Goal: Transaction & Acquisition: Purchase product/service

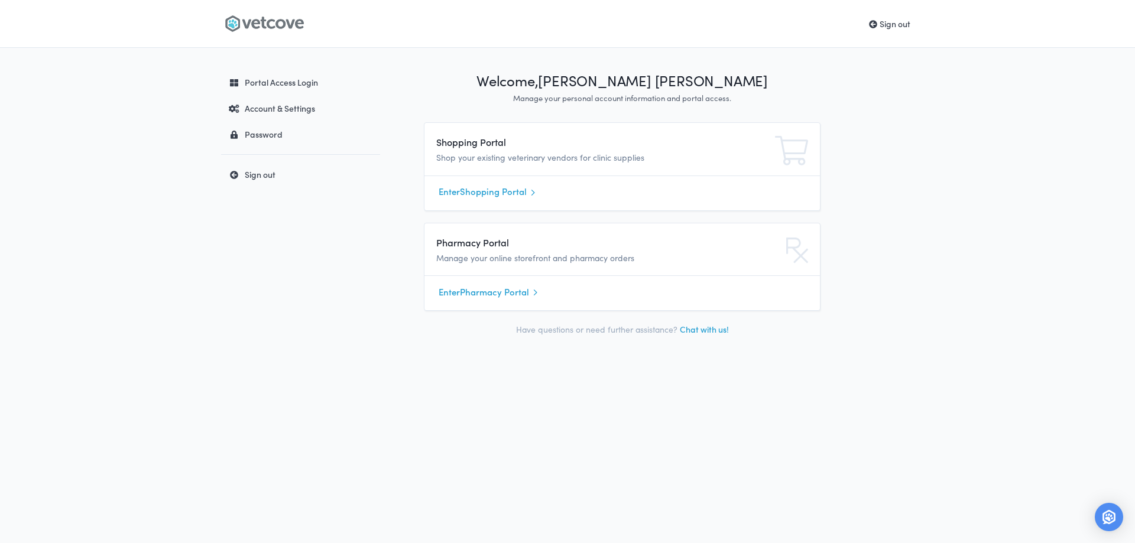
click at [491, 193] on link "Enter Shopping Portal" at bounding box center [622, 192] width 367 height 18
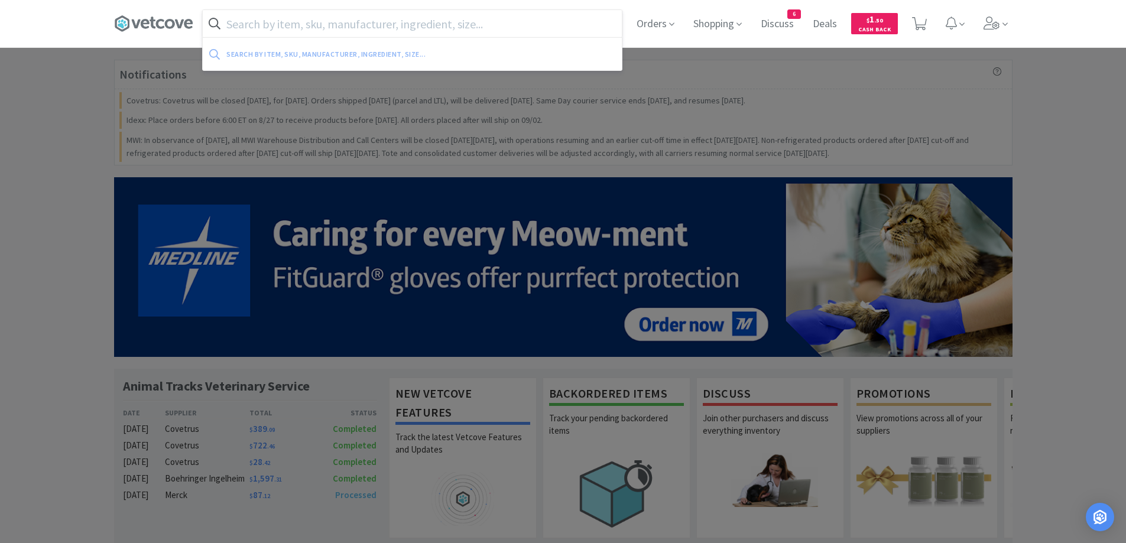
click at [260, 33] on input "text" at bounding box center [412, 23] width 419 height 27
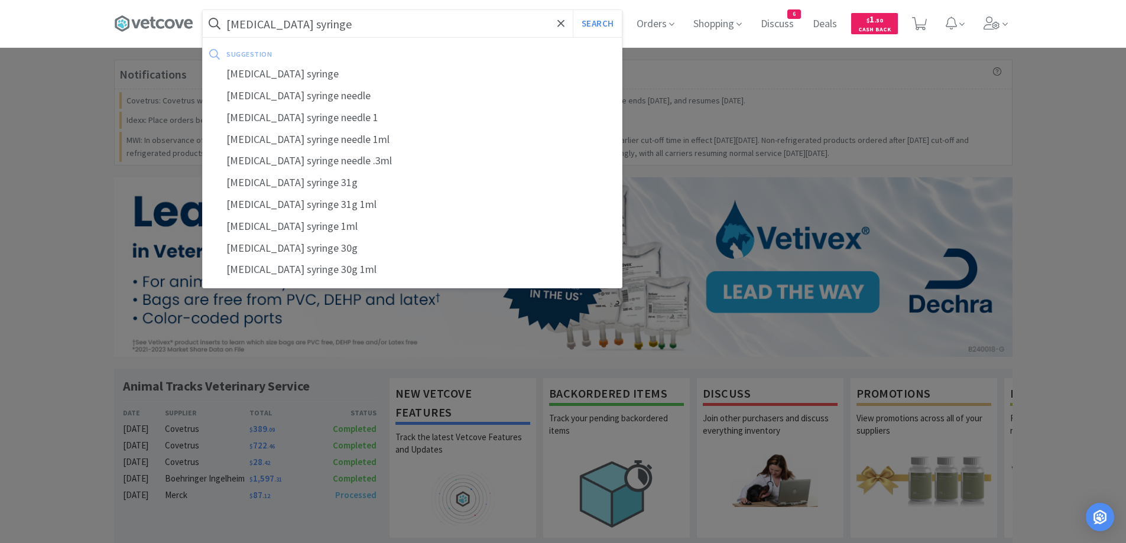
type input "[MEDICAL_DATA] syringe"
click at [573, 10] on button "Search" at bounding box center [597, 23] width 49 height 27
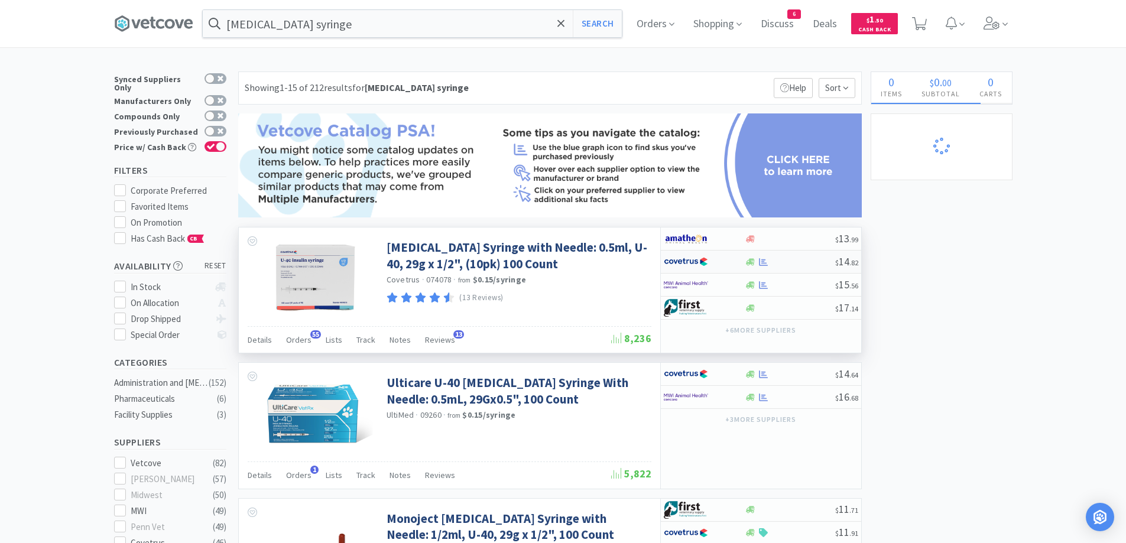
click at [770, 263] on div at bounding box center [790, 262] width 90 height 9
select select "1"
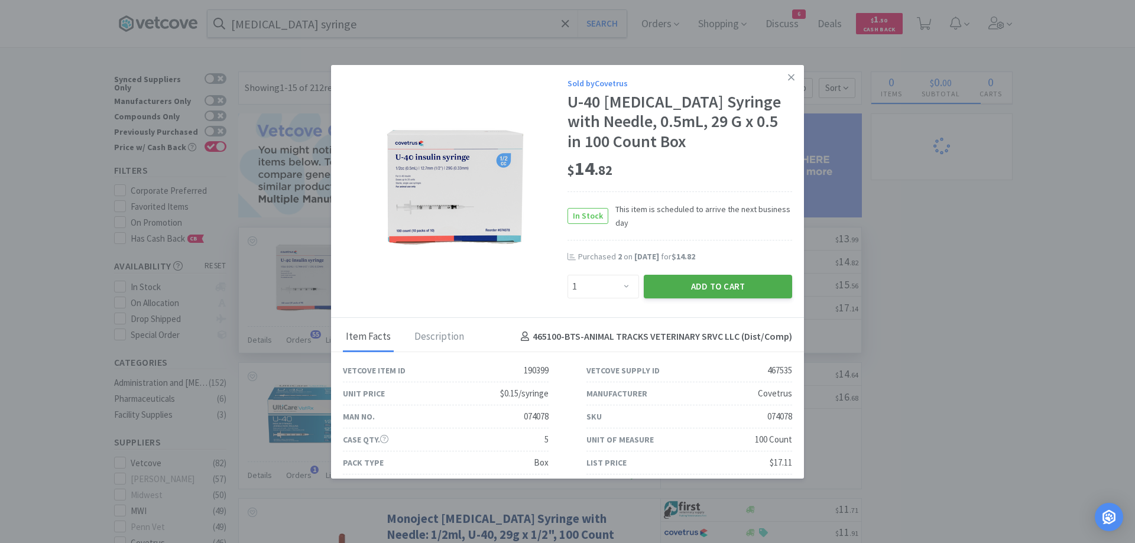
click at [660, 297] on button "Add to Cart" at bounding box center [718, 287] width 148 height 24
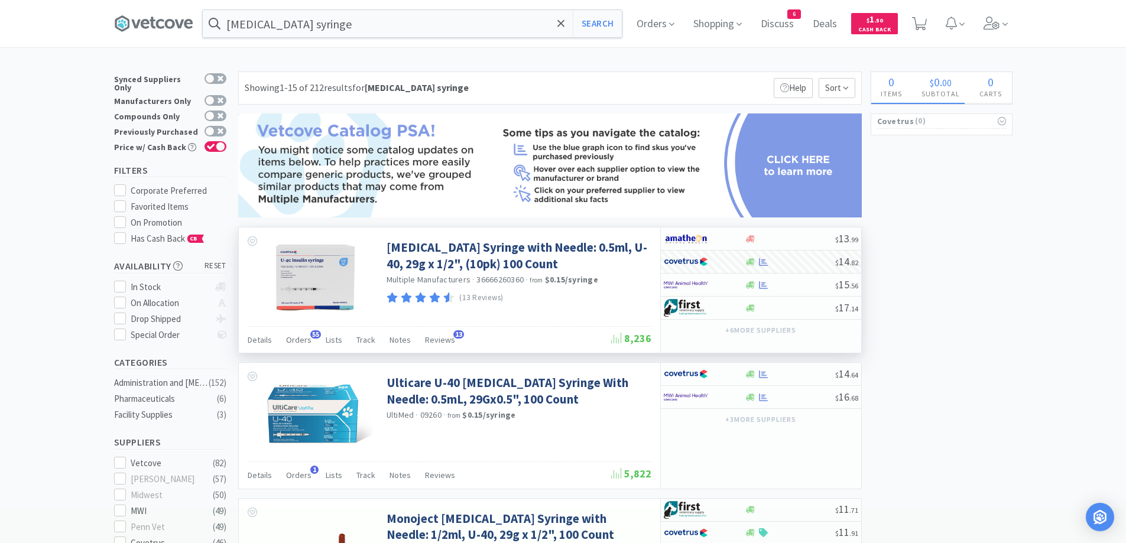
select select "1"
click at [326, 25] on input "[MEDICAL_DATA] syringe" at bounding box center [412, 23] width 419 height 27
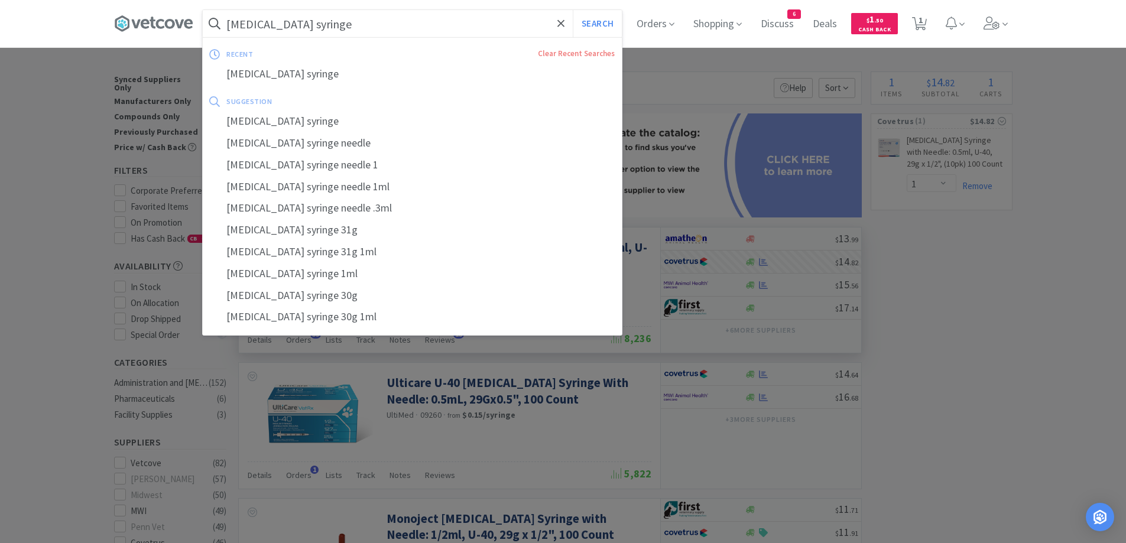
paste input "Apoquel 16"
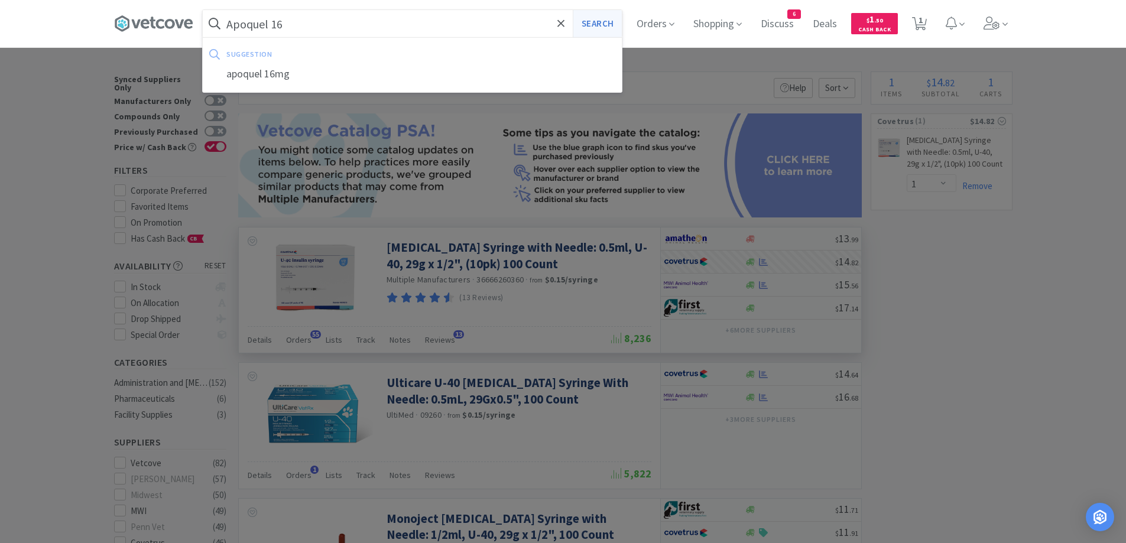
type input "Apoquel 16"
click at [602, 32] on button "Search" at bounding box center [597, 23] width 49 height 27
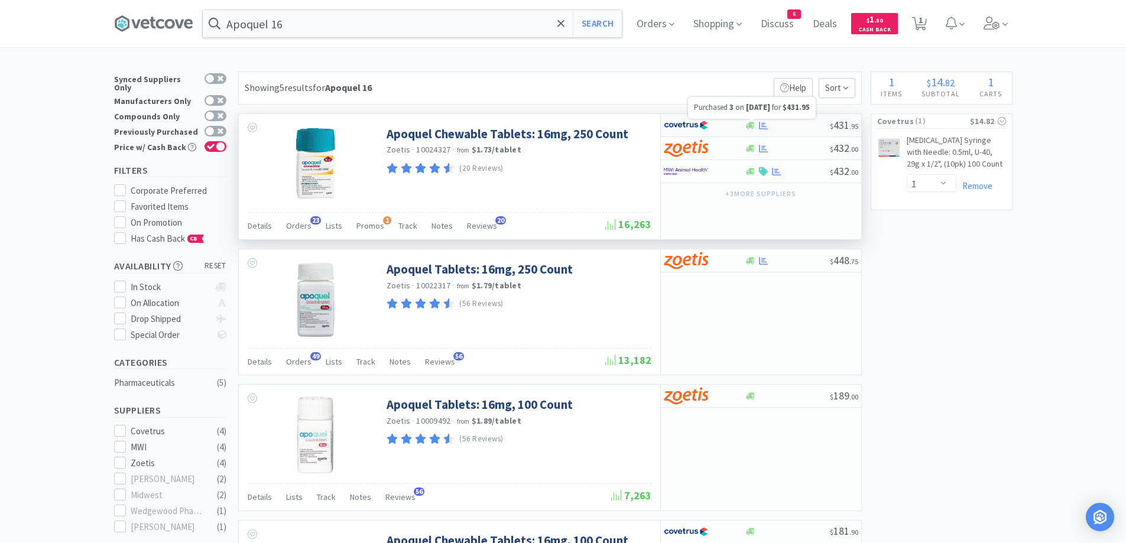
click at [764, 125] on icon at bounding box center [763, 125] width 9 height 8
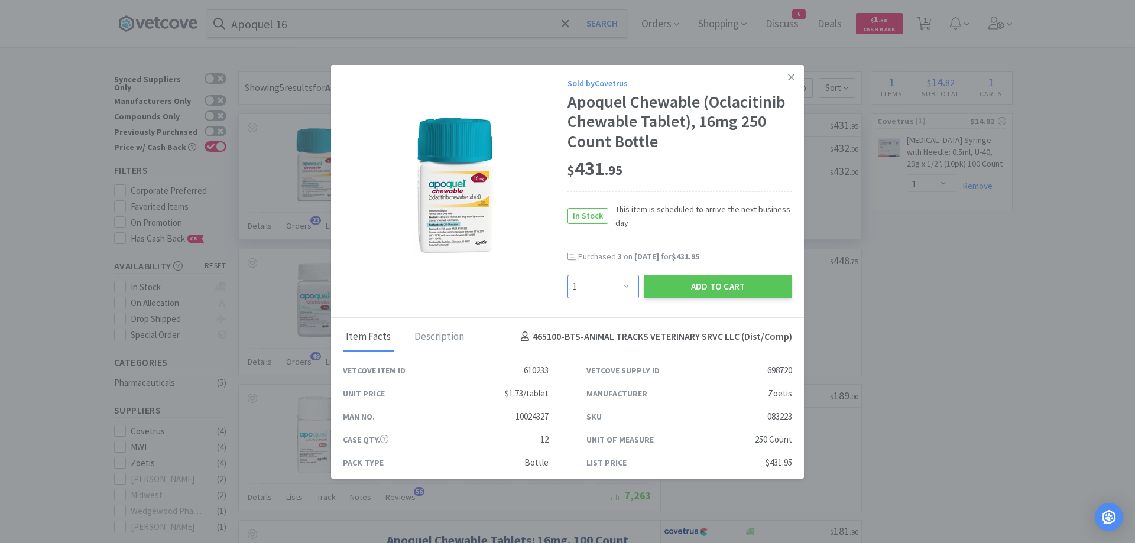
click at [605, 277] on select "Enter Quantity 1 2 3 4 5 6 7 8 9 10 11 12 13 14 15 16 17 18 19 20 Enter Quantity" at bounding box center [604, 287] width 72 height 24
select select "2"
click at [568, 275] on select "Enter Quantity 1 2 3 4 5 6 7 8 9 10 11 12 13 14 15 16 17 18 19 20 Enter Quantity" at bounding box center [604, 287] width 72 height 24
click at [693, 287] on button "Add to Cart" at bounding box center [718, 287] width 148 height 24
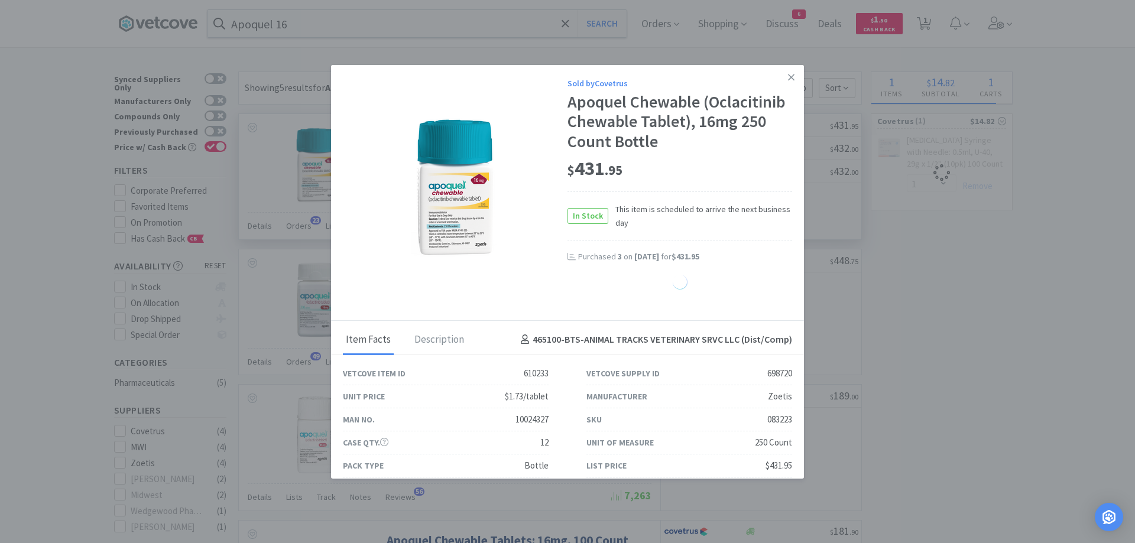
select select "1"
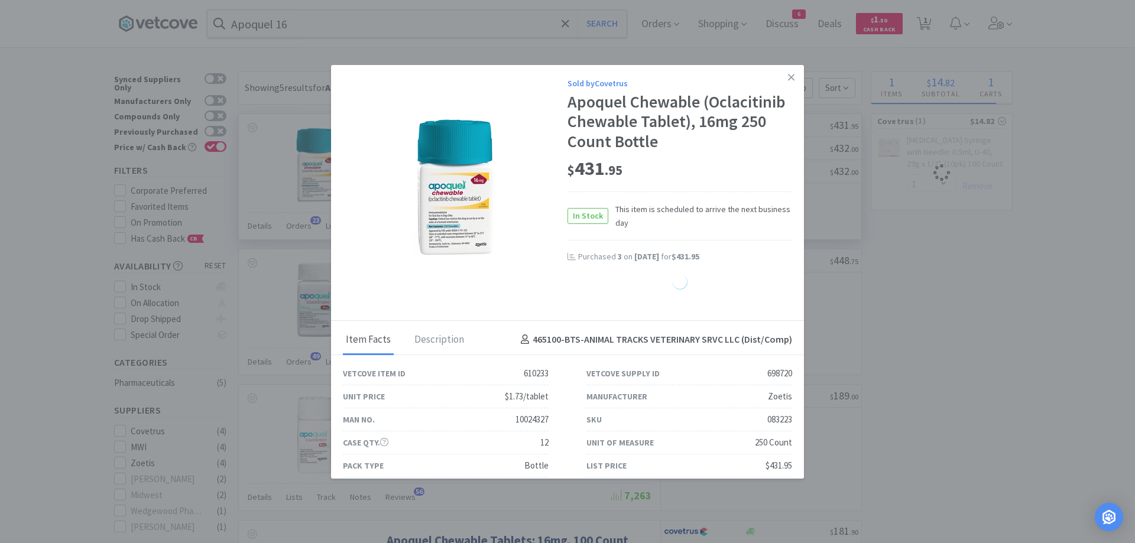
select select "1"
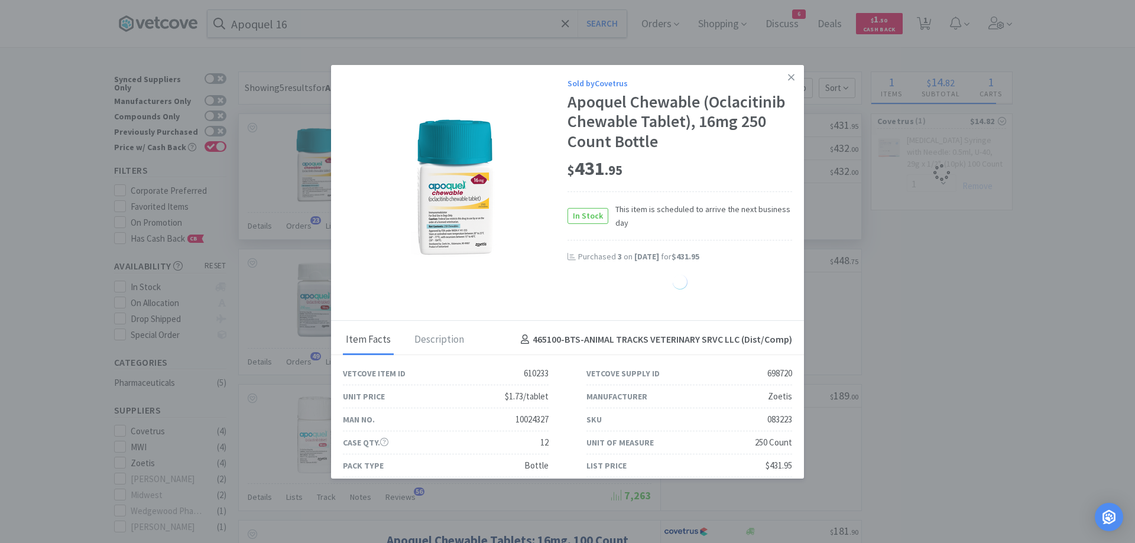
select select "1"
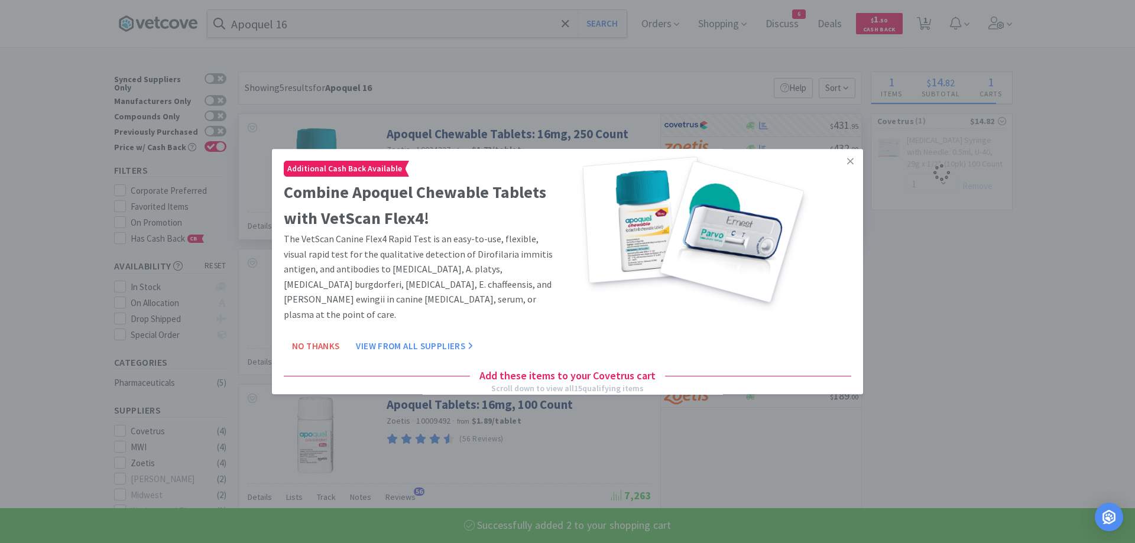
select select "2"
select select "1"
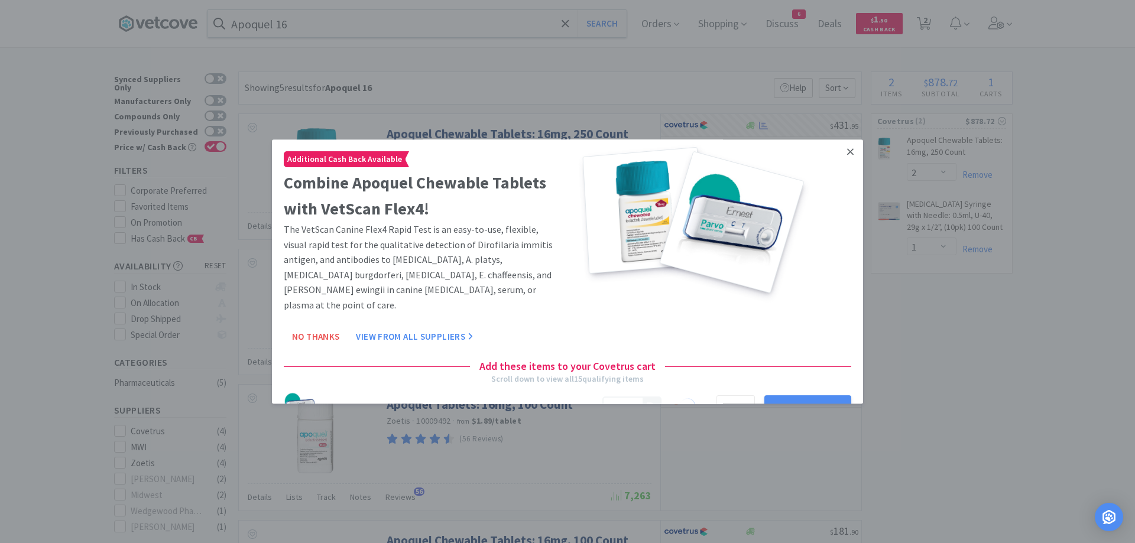
click at [840, 151] on link at bounding box center [850, 152] width 21 height 25
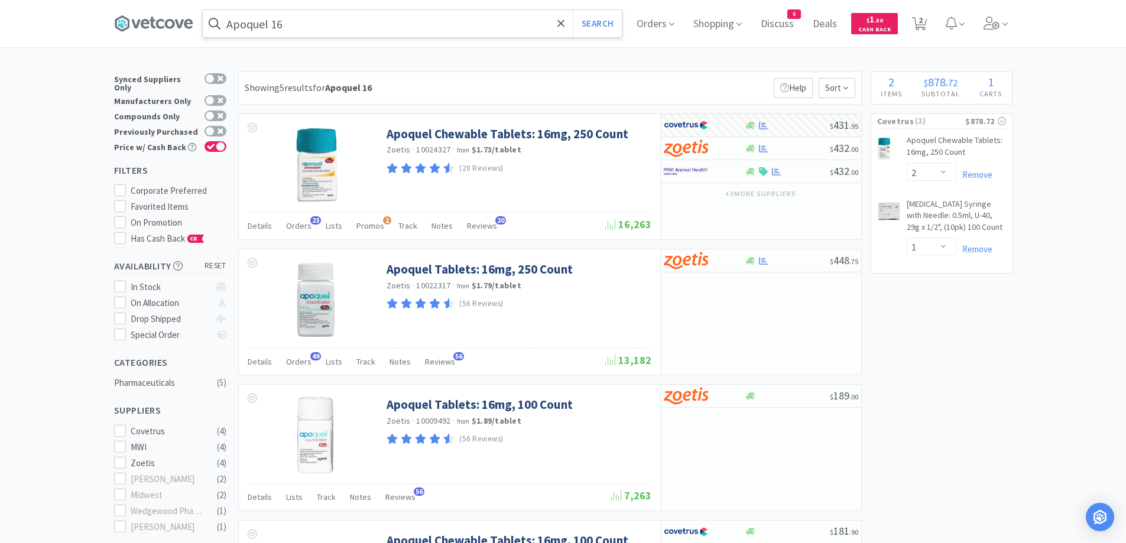
drag, startPoint x: 517, startPoint y: 1, endPoint x: 510, endPoint y: 27, distance: 27.5
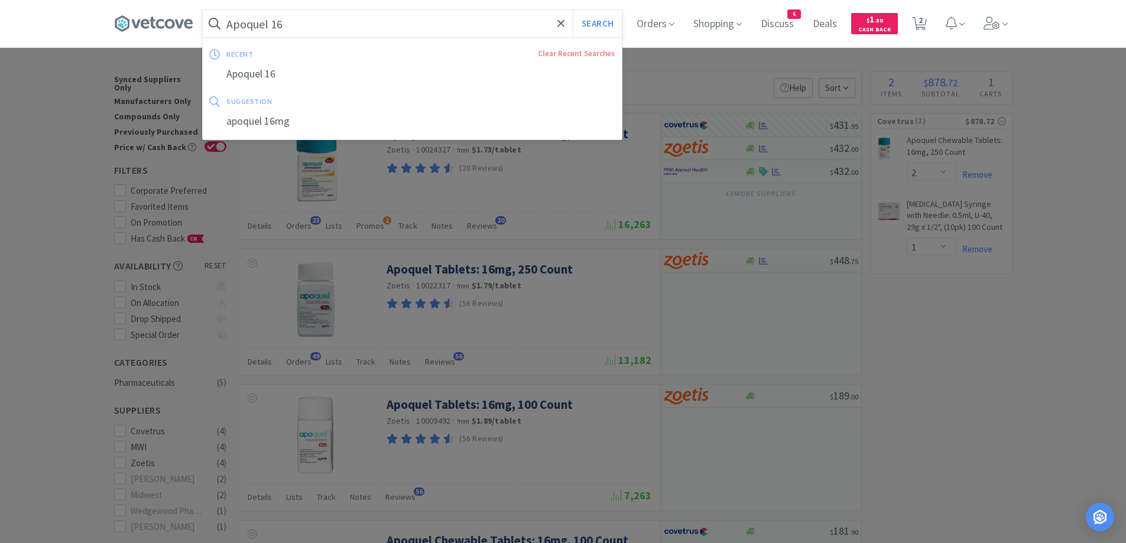
paste input "[MEDICAL_DATA] Punch 6mm"
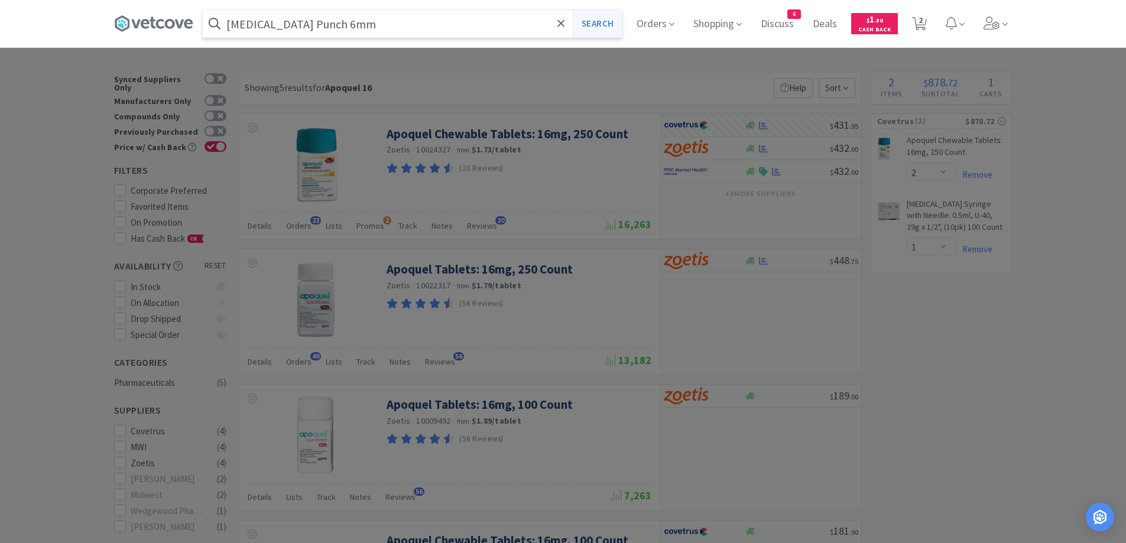
type input "[MEDICAL_DATA] Punch 6mm"
click at [602, 22] on button "Search" at bounding box center [597, 23] width 49 height 27
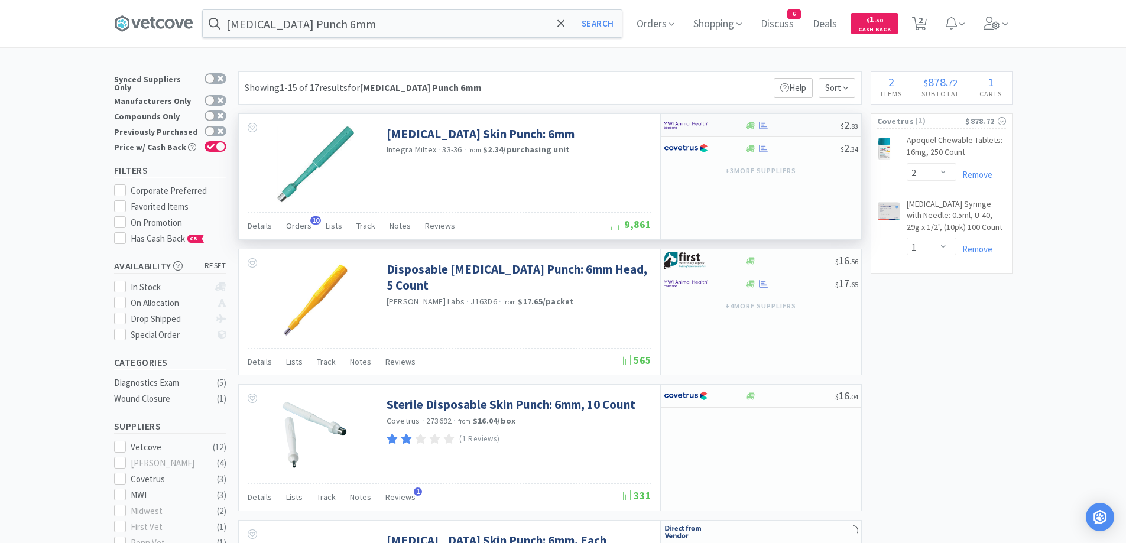
click at [778, 128] on div at bounding box center [793, 125] width 96 height 9
select select "1"
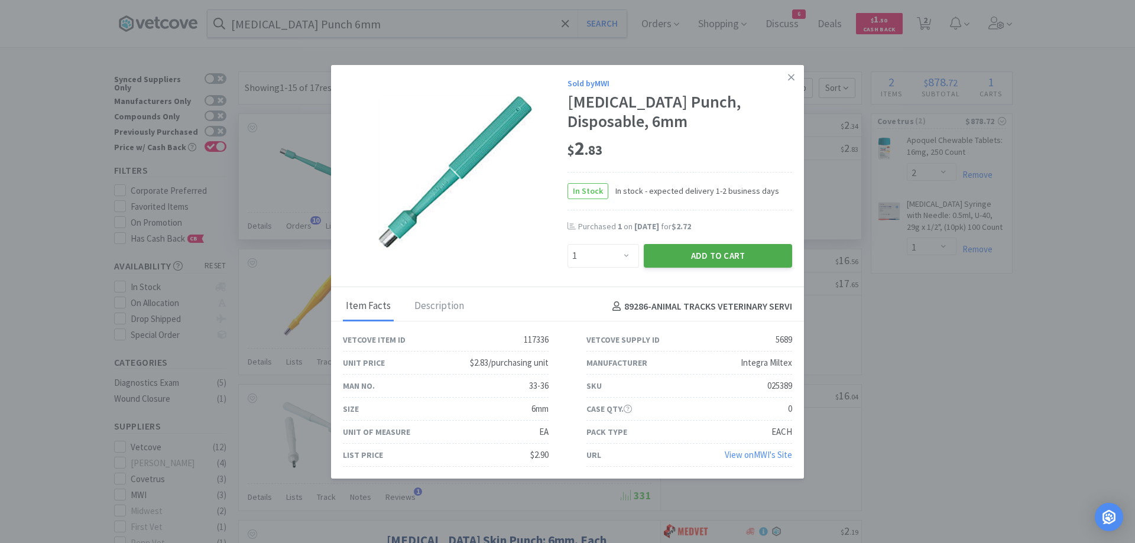
click at [749, 247] on button "Add to Cart" at bounding box center [718, 256] width 148 height 24
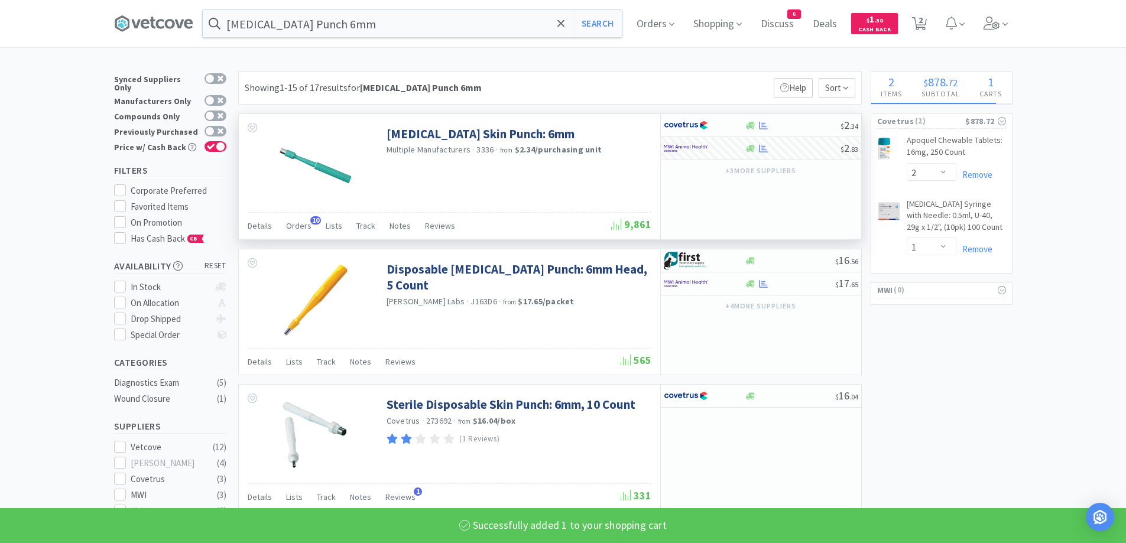
select select "1"
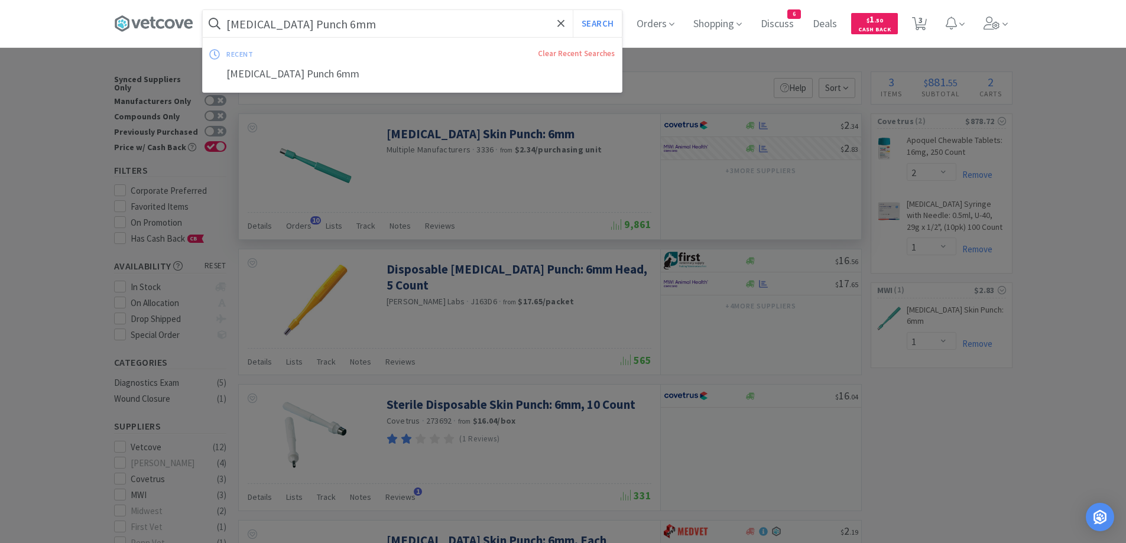
click at [344, 32] on input "[MEDICAL_DATA] Punch 6mm" at bounding box center [412, 23] width 419 height 27
paste input "CET Oral Hygiene Kit"
type input "CET Oral Hygiene Kit"
click at [622, 23] on button "Search" at bounding box center [597, 23] width 49 height 27
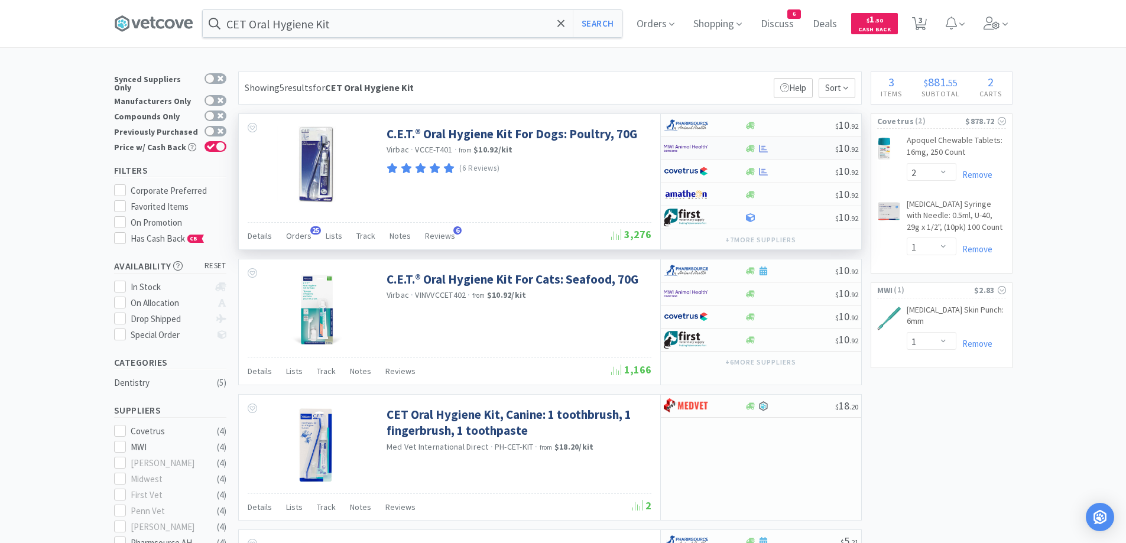
click at [802, 147] on div at bounding box center [790, 148] width 90 height 9
select select "1"
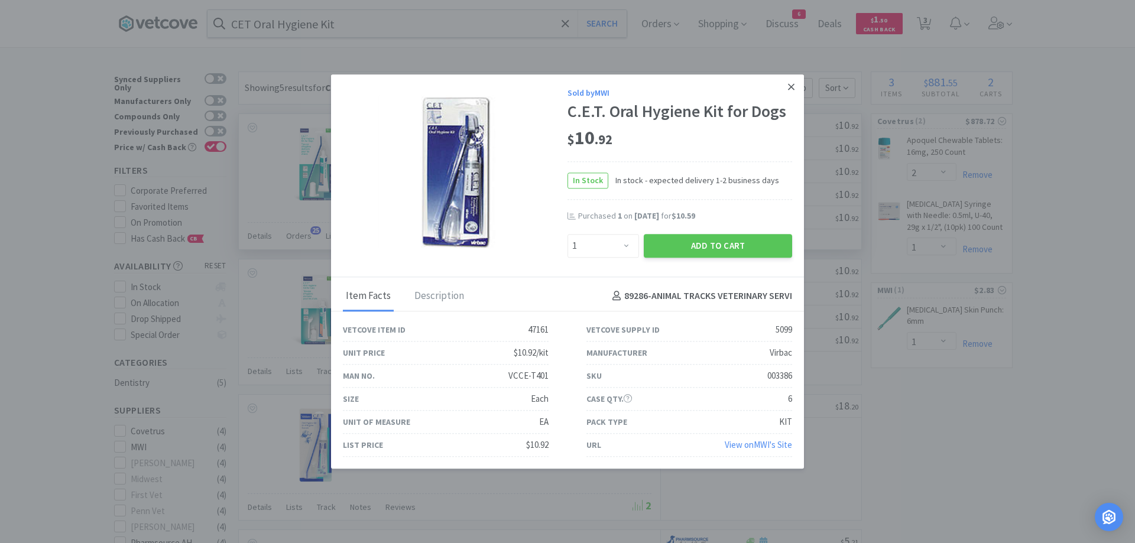
click at [796, 76] on link at bounding box center [791, 86] width 21 height 25
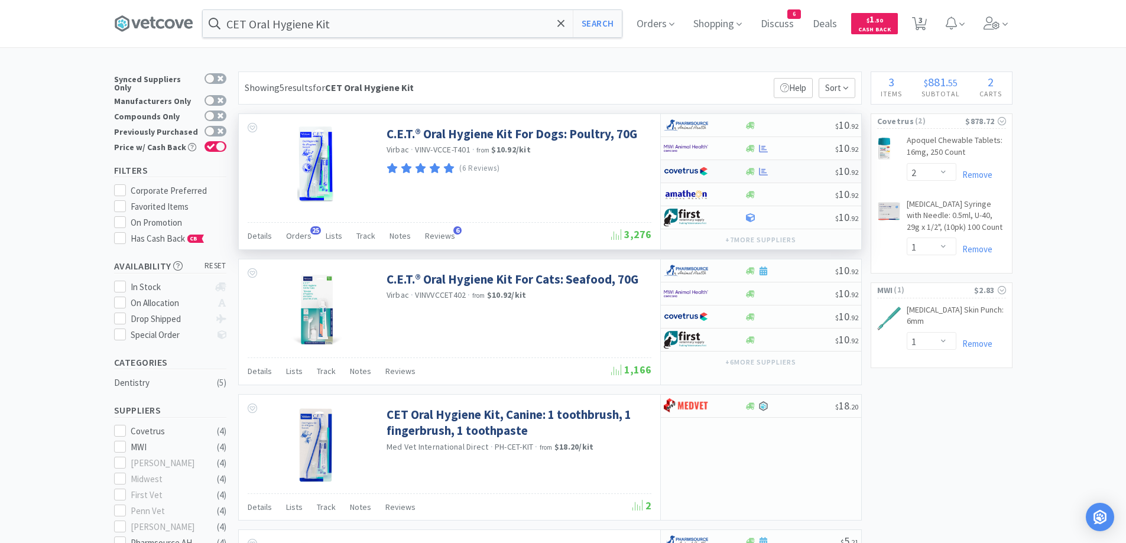
click at [801, 167] on div at bounding box center [790, 171] width 90 height 9
select select "1"
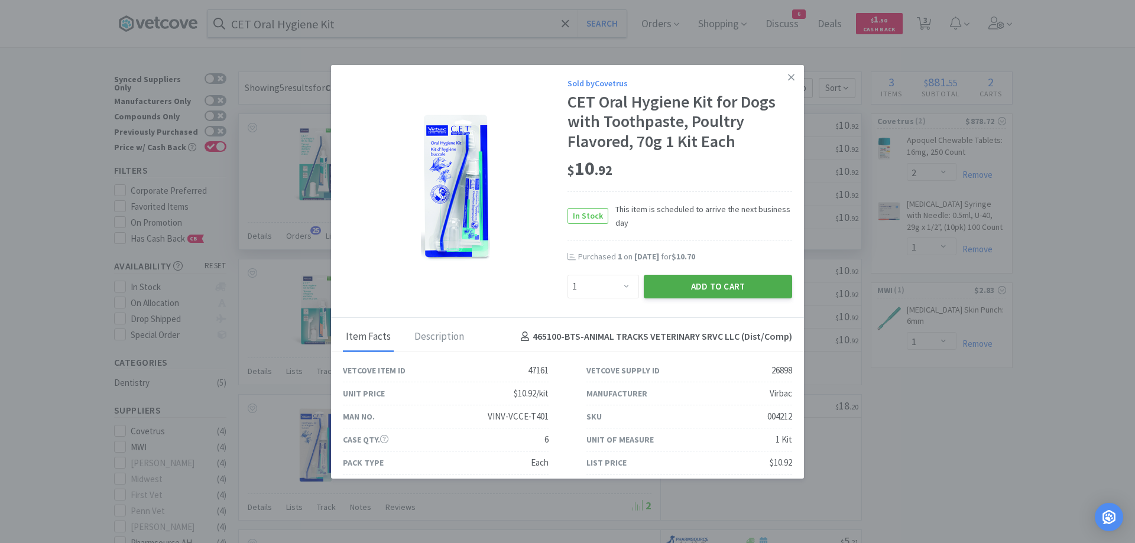
click at [685, 286] on button "Add to Cart" at bounding box center [718, 287] width 148 height 24
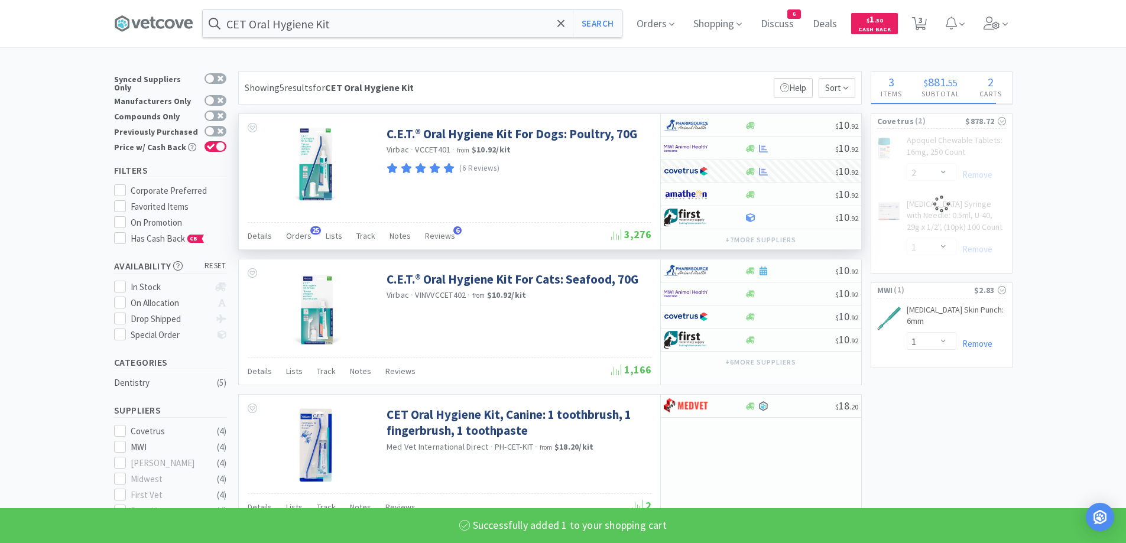
select select "1"
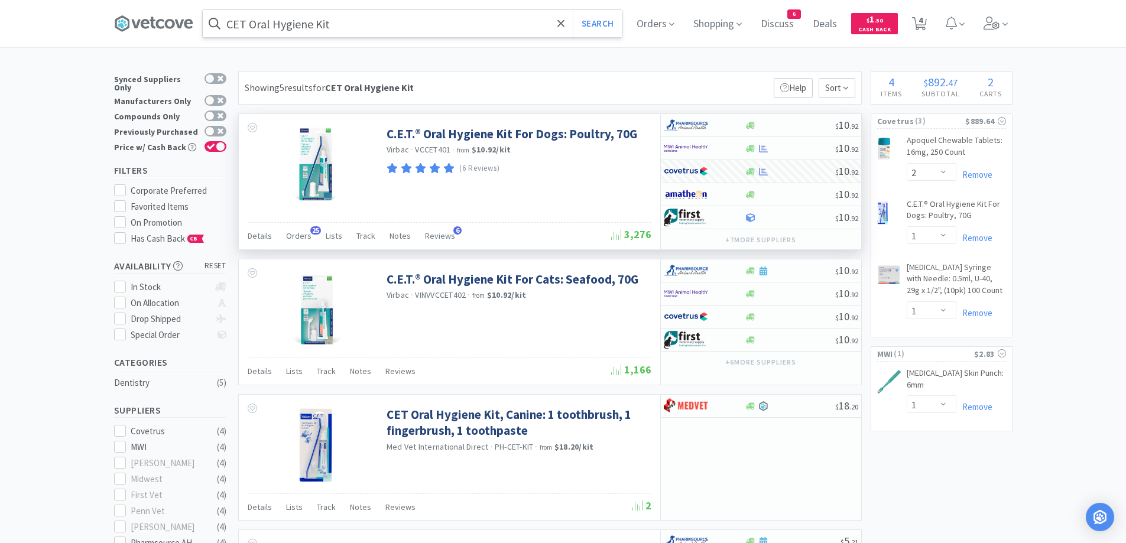
click at [341, 28] on input "CET Oral Hygiene Kit" at bounding box center [412, 23] width 419 height 27
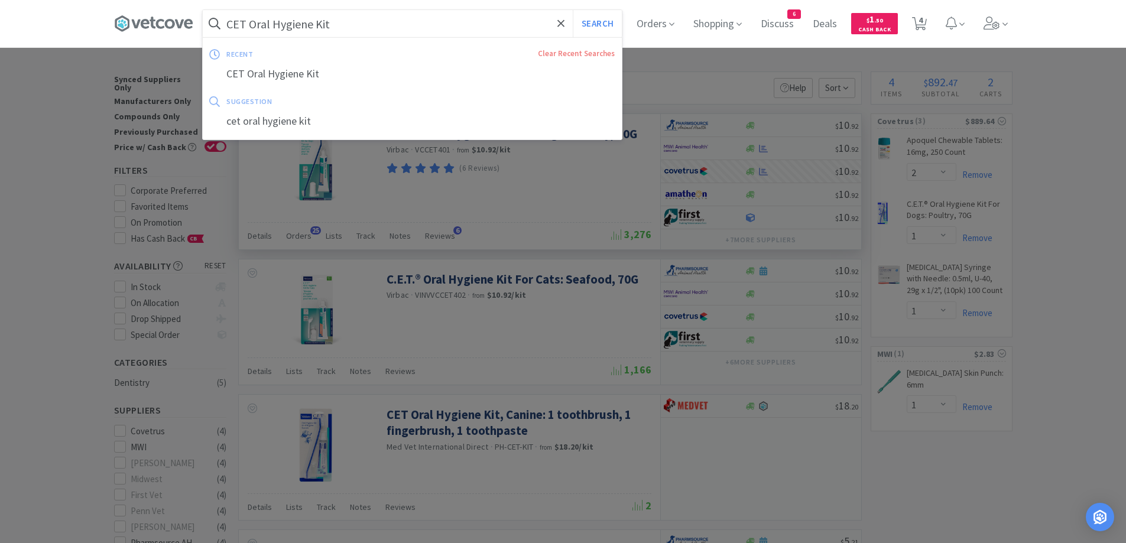
paste input "[MEDICAL_DATA] Suspension"
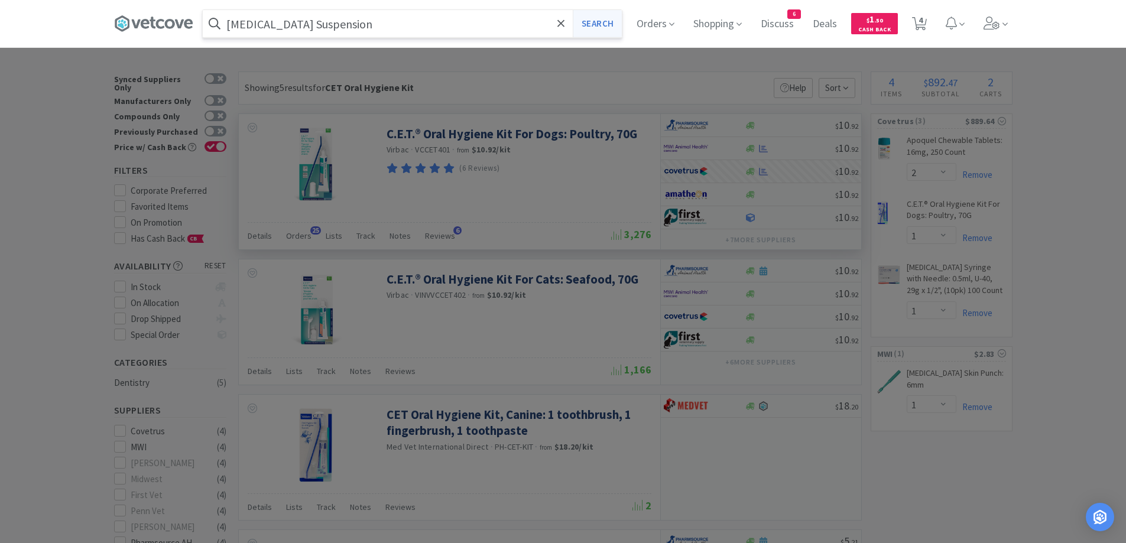
type input "[MEDICAL_DATA] Suspension"
click at [618, 21] on button "Search" at bounding box center [597, 23] width 49 height 27
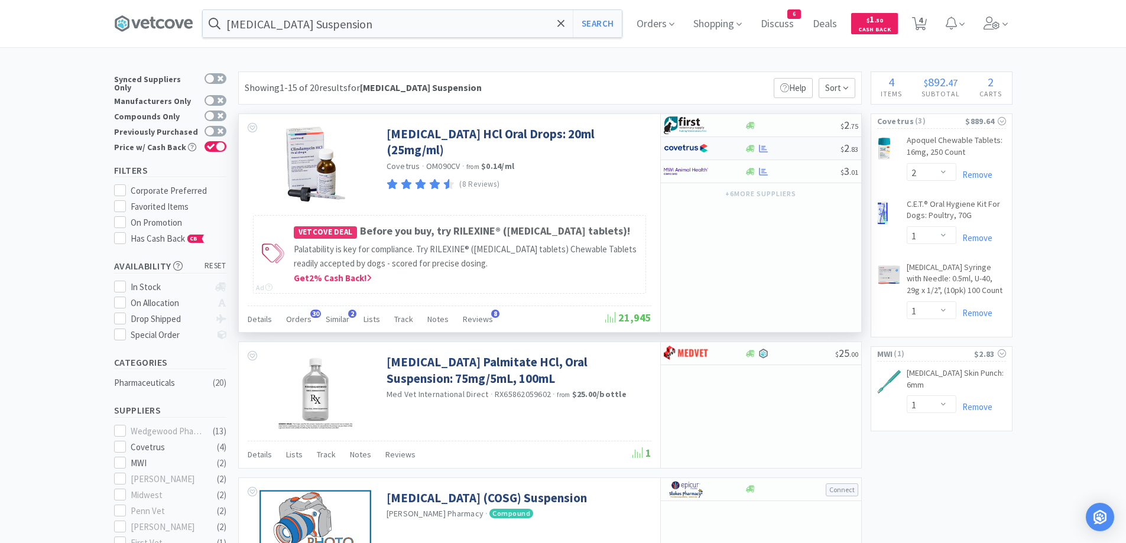
click at [804, 148] on div at bounding box center [793, 148] width 96 height 9
select select "1"
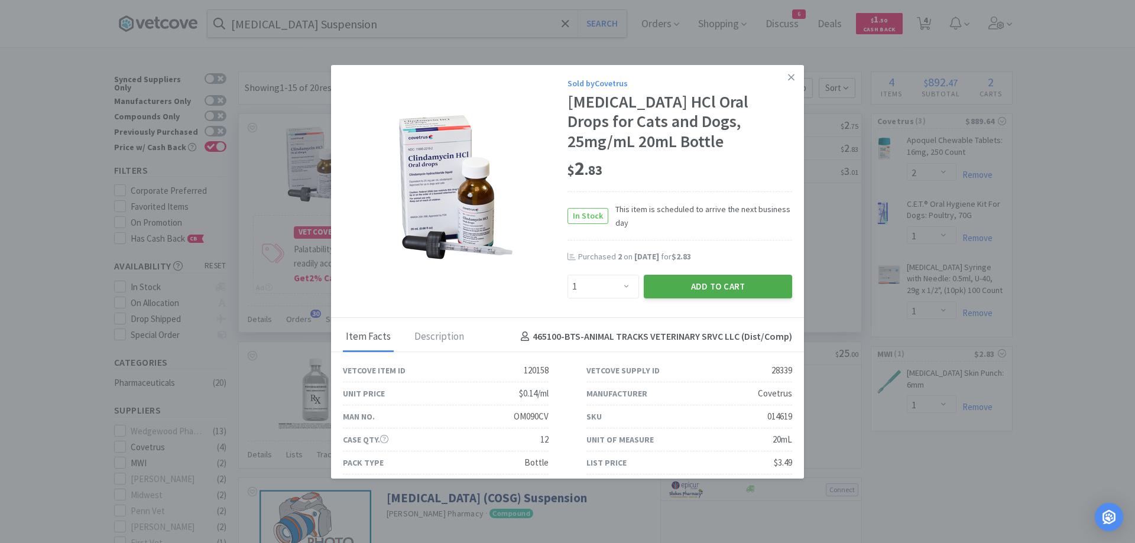
drag, startPoint x: 712, startPoint y: 284, endPoint x: 519, endPoint y: 139, distance: 241.1
click at [706, 284] on button "Add to Cart" at bounding box center [718, 287] width 148 height 24
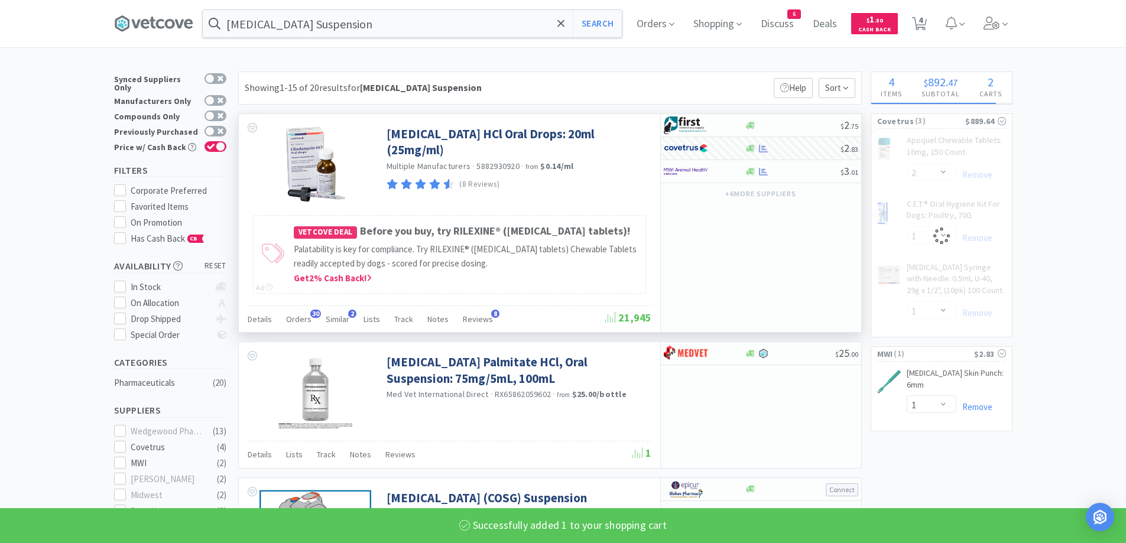
select select "1"
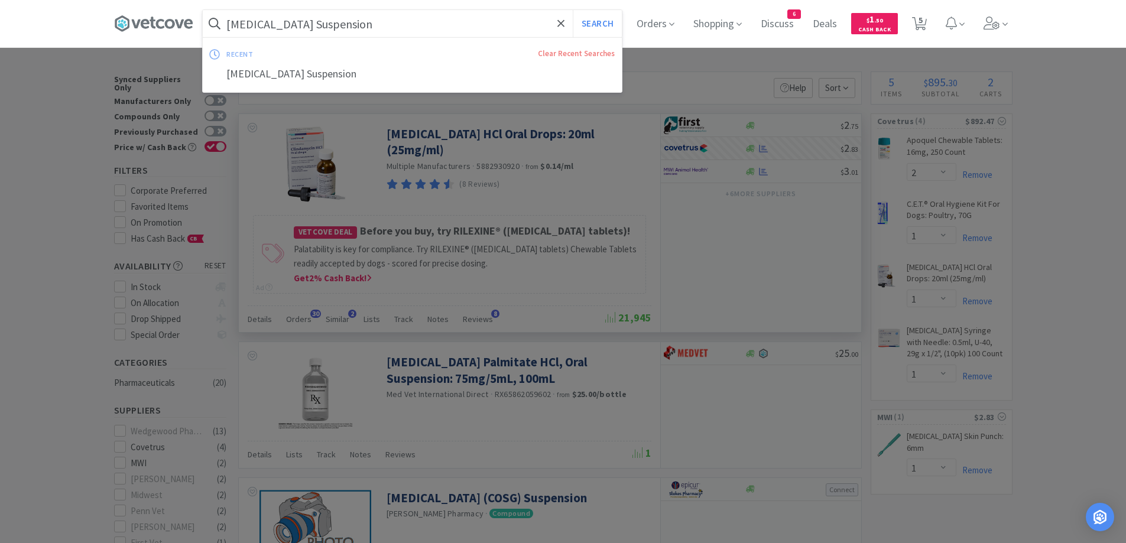
click at [350, 34] on input "[MEDICAL_DATA] Suspension" at bounding box center [412, 23] width 419 height 27
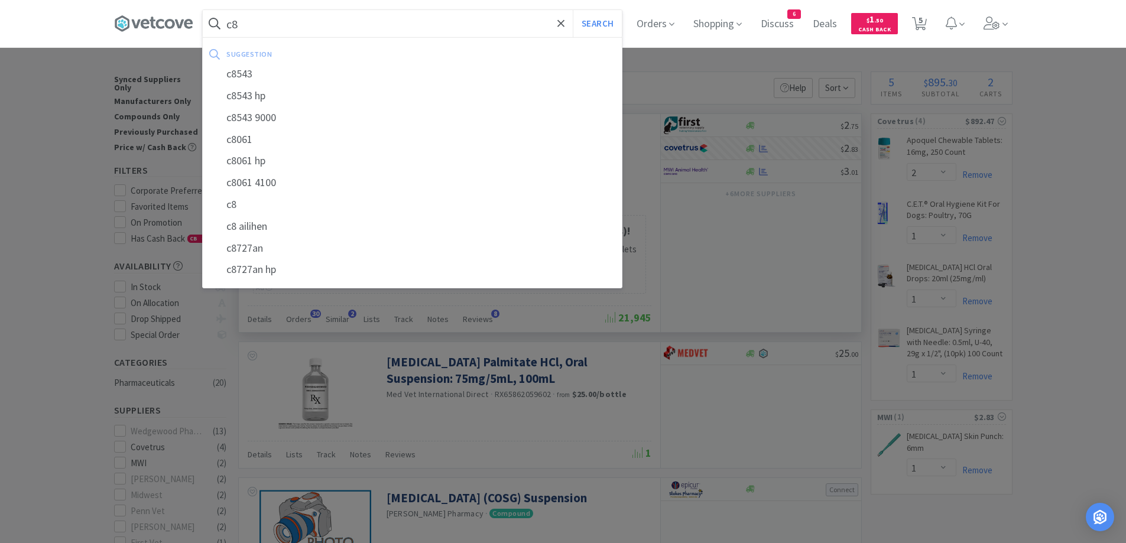
type input "c8"
click at [573, 10] on button "Search" at bounding box center [597, 23] width 49 height 27
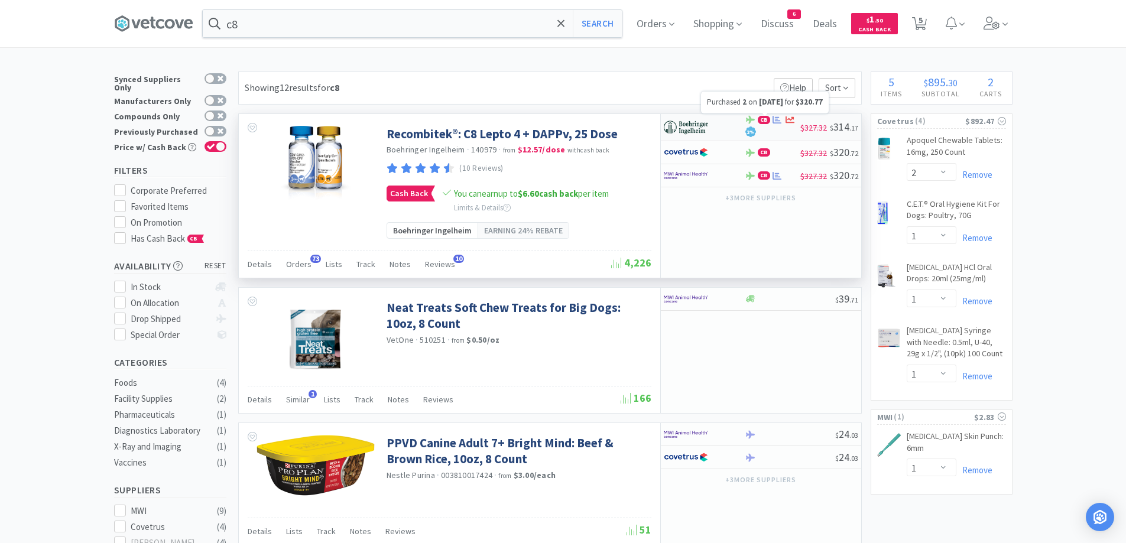
click at [773, 122] on icon at bounding box center [777, 119] width 9 height 9
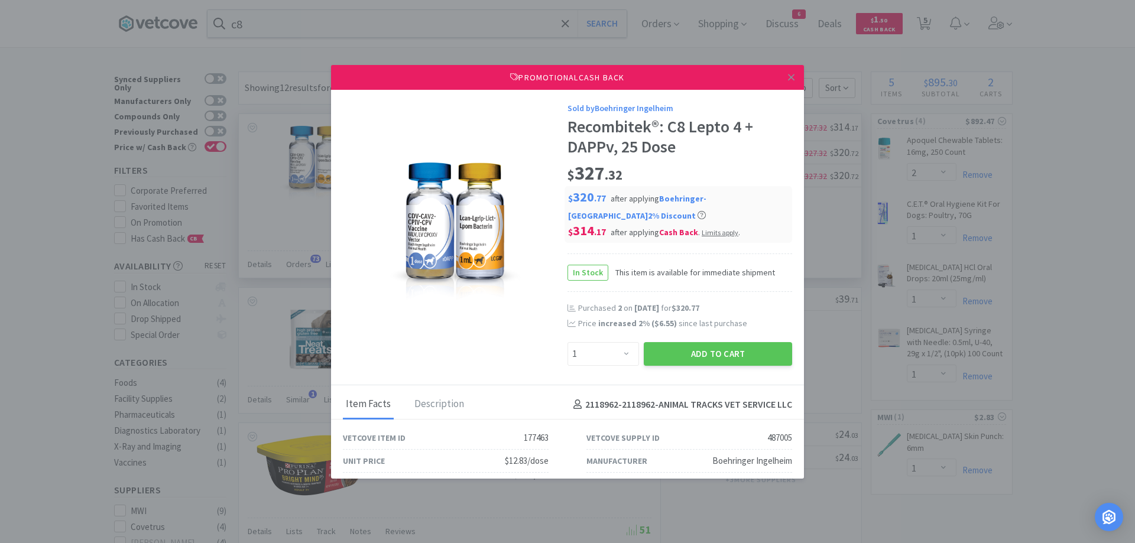
click at [590, 367] on div "Enter Quantity 1 2 3 4 5 6 7 8 9 10 11 12 13 14 15 16 17 18 19 20 Enter Quantity" at bounding box center [603, 354] width 76 height 28
drag, startPoint x: 622, startPoint y: 352, endPoint x: 623, endPoint y: 346, distance: 6.0
click at [623, 352] on select "Enter Quantity 1 2 3 4 5 6 7 8 9 10 11 12 13 14 15 16 17 18 19 20 Enter Quantity" at bounding box center [604, 354] width 72 height 24
select select "4"
click at [568, 342] on select "Enter Quantity 1 2 3 4 5 6 7 8 9 10 11 12 13 14 15 16 17 18 19 20 Enter Quantity" at bounding box center [604, 354] width 72 height 24
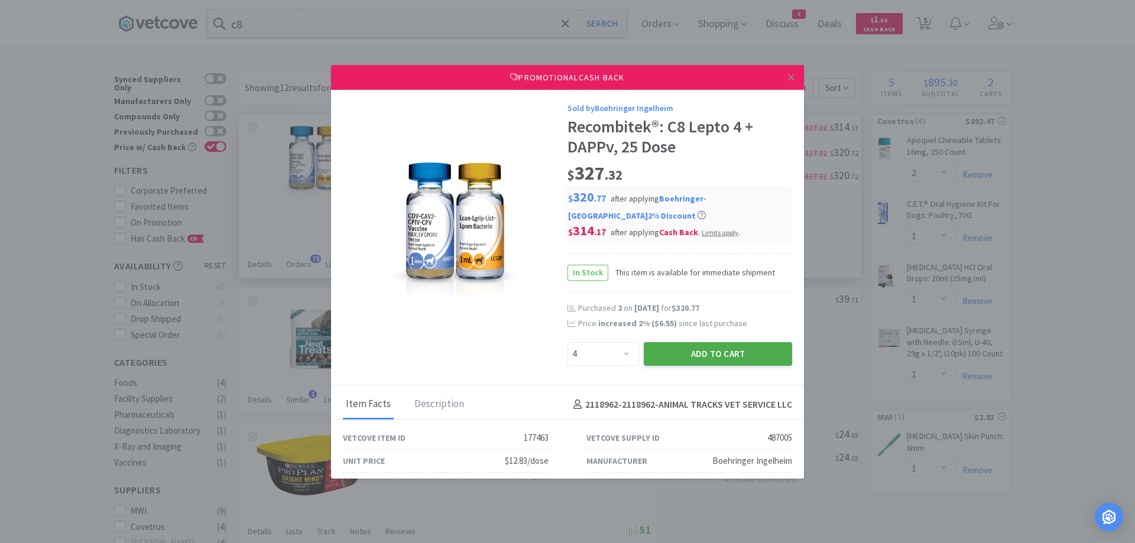
click at [701, 347] on button "Add to Cart" at bounding box center [718, 354] width 148 height 24
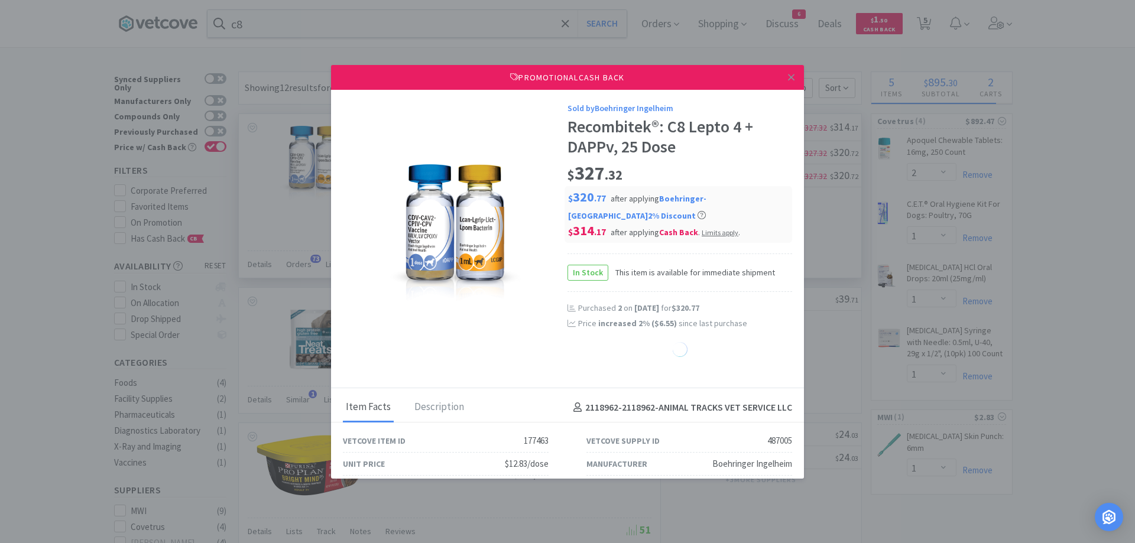
select select "4"
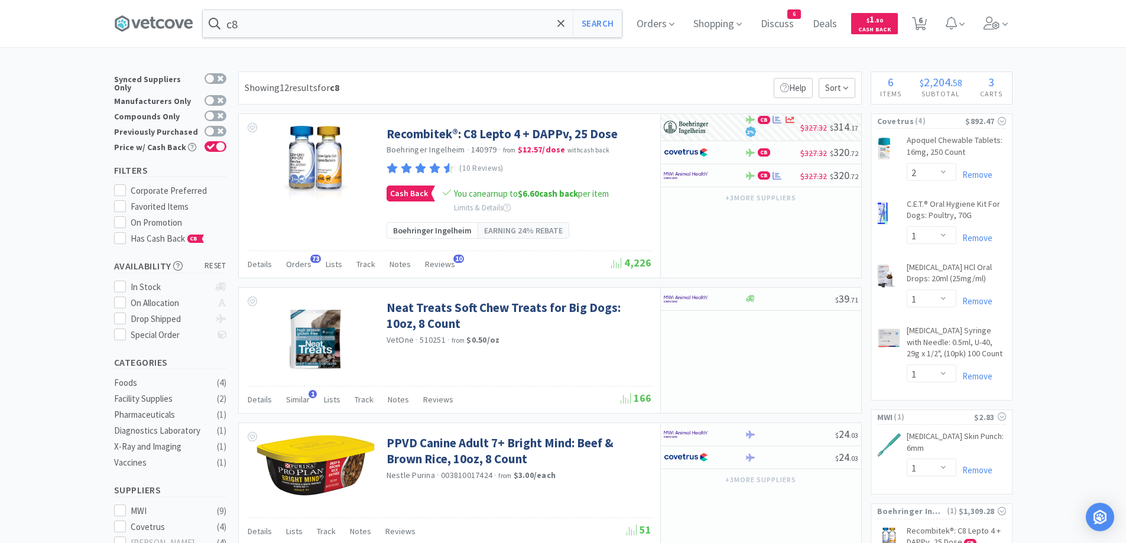
click at [342, 39] on div "c8 Search Orders Shopping Discuss Discuss 6 Deals Deals $ 1 . 50 Cash Back 6 6" at bounding box center [563, 23] width 899 height 47
click at [342, 20] on input "c8" at bounding box center [412, 23] width 419 height 27
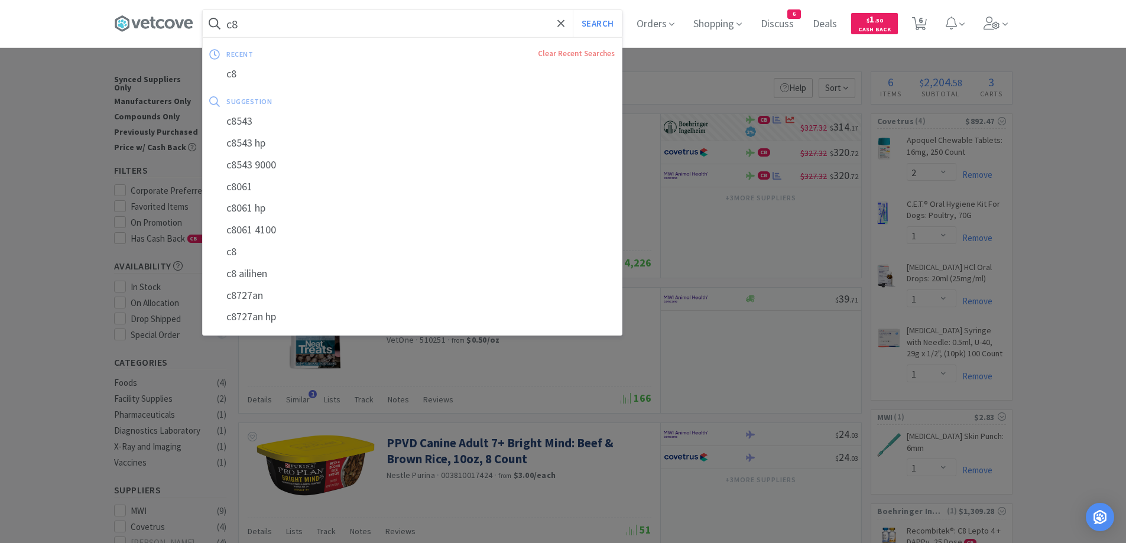
paste input "EN Canine 25 lb"
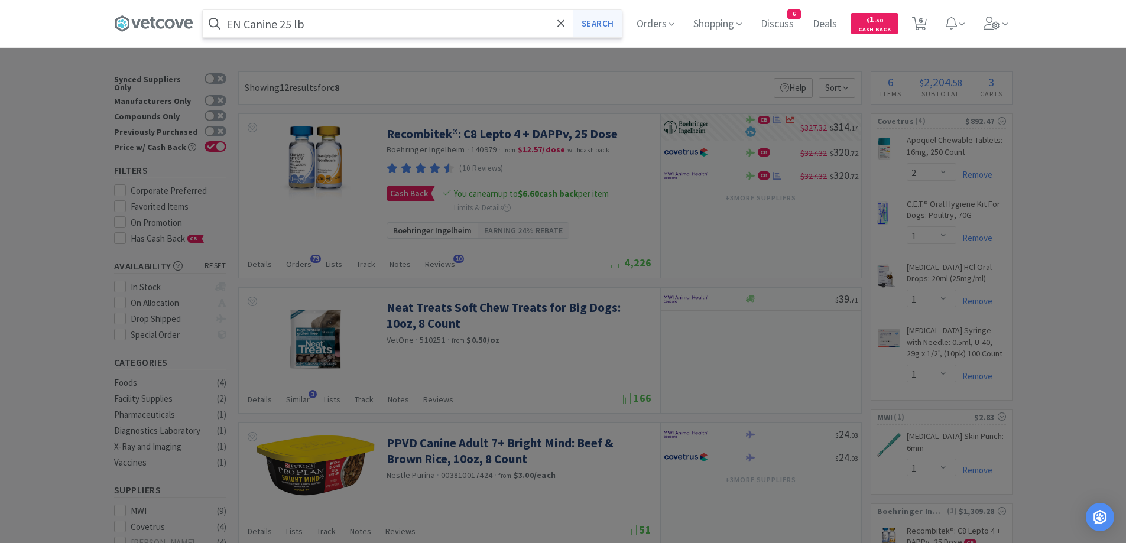
type input "EN Canine 25 lb"
click at [614, 34] on button "Search" at bounding box center [597, 23] width 49 height 27
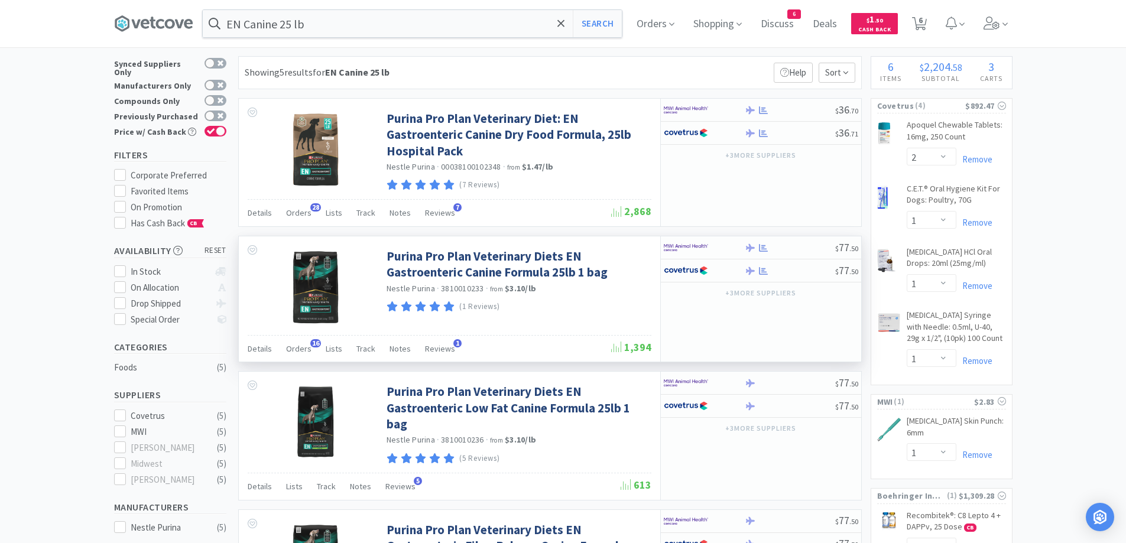
scroll to position [20, 0]
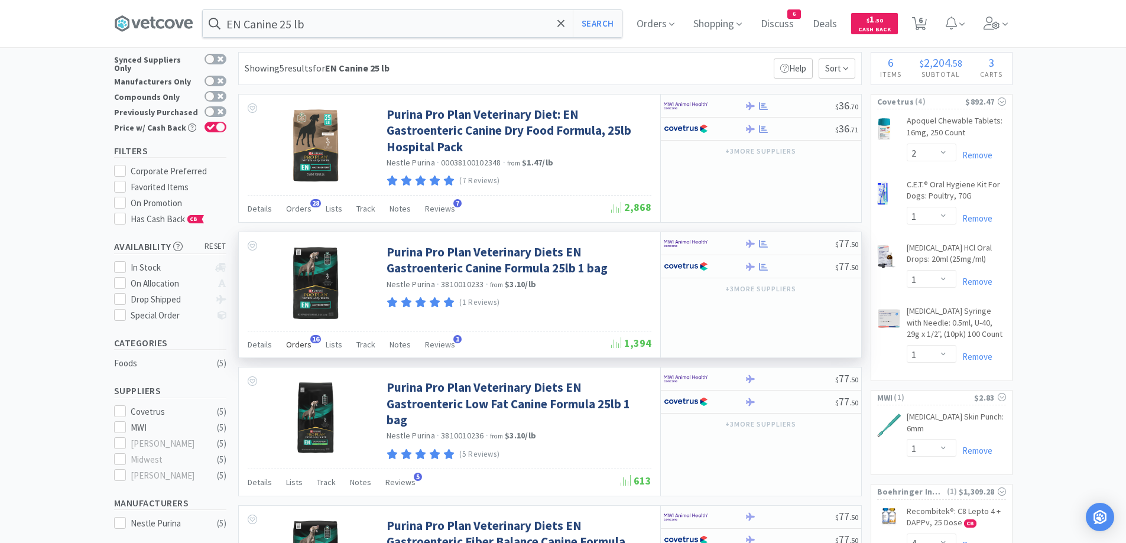
click at [304, 344] on span "Orders" at bounding box center [298, 344] width 25 height 11
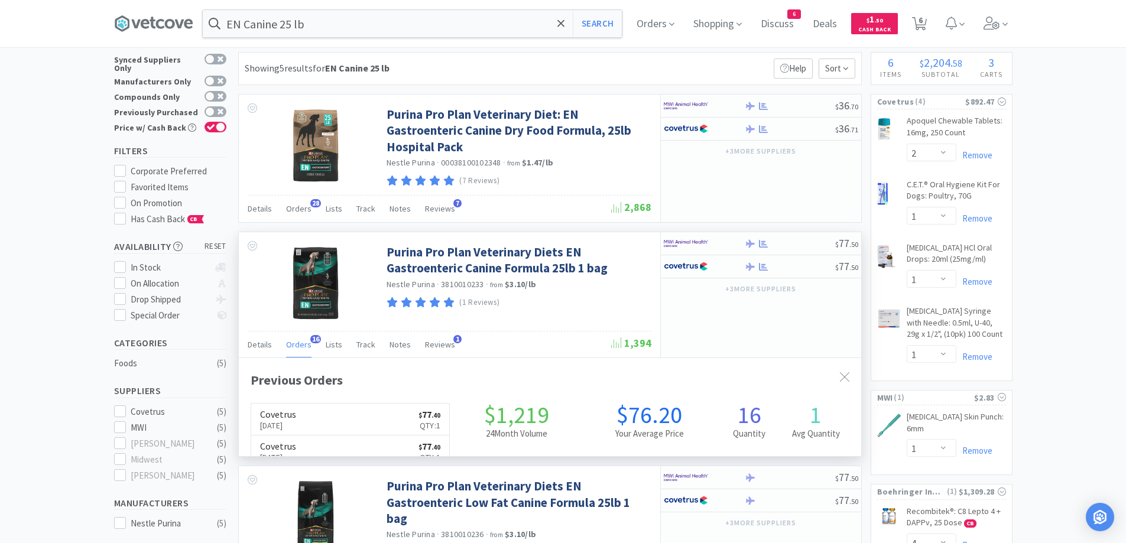
scroll to position [317, 623]
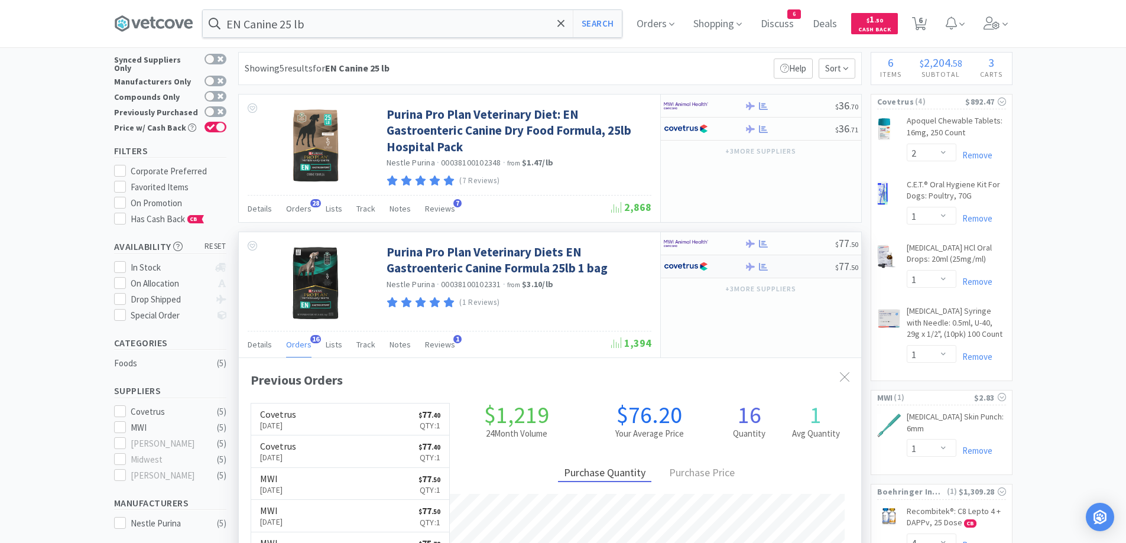
click at [780, 268] on div at bounding box center [790, 267] width 90 height 9
select select "1"
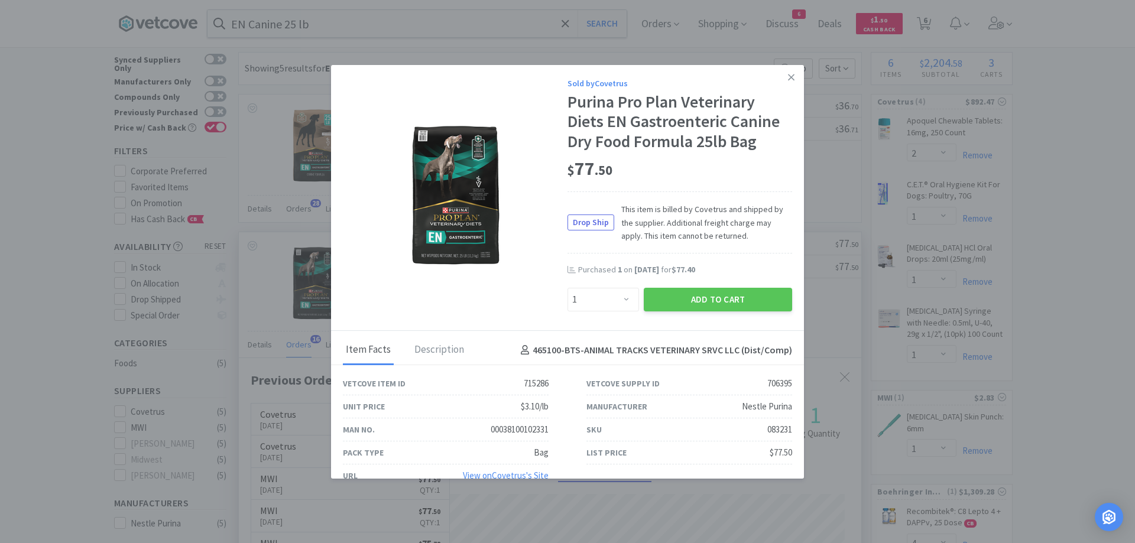
click at [687, 317] on div "Sold by Covetrus Purina Pro Plan Veterinary Diets EN Gastroenteric Canine Dry F…" at bounding box center [567, 198] width 473 height 267
click at [691, 300] on button "Add to Cart" at bounding box center [718, 300] width 148 height 24
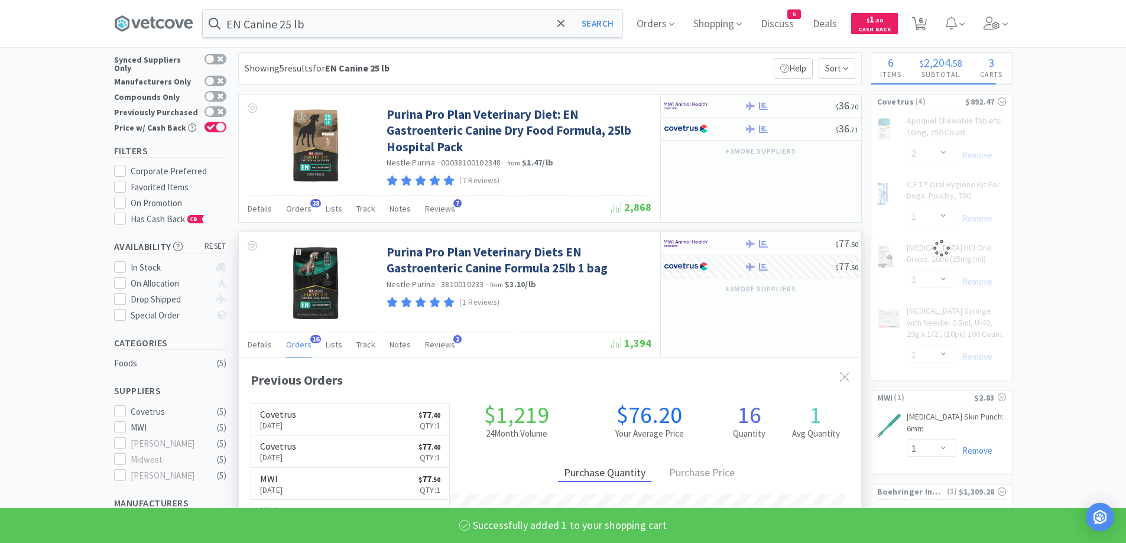
select select "1"
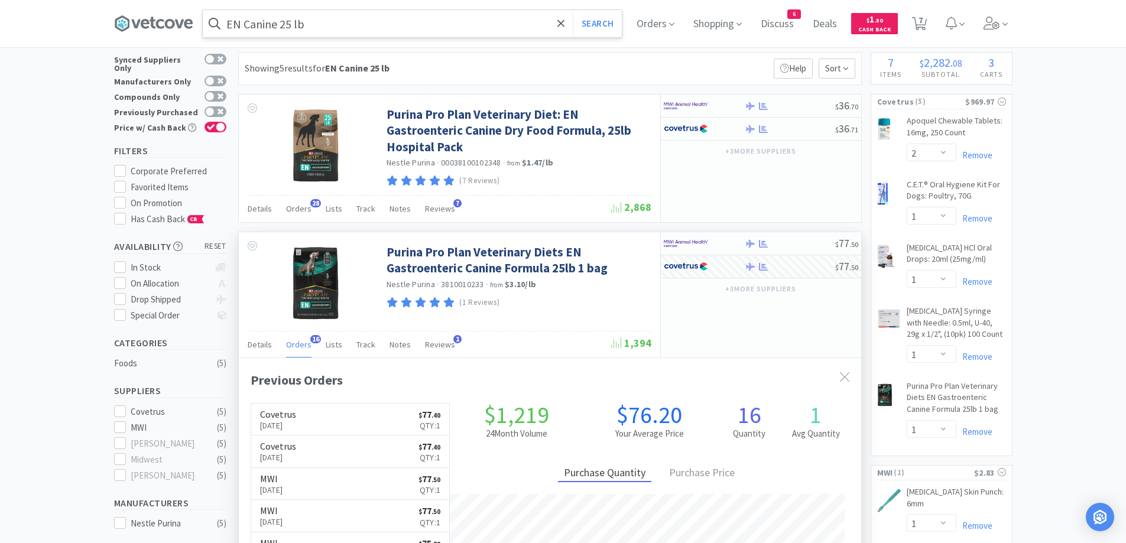
click at [344, 35] on input "EN Canine 25 lb" at bounding box center [412, 23] width 419 height 27
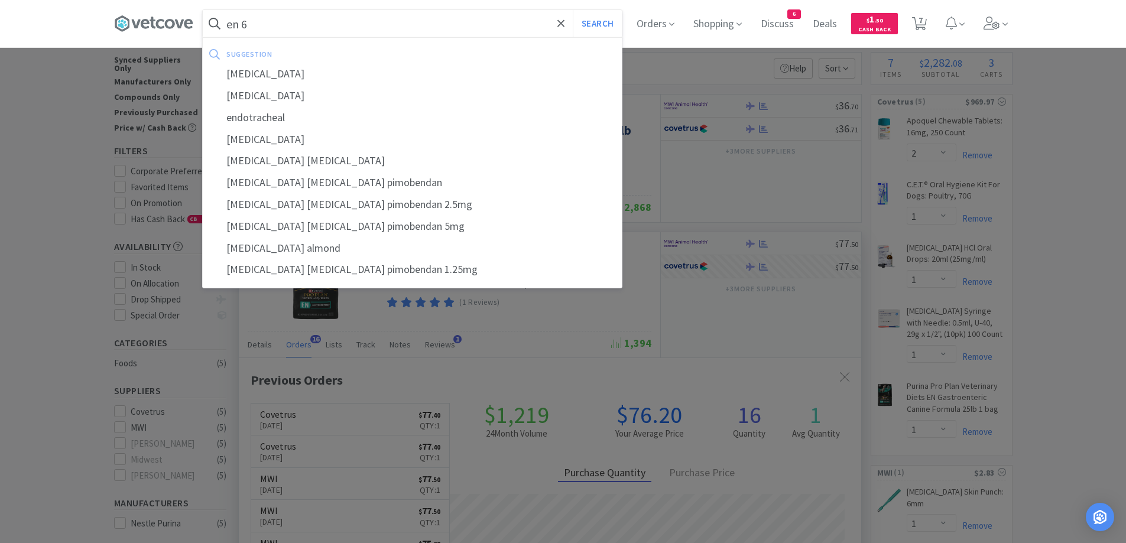
type input "en 6"
click at [573, 10] on button "Search" at bounding box center [597, 23] width 49 height 27
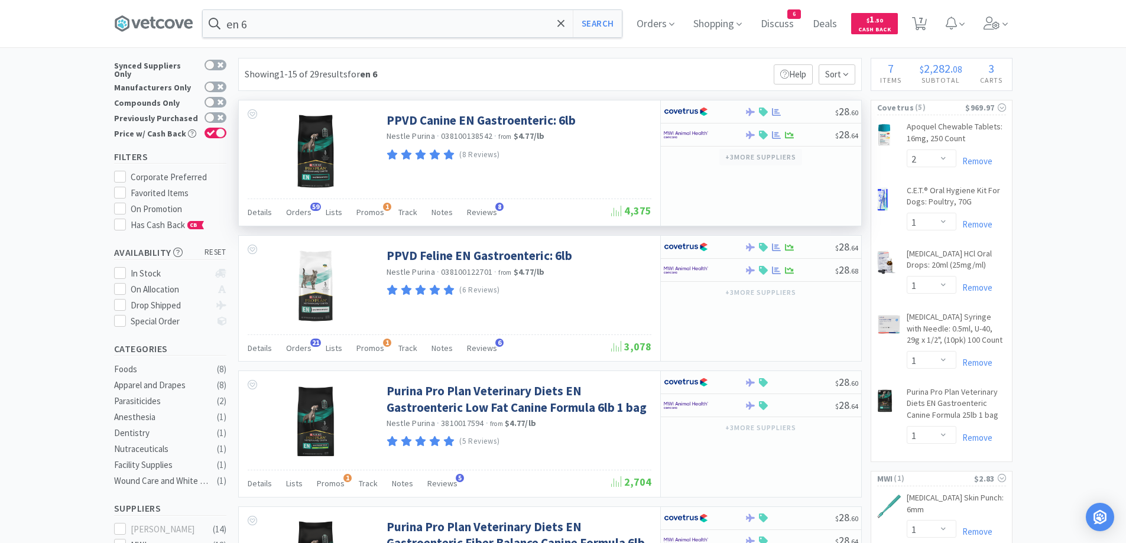
scroll to position [20, 0]
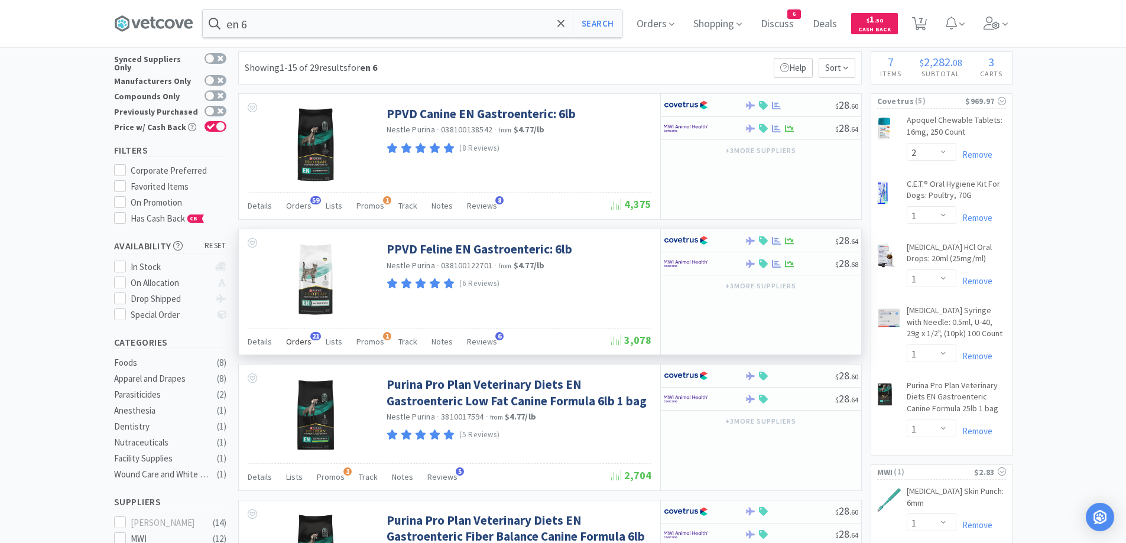
click at [299, 350] on div "Orders 21" at bounding box center [298, 343] width 25 height 22
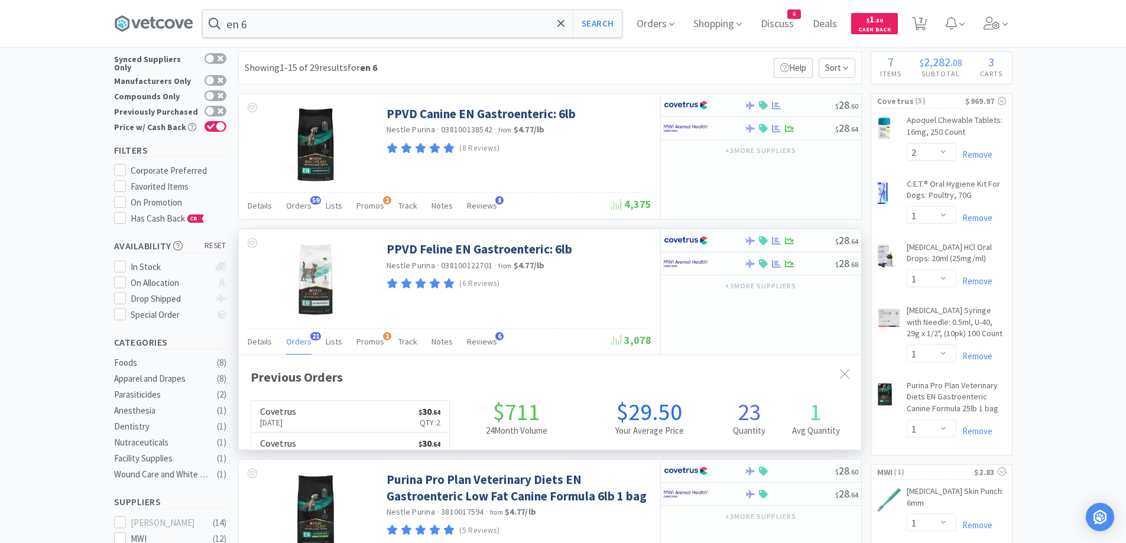
scroll to position [317, 623]
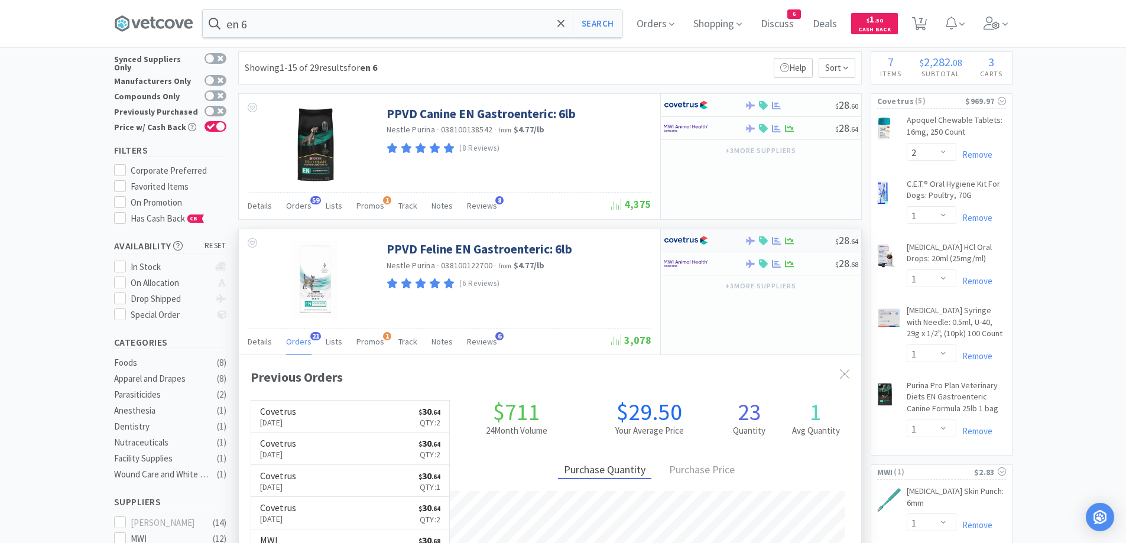
click at [815, 243] on div at bounding box center [790, 240] width 90 height 9
select select "1"
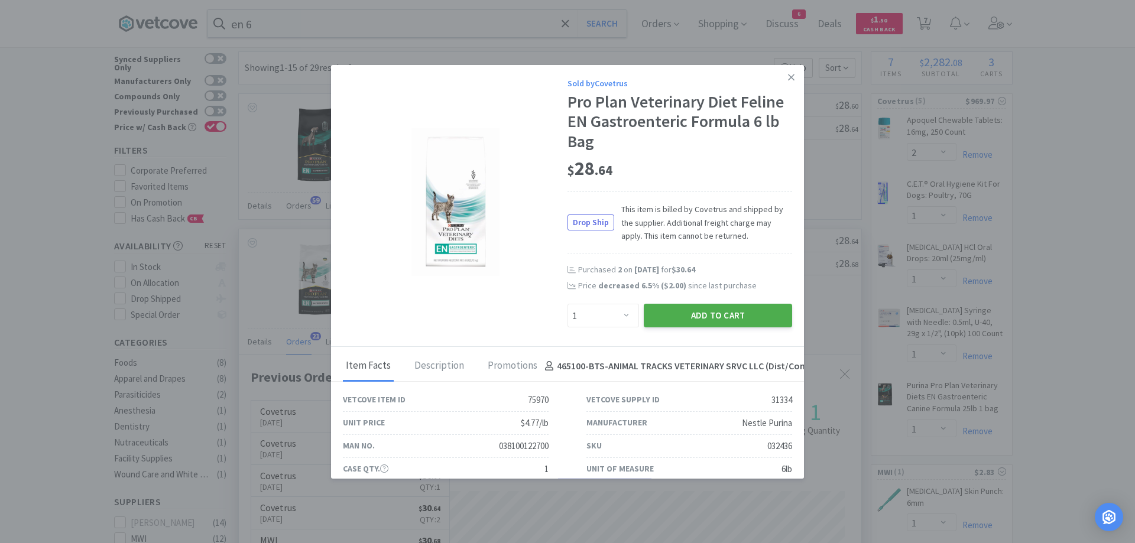
click at [754, 320] on button "Add to Cart" at bounding box center [718, 316] width 148 height 24
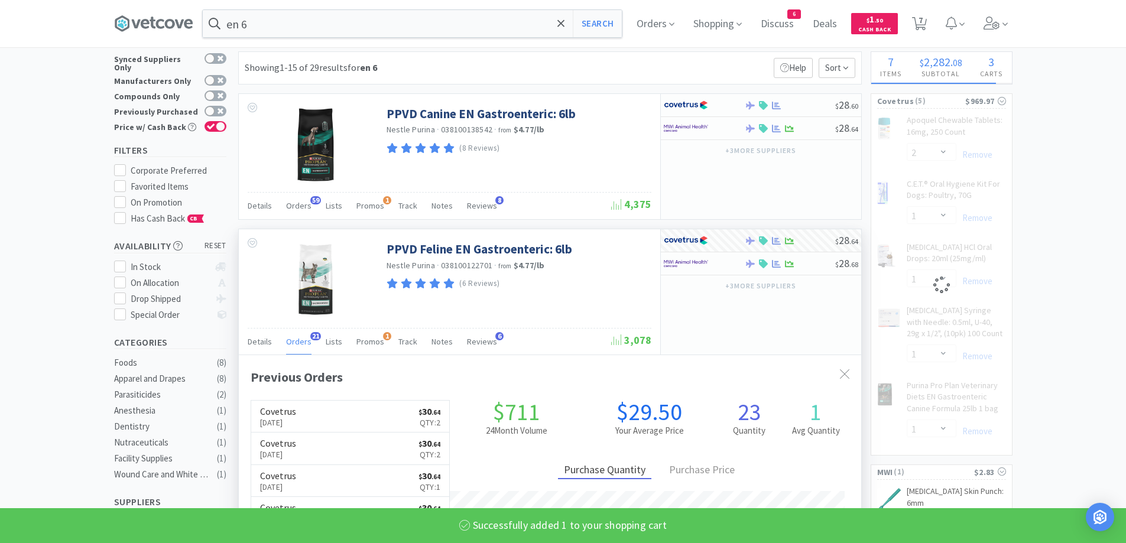
select select "1"
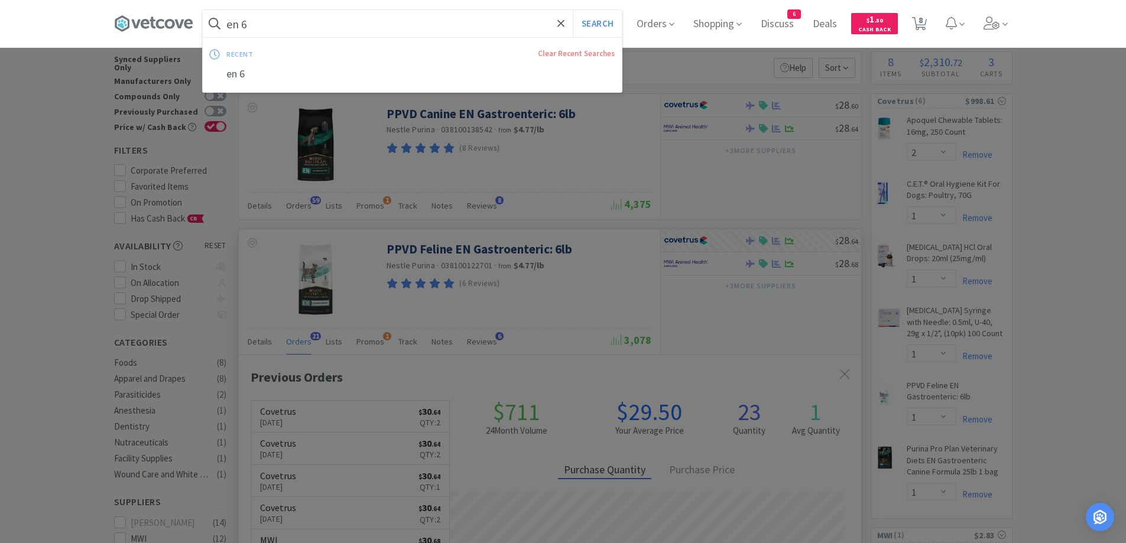
click at [348, 19] on input "en 6" at bounding box center [412, 23] width 419 height 27
click at [573, 10] on button "Search" at bounding box center [597, 23] width 49 height 27
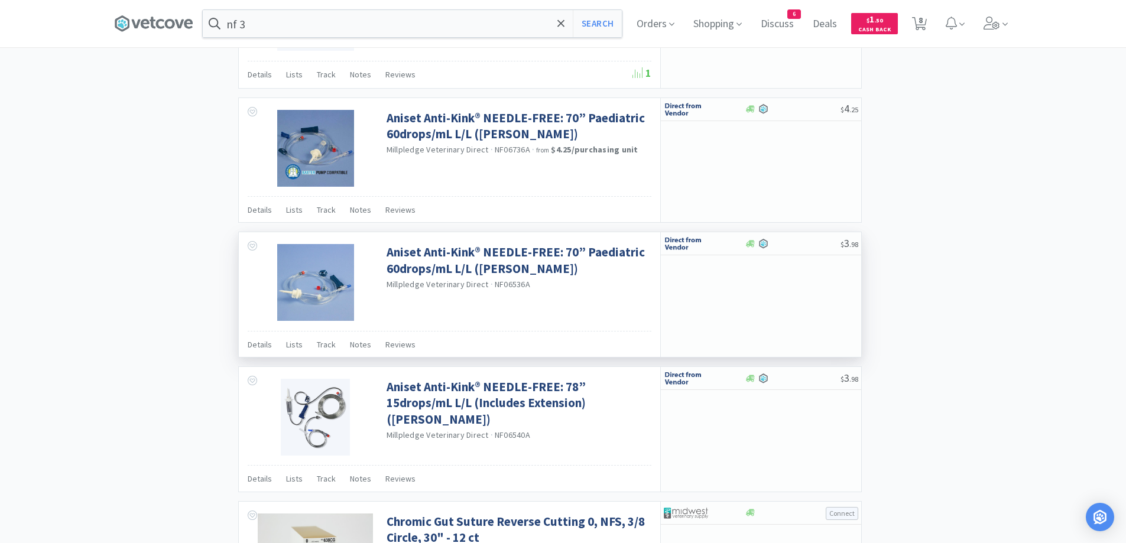
scroll to position [1123, 0]
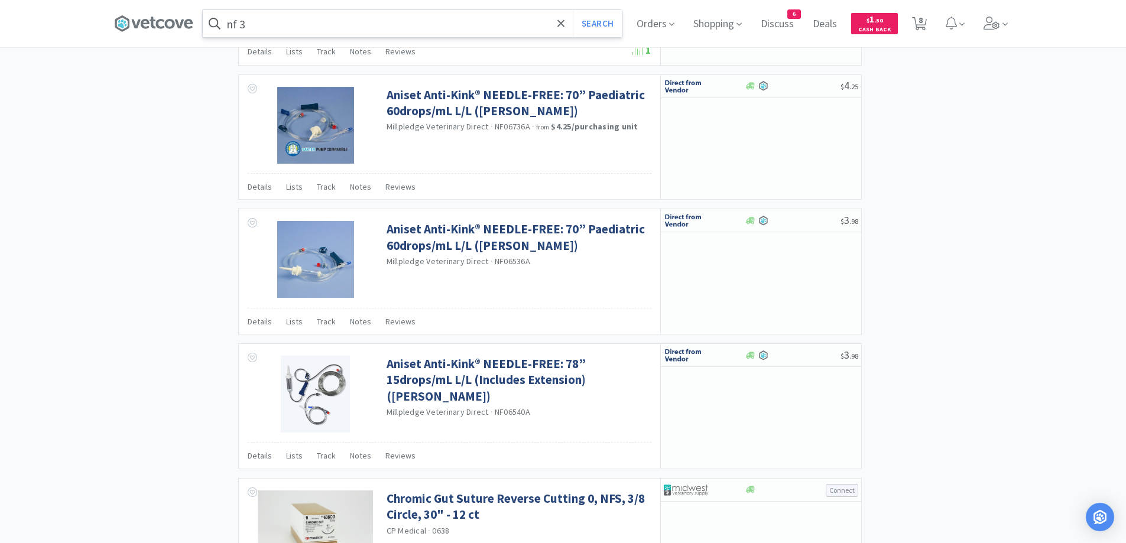
click at [318, 15] on input "nf 3" at bounding box center [412, 23] width 419 height 27
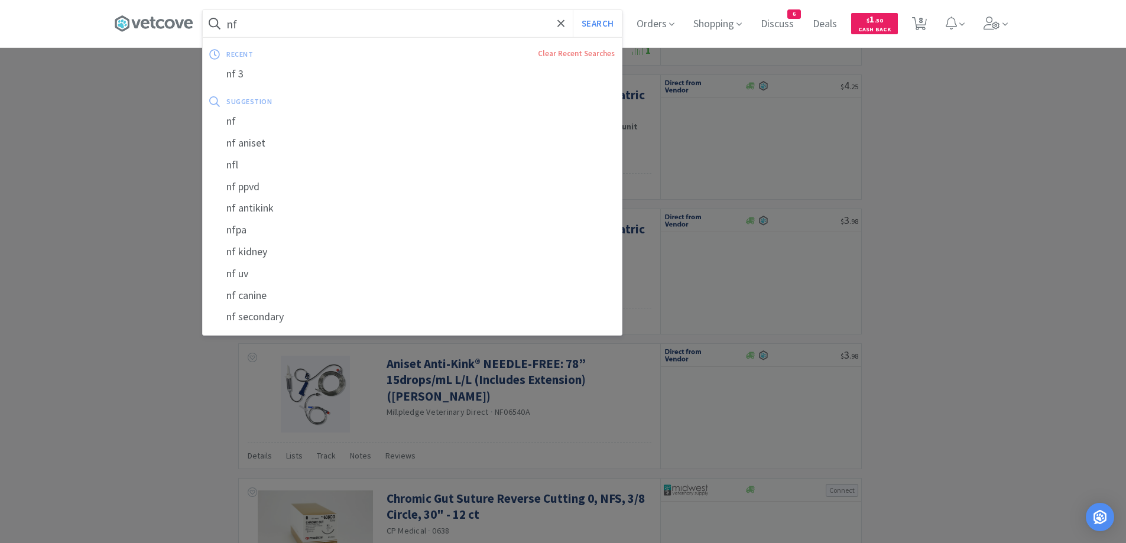
type input "nf"
click at [573, 10] on button "Search" at bounding box center [597, 23] width 49 height 27
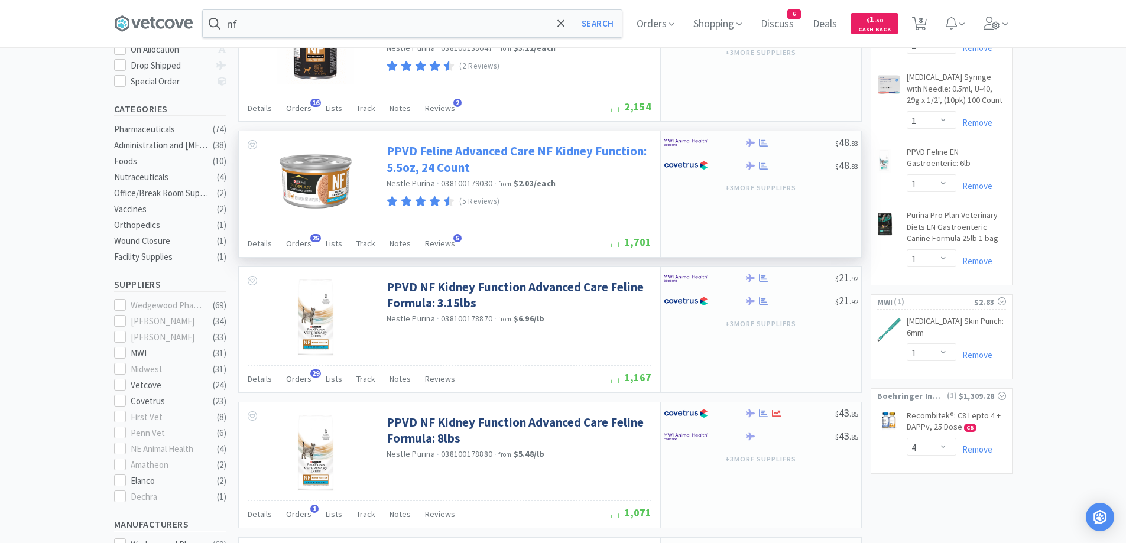
scroll to position [256, 0]
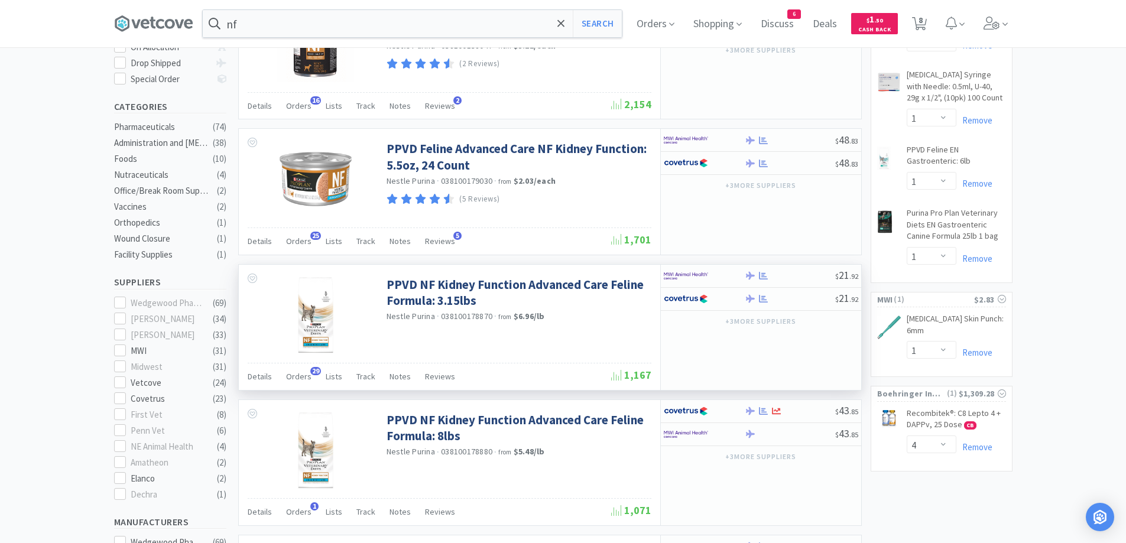
click at [782, 311] on div "+ 3 more supplier s" at bounding box center [761, 321] width 200 height 20
click at [780, 302] on div at bounding box center [790, 298] width 90 height 9
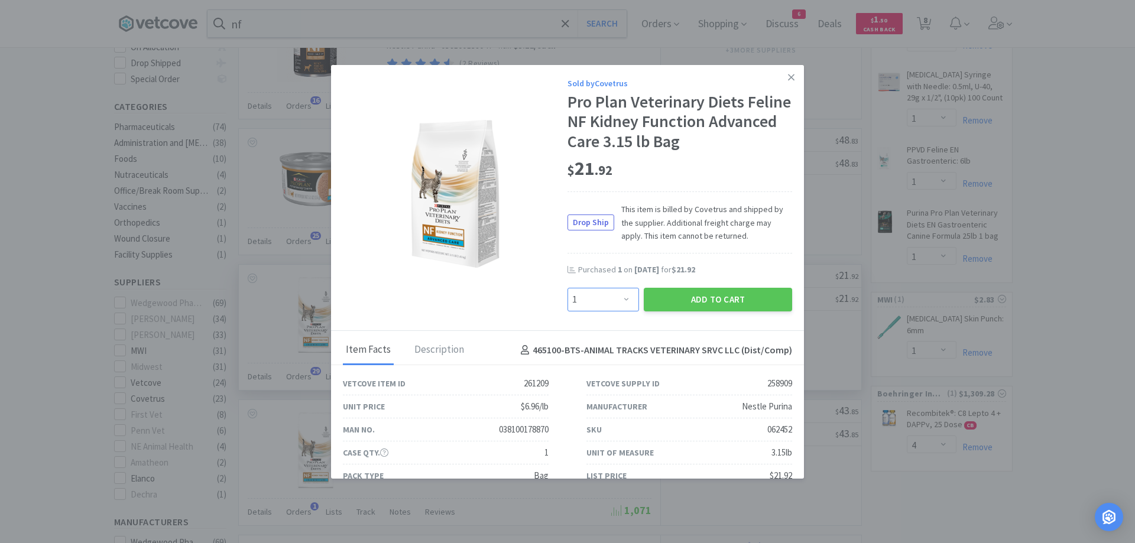
click at [602, 295] on select "Enter Quantity 1 2 3 4 5 6 7 8 9 10 11 12 13 14 15 16 17 18 19 20 Enter Quantity" at bounding box center [604, 300] width 72 height 24
select select "2"
click at [568, 288] on select "Enter Quantity 1 2 3 4 5 6 7 8 9 10 11 12 13 14 15 16 17 18 19 20 Enter Quantity" at bounding box center [604, 300] width 72 height 24
click at [661, 303] on button "Add to Cart" at bounding box center [718, 300] width 148 height 24
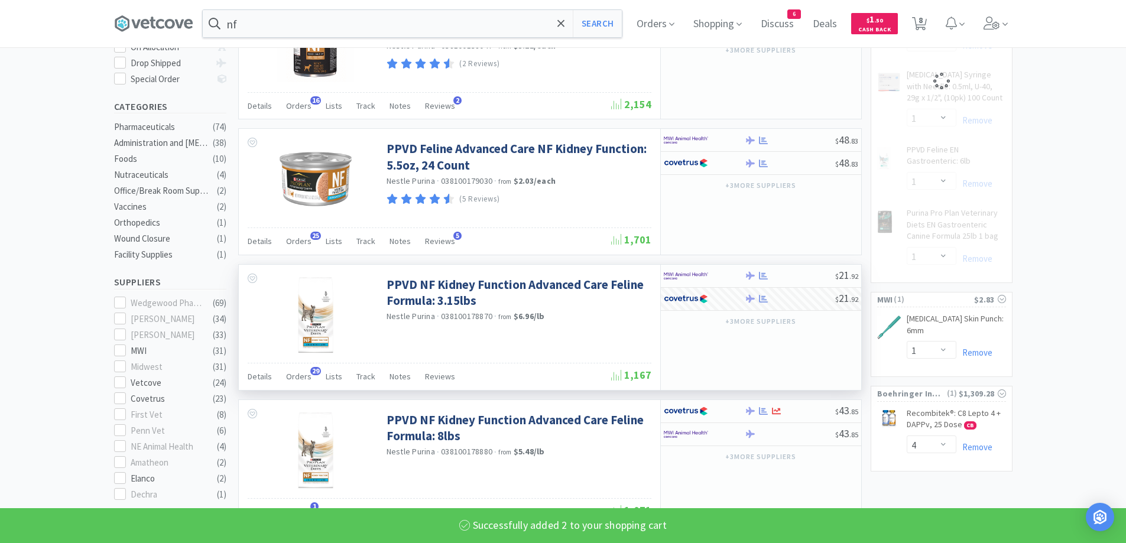
select select "2"
select select "1"
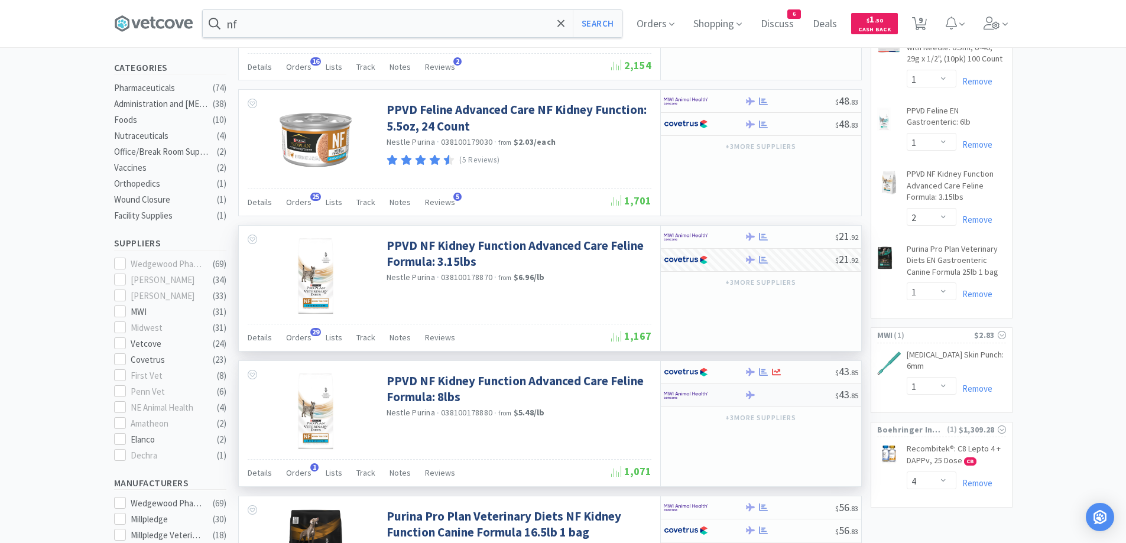
scroll to position [296, 0]
click at [819, 374] on div at bounding box center [790, 371] width 90 height 9
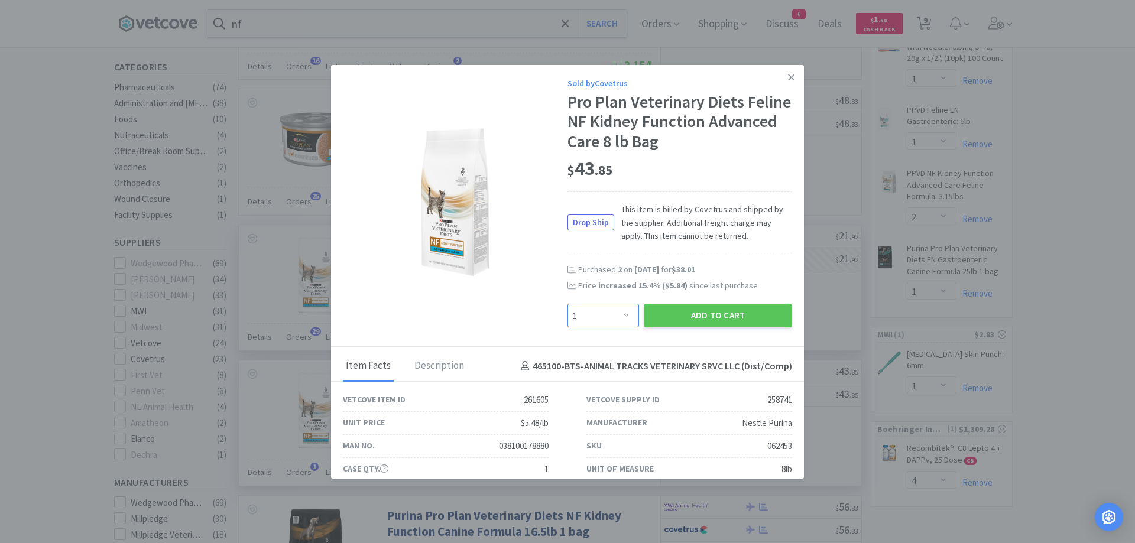
click at [582, 306] on select "Enter Quantity 1 2 3 4 5 6 7 8 9 10 11 12 13 14 15 16 17 18 19 20 Enter Quantity" at bounding box center [604, 316] width 72 height 24
select select "2"
click at [568, 304] on select "Enter Quantity 1 2 3 4 5 6 7 8 9 10 11 12 13 14 15 16 17 18 19 20 Enter Quantity" at bounding box center [604, 316] width 72 height 24
click at [709, 310] on button "Add to Cart" at bounding box center [718, 316] width 148 height 24
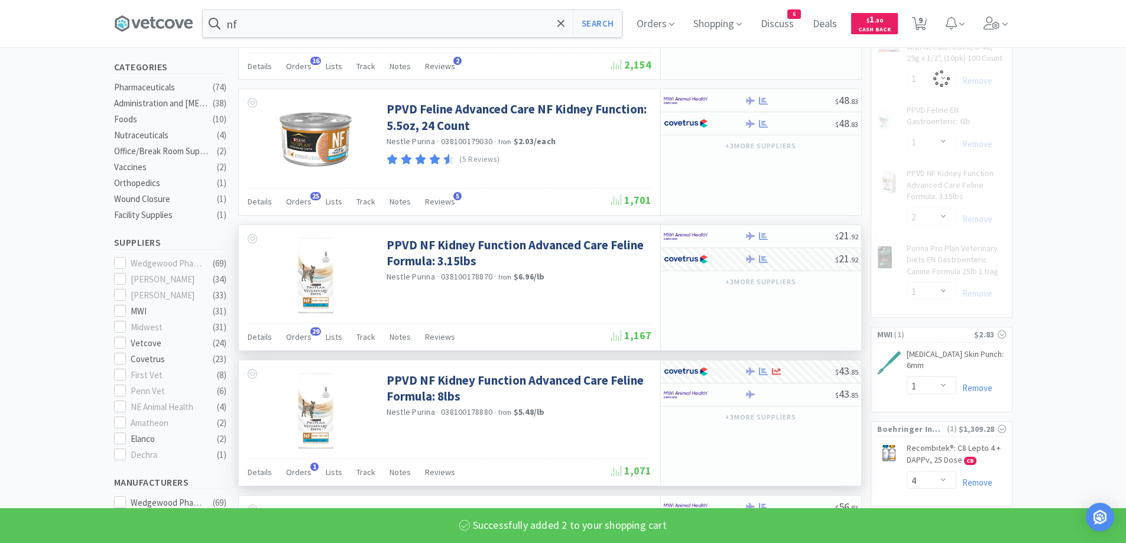
select select "2"
select select "1"
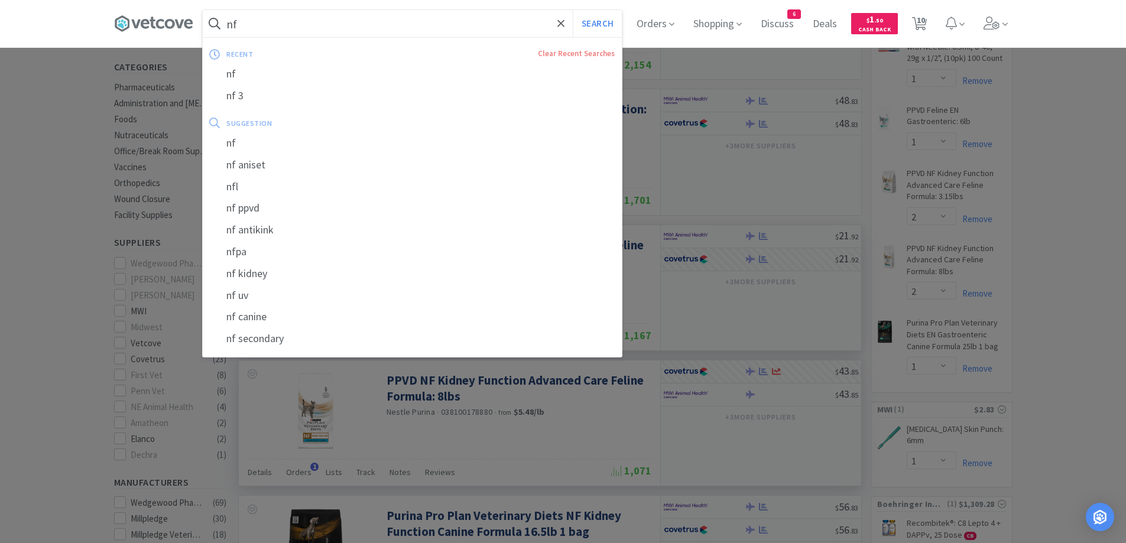
click at [344, 33] on input "nf" at bounding box center [412, 23] width 419 height 27
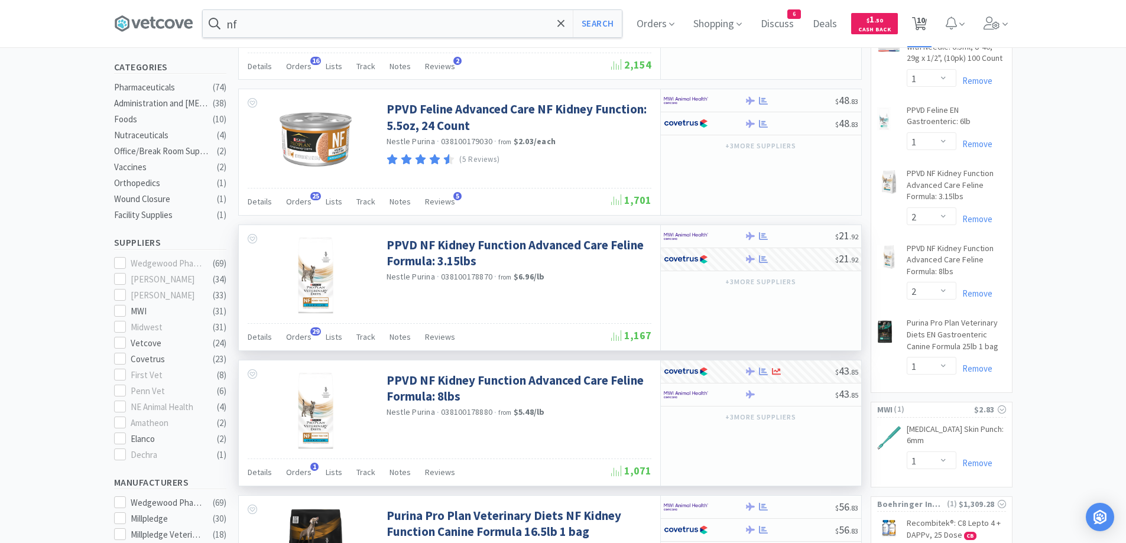
click at [925, 25] on span "10" at bounding box center [921, 19] width 8 height 47
select select "4"
select select "2"
select select "1"
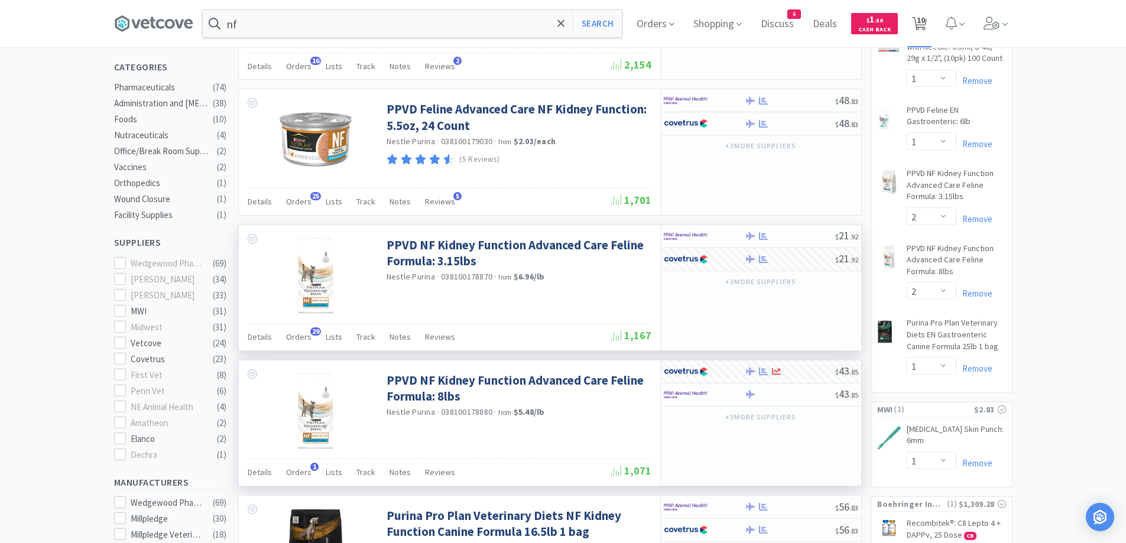
select select "1"
select select "2"
select select "1"
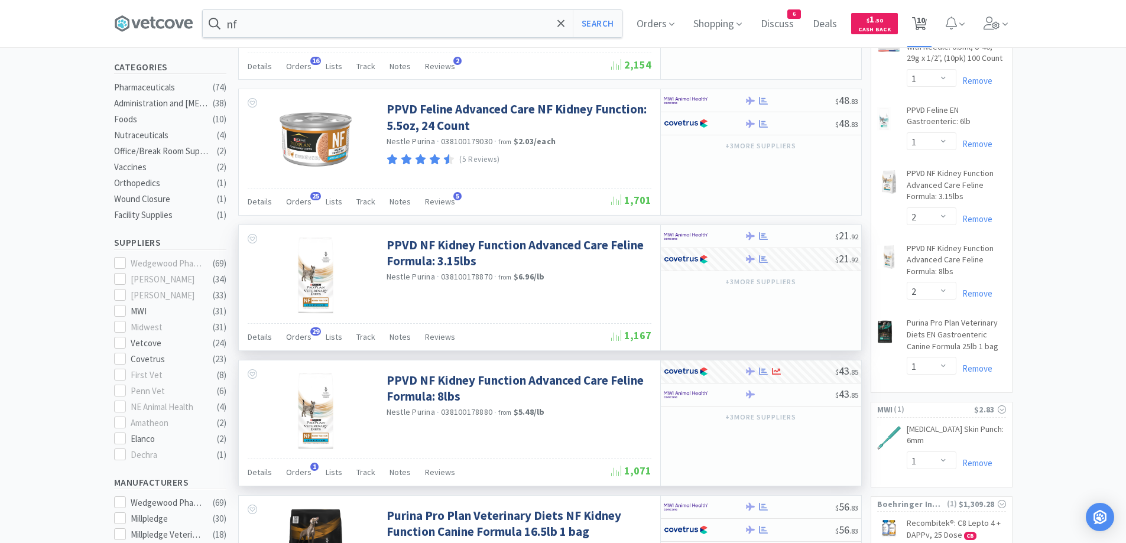
select select "1"
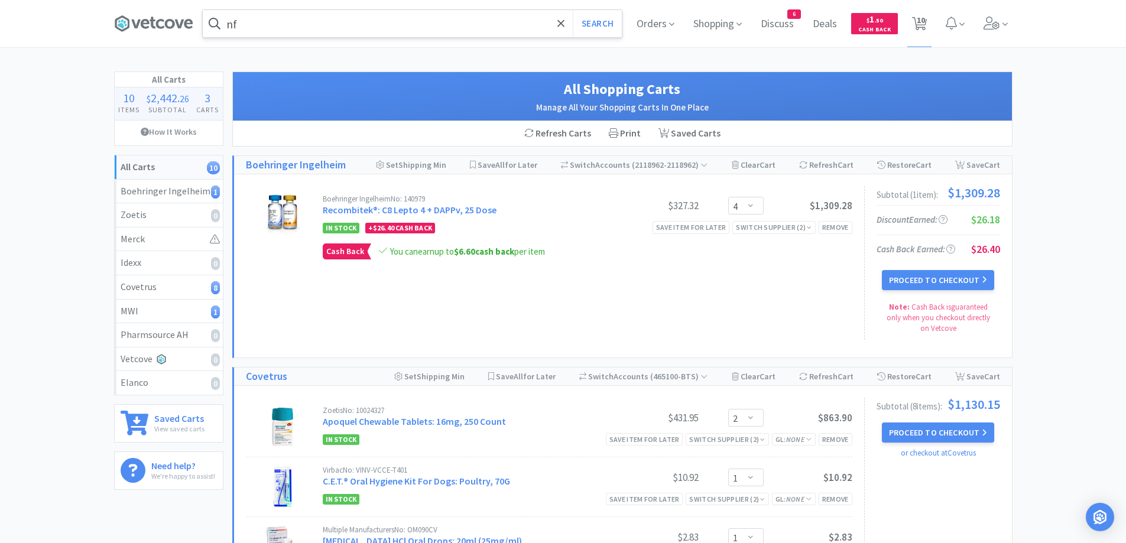
click at [375, 20] on input "nf" at bounding box center [412, 23] width 419 height 27
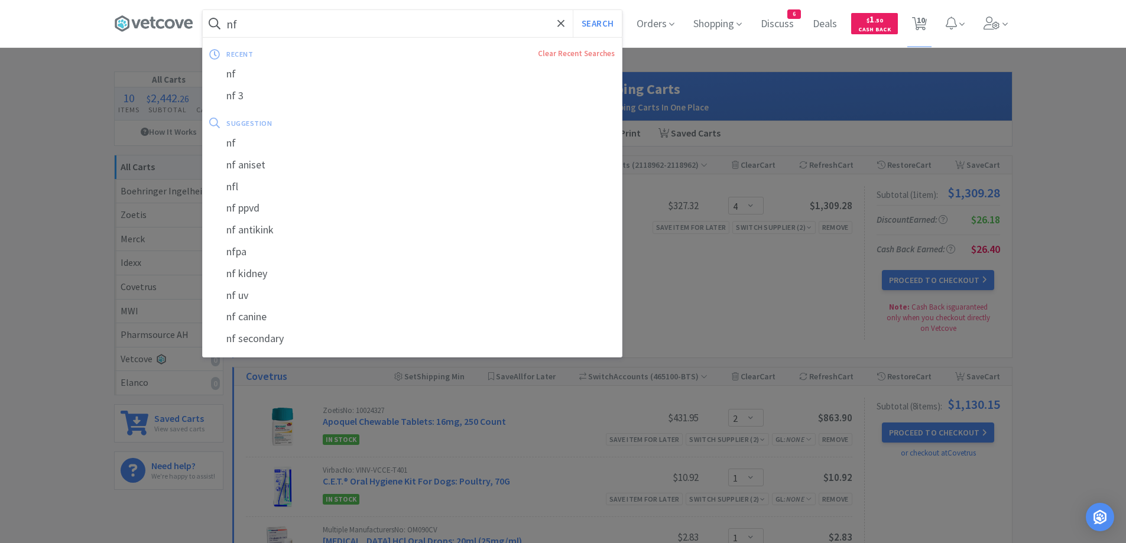
drag, startPoint x: 375, startPoint y: 20, endPoint x: 329, endPoint y: 23, distance: 46.3
click at [329, 23] on input "nf" at bounding box center [412, 23] width 419 height 27
click at [261, 22] on input "nf" at bounding box center [412, 23] width 419 height 27
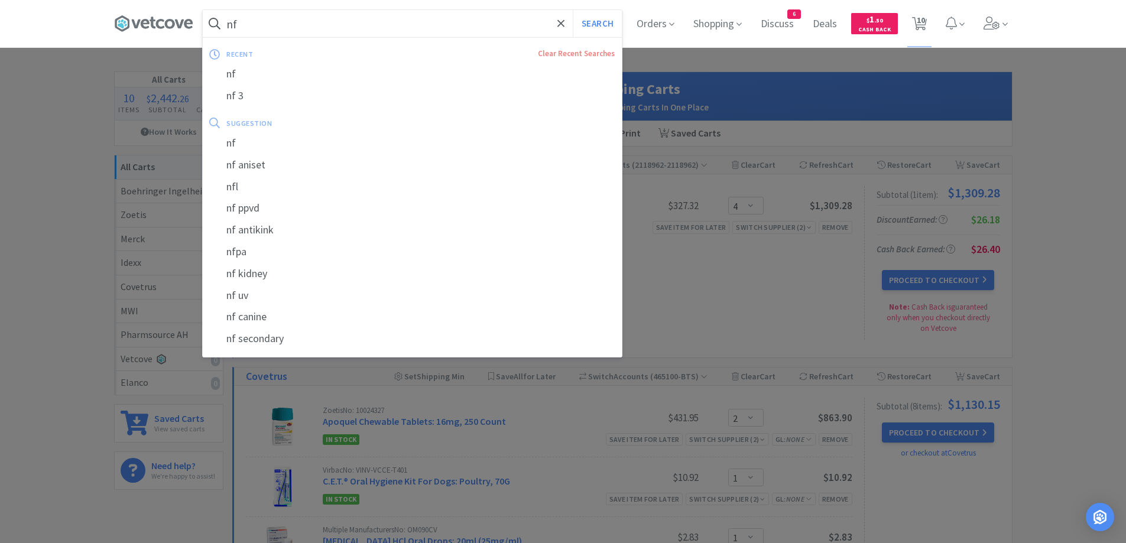
click at [261, 22] on input "nf" at bounding box center [412, 23] width 419 height 27
type input "n"
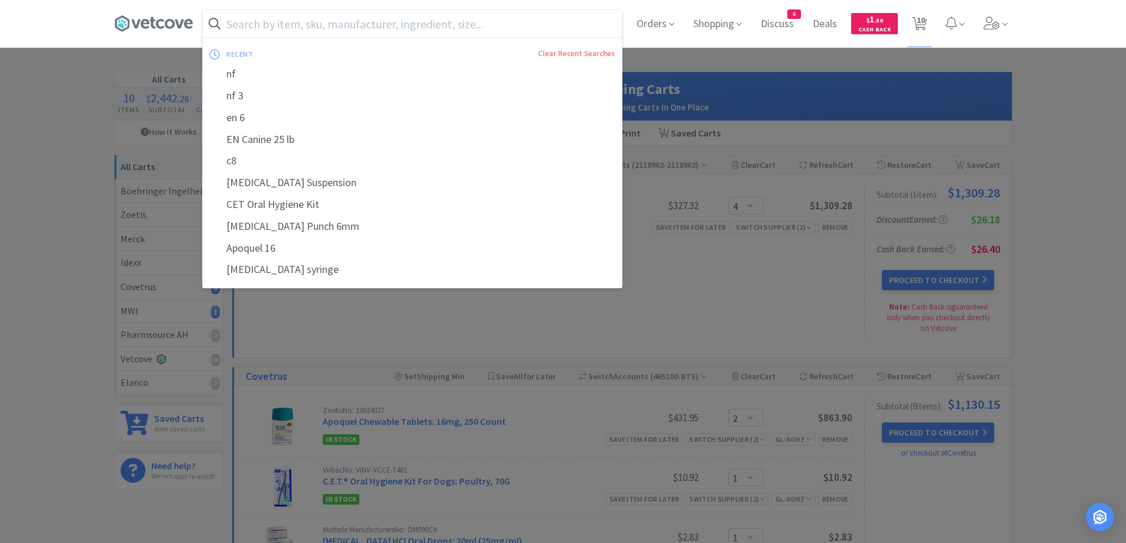
paste input "[MEDICAL_DATA] 50 mg"
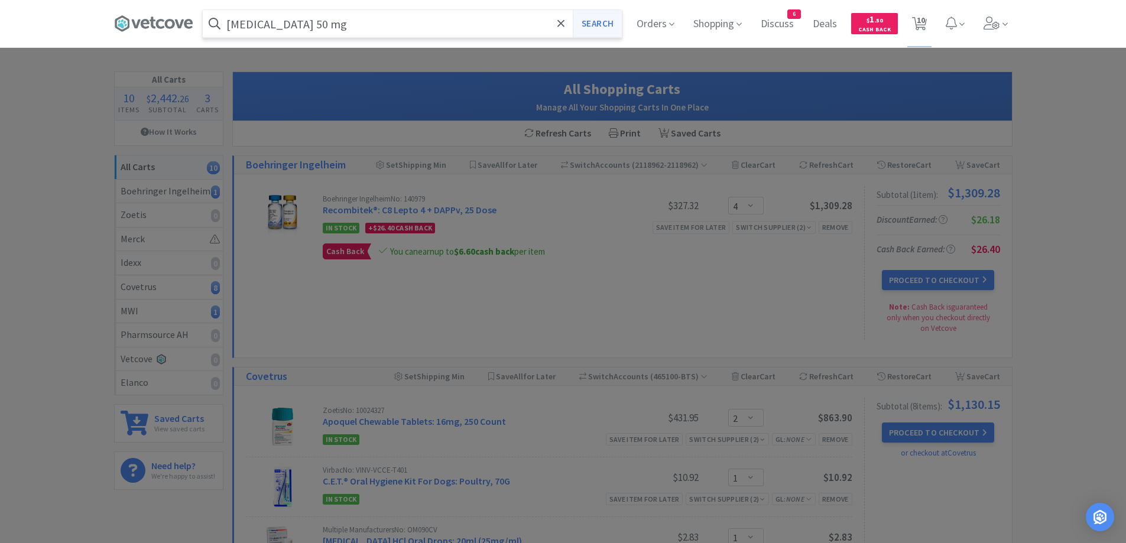
type input "[MEDICAL_DATA] 50 mg"
click at [613, 24] on button "Search" at bounding box center [597, 23] width 49 height 27
select select "2"
select select "1"
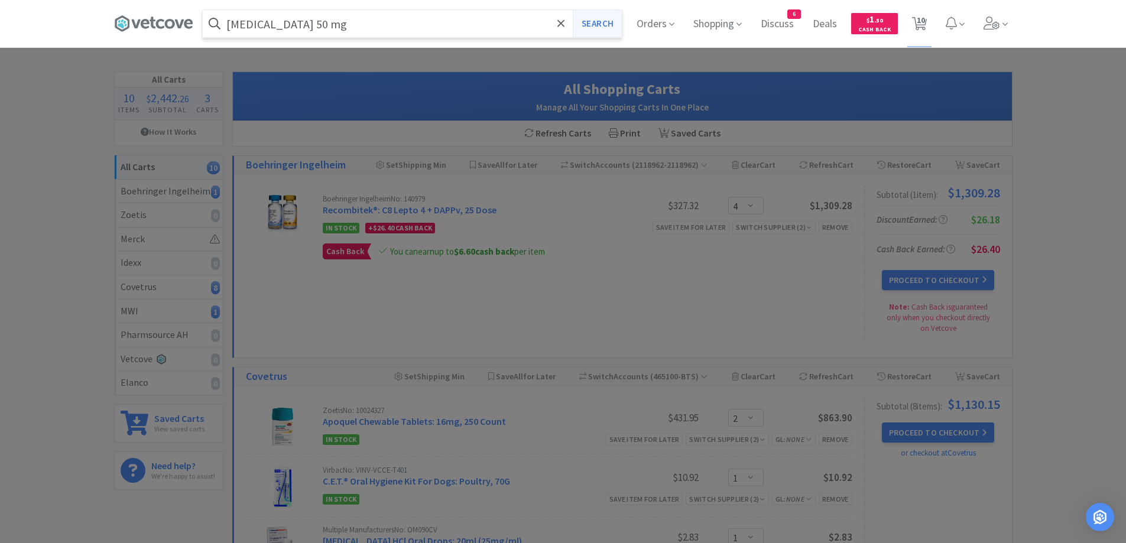
select select "1"
select select "2"
select select "1"
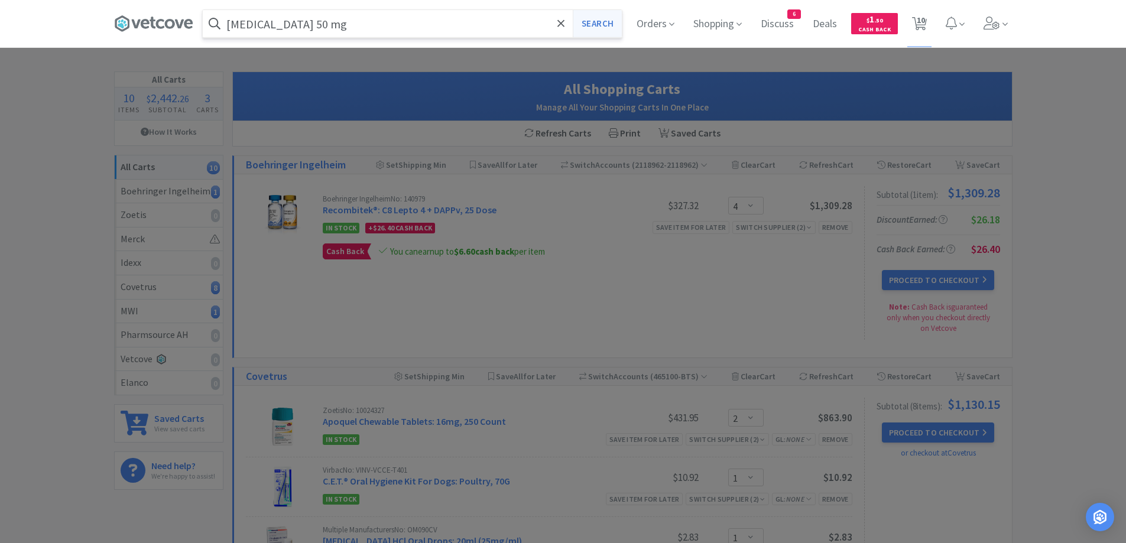
select select "1"
select select "4"
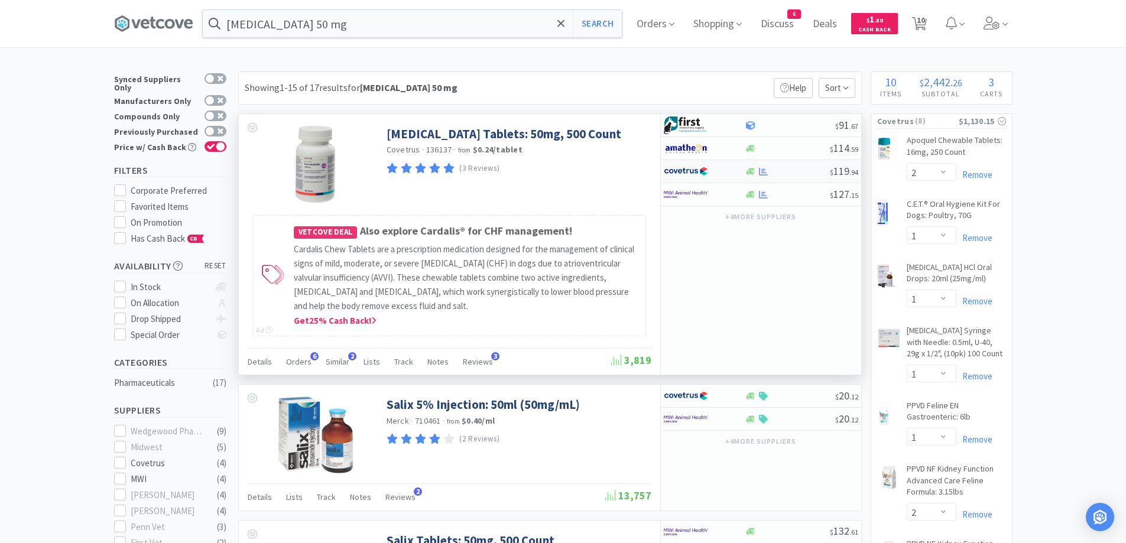
click at [803, 178] on div "$ 119 . 94" at bounding box center [761, 171] width 200 height 23
select select "1"
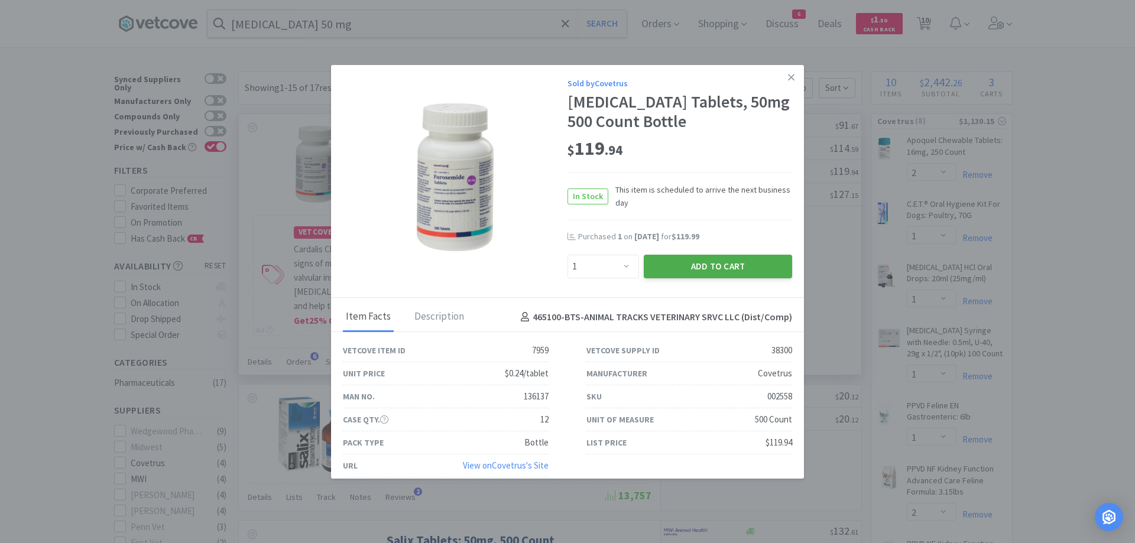
click at [730, 265] on button "Add to Cart" at bounding box center [718, 267] width 148 height 24
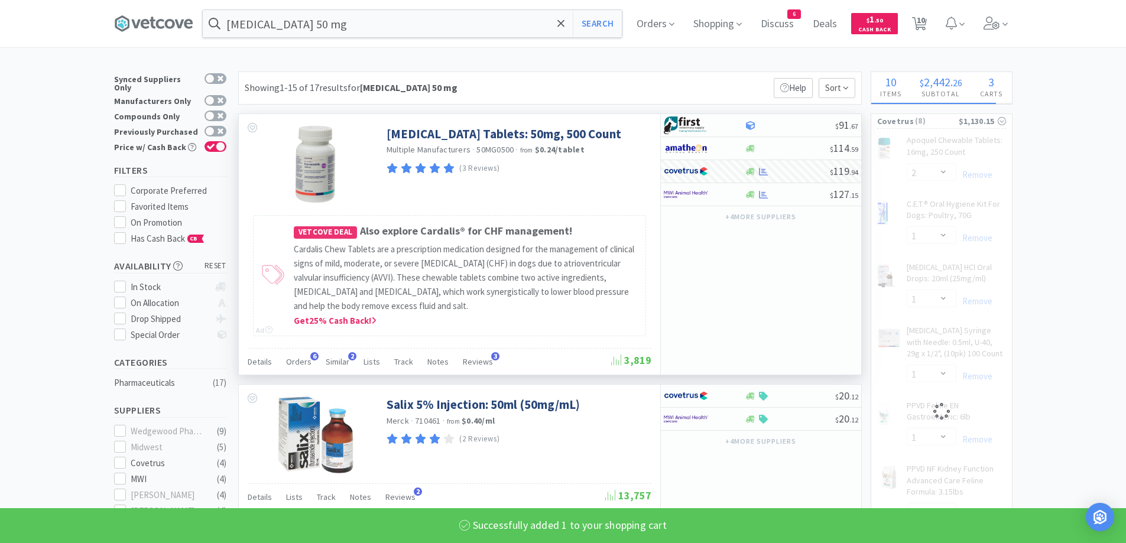
select select "1"
select select "2"
select select "1"
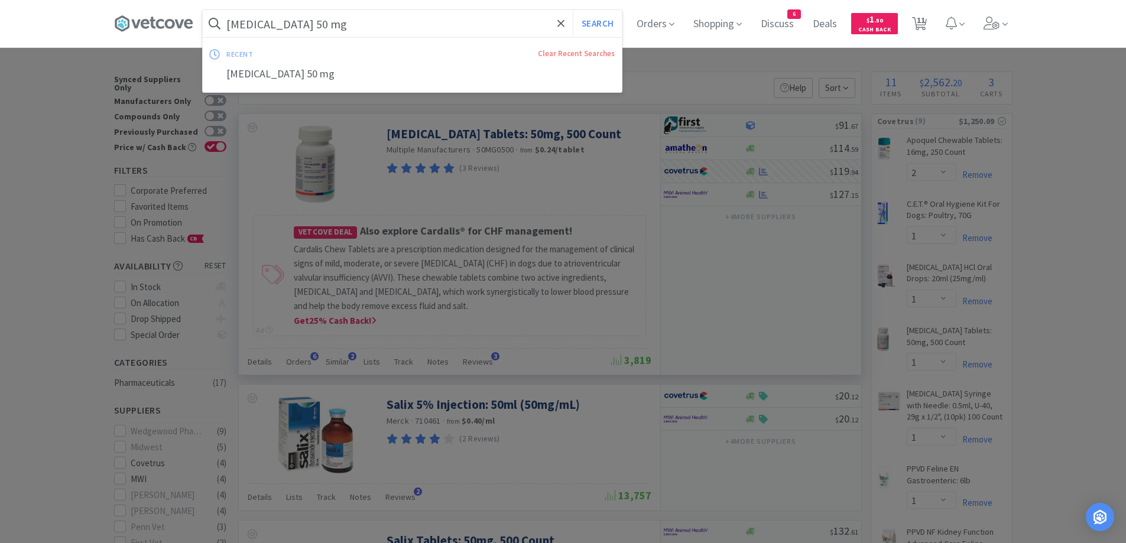
click at [357, 27] on input "[MEDICAL_DATA] 50 mg" at bounding box center [412, 23] width 419 height 27
paste input "HA Canine Salmon 25"
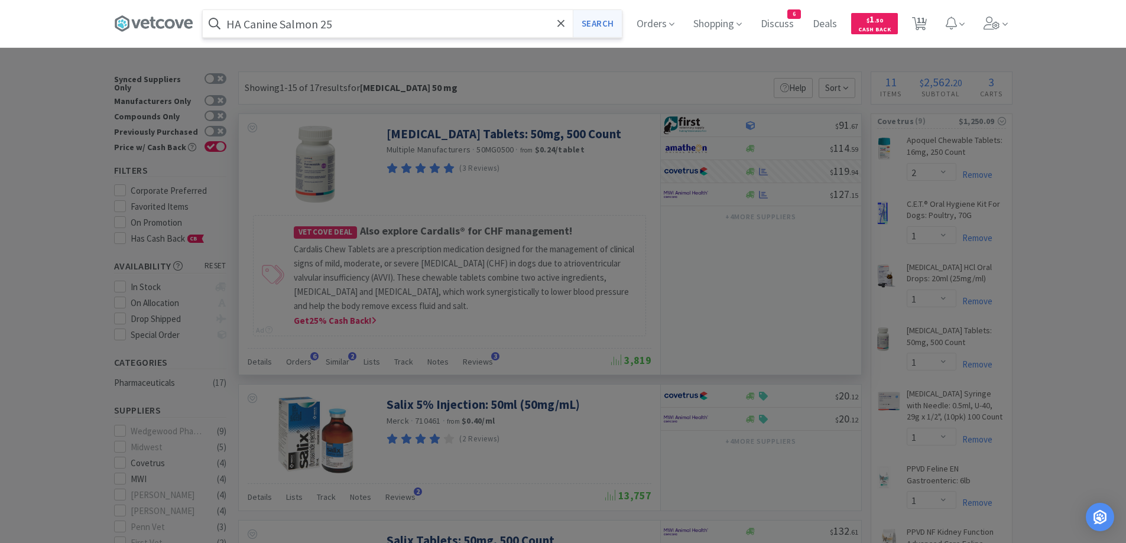
type input "HA Canine Salmon 25"
click at [611, 24] on button "Search" at bounding box center [597, 23] width 49 height 27
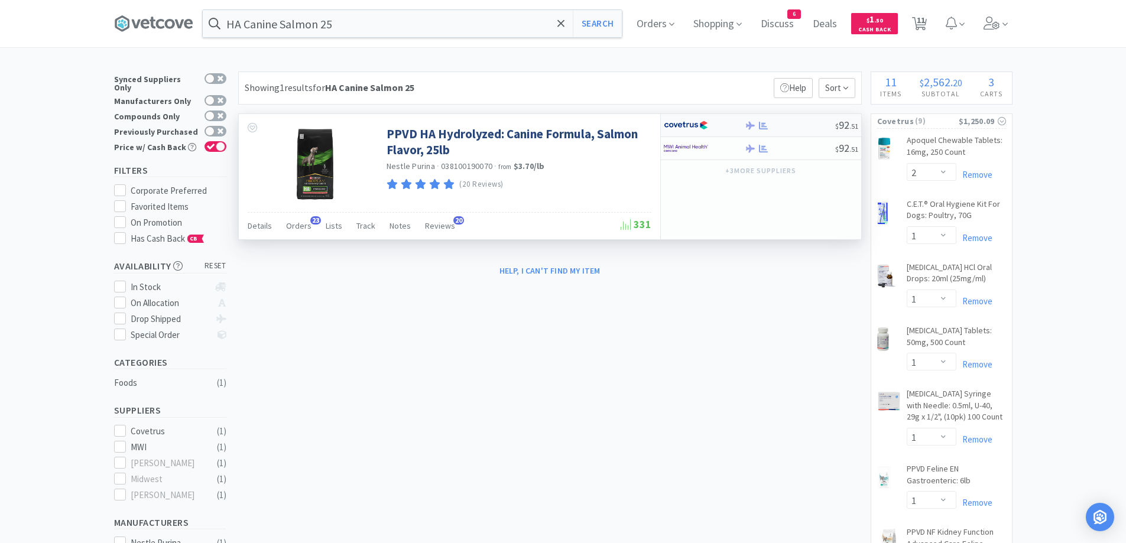
click at [790, 134] on div "$ 92 . 51" at bounding box center [761, 125] width 200 height 23
select select "1"
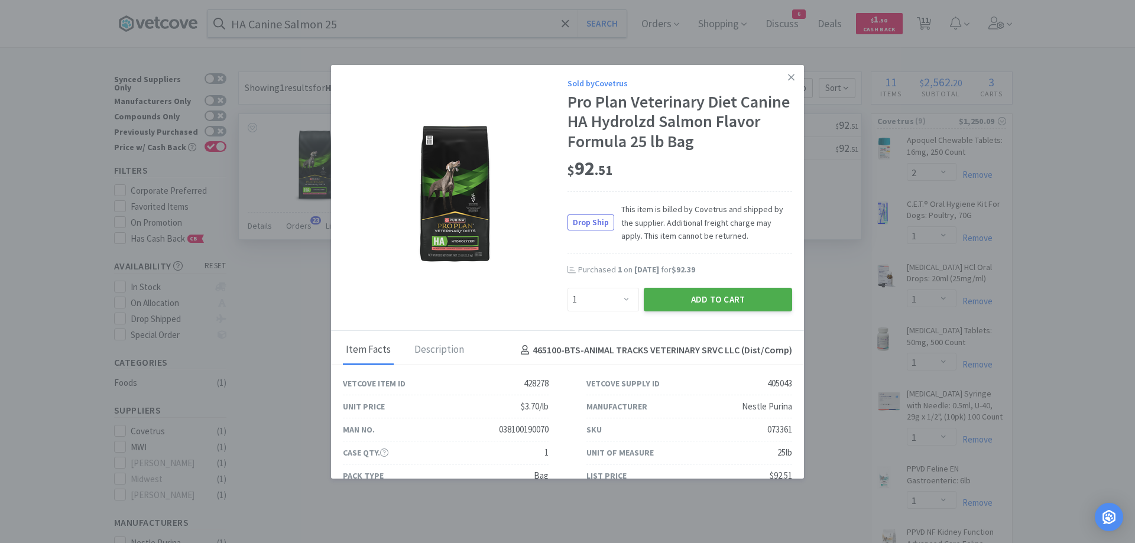
click at [672, 309] on button "Add to Cart" at bounding box center [718, 300] width 148 height 24
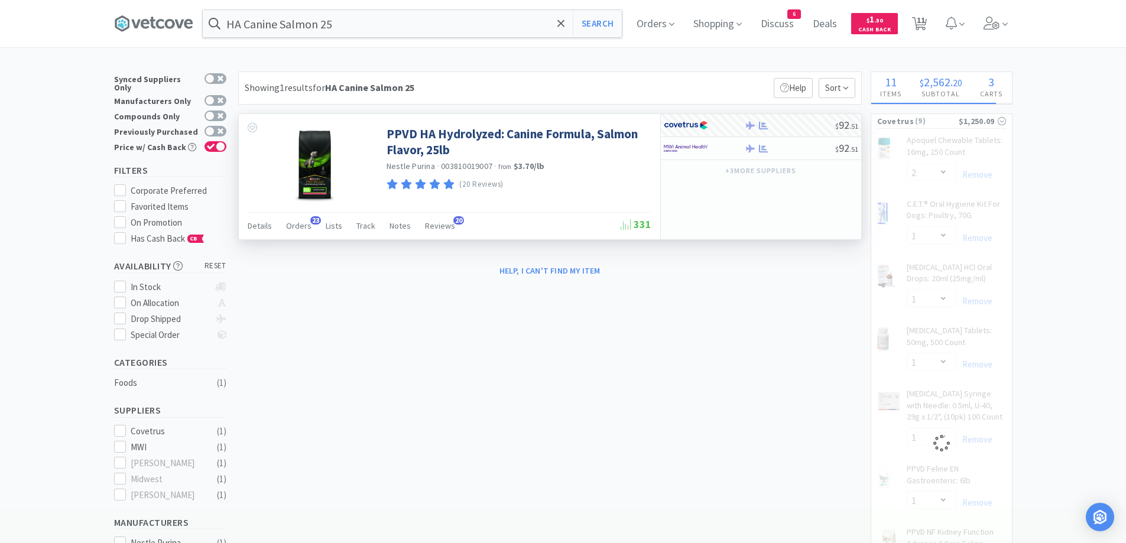
select select "1"
select select "2"
select select "1"
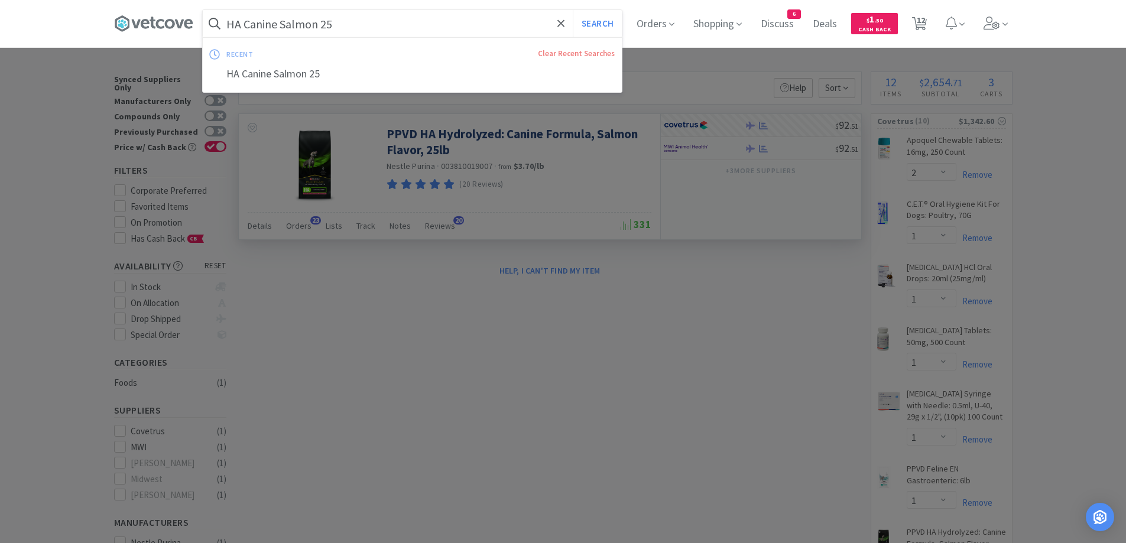
click at [365, 17] on input "HA Canine Salmon 25" at bounding box center [412, 23] width 419 height 27
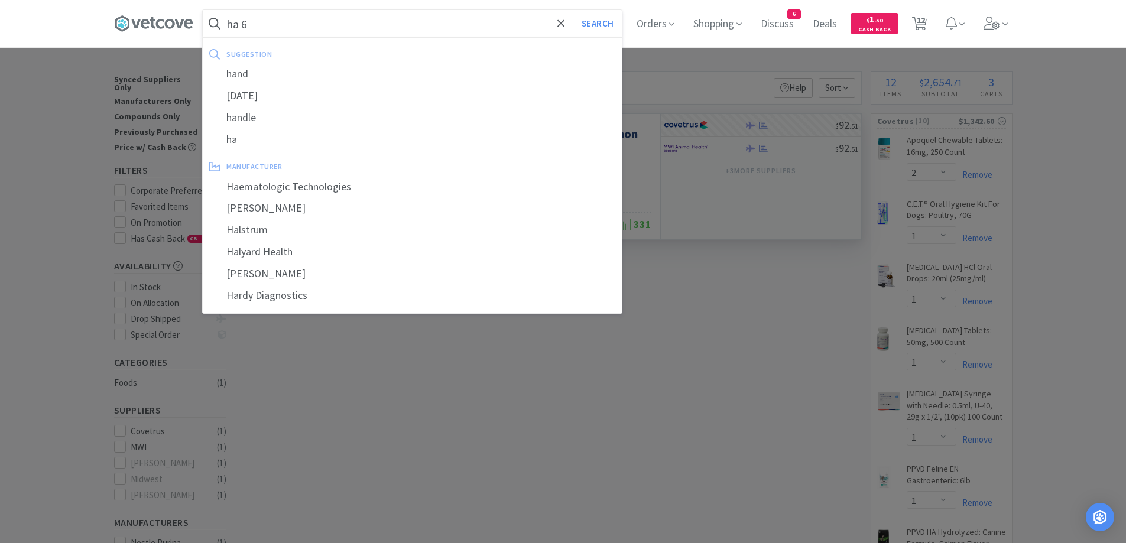
click at [573, 10] on button "Search" at bounding box center [597, 23] width 49 height 27
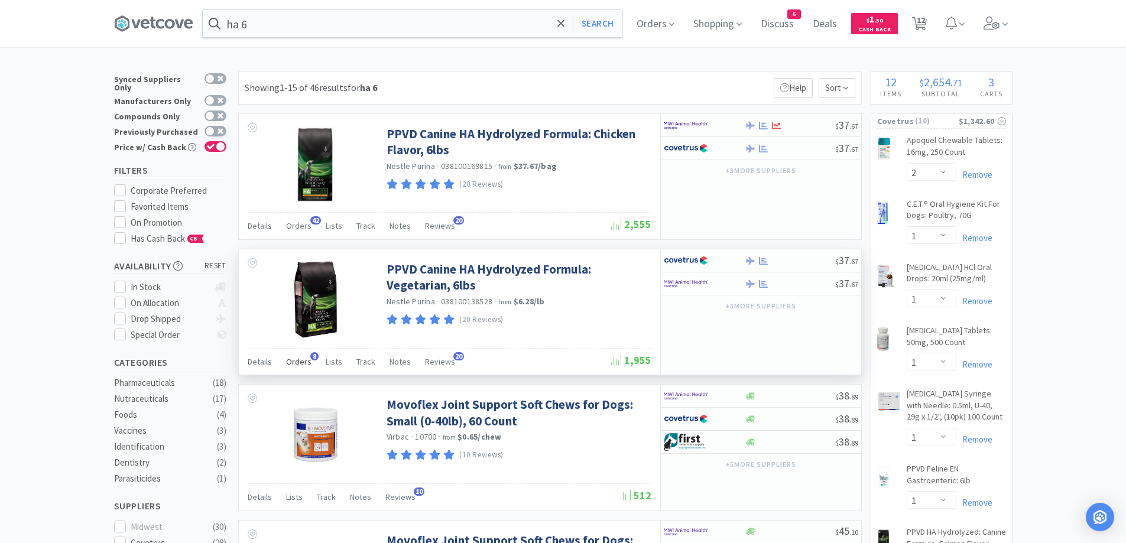
click at [296, 354] on div "Orders 8" at bounding box center [298, 363] width 25 height 22
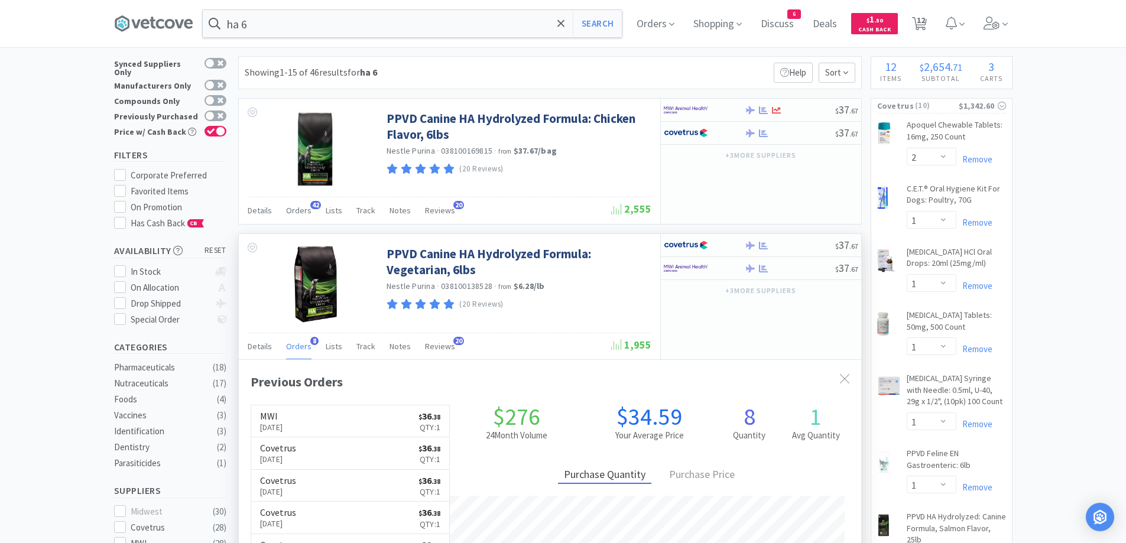
scroll to position [20, 0]
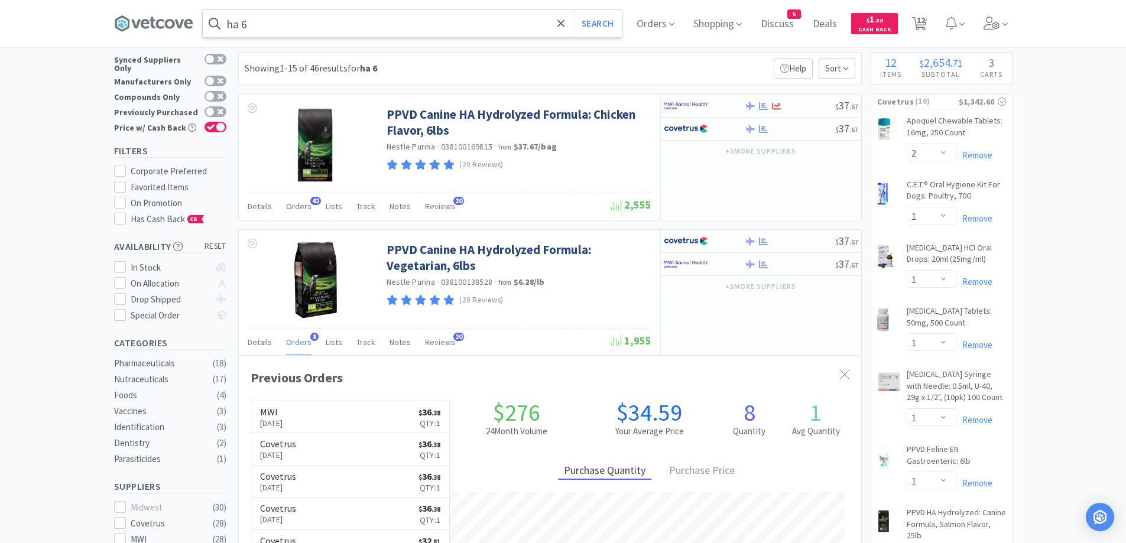
click at [329, 30] on input "ha 6" at bounding box center [412, 23] width 419 height 27
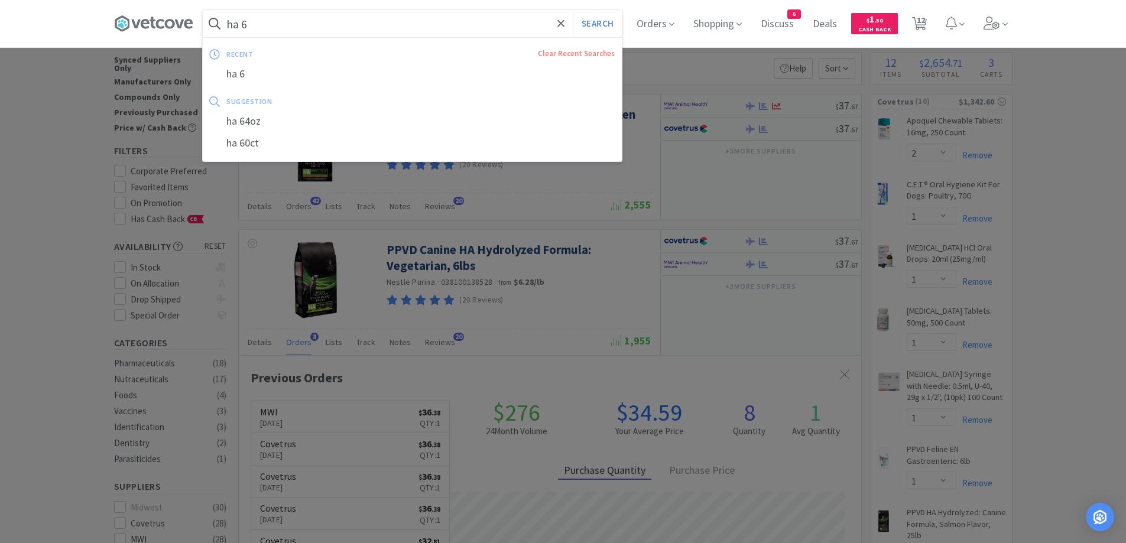
paste input "[MEDICAL_DATA] 200"
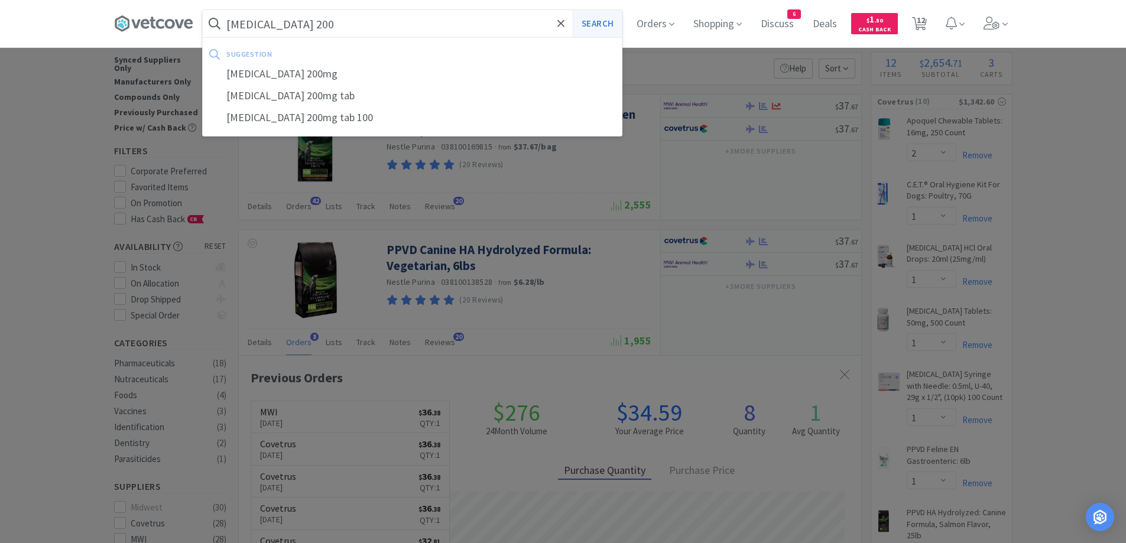
type input "[MEDICAL_DATA] 200"
click at [613, 21] on button "Search" at bounding box center [597, 23] width 49 height 27
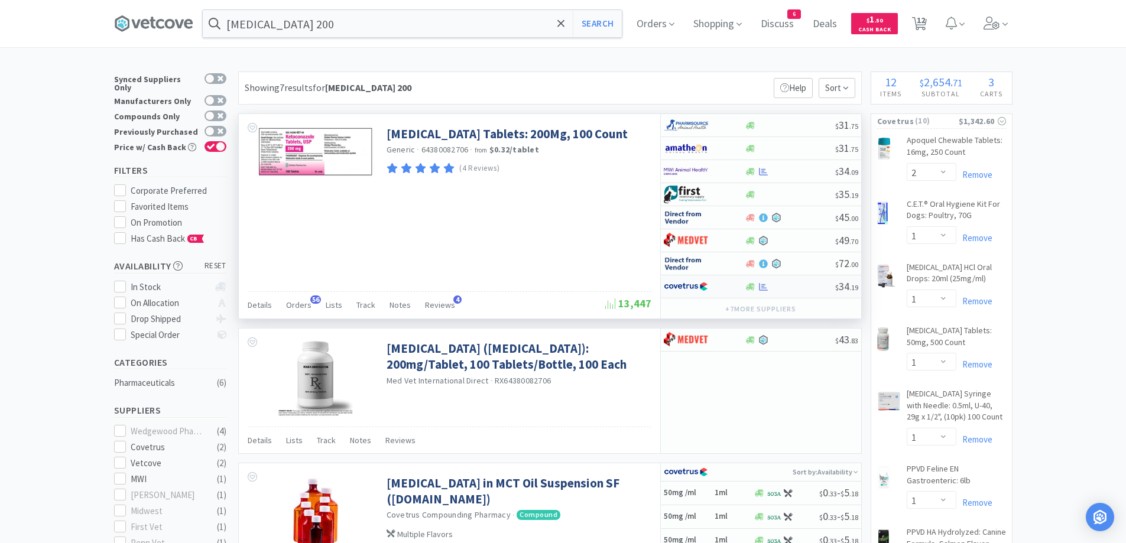
click at [806, 287] on div at bounding box center [790, 287] width 90 height 9
select select "1"
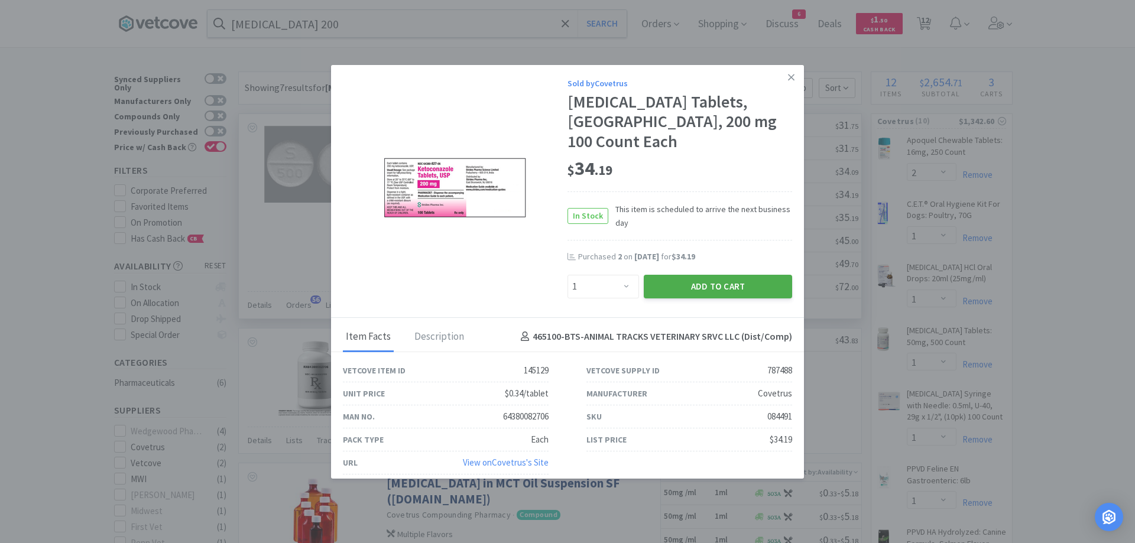
click at [718, 275] on button "Add to Cart" at bounding box center [718, 287] width 148 height 24
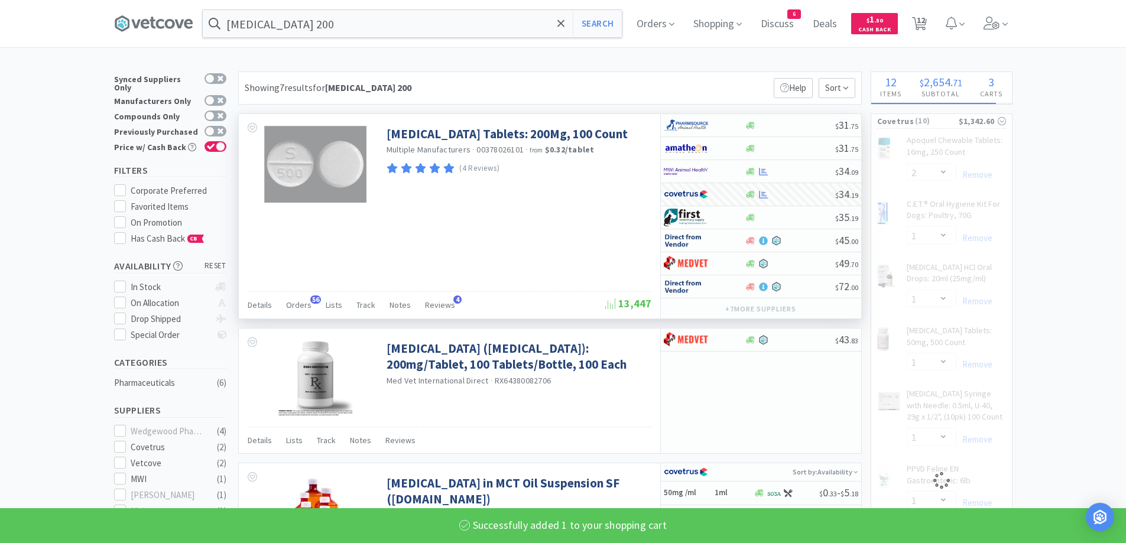
select select "1"
select select "2"
select select "1"
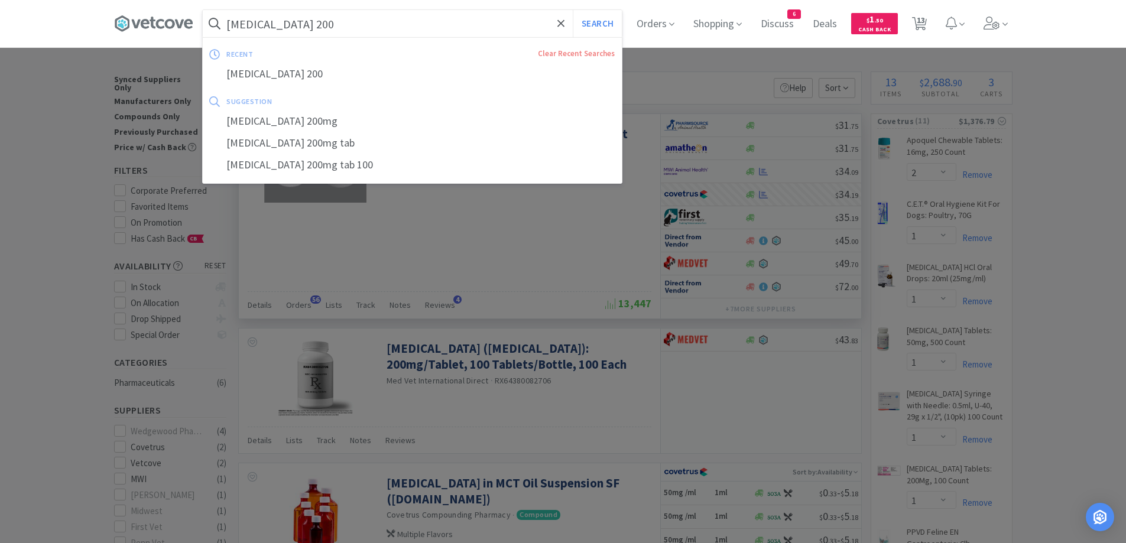
click at [336, 27] on input "[MEDICAL_DATA] 200" at bounding box center [412, 23] width 419 height 27
paste input "Laxatone Maple"
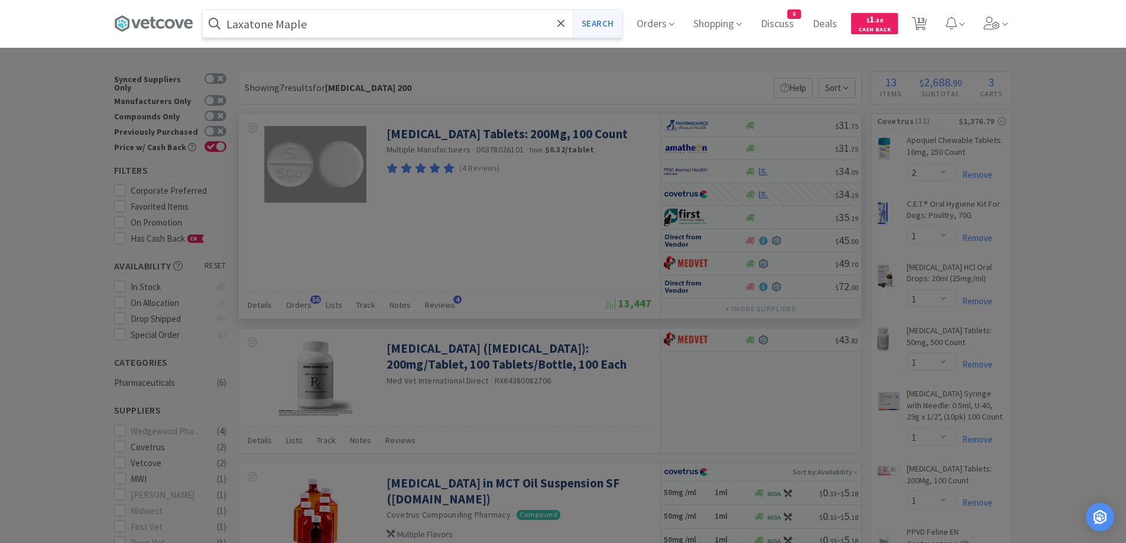
type input "Laxatone Maple"
click at [614, 31] on button "Search" at bounding box center [597, 23] width 49 height 27
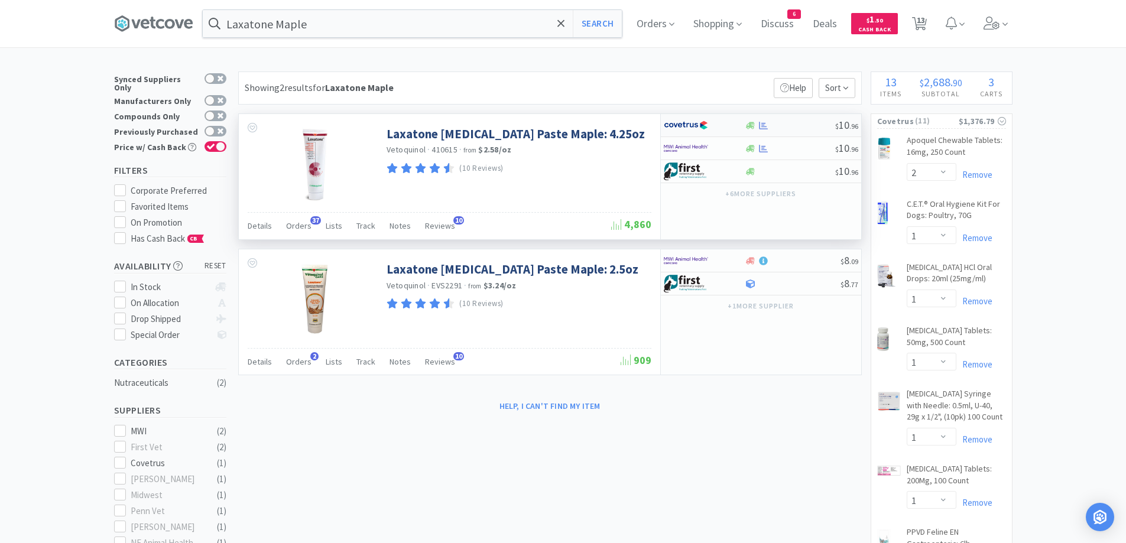
click at [788, 125] on div at bounding box center [790, 125] width 90 height 9
select select "1"
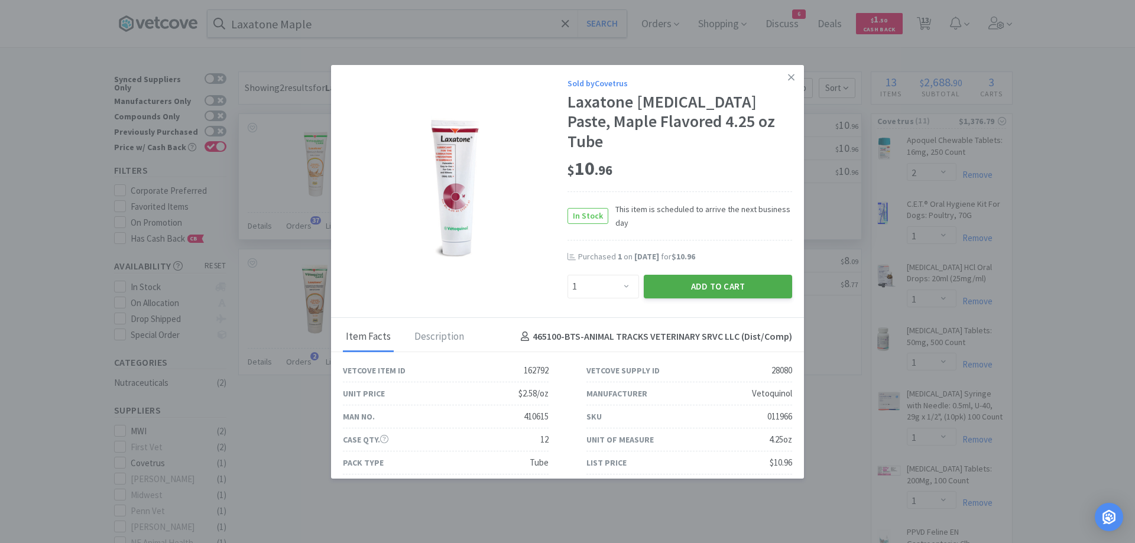
click at [674, 275] on button "Add to Cart" at bounding box center [718, 287] width 148 height 24
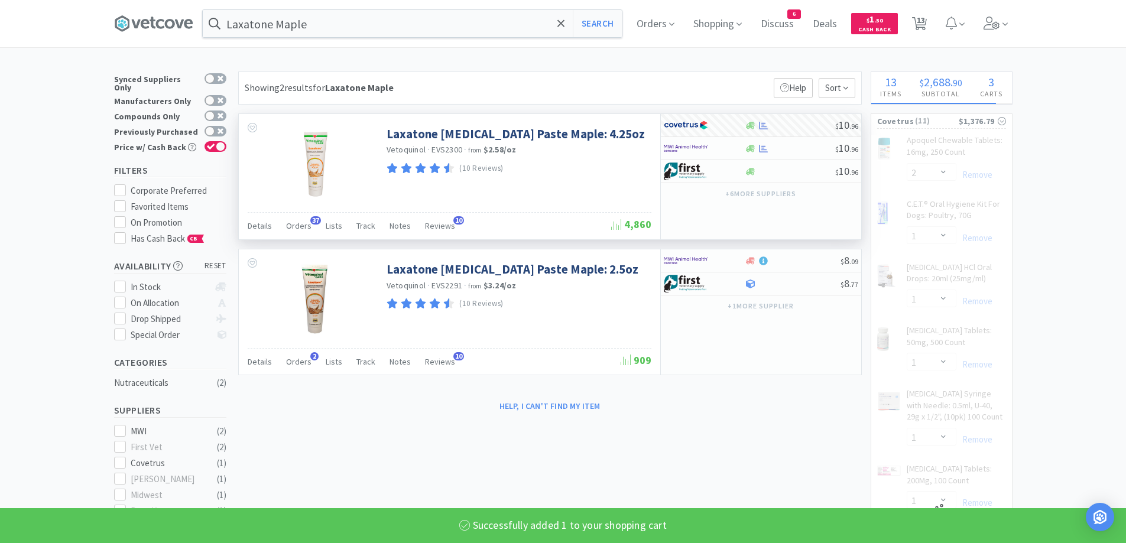
select select "1"
select select "2"
select select "1"
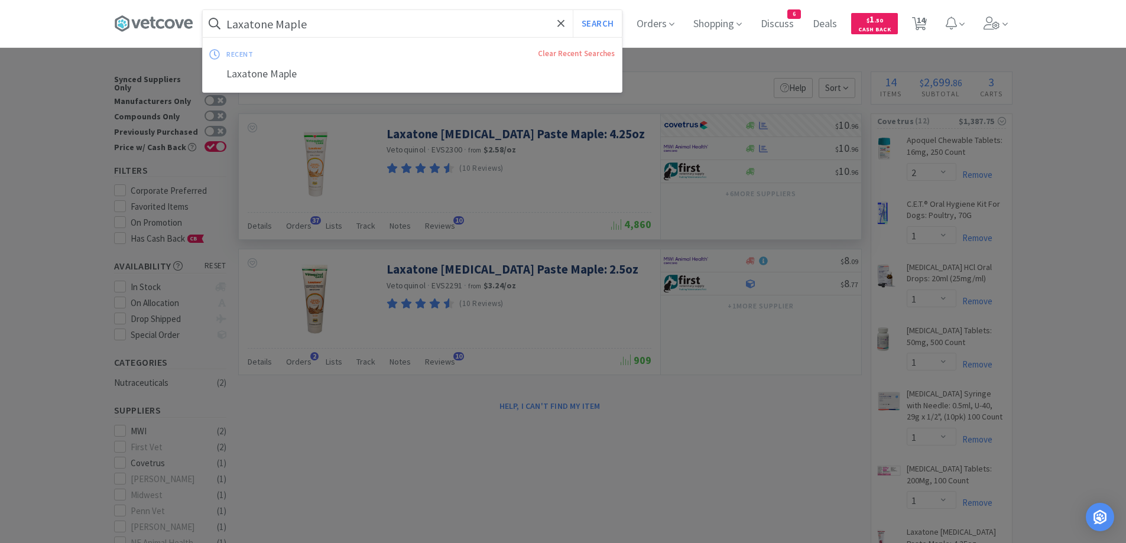
click at [365, 20] on input "Laxatone Maple" at bounding box center [412, 23] width 419 height 27
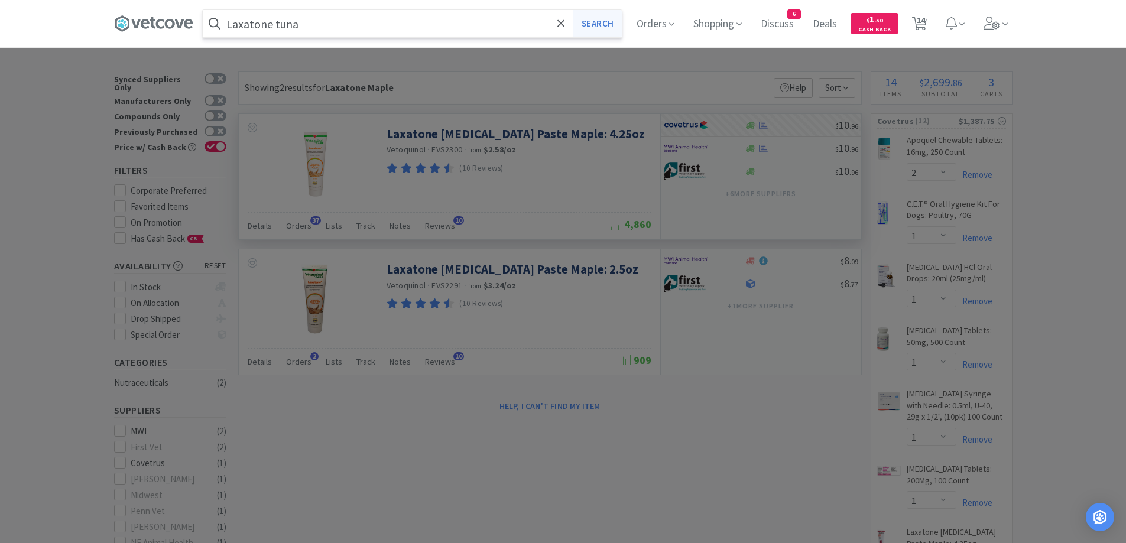
type input "Laxatone tuna"
click at [613, 27] on button "Search" at bounding box center [597, 23] width 49 height 27
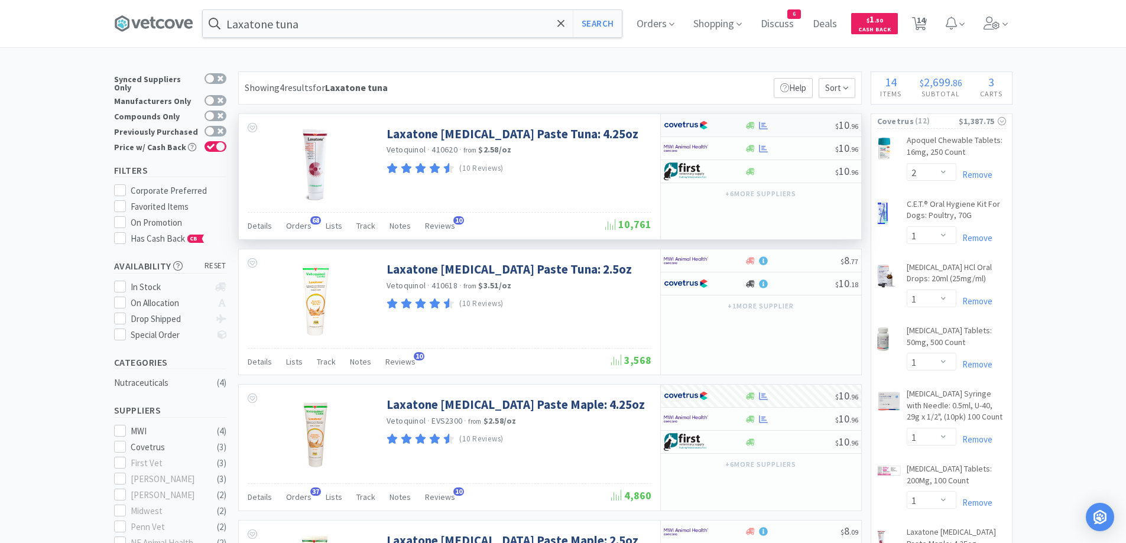
click at [814, 124] on div at bounding box center [790, 125] width 90 height 9
select select "1"
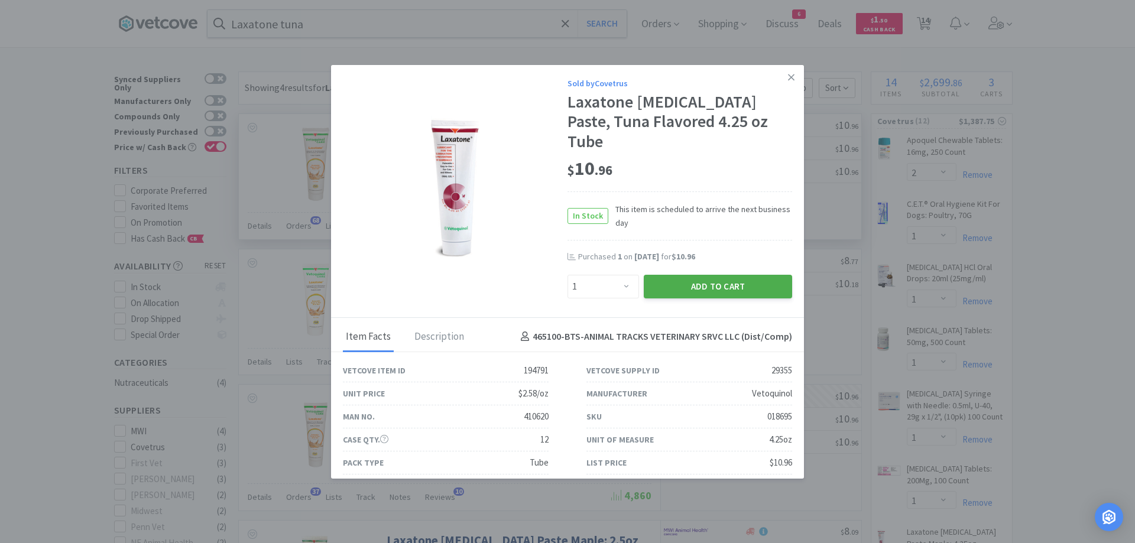
click at [707, 275] on button "Add to Cart" at bounding box center [718, 287] width 148 height 24
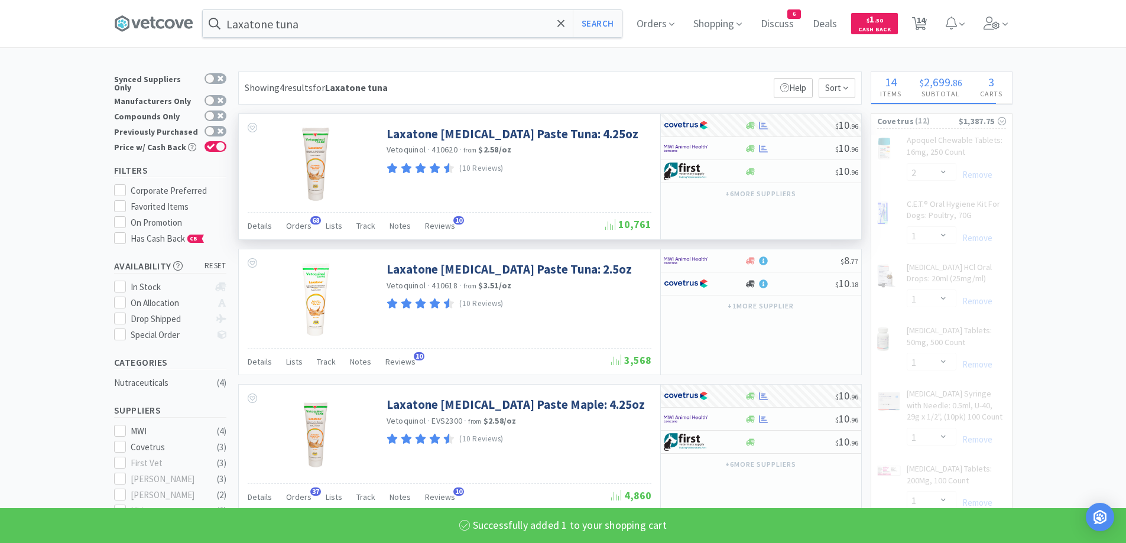
select select "1"
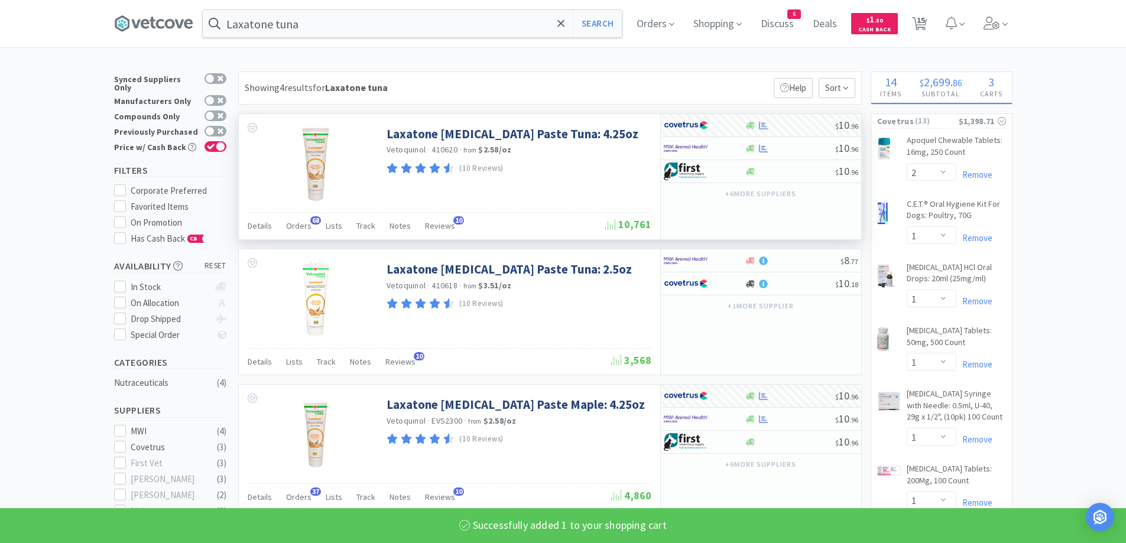
select select "1"
select select "2"
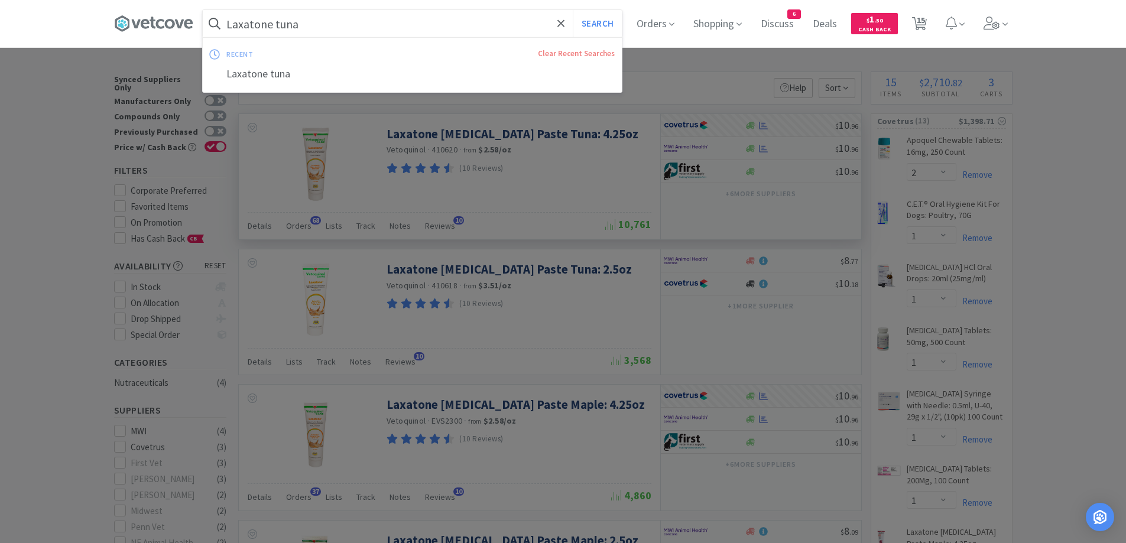
click at [328, 21] on input "Laxatone tuna" at bounding box center [412, 23] width 419 height 27
paste input "[MEDICAL_DATA] 5"
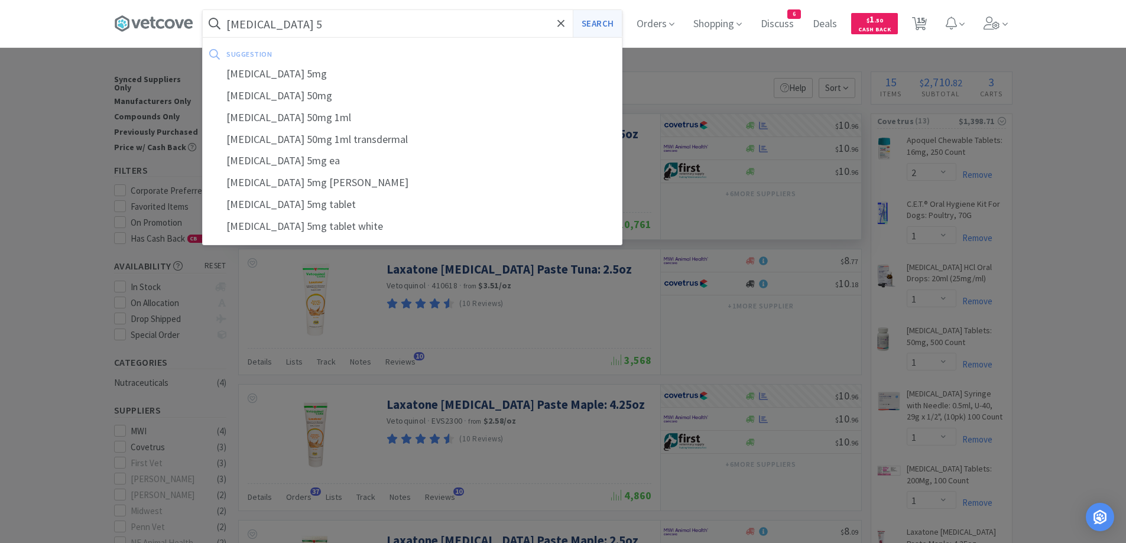
type input "[MEDICAL_DATA] 5"
click at [614, 21] on button "Search" at bounding box center [597, 23] width 49 height 27
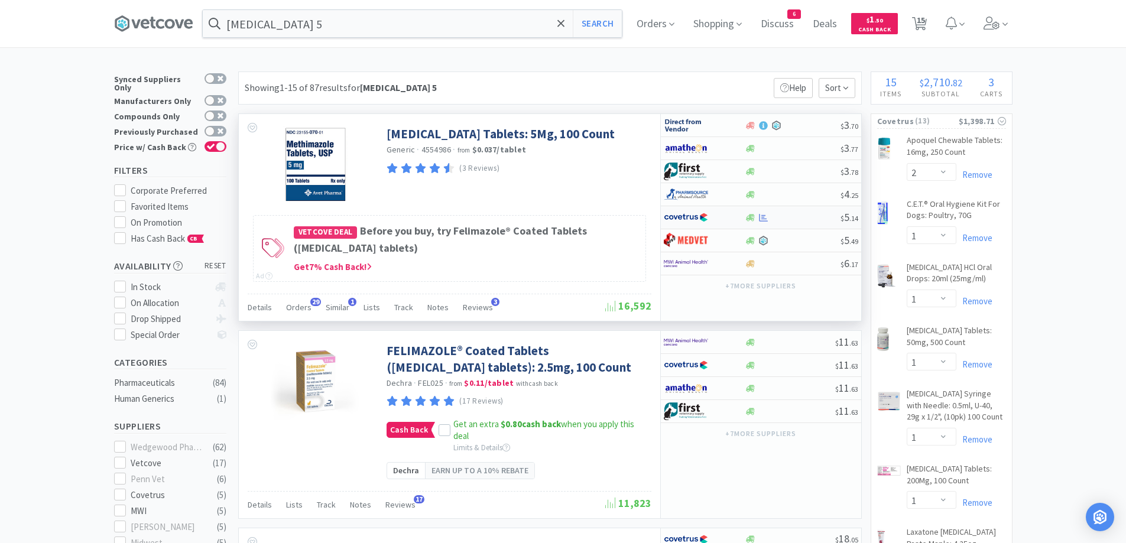
click at [803, 219] on div at bounding box center [793, 217] width 96 height 9
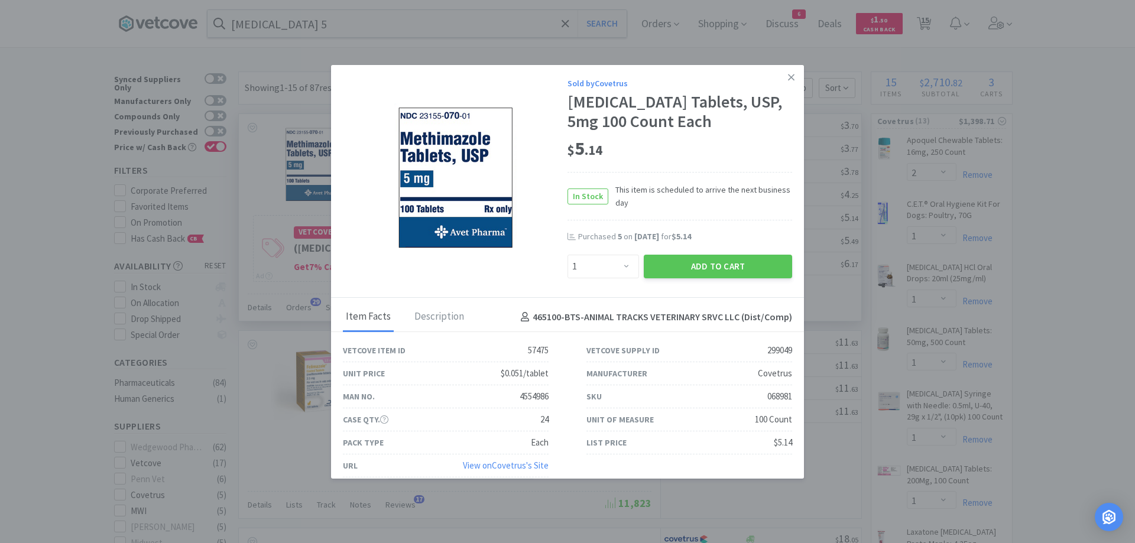
click at [583, 252] on div "Enter Quantity 1 2 3 4 5 6 7 8 9 10 11 12 13 14 15 16 17 18 19 20 Enter Quantity" at bounding box center [603, 266] width 76 height 28
click at [582, 273] on select "Enter Quantity 1 2 3 4 5 6 7 8 9 10 11 12 13 14 15 16 17 18 19 20 Enter Quantity" at bounding box center [604, 267] width 72 height 24
select select "7"
click at [568, 255] on select "Enter Quantity 1 2 3 4 5 6 7 8 9 10 11 12 13 14 15 16 17 18 19 20 Enter Quantity" at bounding box center [604, 267] width 72 height 24
click at [666, 264] on button "Add to Cart" at bounding box center [718, 267] width 148 height 24
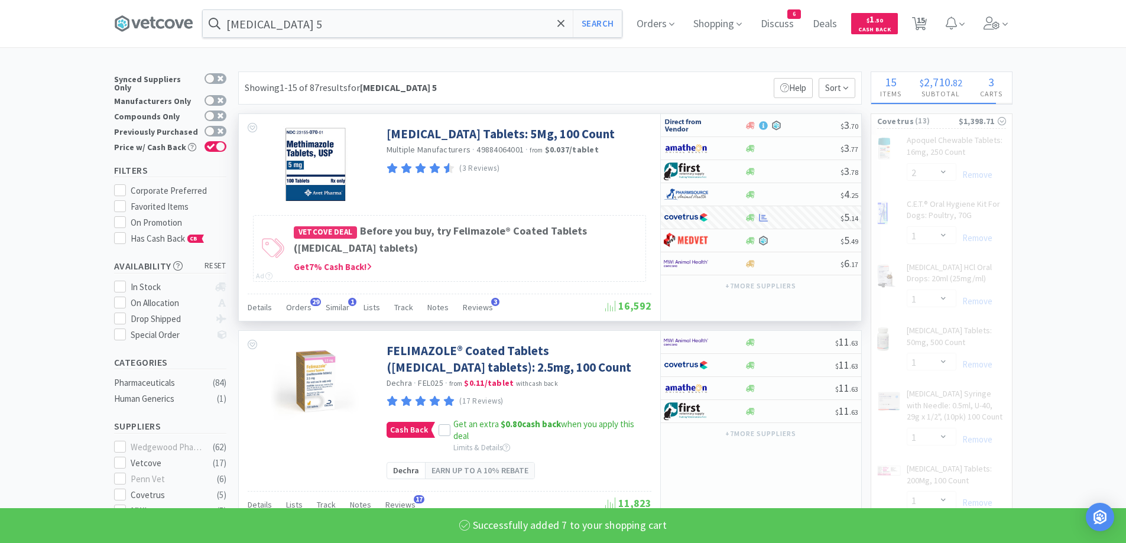
select select "7"
select select "1"
select select "2"
select select "1"
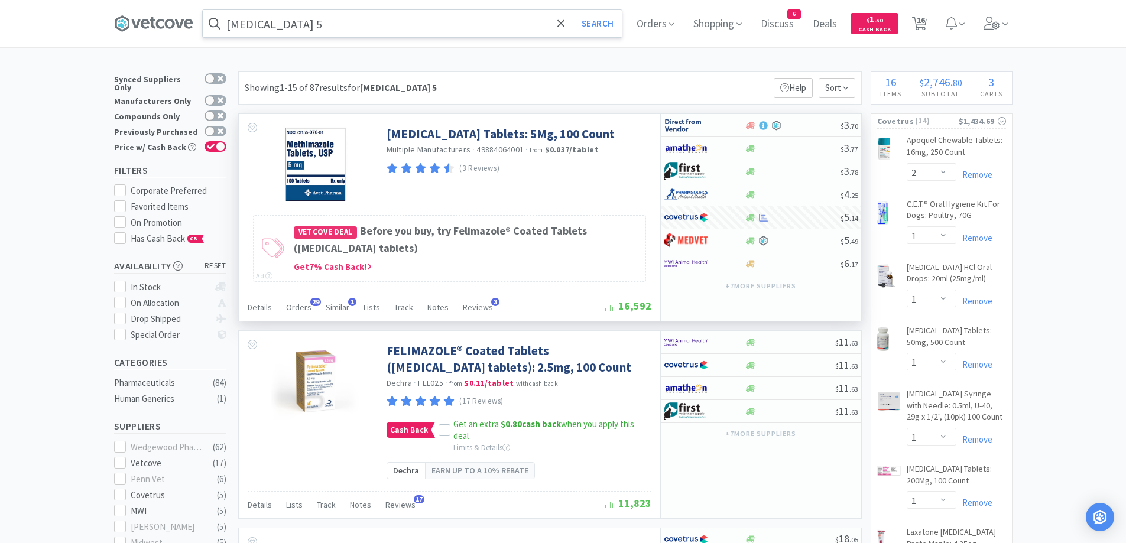
click at [350, 32] on input "[MEDICAL_DATA] 5" at bounding box center [412, 23] width 419 height 27
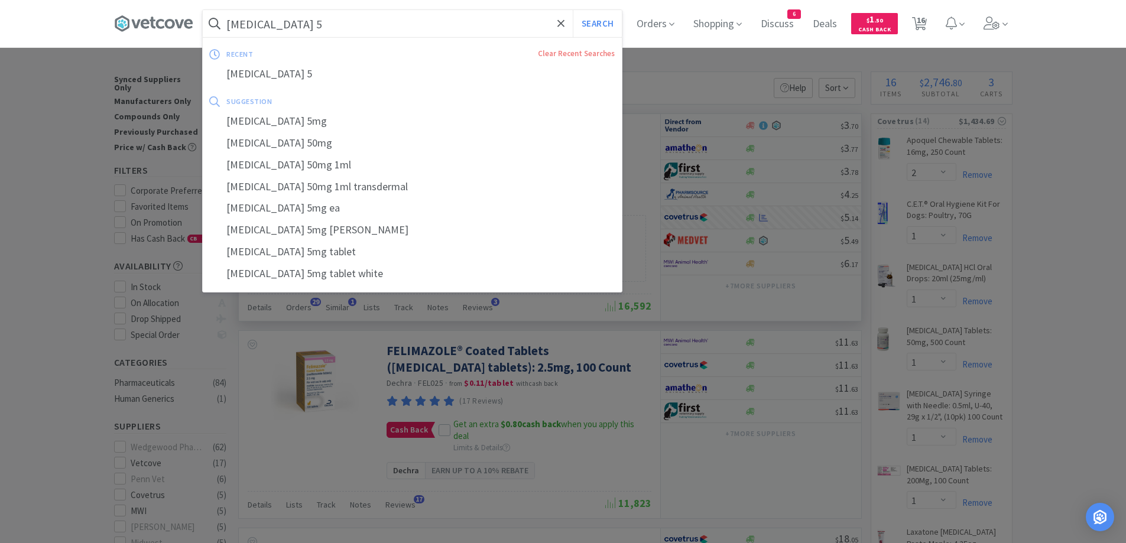
paste input "iconazole Cream"
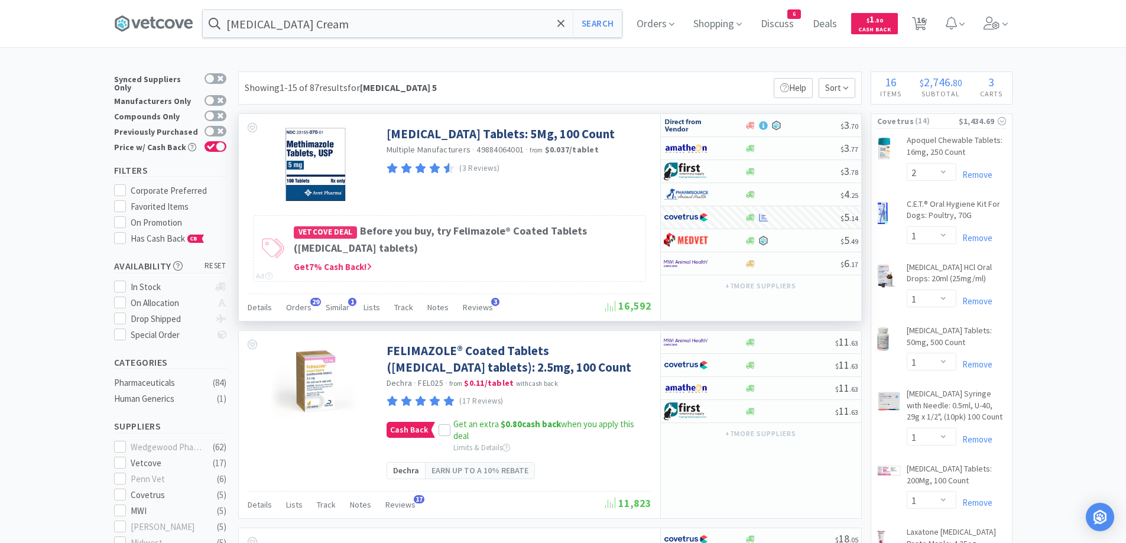
click at [626, 9] on div "[MEDICAL_DATA] Cream Search Orders Shopping Discuss Discuss 6 Deals Deals $ 1 .…" at bounding box center [563, 23] width 899 height 47
click at [602, 20] on button "Search" at bounding box center [597, 23] width 49 height 27
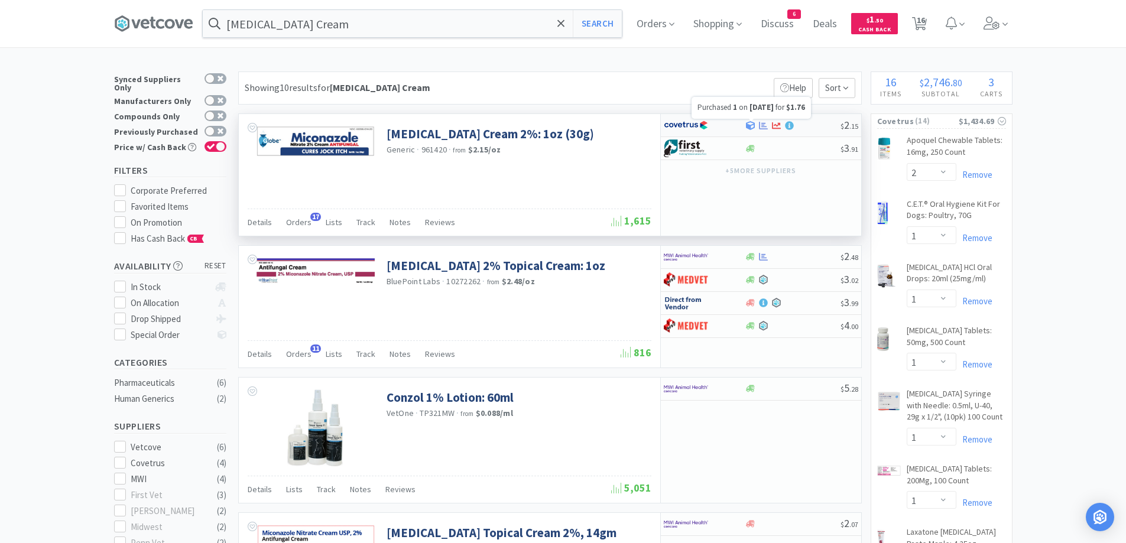
click at [759, 130] on div "$ 2 . 15" at bounding box center [761, 125] width 200 height 23
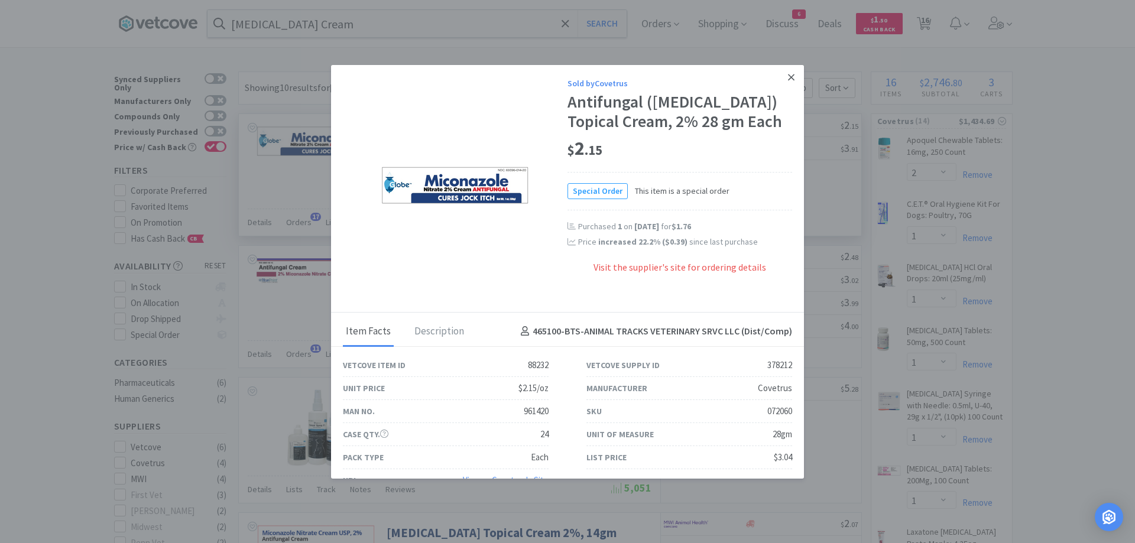
click at [788, 77] on link at bounding box center [791, 77] width 21 height 25
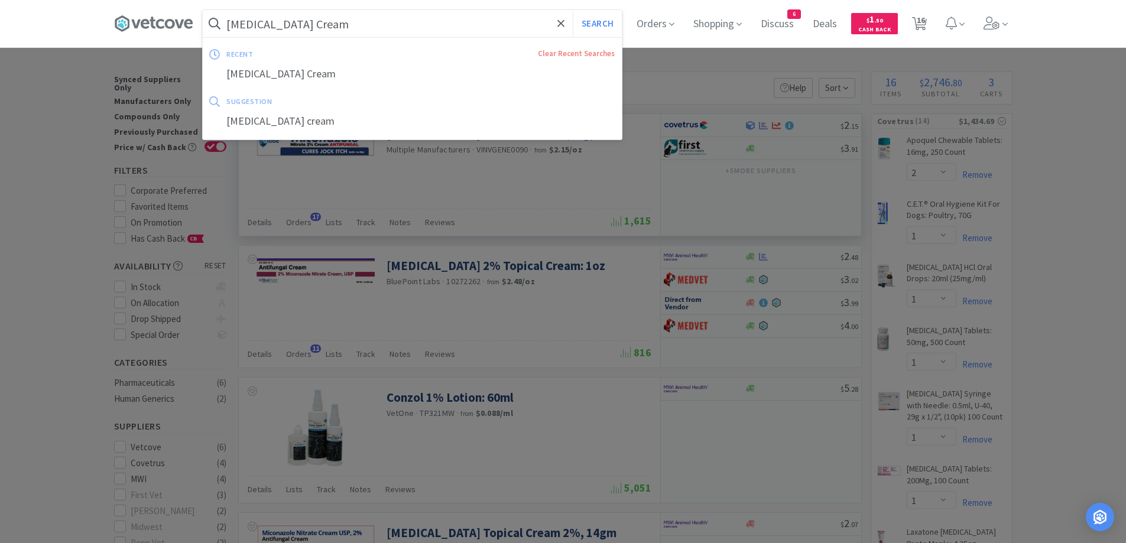
click at [317, 28] on input "[MEDICAL_DATA] Cream" at bounding box center [412, 23] width 419 height 27
paste input "OM Canine 6"
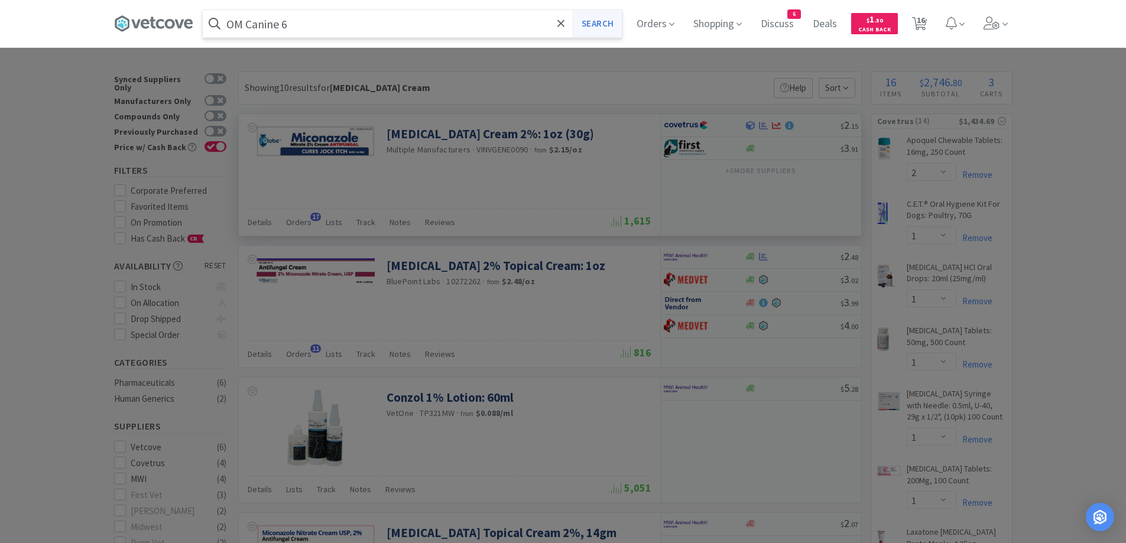
type input "OM Canine 6"
click at [608, 28] on button "Search" at bounding box center [597, 23] width 49 height 27
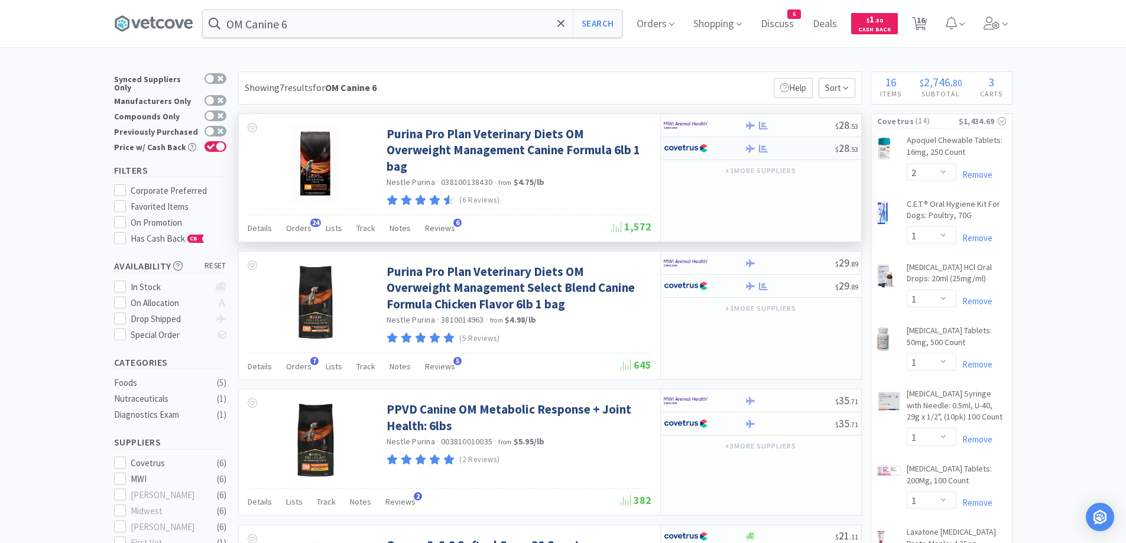
click at [827, 151] on div at bounding box center [790, 148] width 90 height 9
select select "1"
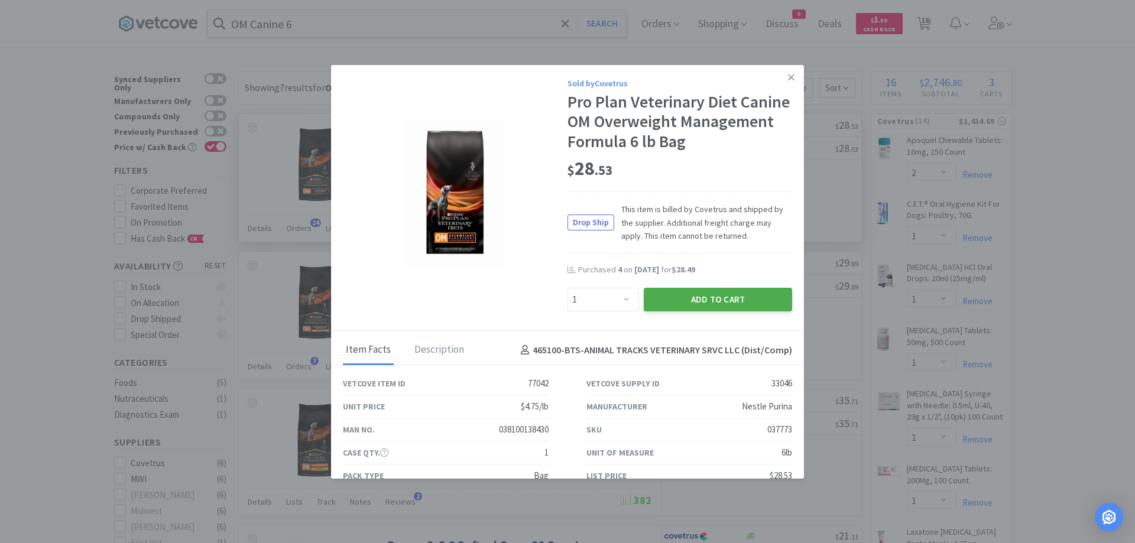
click at [662, 299] on button "Add to Cart" at bounding box center [718, 300] width 148 height 24
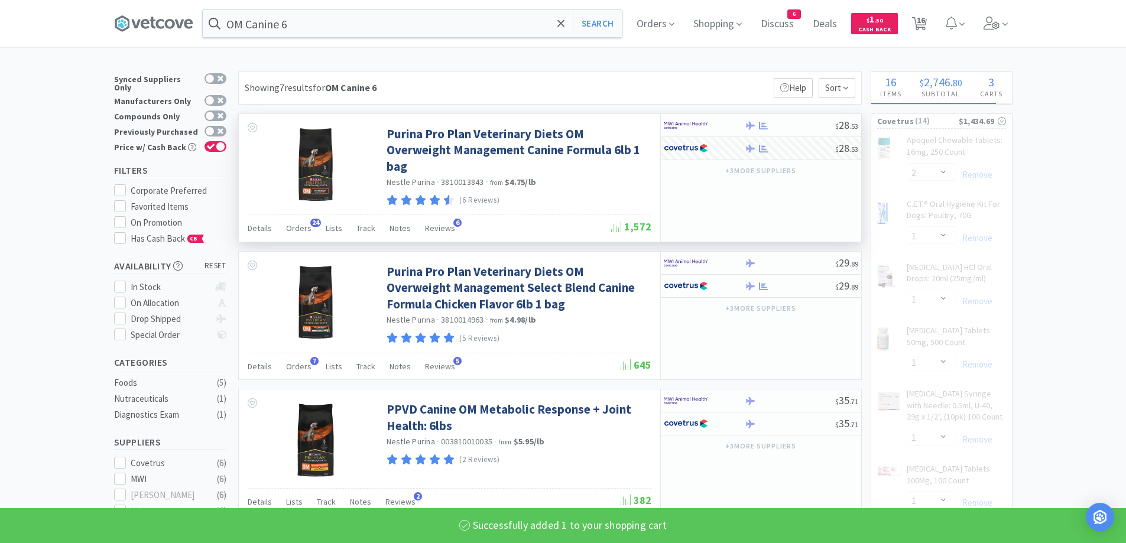
select select "1"
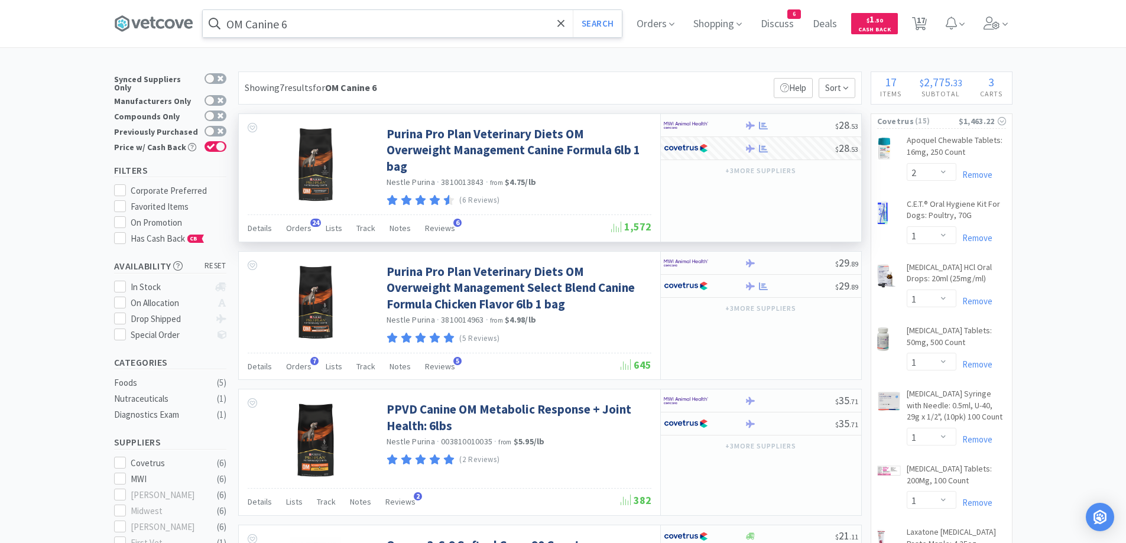
click at [370, 34] on input "OM Canine 6" at bounding box center [412, 23] width 419 height 27
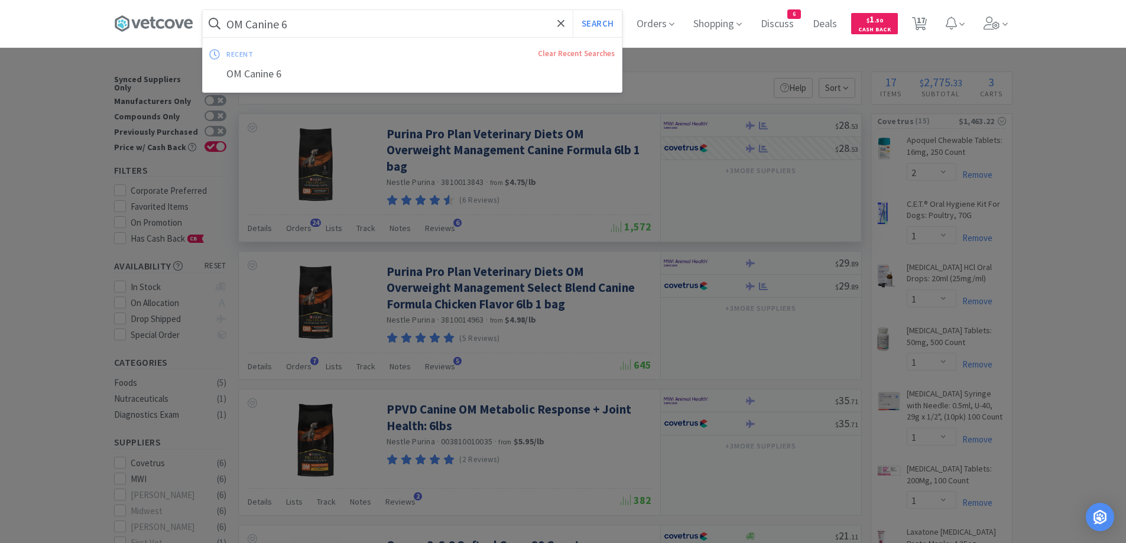
paste input "Pill Pockets Chicken-"
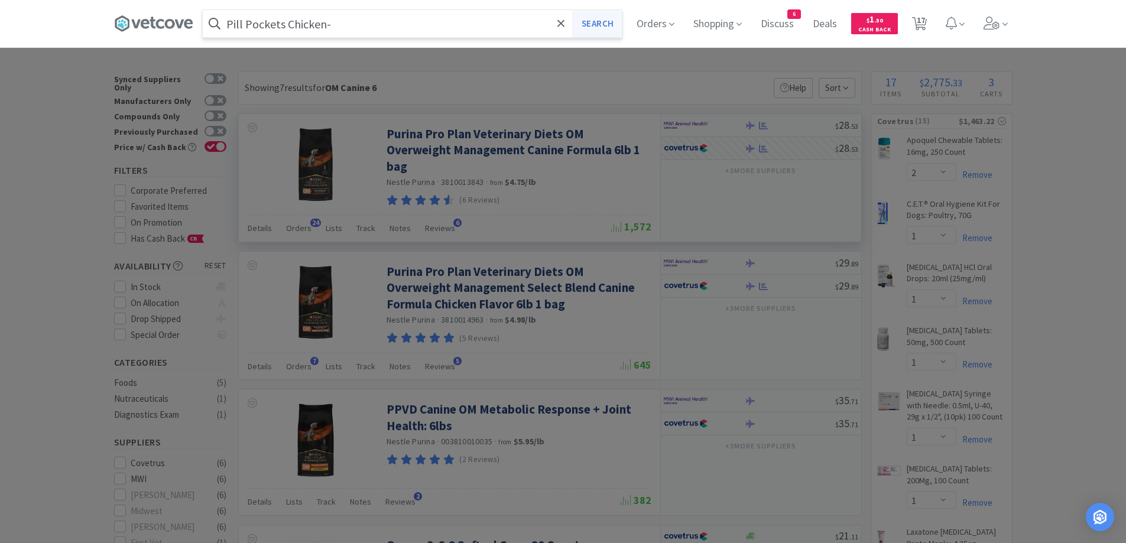
type input "Pill Pockets Chicken-"
click at [608, 25] on button "Search" at bounding box center [597, 23] width 49 height 27
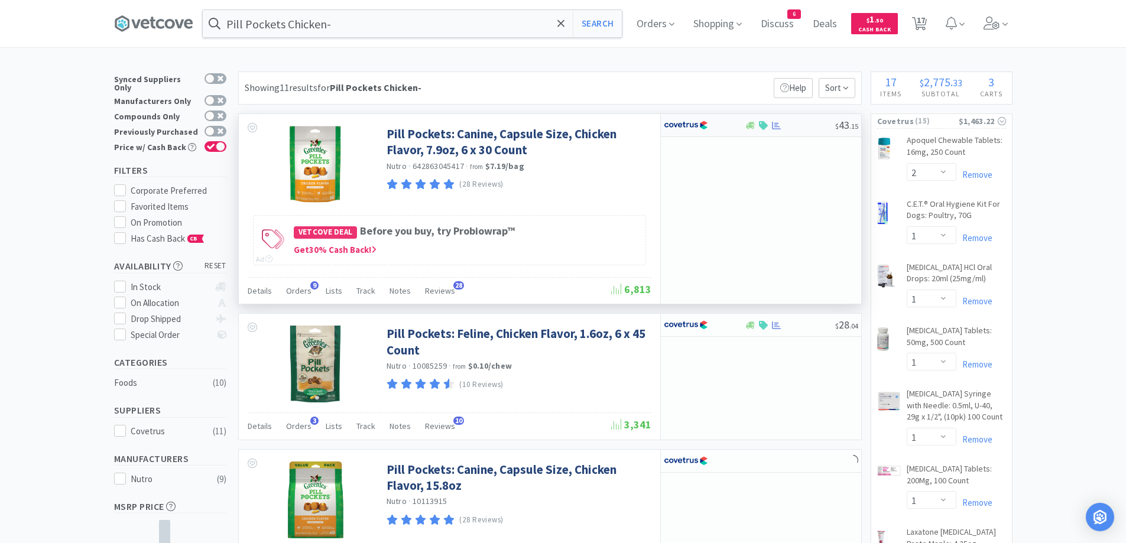
click at [795, 128] on div at bounding box center [790, 125] width 90 height 9
select select "1"
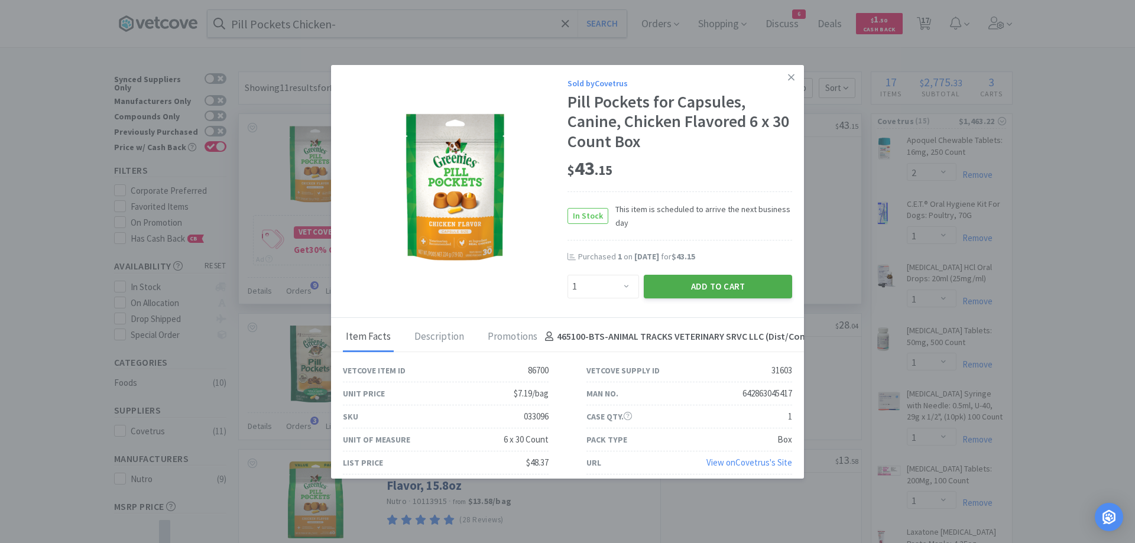
click at [701, 294] on button "Add to Cart" at bounding box center [718, 287] width 148 height 24
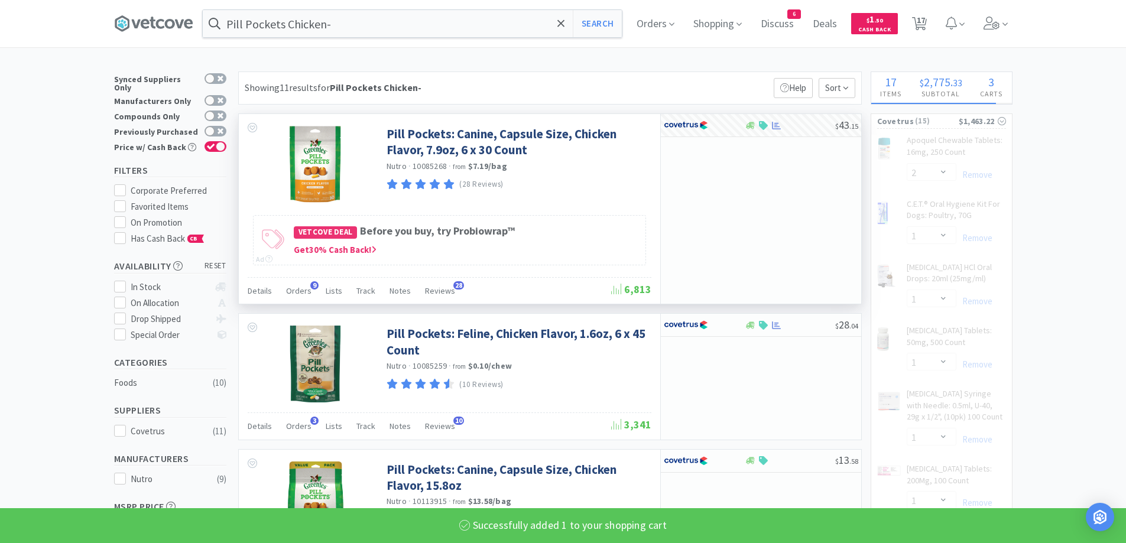
select select "1"
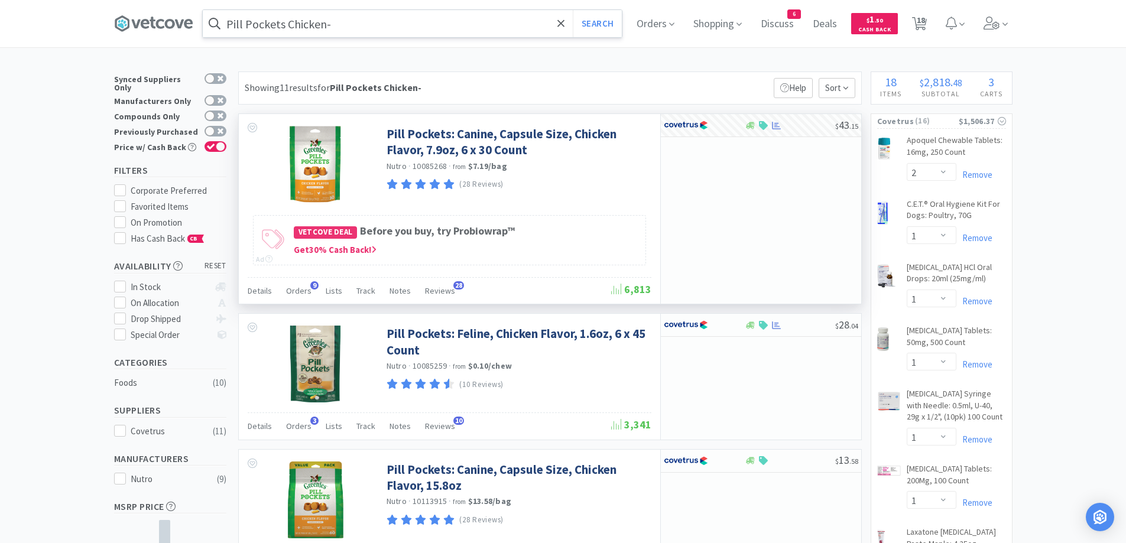
click at [331, 27] on input "Pill Pockets Chicken-" at bounding box center [412, 23] width 419 height 27
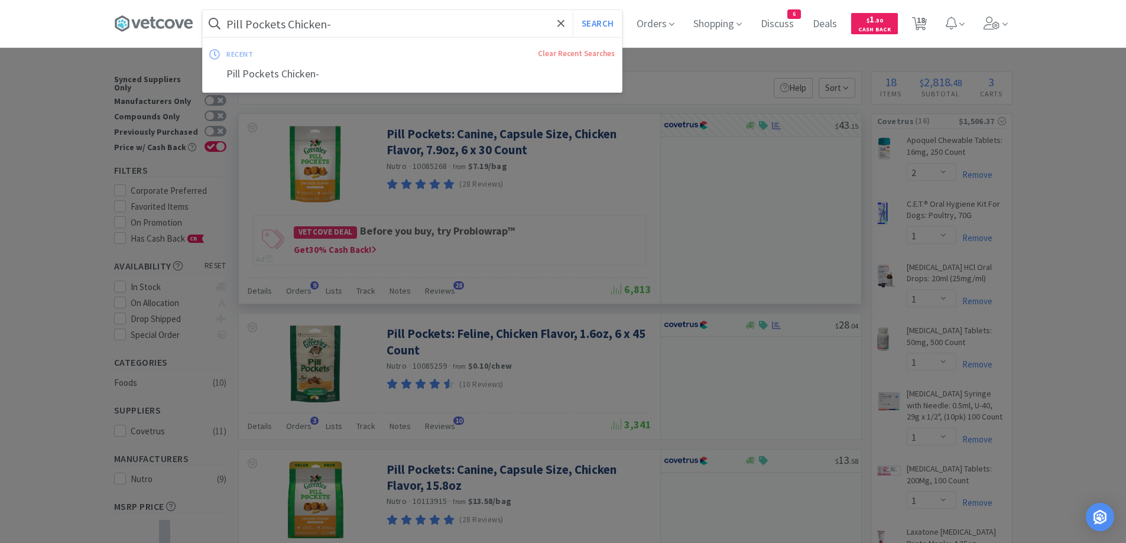
paste input "rednisone 10"
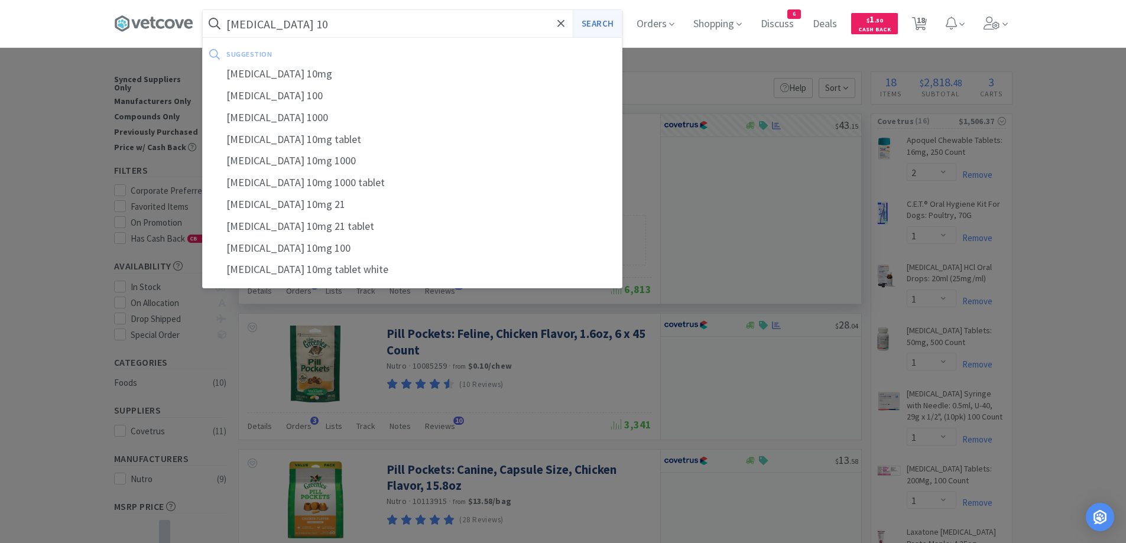
type input "[MEDICAL_DATA] 10"
click at [611, 25] on button "Search" at bounding box center [597, 23] width 49 height 27
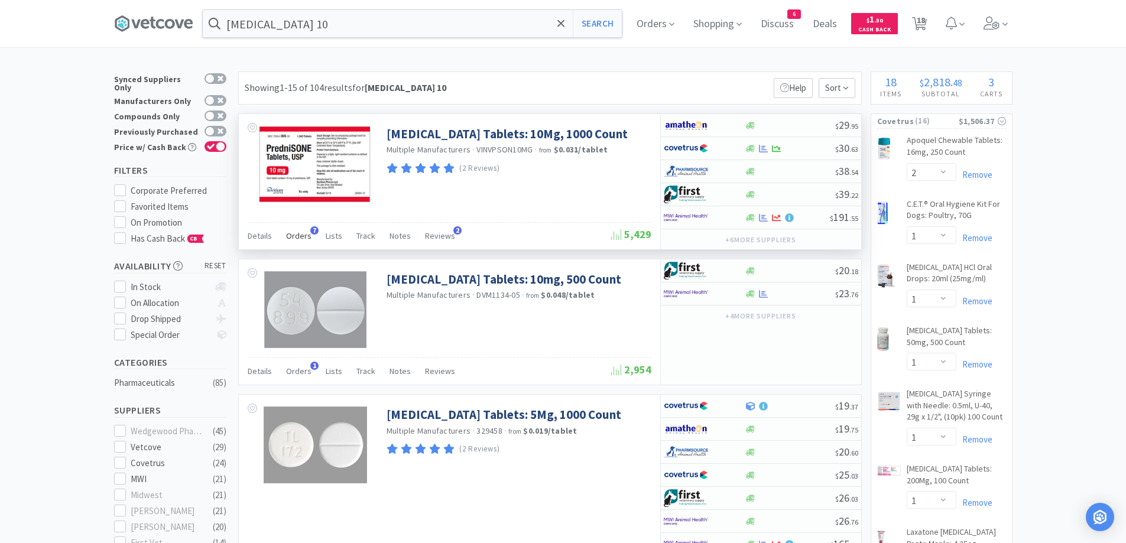
click at [287, 242] on div "Orders 7" at bounding box center [298, 237] width 25 height 22
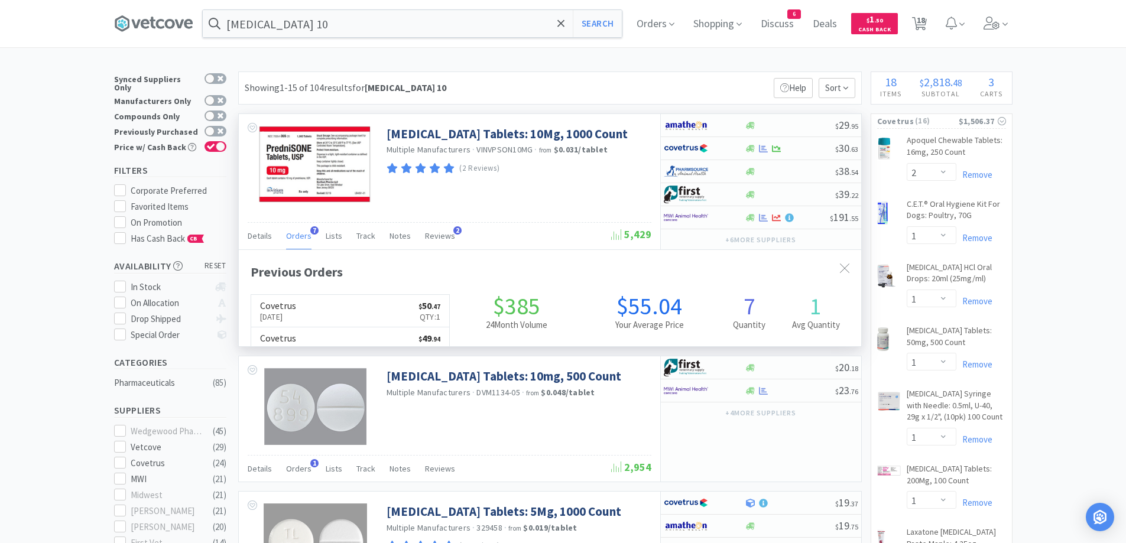
scroll to position [306, 623]
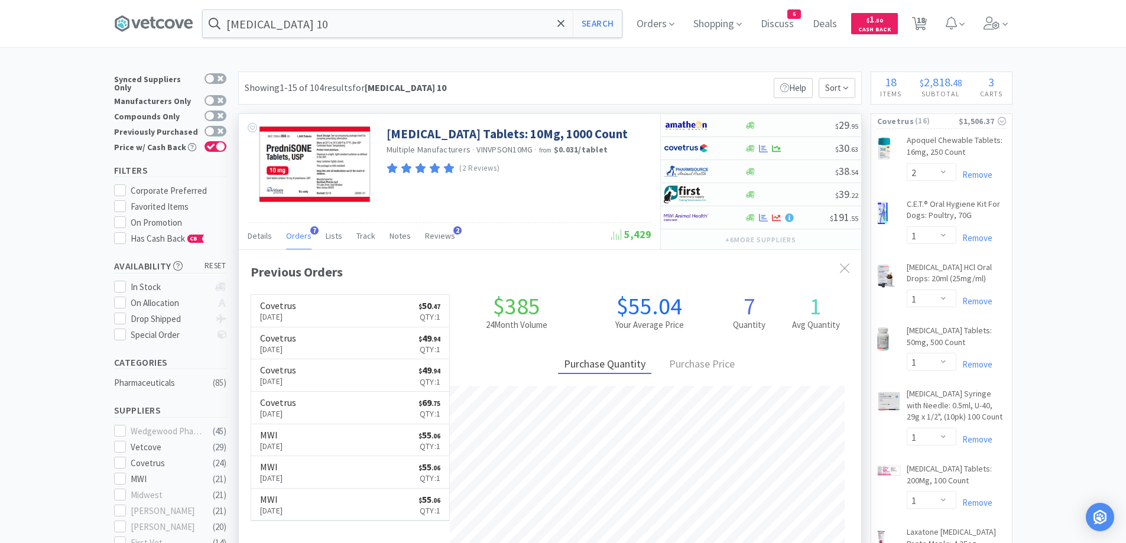
click at [287, 242] on div "Orders 7" at bounding box center [298, 237] width 25 height 22
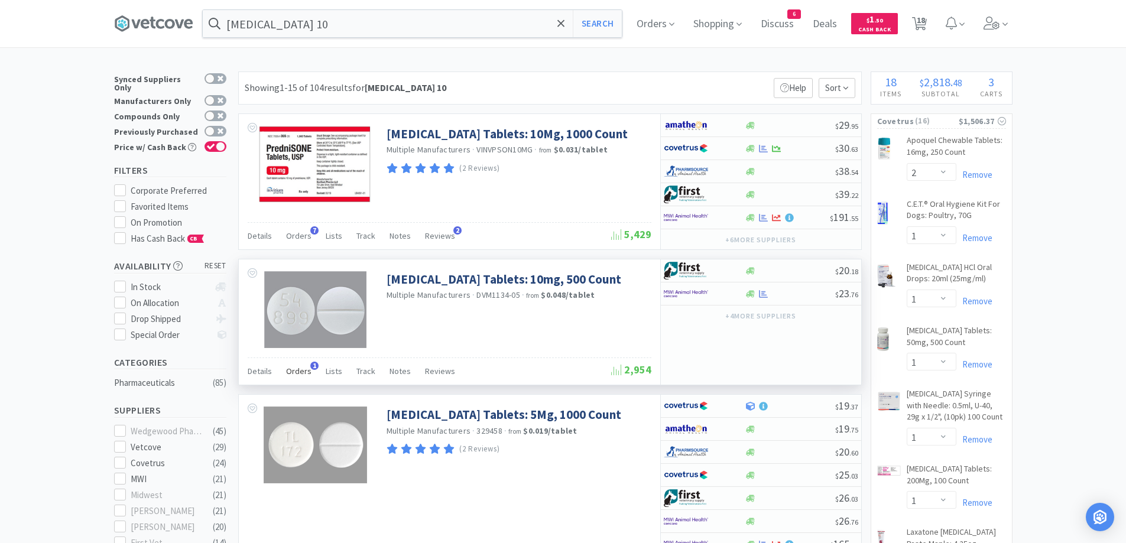
click at [305, 375] on span "Orders" at bounding box center [298, 371] width 25 height 11
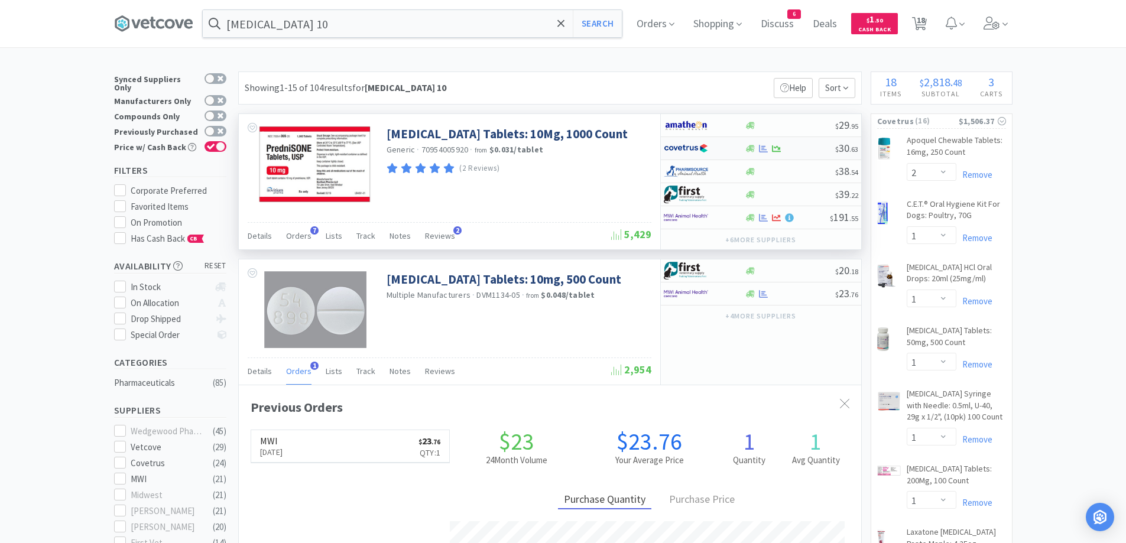
click at [796, 148] on div at bounding box center [790, 148] width 90 height 9
select select "1"
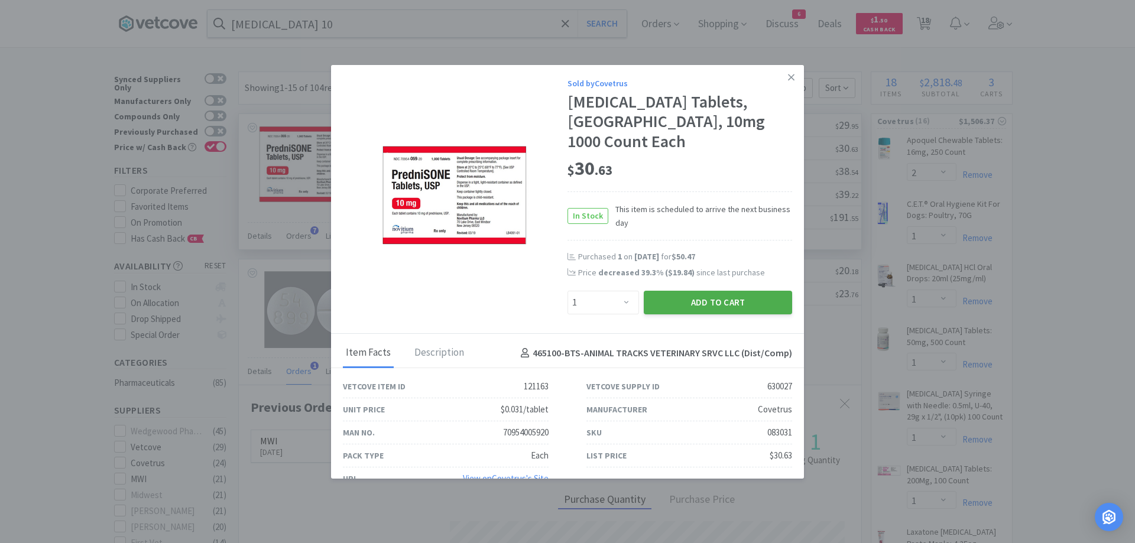
click at [707, 291] on button "Add to Cart" at bounding box center [718, 303] width 148 height 24
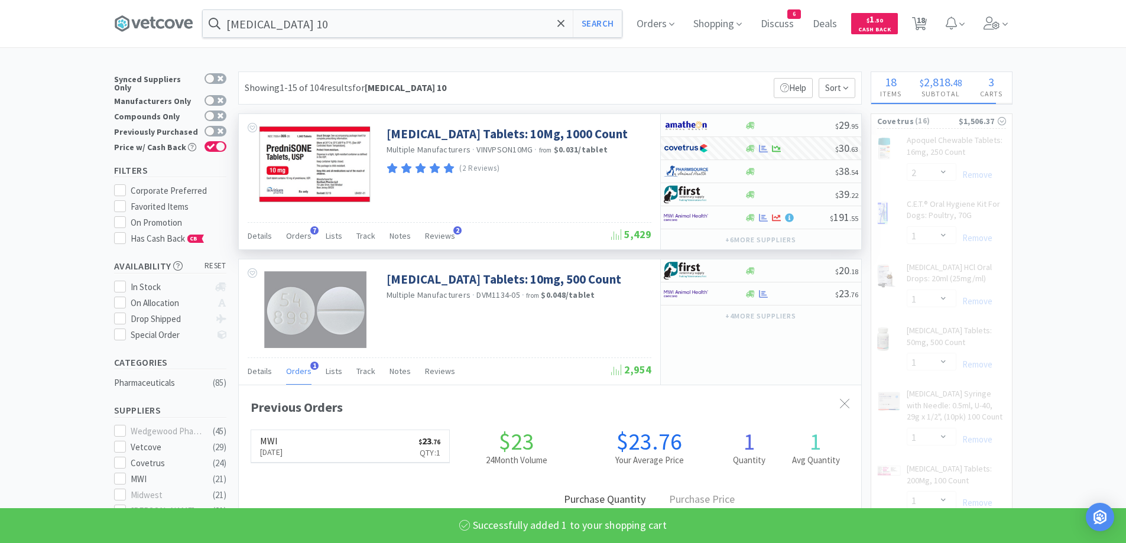
select select "1"
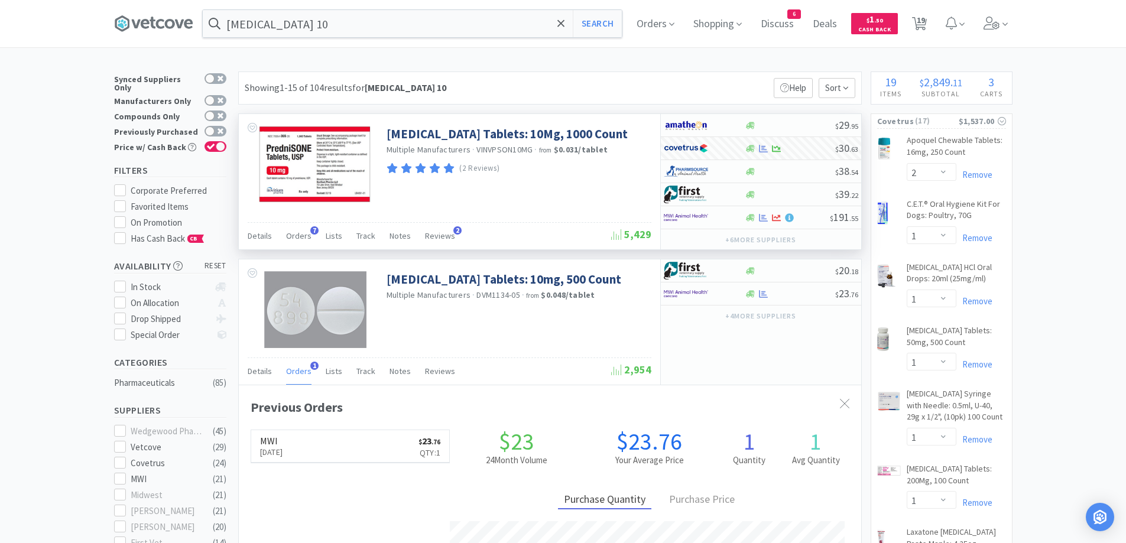
click at [330, 9] on div "[MEDICAL_DATA] 10 Search Orders Shopping Discuss Discuss 6 Deals Deals $ 1 . 50…" at bounding box center [563, 23] width 899 height 47
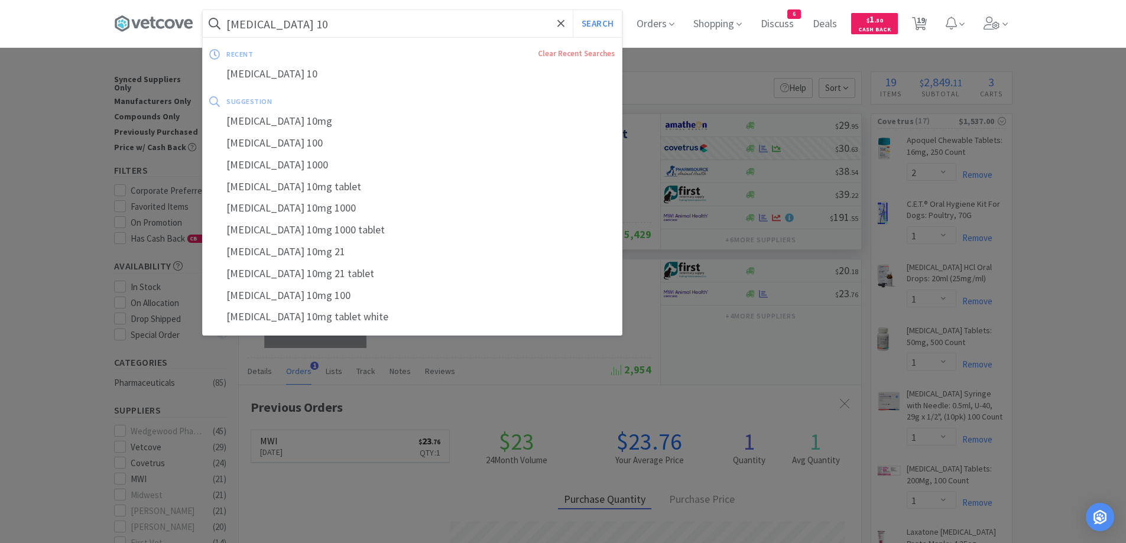
click at [330, 25] on input "[MEDICAL_DATA] 10" at bounding box center [412, 23] width 419 height 27
paste input "CET Tooth Paste"
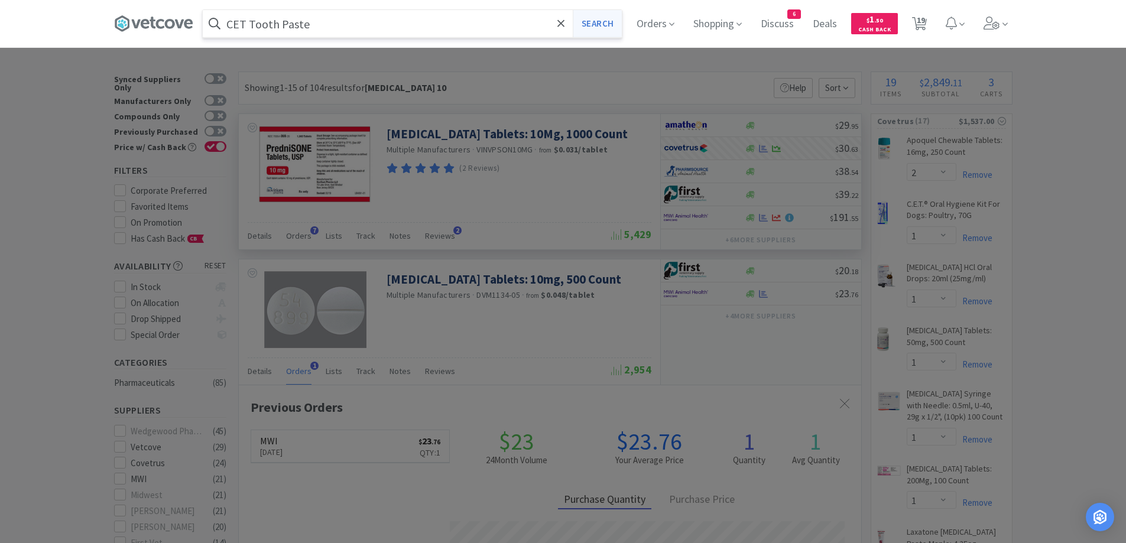
type input "CET Tooth Paste"
click at [620, 15] on button "Search" at bounding box center [597, 23] width 49 height 27
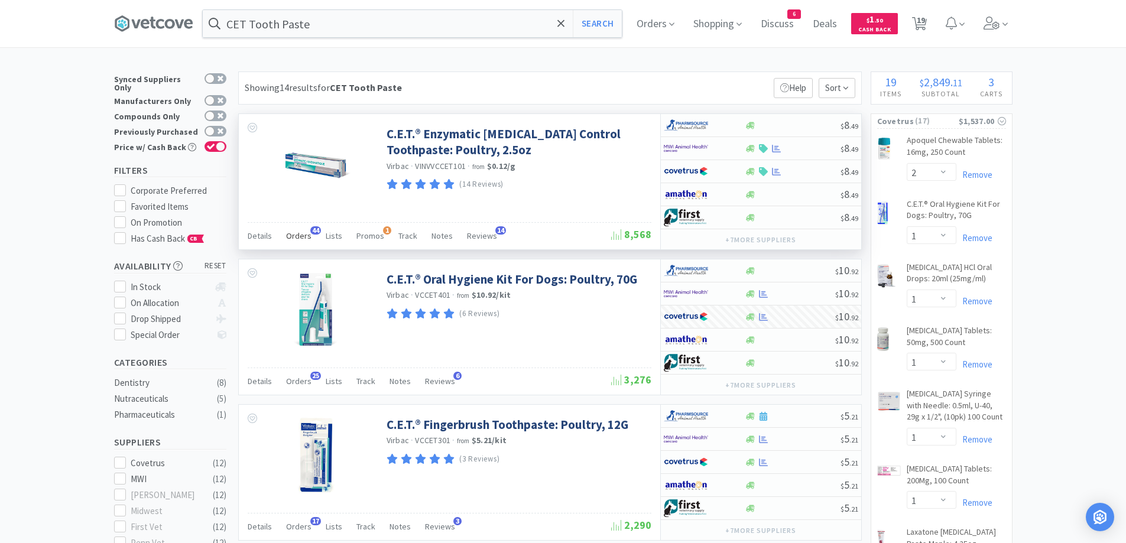
click at [302, 235] on span "Orders" at bounding box center [298, 236] width 25 height 11
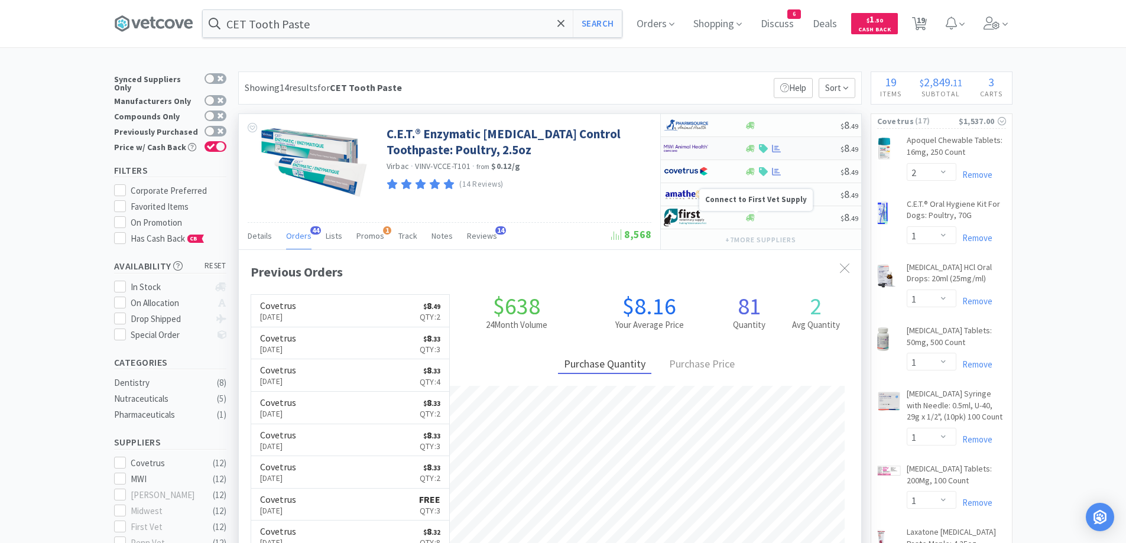
scroll to position [317, 623]
click at [791, 178] on div "$ 8 . 49" at bounding box center [761, 171] width 200 height 23
select select "1"
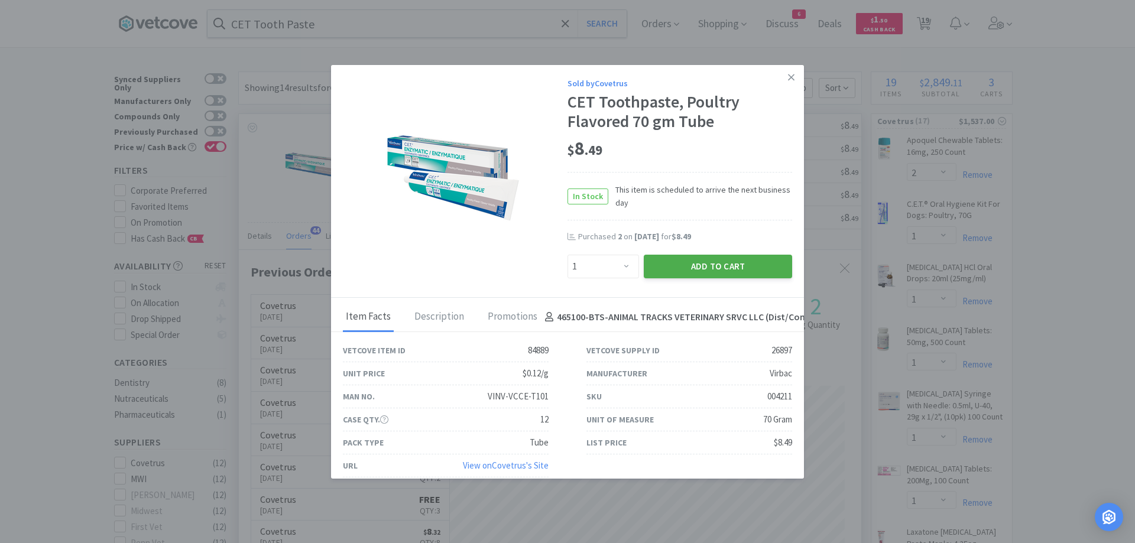
click at [758, 267] on button "Add to Cart" at bounding box center [718, 267] width 148 height 24
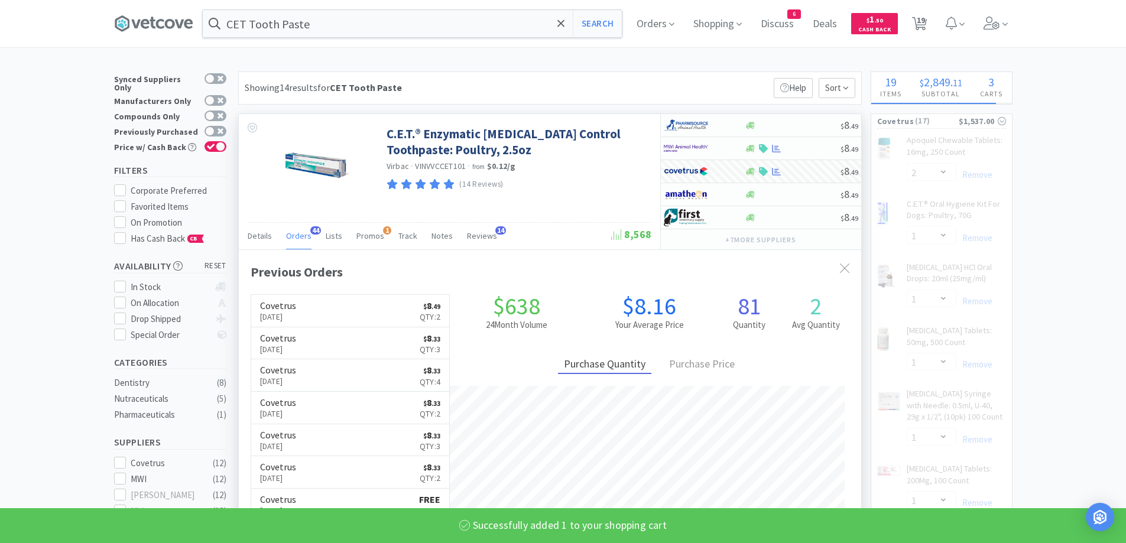
select select "1"
select select "7"
select select "1"
select select "2"
select select "1"
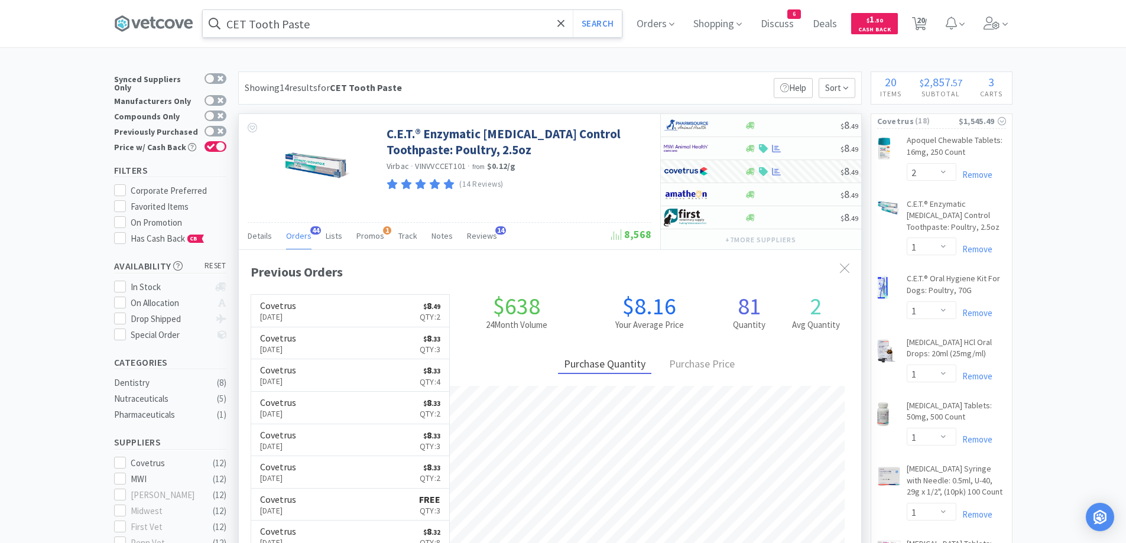
click at [350, 32] on input "CET Tooth Paste" at bounding box center [412, 23] width 419 height 27
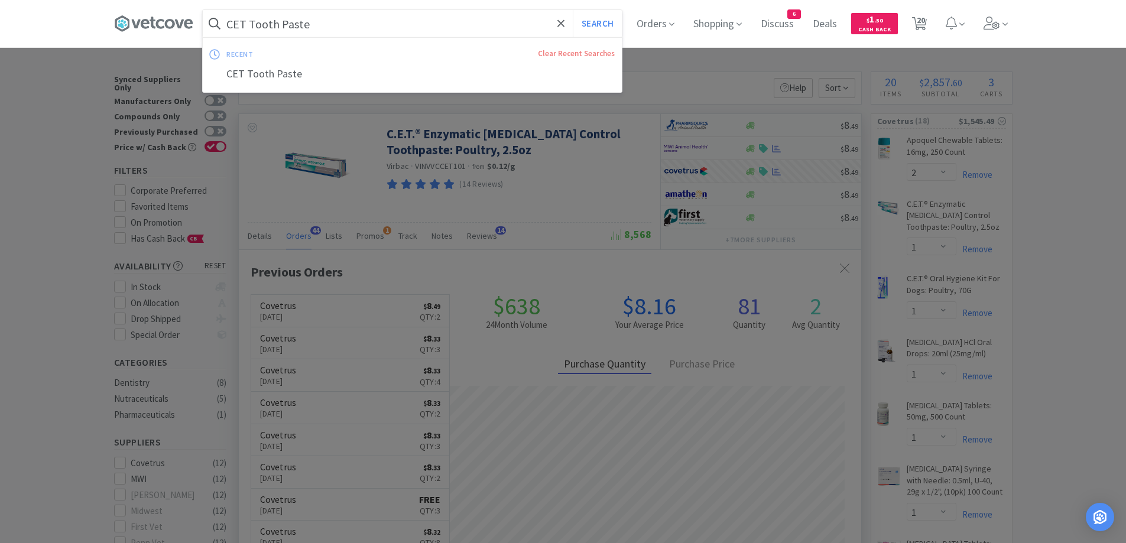
paste input "UR Canine 6"
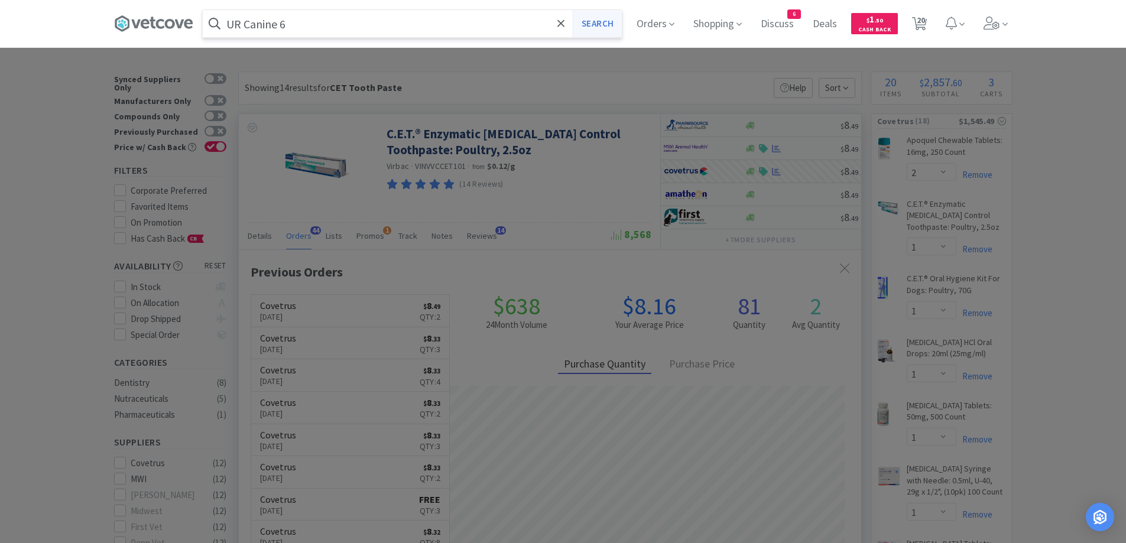
type input "UR Canine 6"
click at [611, 25] on button "Search" at bounding box center [597, 23] width 49 height 27
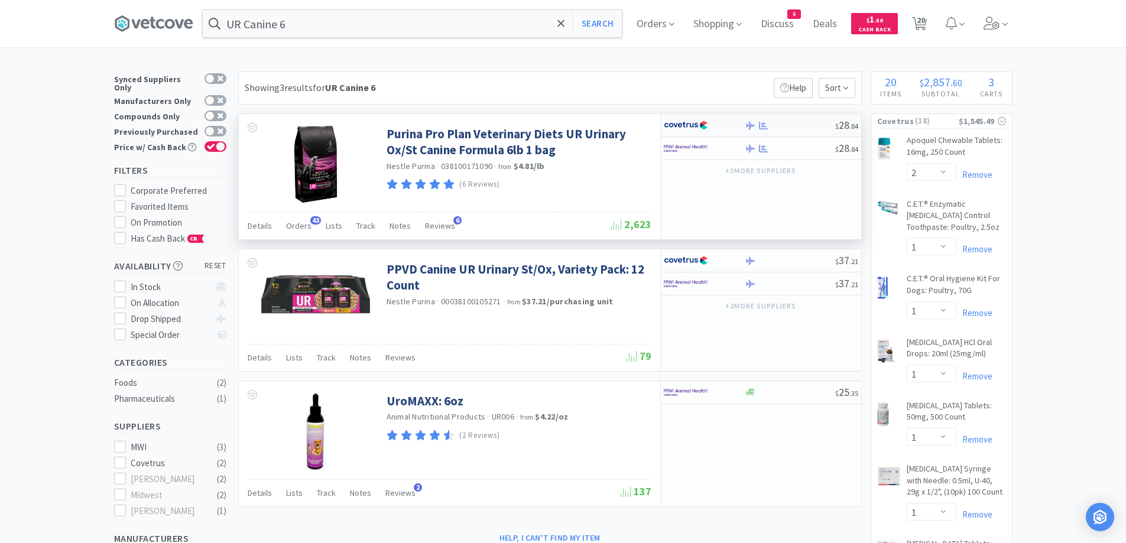
click at [804, 126] on div at bounding box center [790, 125] width 90 height 9
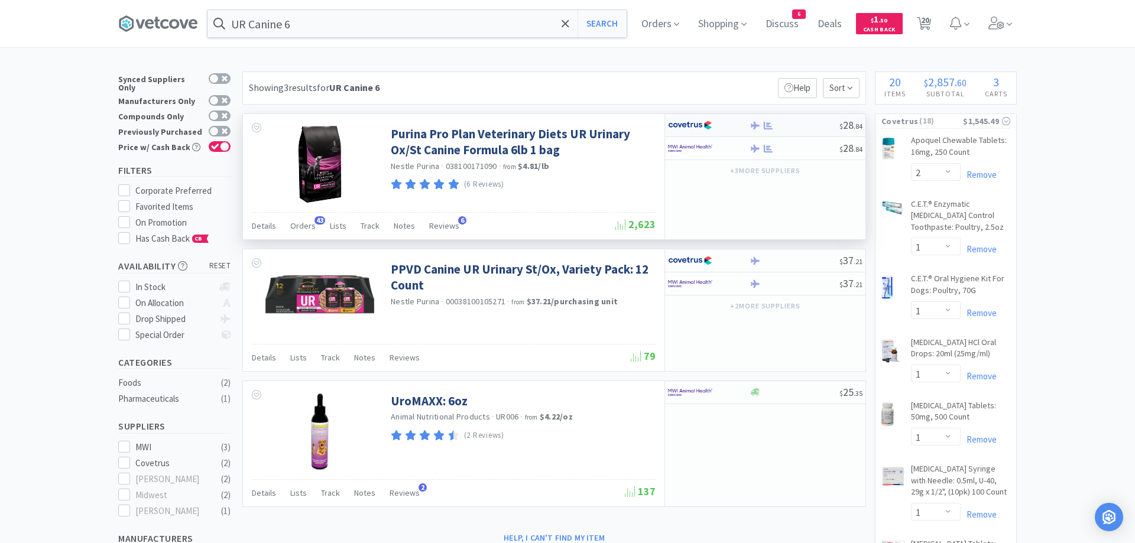
select select "1"
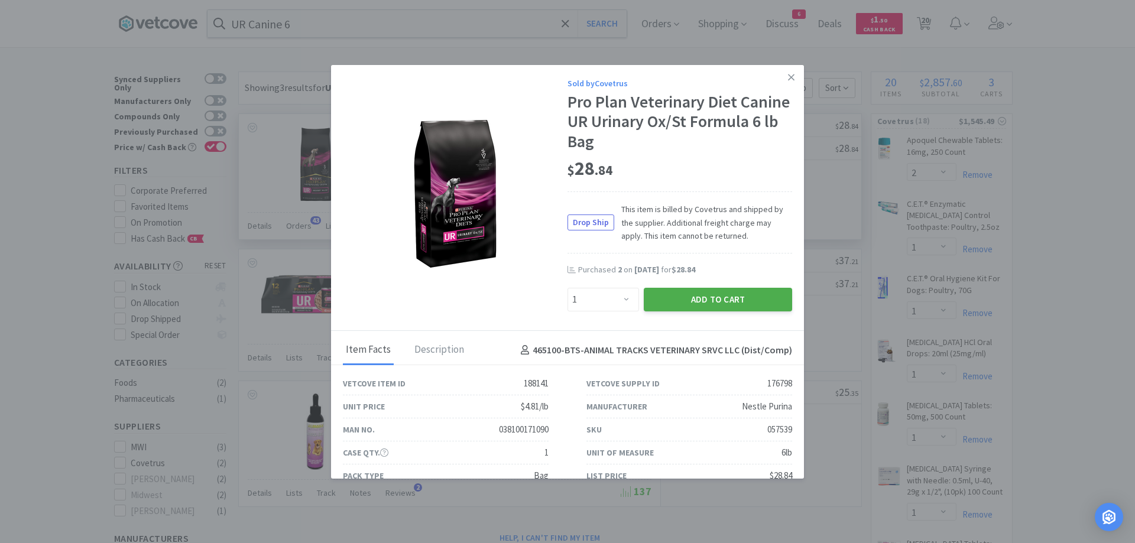
click at [680, 302] on button "Add to Cart" at bounding box center [718, 300] width 148 height 24
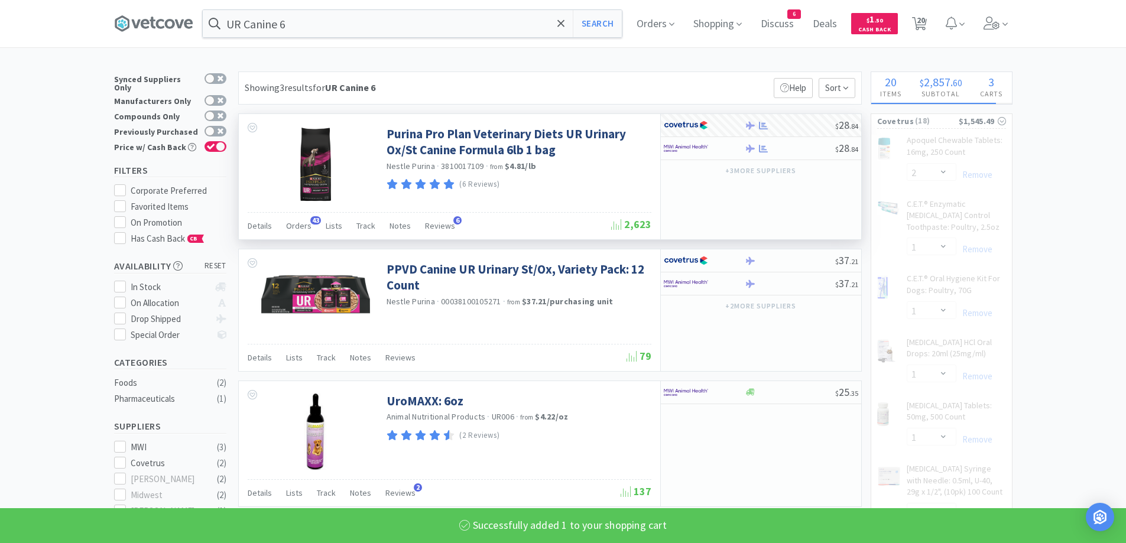
select select "1"
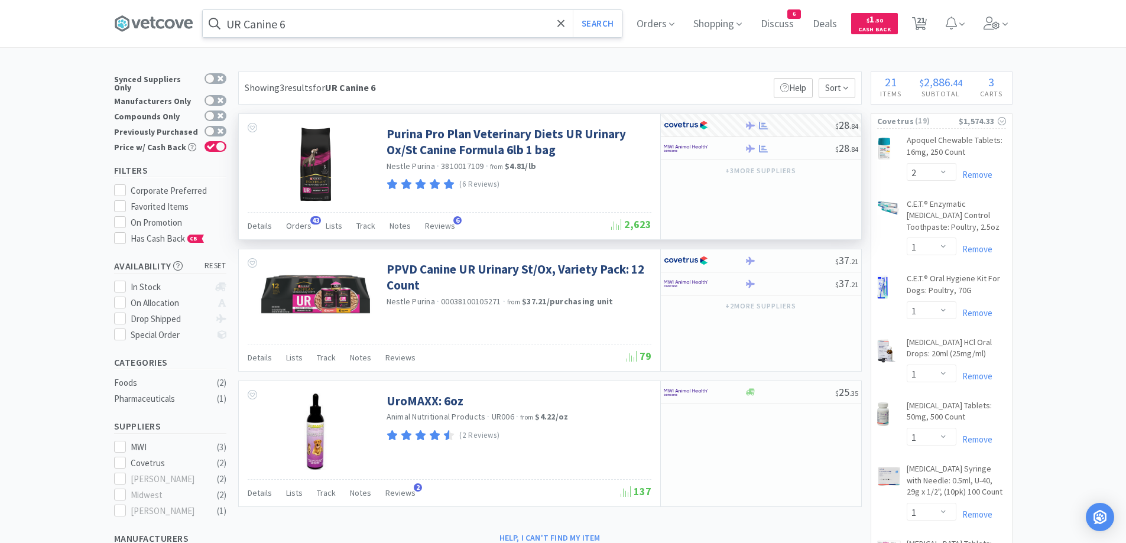
click at [326, 27] on input "UR Canine 6" at bounding box center [412, 23] width 419 height 27
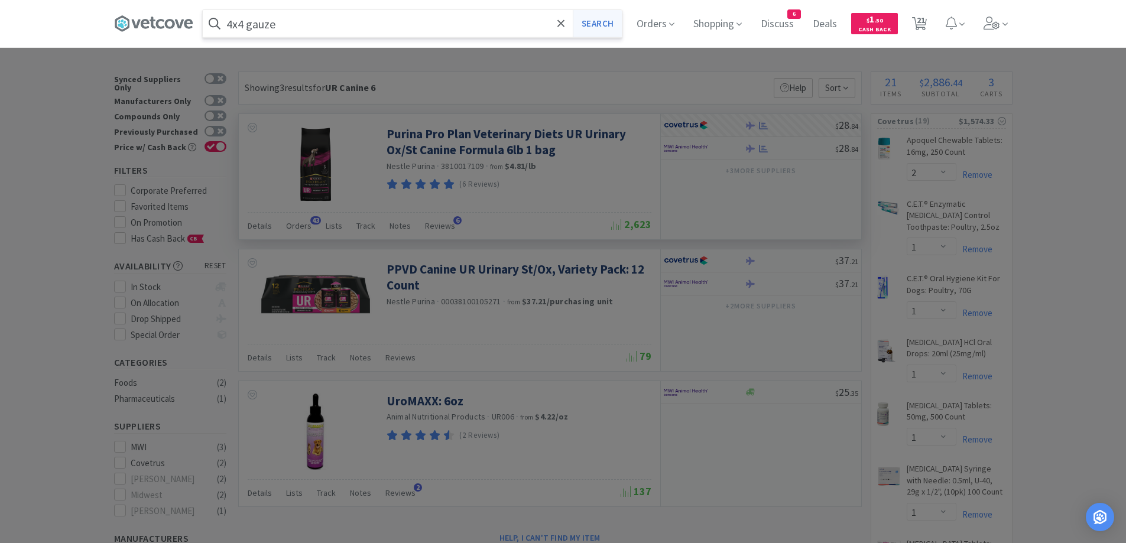
type input "4x4 gauze"
click at [603, 24] on button "Search" at bounding box center [597, 23] width 49 height 27
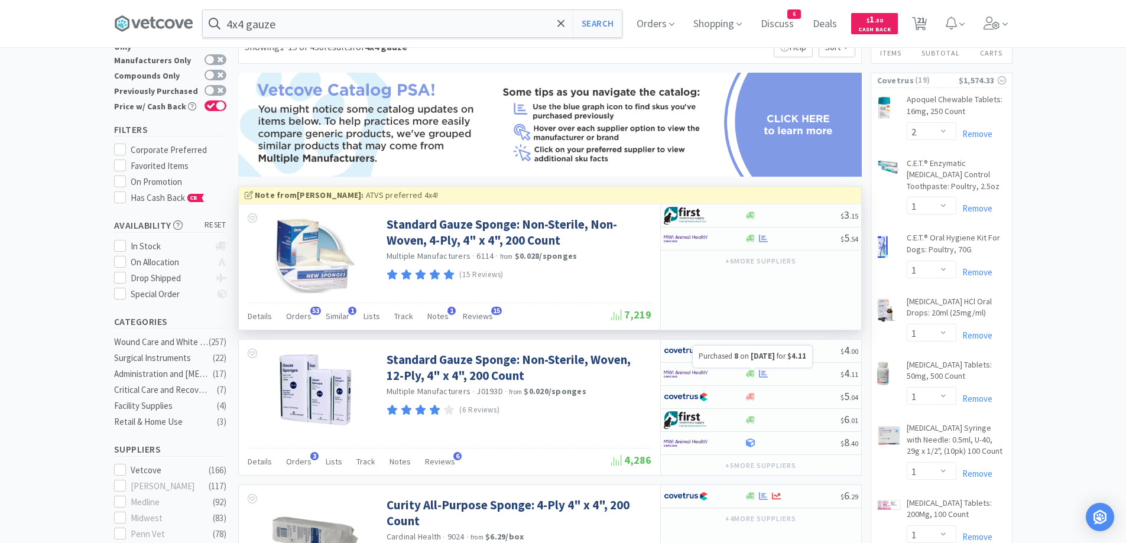
scroll to position [20, 0]
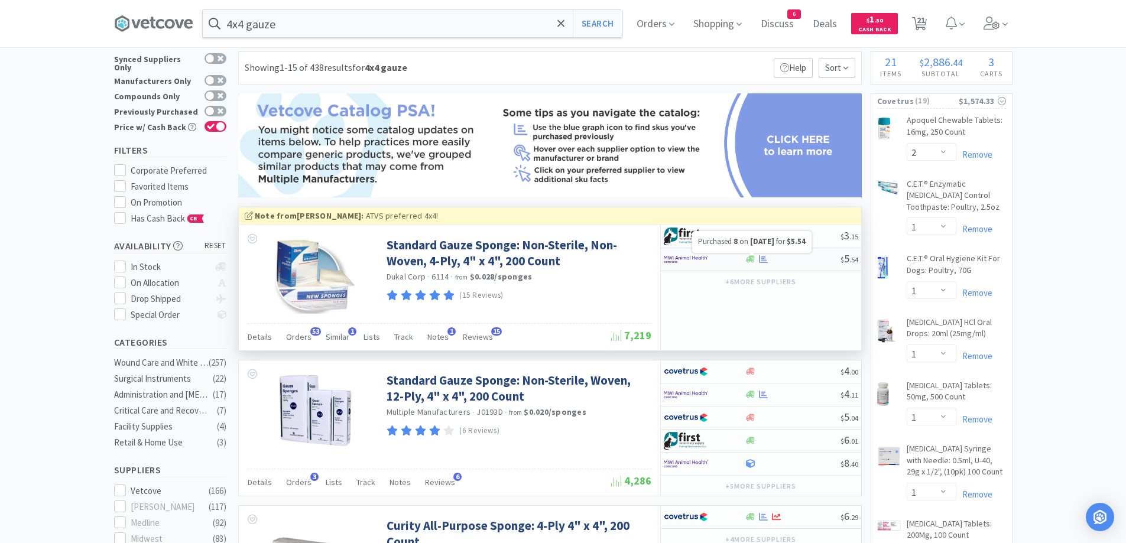
click at [762, 264] on icon at bounding box center [763, 259] width 9 height 9
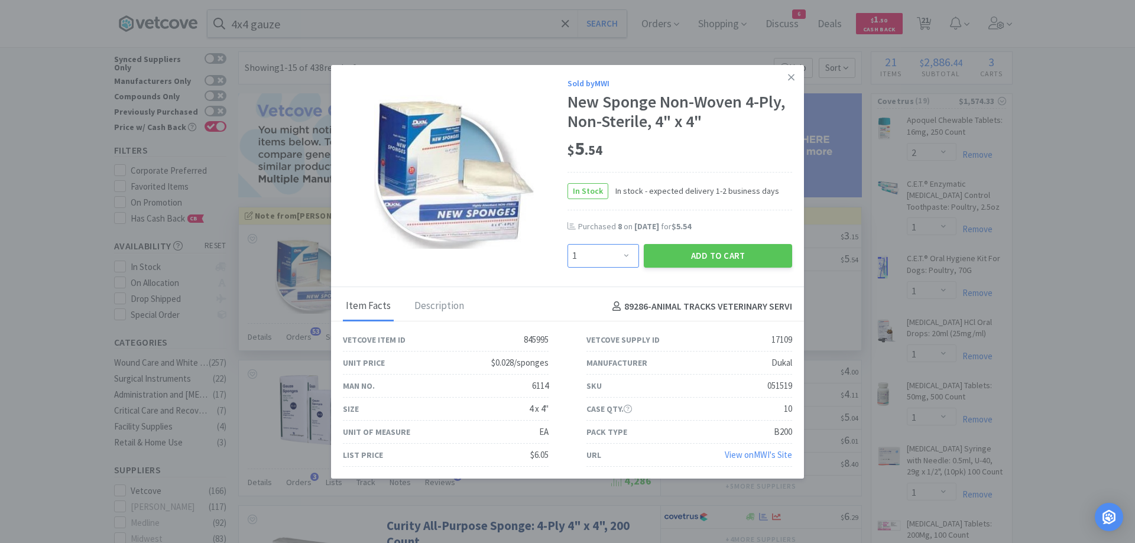
click at [621, 252] on select "Enter Quantity 1 2 3 4 5 6 7 8 9 10 11 12 13 14 15 16 17 18 19 20 Enter Quantity" at bounding box center [604, 256] width 72 height 24
select select "5"
click at [568, 244] on select "Enter Quantity 1 2 3 4 5 6 7 8 9 10 11 12 13 14 15 16 17 18 19 20 Enter Quantity" at bounding box center [604, 256] width 72 height 24
click at [706, 262] on button "Add to Cart" at bounding box center [718, 256] width 148 height 24
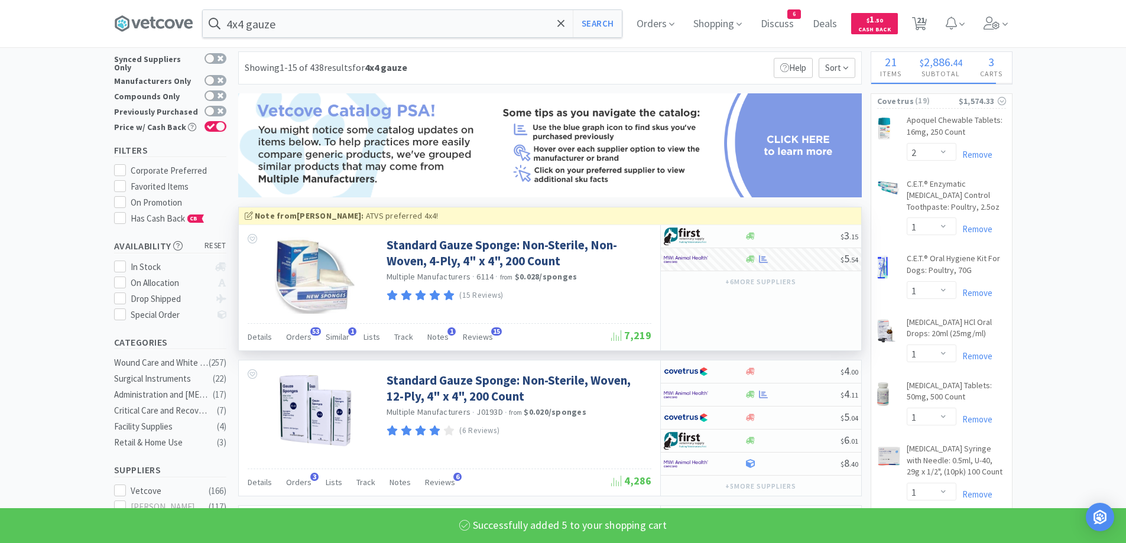
select select "5"
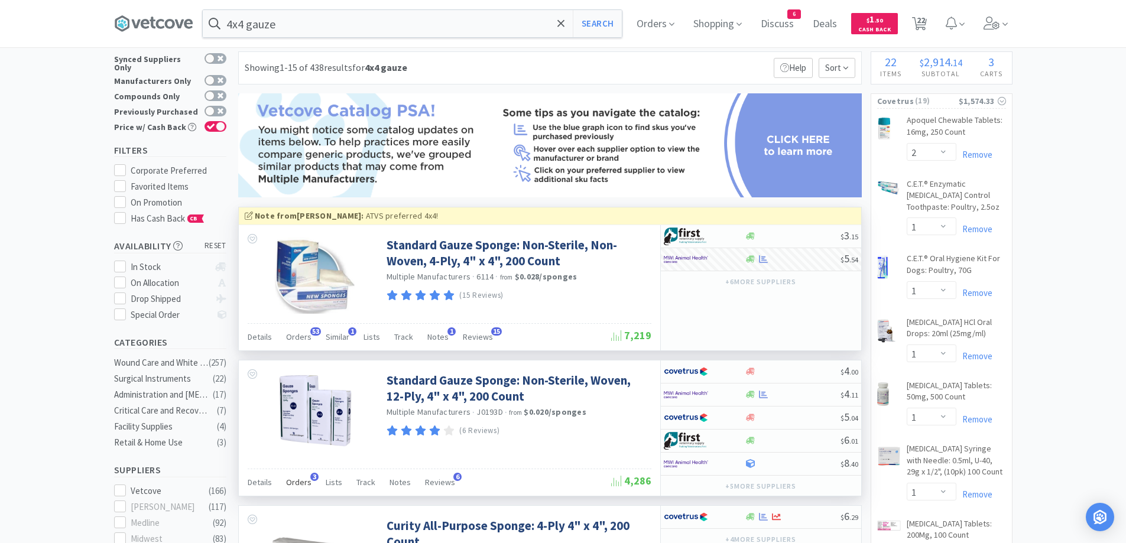
click at [296, 483] on span "Orders" at bounding box center [298, 482] width 25 height 11
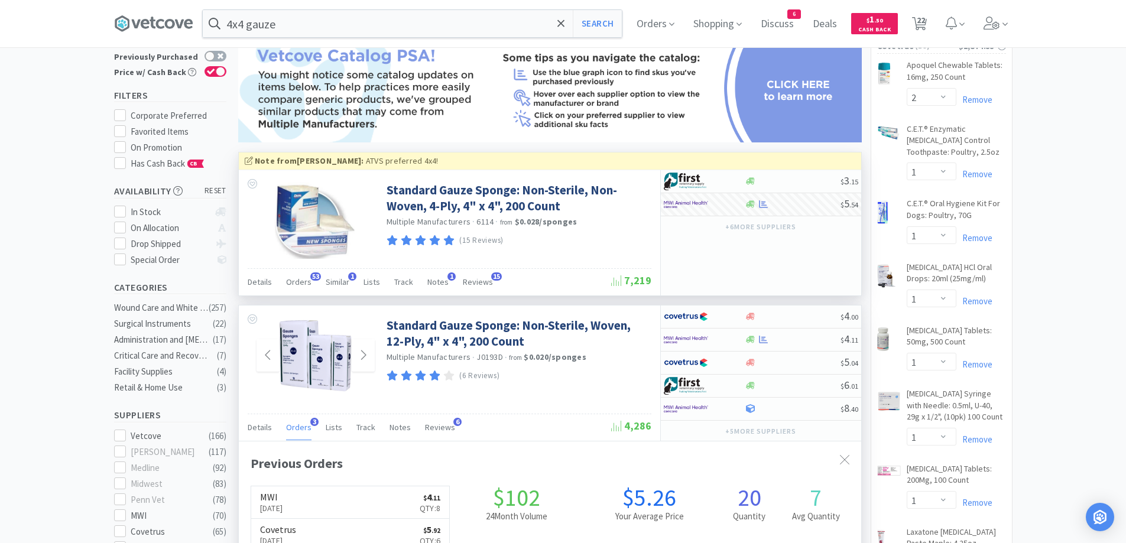
scroll to position [79, 0]
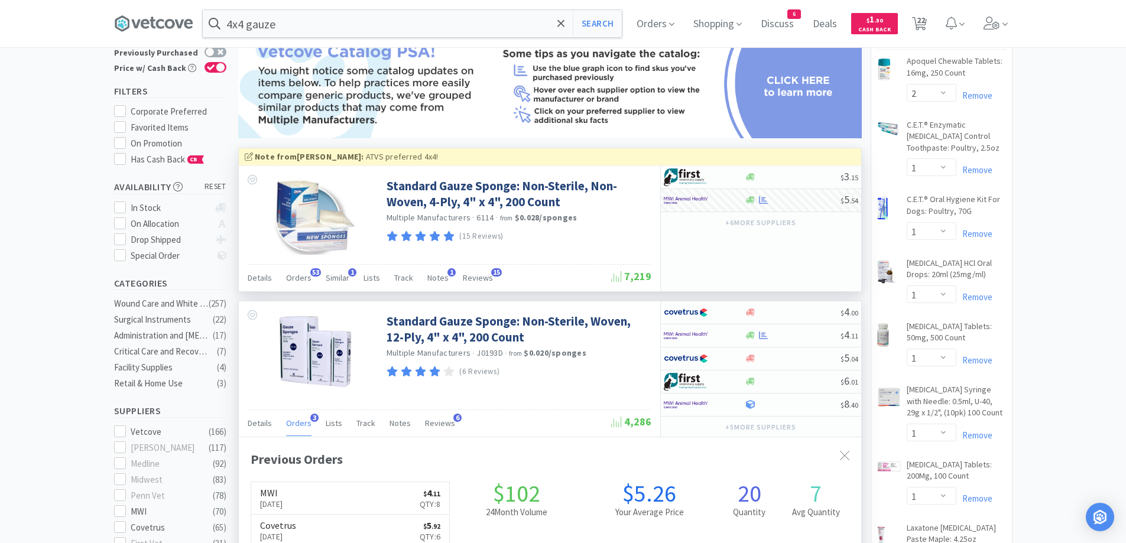
click at [300, 421] on span "Orders" at bounding box center [298, 423] width 25 height 11
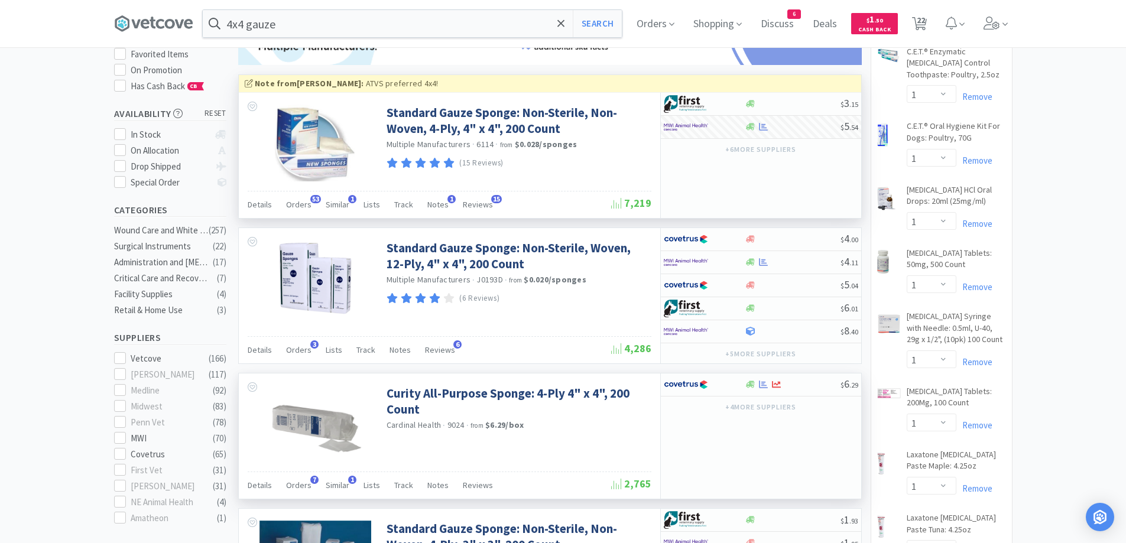
scroll to position [158, 0]
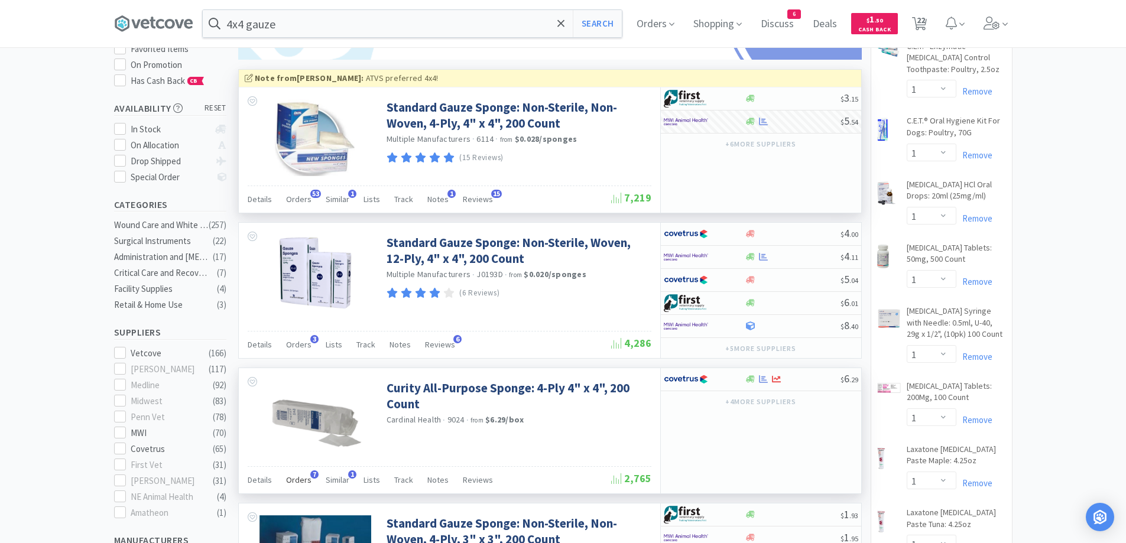
click at [294, 480] on span "Orders" at bounding box center [298, 480] width 25 height 11
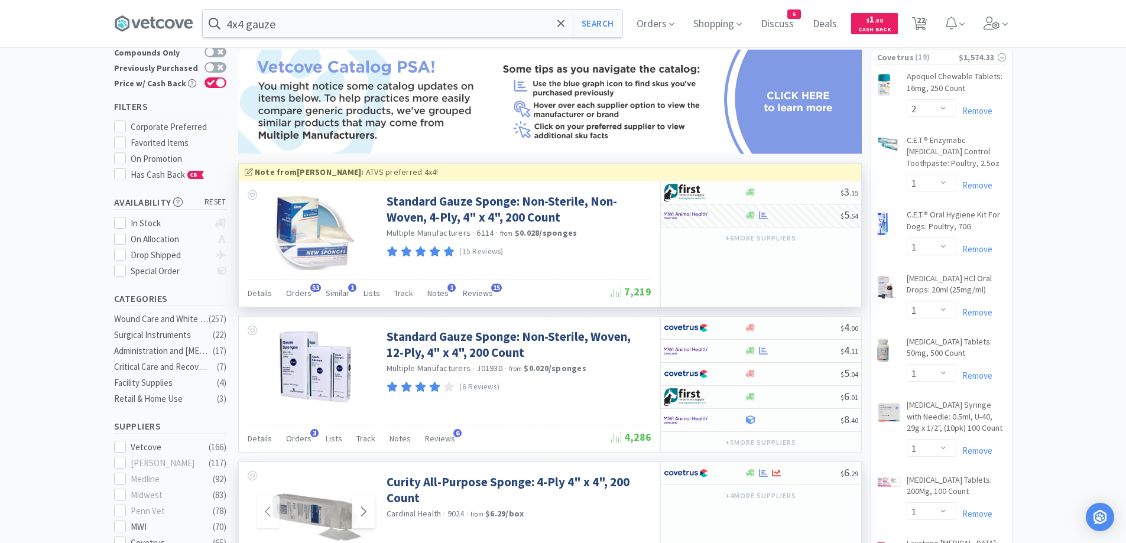
scroll to position [59, 0]
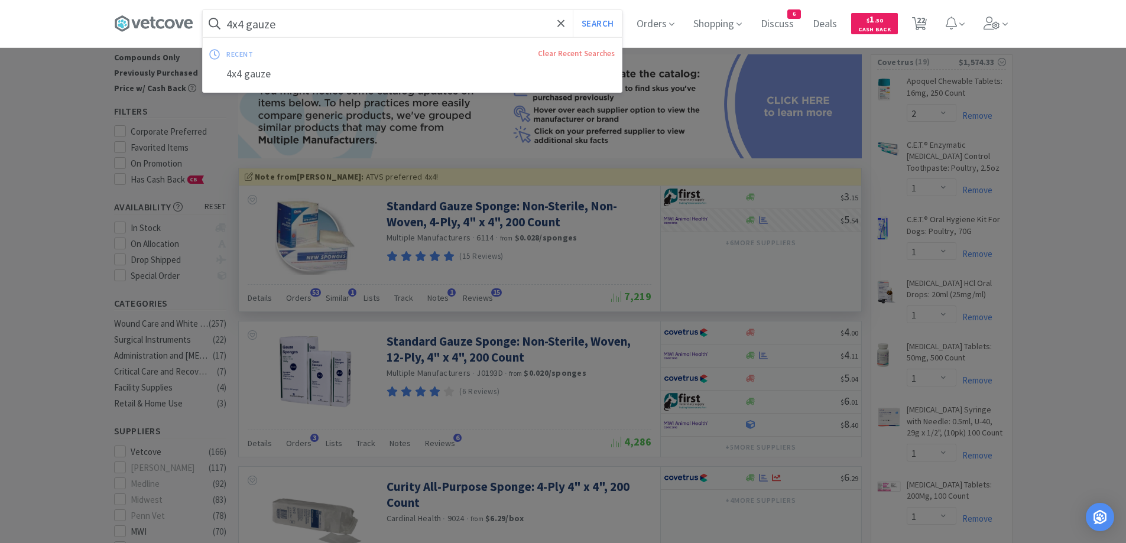
click at [354, 25] on input "4x4 gauze" at bounding box center [412, 23] width 419 height 27
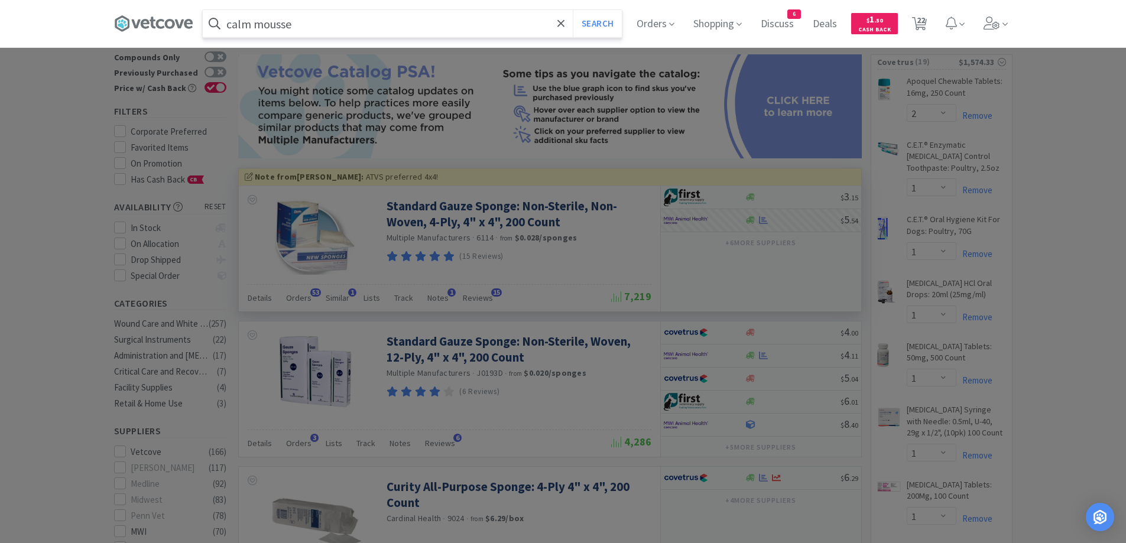
type input "calm mousse"
click at [573, 10] on button "Search" at bounding box center [597, 23] width 49 height 27
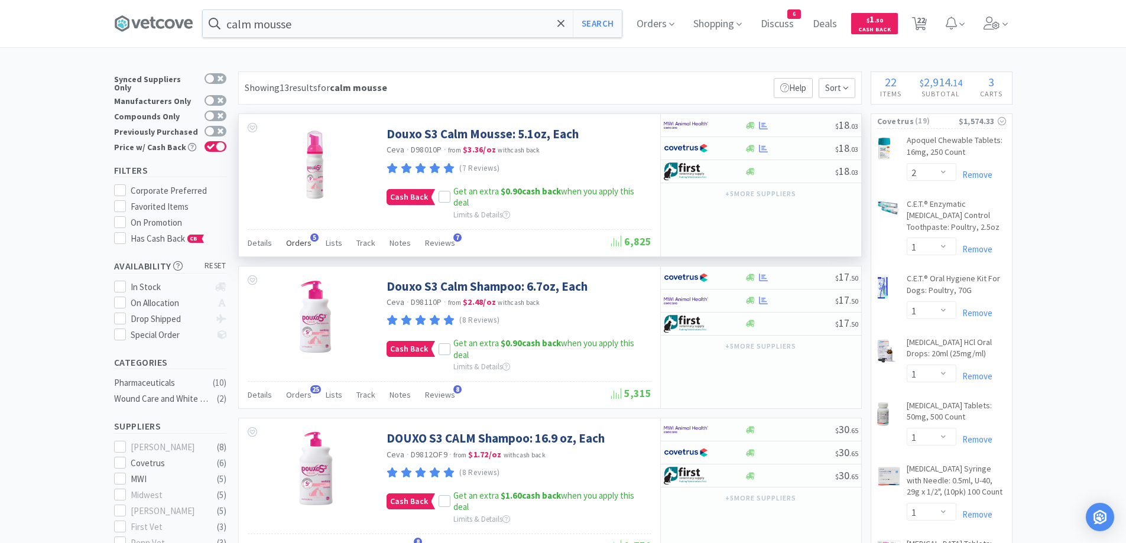
click at [299, 239] on span "Orders" at bounding box center [298, 243] width 25 height 11
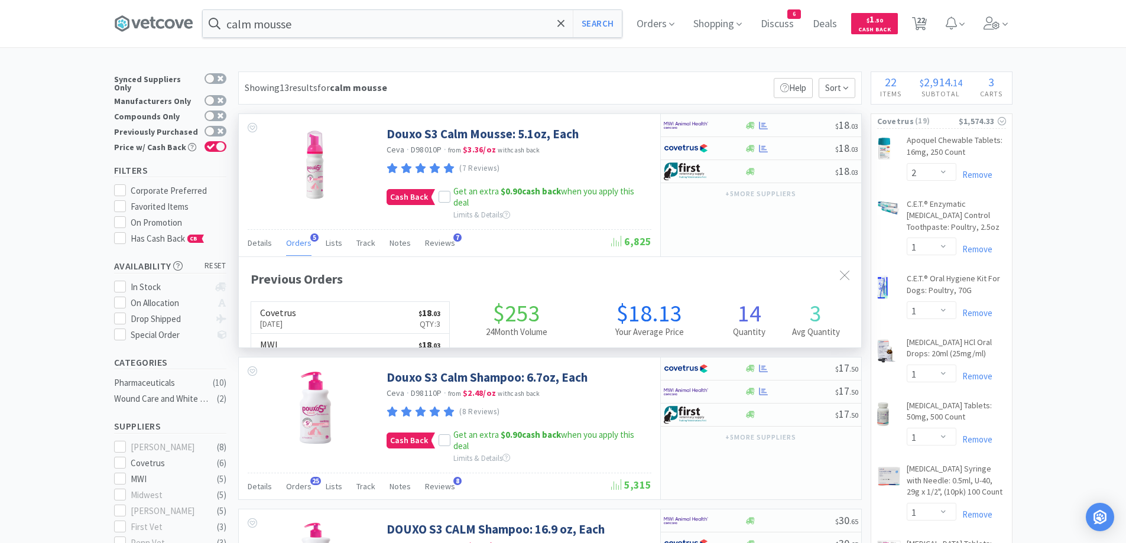
scroll to position [306, 623]
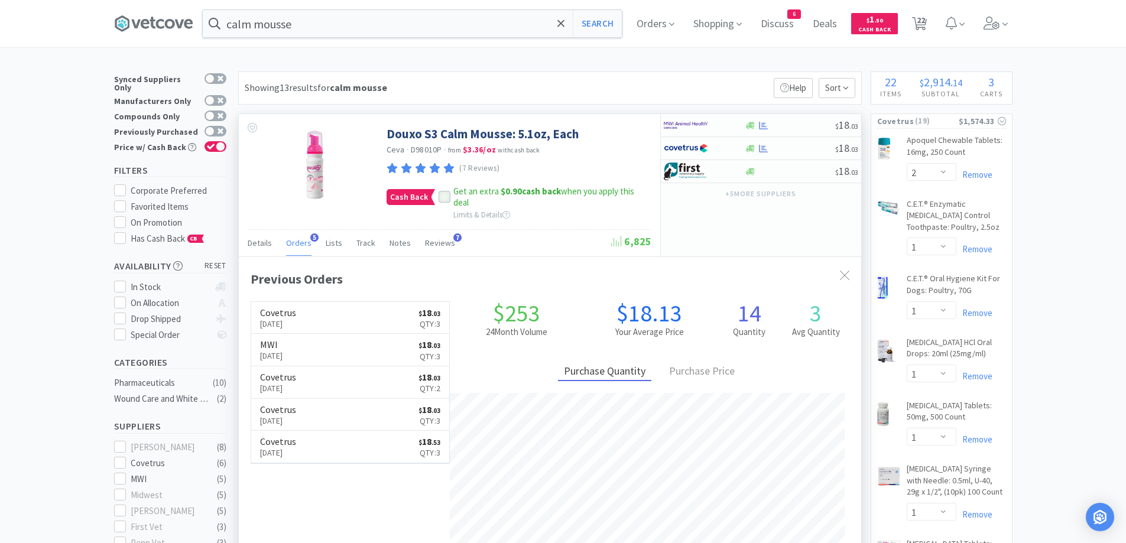
click at [447, 199] on div at bounding box center [445, 197] width 12 height 12
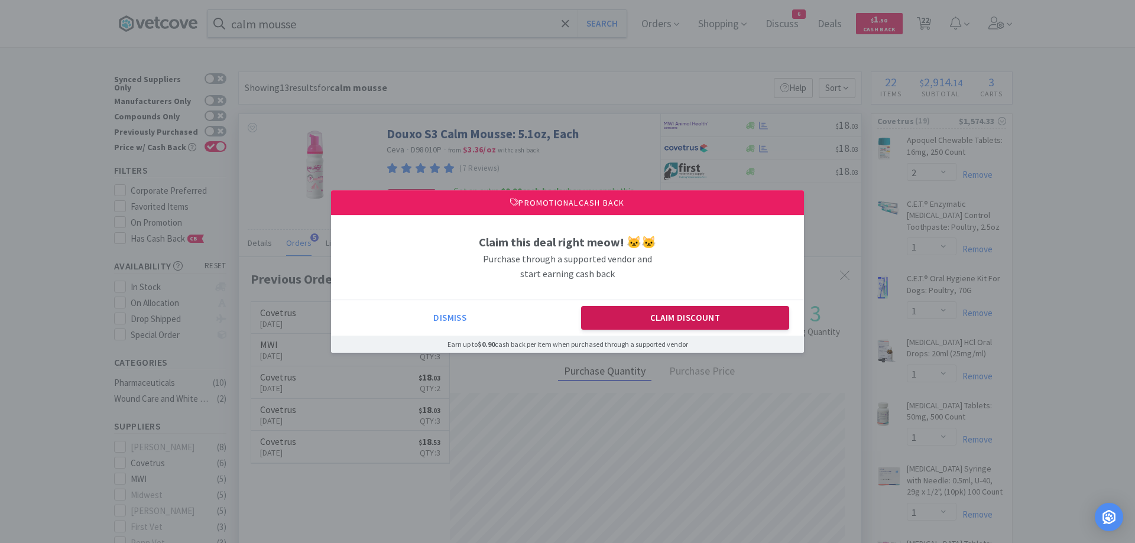
click at [726, 326] on button "Claim Discount" at bounding box center [685, 318] width 209 height 24
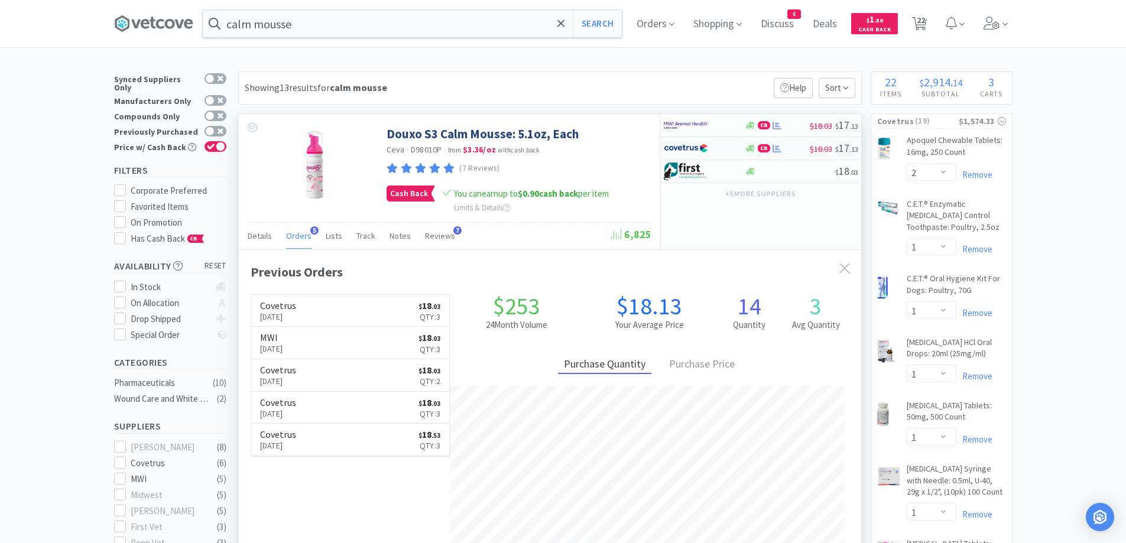
click at [773, 155] on div "CB $18.03 $ 17 . 13" at bounding box center [761, 148] width 200 height 23
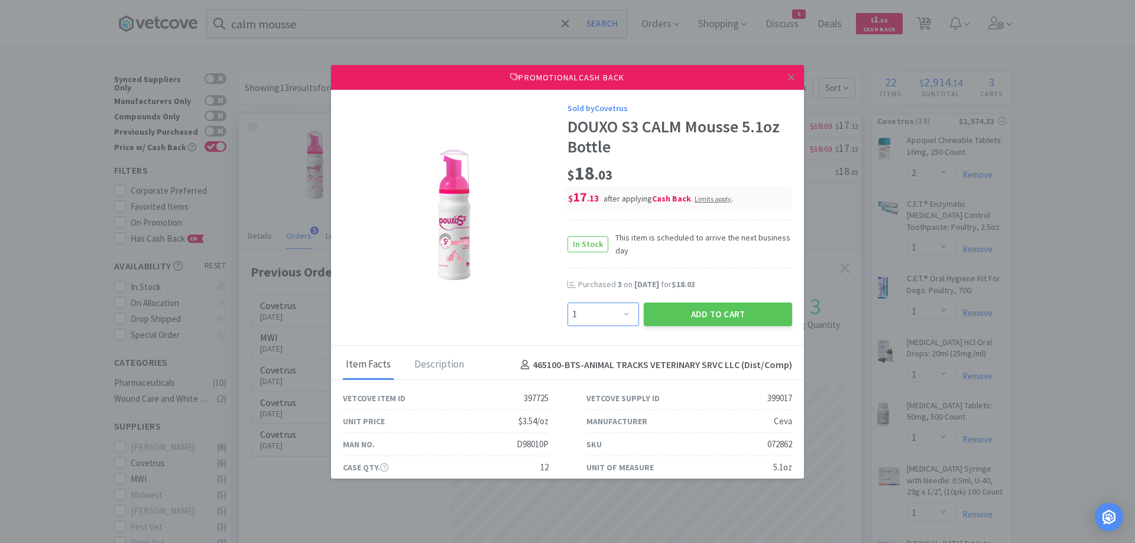
click at [568, 312] on select "Enter Quantity 1 2 3 4 5 6 7 8 9 10 11 12 13 14 15 16 17 18 19 20 Enter Quantity" at bounding box center [604, 315] width 72 height 24
select select "2"
click at [568, 303] on select "Enter Quantity 1 2 3 4 5 6 7 8 9 10 11 12 13 14 15 16 17 18 19 20 Enter Quantity" at bounding box center [604, 315] width 72 height 24
click at [685, 307] on button "Add to Cart" at bounding box center [718, 315] width 148 height 24
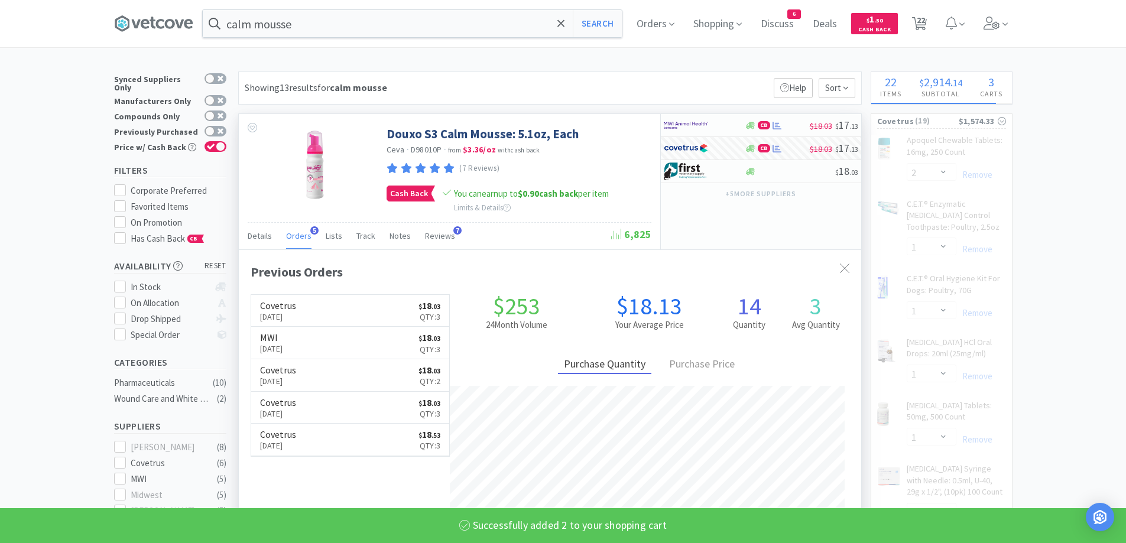
select select "2"
select select "1"
select select "7"
select select "1"
select select "2"
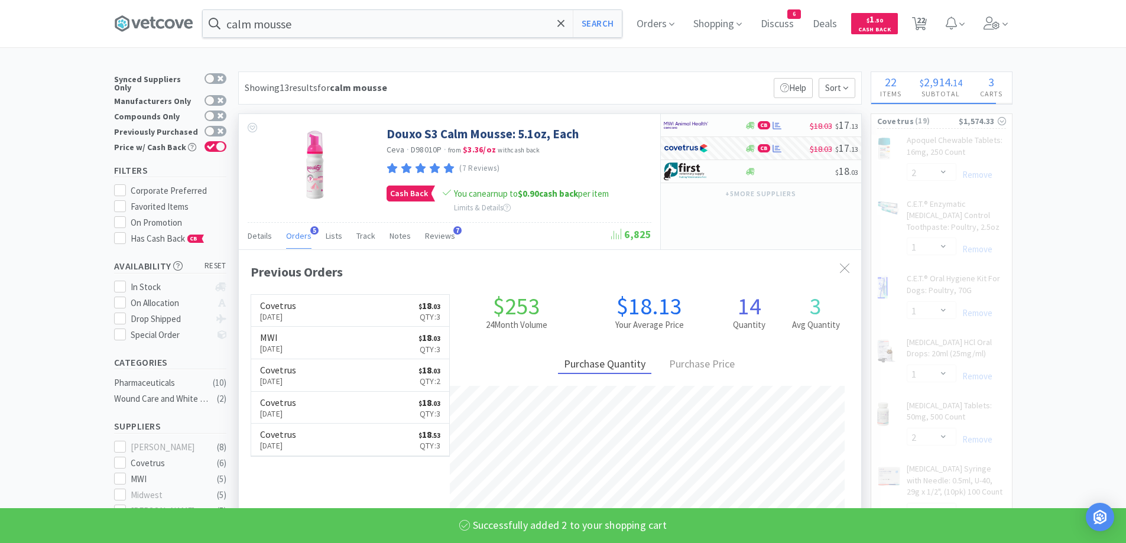
select select "1"
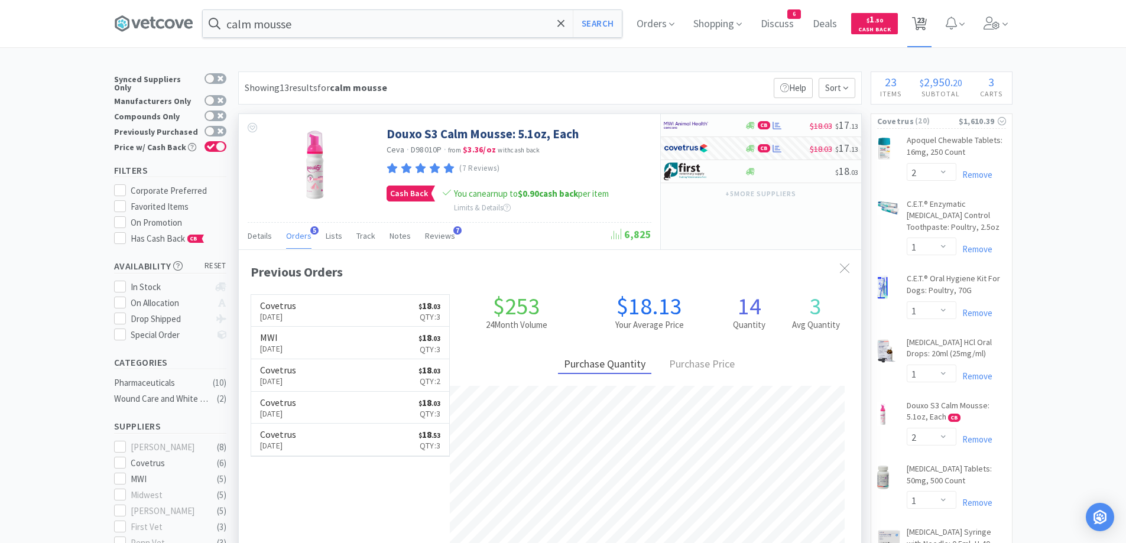
click at [925, 25] on span "23" at bounding box center [921, 19] width 8 height 47
select select "4"
select select "2"
select select "1"
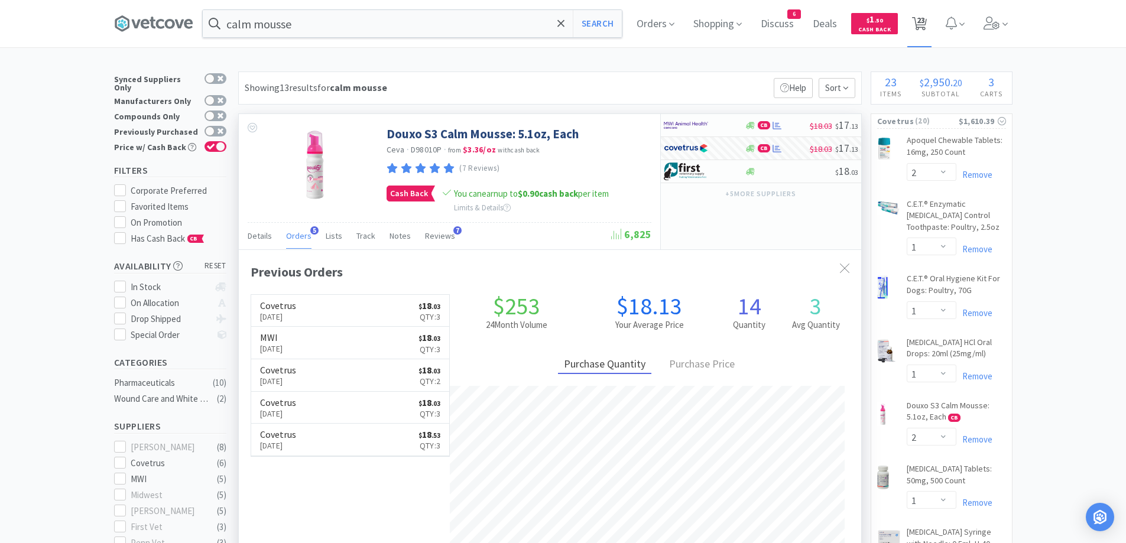
select select "1"
select select "2"
select select "1"
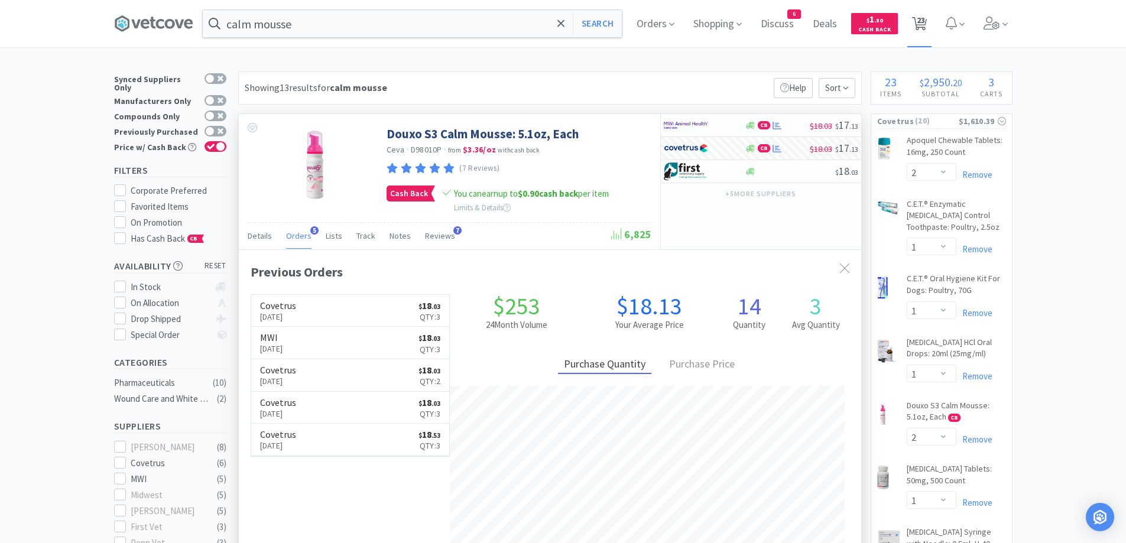
select select "1"
select select "7"
select select "1"
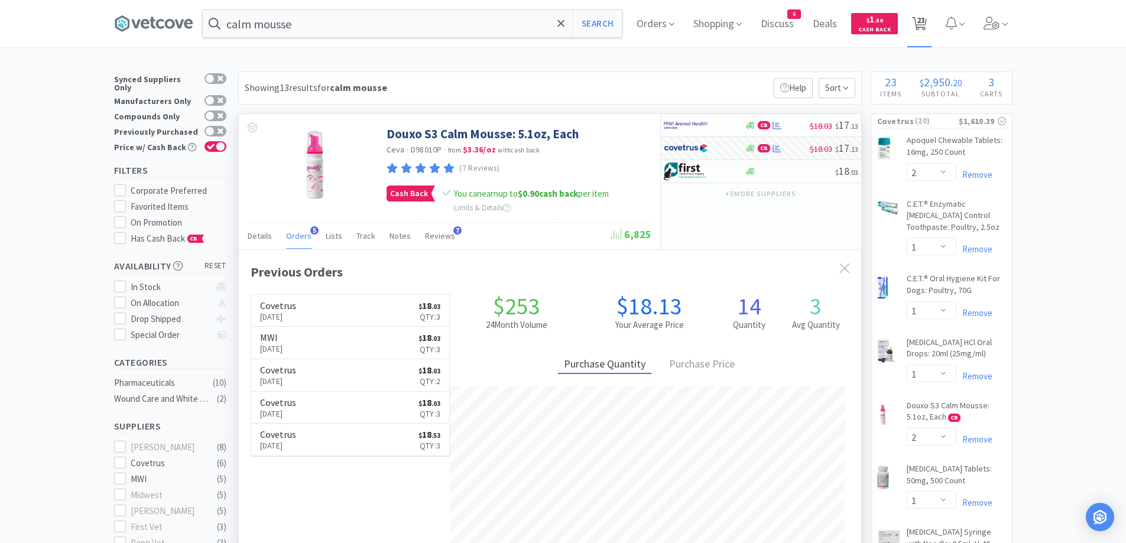
select select "2"
select select "1"
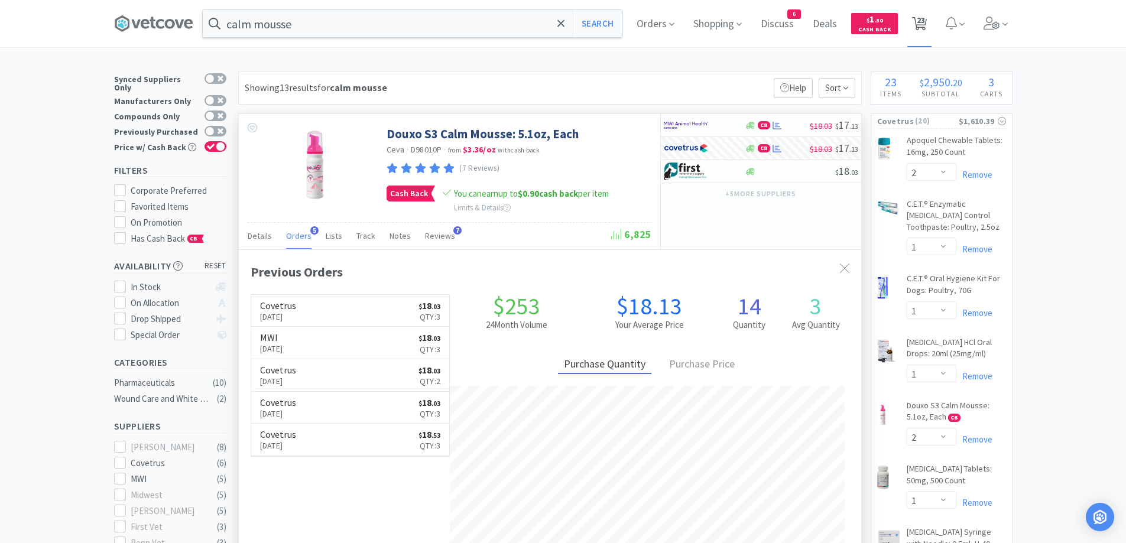
select select "1"
select select "5"
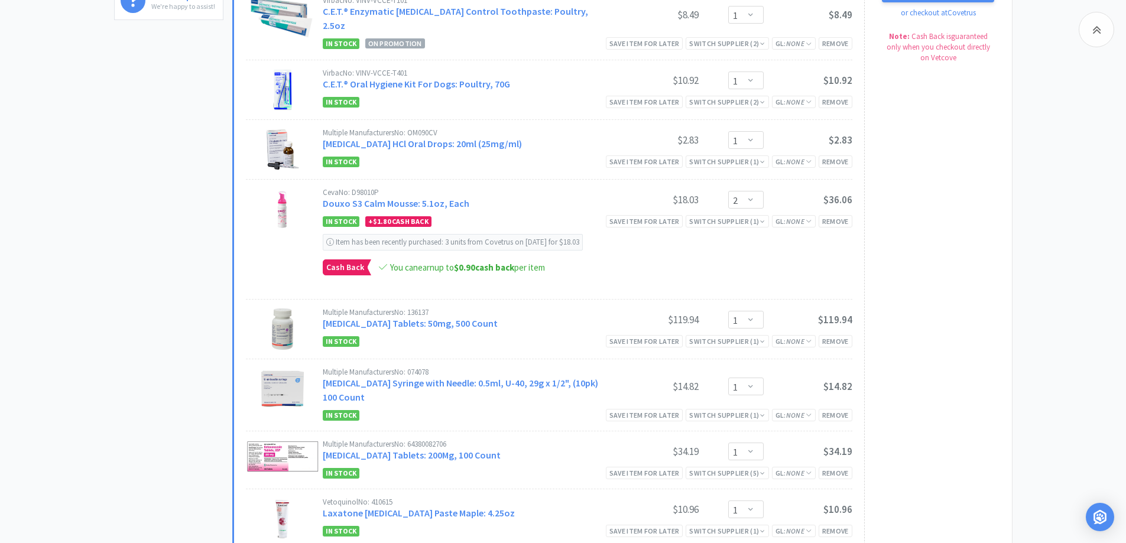
scroll to position [473, 0]
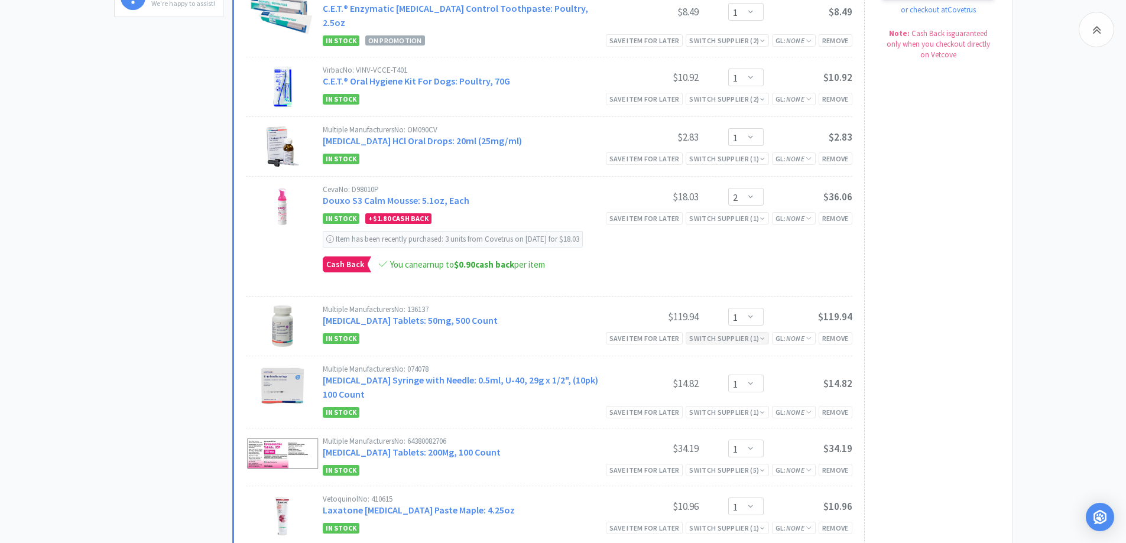
click at [764, 335] on icon at bounding box center [762, 338] width 5 height 7
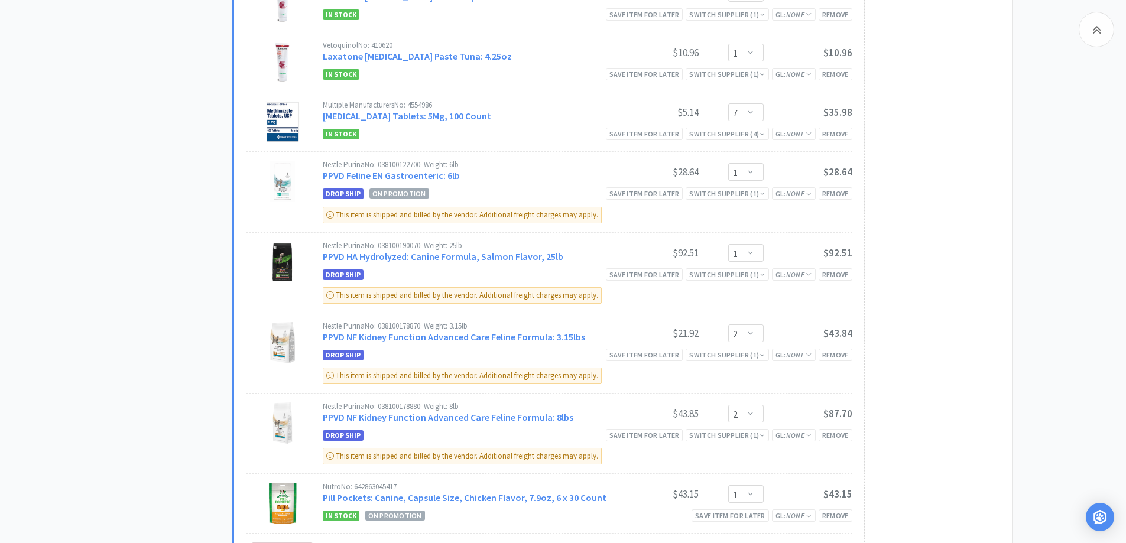
scroll to position [946, 0]
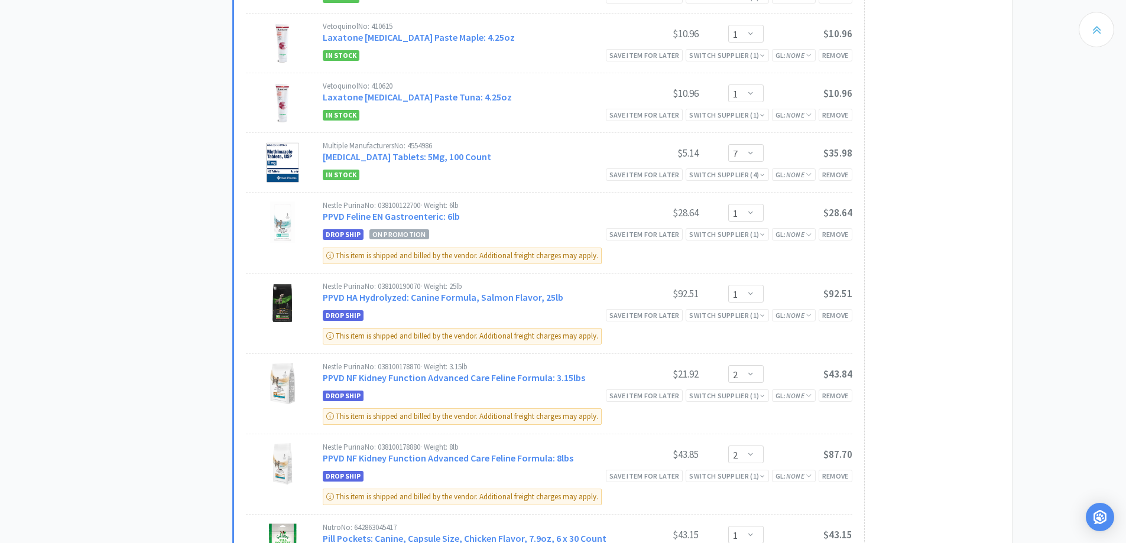
click at [1101, 20] on div at bounding box center [1096, 29] width 35 height 35
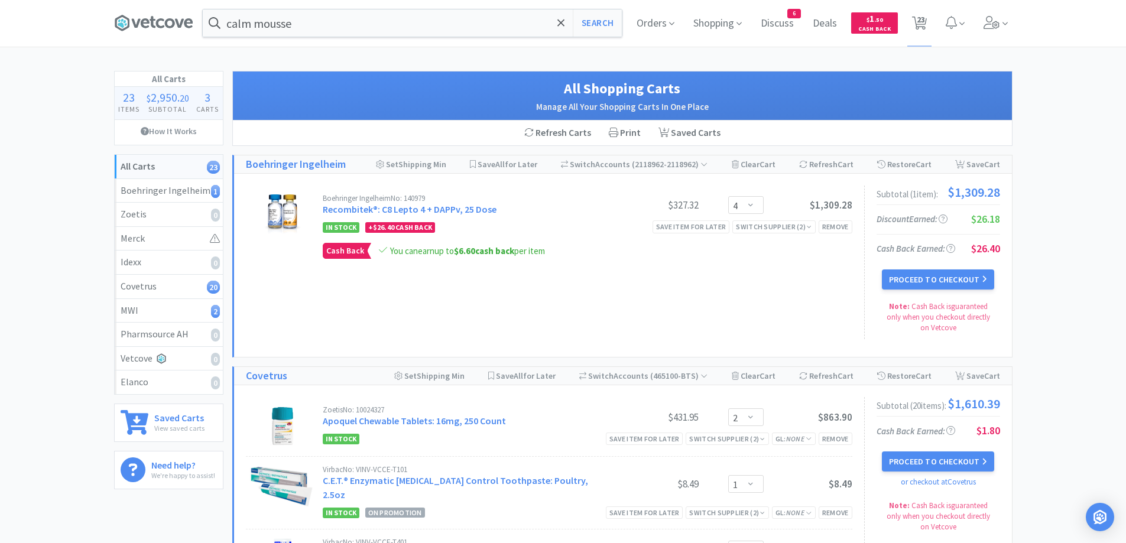
scroll to position [0, 0]
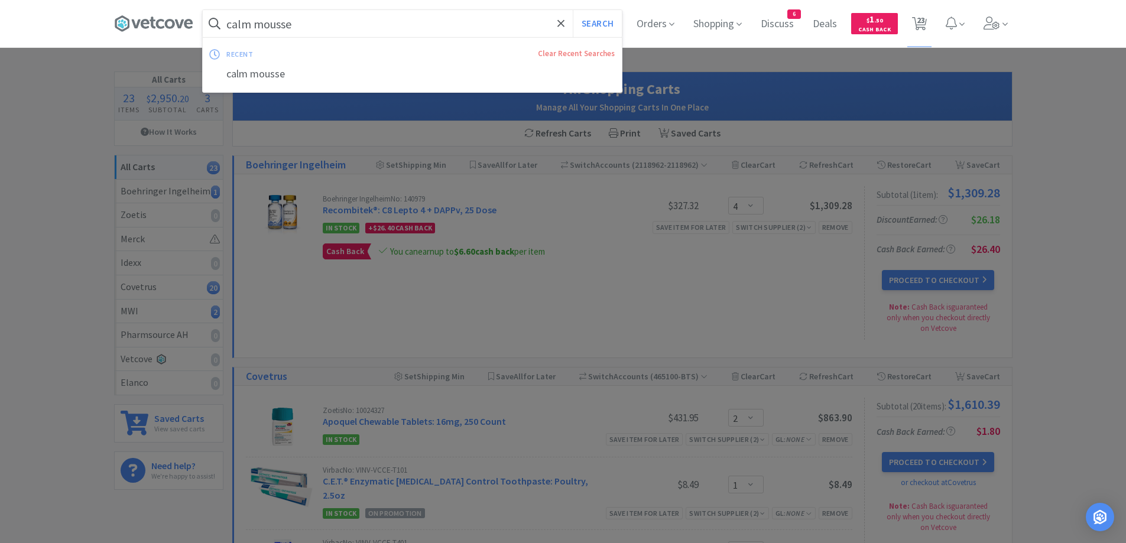
click at [310, 25] on input "calm mousse" at bounding box center [412, 23] width 419 height 27
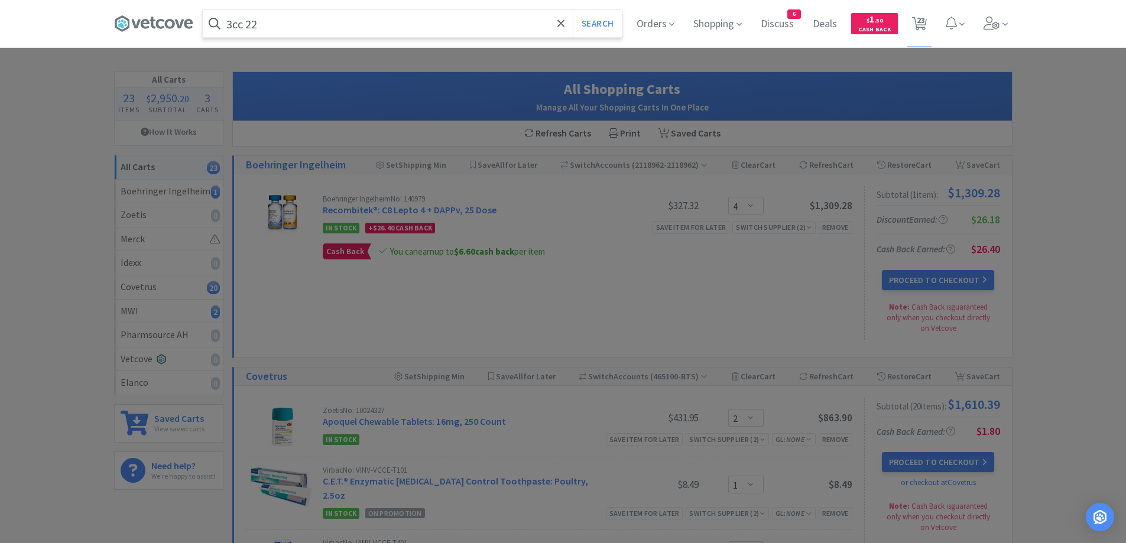
type input "3cc 22"
click at [573, 10] on button "Search" at bounding box center [597, 23] width 49 height 27
select select "2"
select select "1"
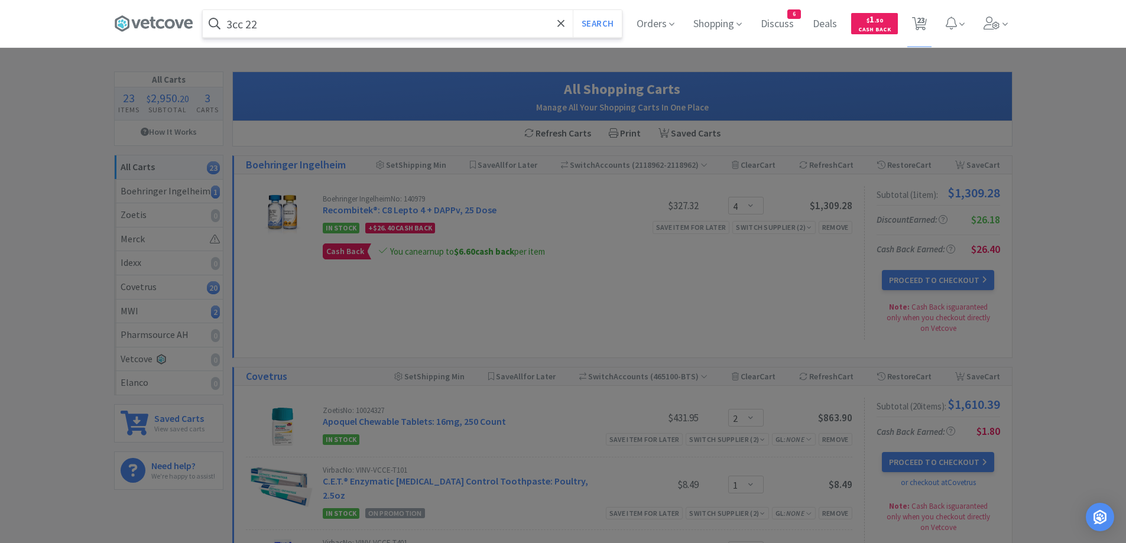
select select "1"
select select "2"
select select "1"
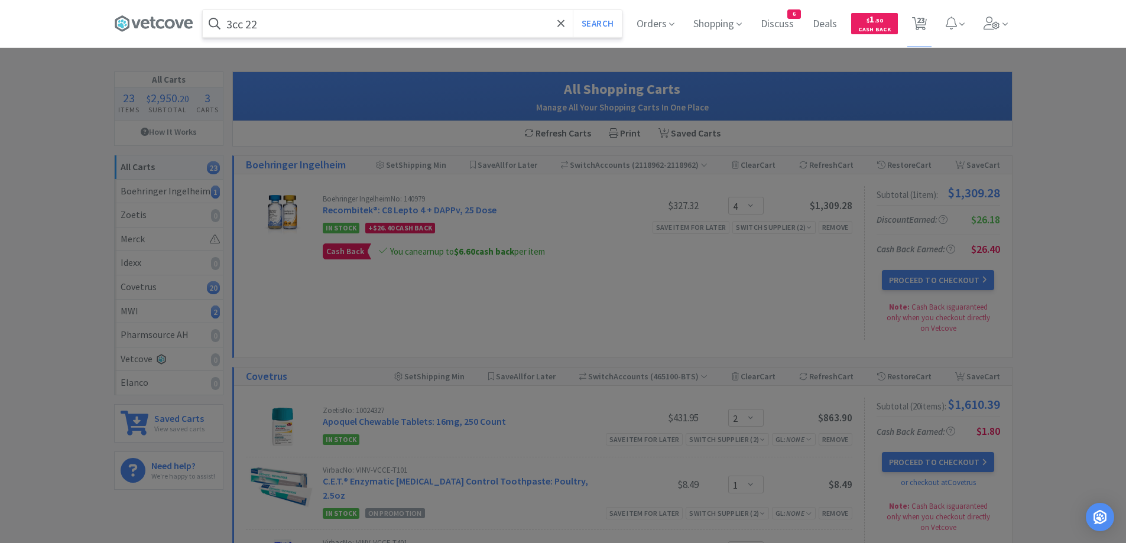
select select "1"
select select "7"
select select "1"
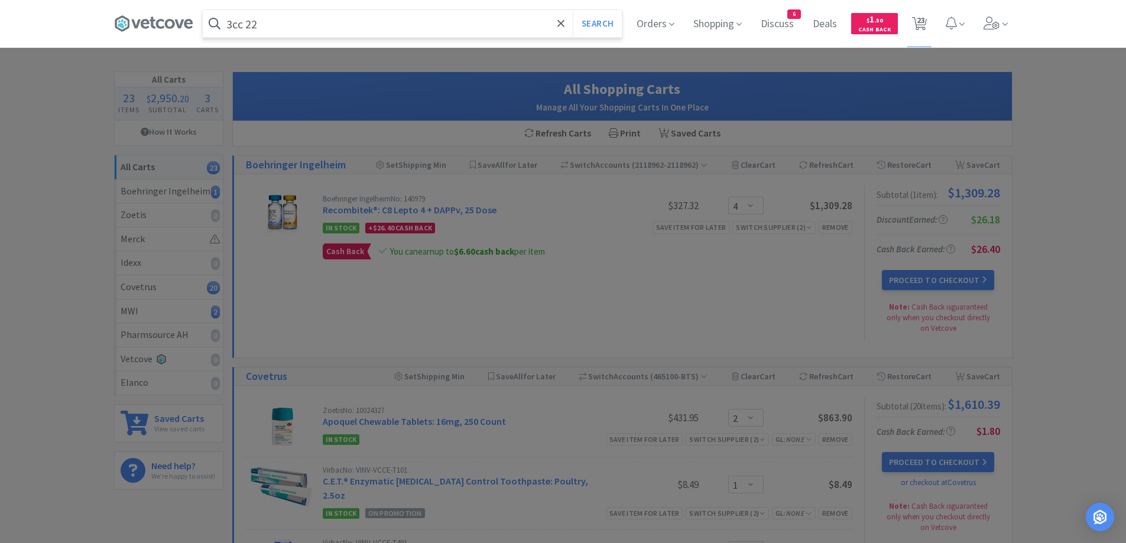
select select "2"
select select "1"
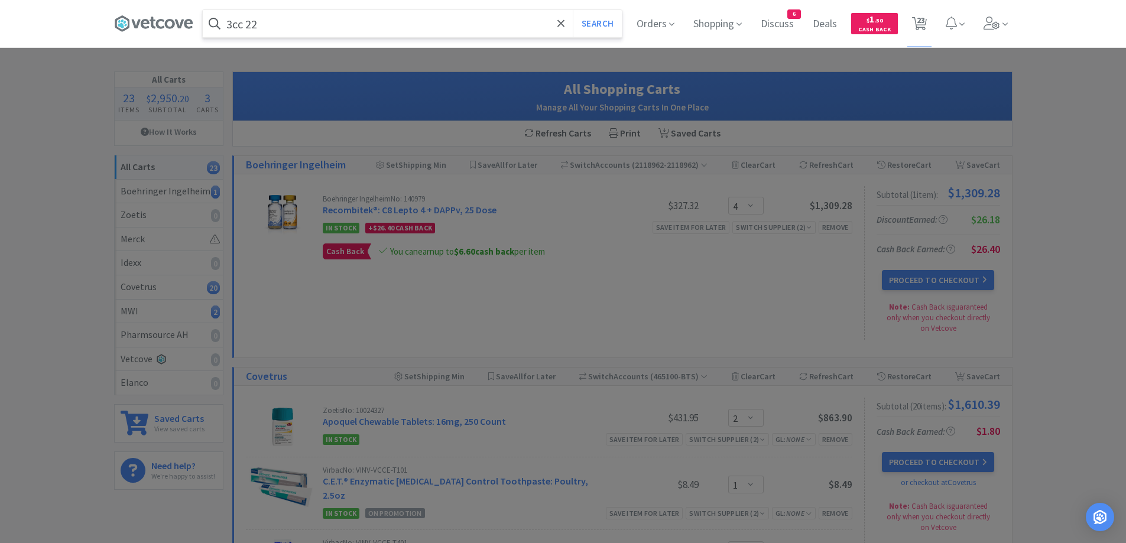
select select "1"
select select "5"
select select "4"
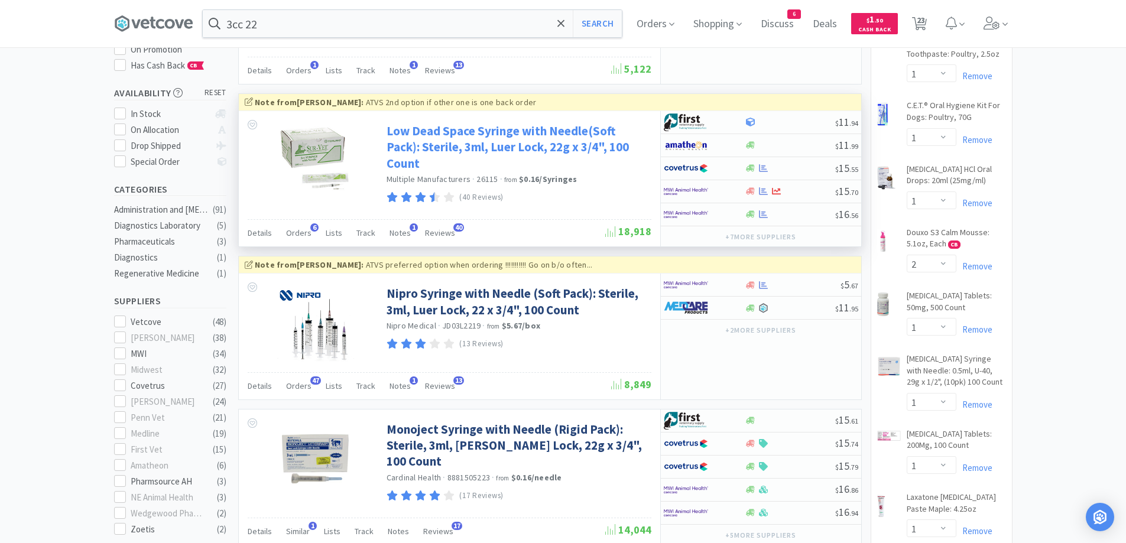
scroll to position [177, 0]
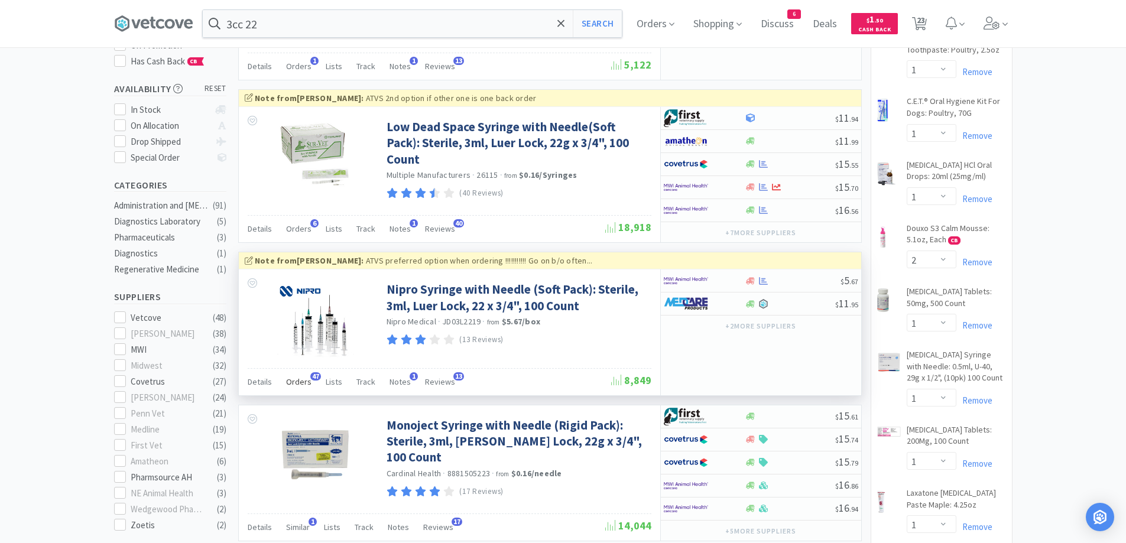
click at [299, 380] on span "Orders" at bounding box center [298, 382] width 25 height 11
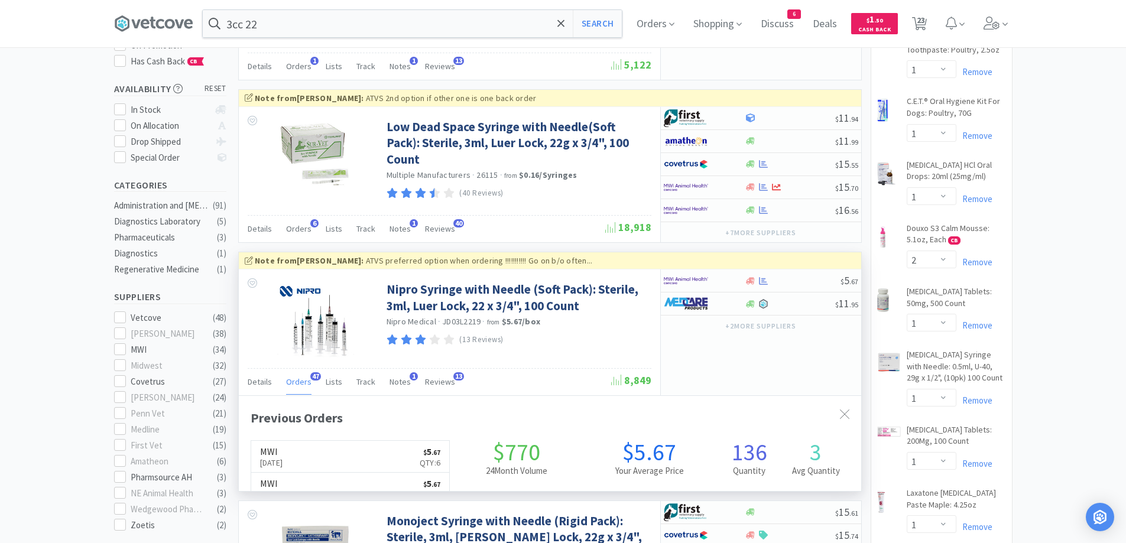
scroll to position [317, 623]
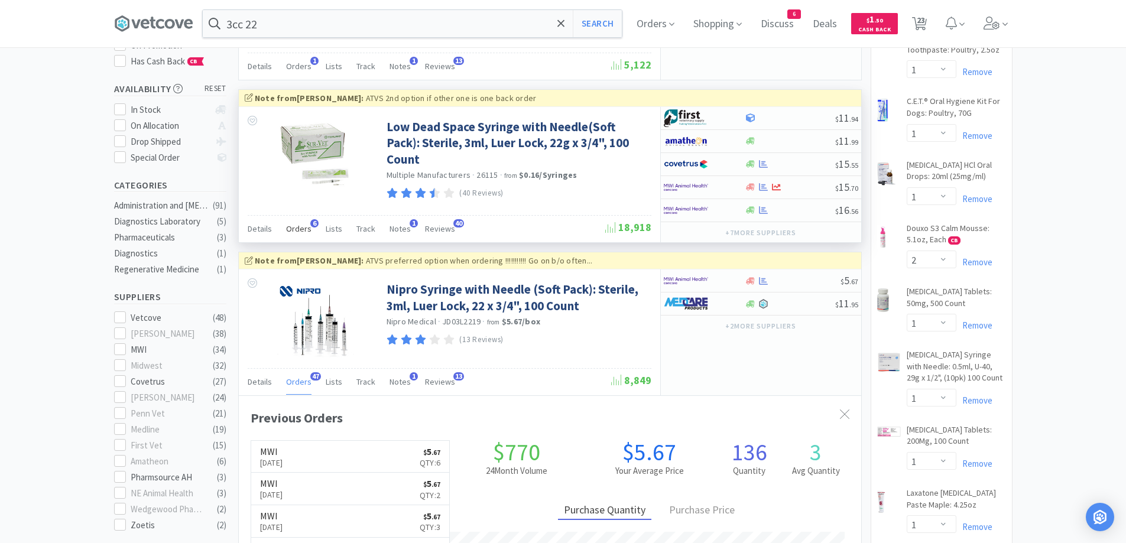
click at [310, 227] on span "6" at bounding box center [314, 223] width 8 height 8
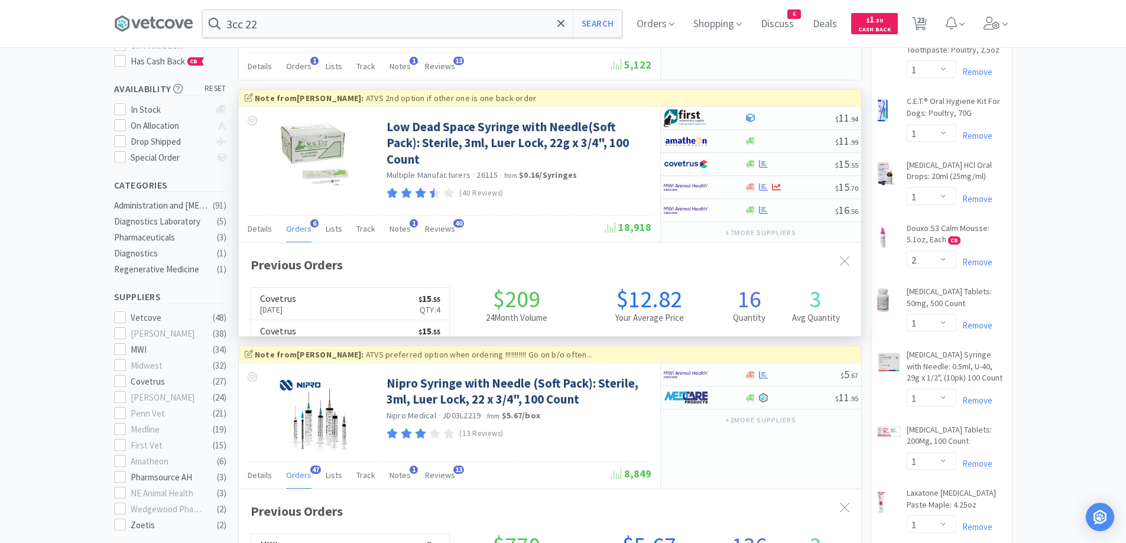
scroll to position [306, 623]
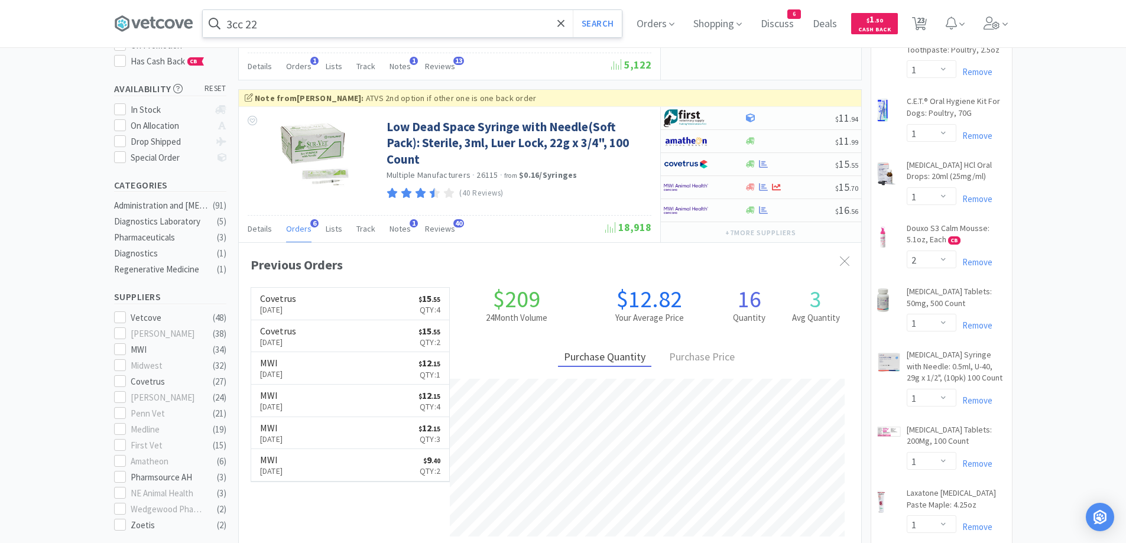
click at [315, 22] on input "3cc 22" at bounding box center [412, 23] width 419 height 27
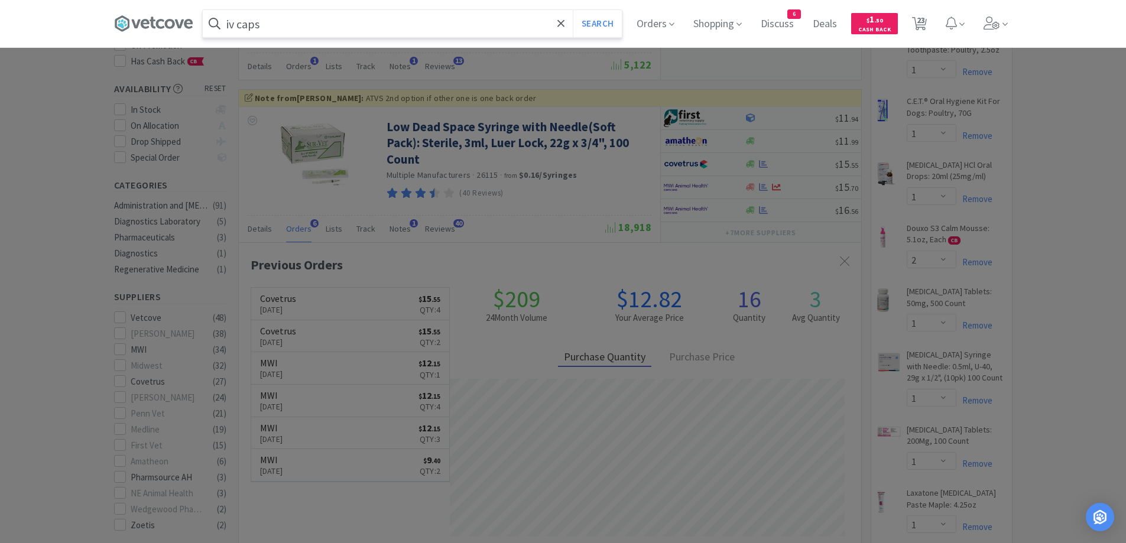
click at [573, 10] on button "Search" at bounding box center [597, 23] width 49 height 27
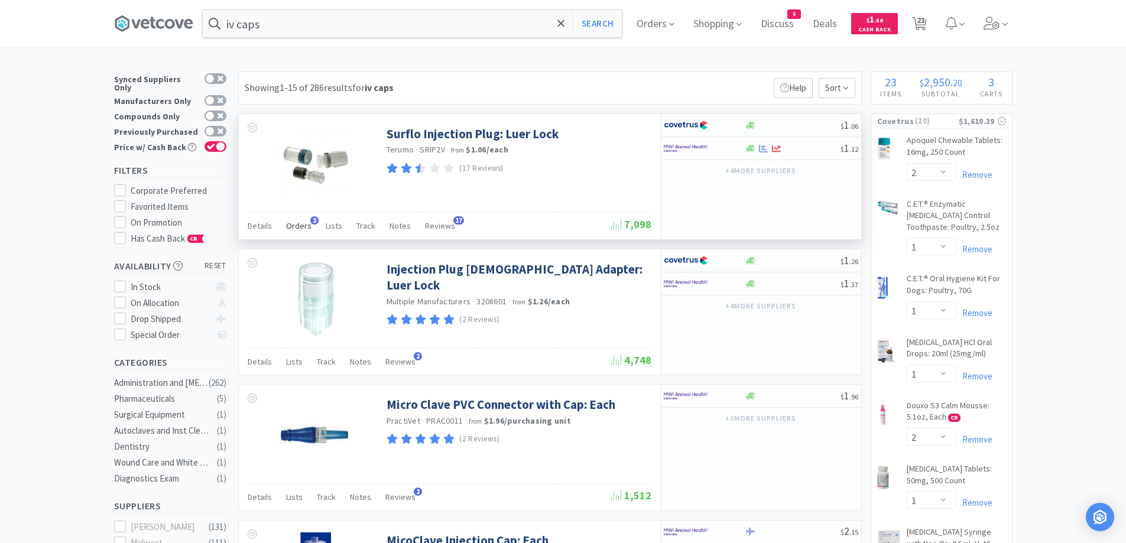
click at [295, 223] on span "Orders" at bounding box center [298, 226] width 25 height 11
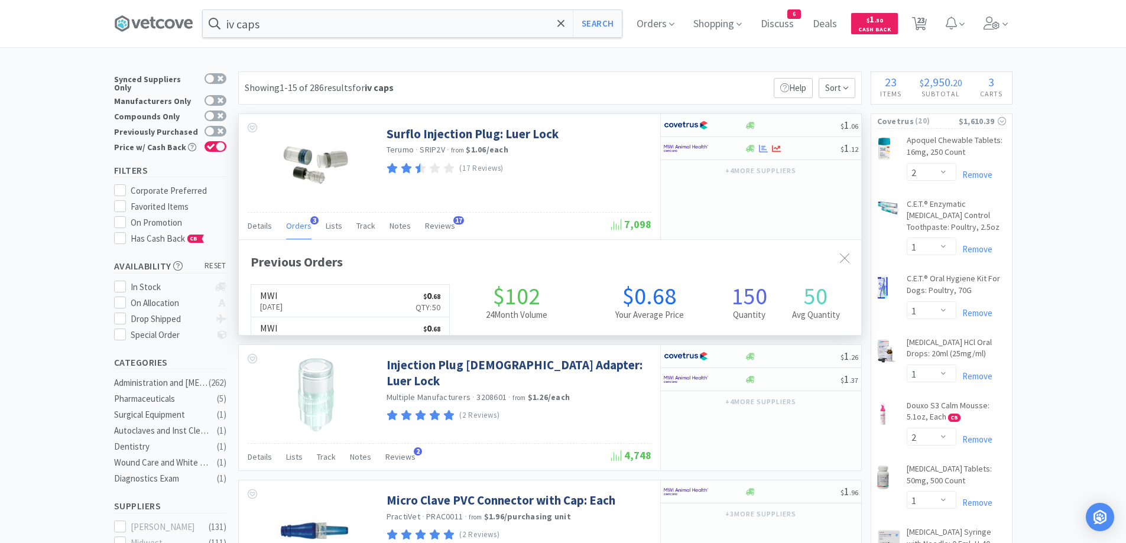
scroll to position [306, 623]
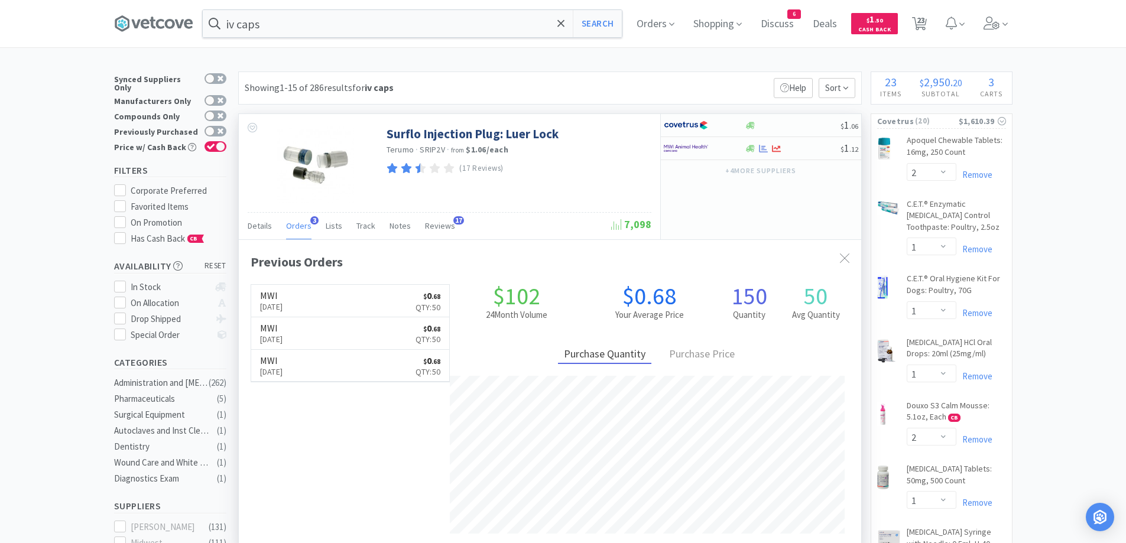
click at [296, 223] on span "Orders" at bounding box center [298, 226] width 25 height 11
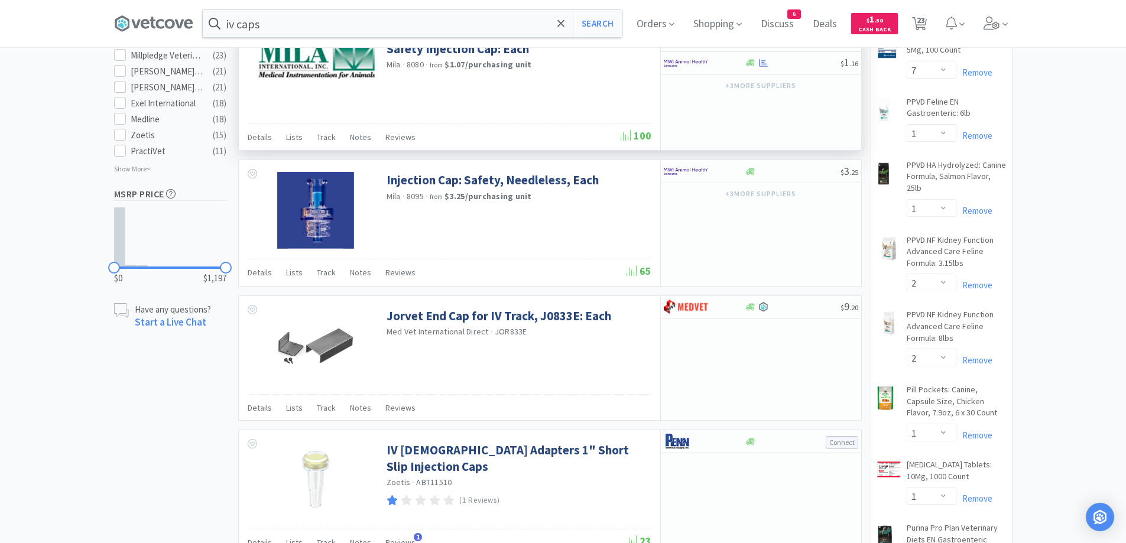
scroll to position [769, 0]
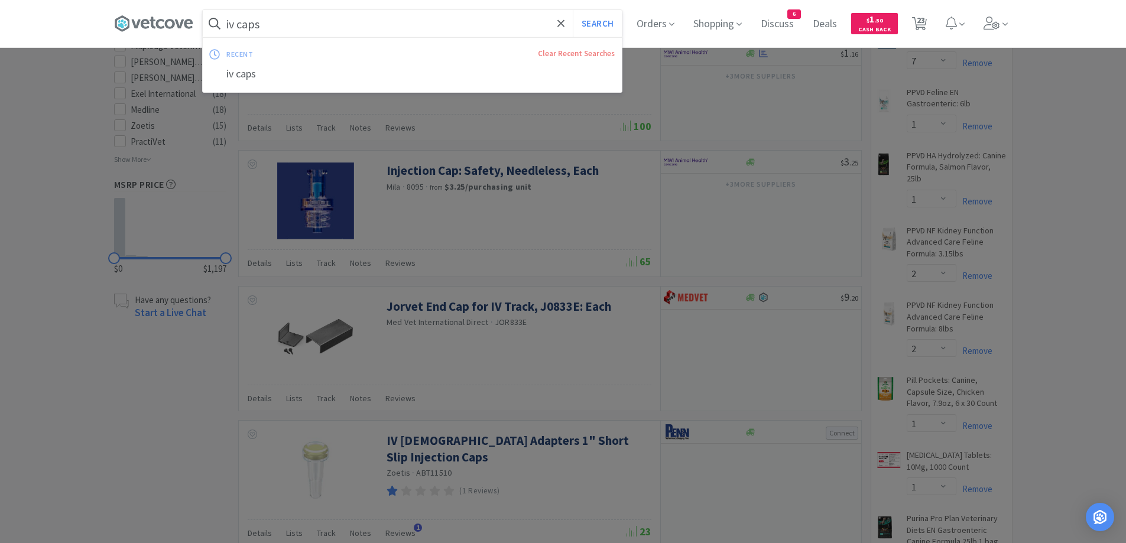
click at [354, 33] on input "iv caps" at bounding box center [412, 23] width 419 height 27
type input "iv plug"
click at [573, 10] on button "Search" at bounding box center [597, 23] width 49 height 27
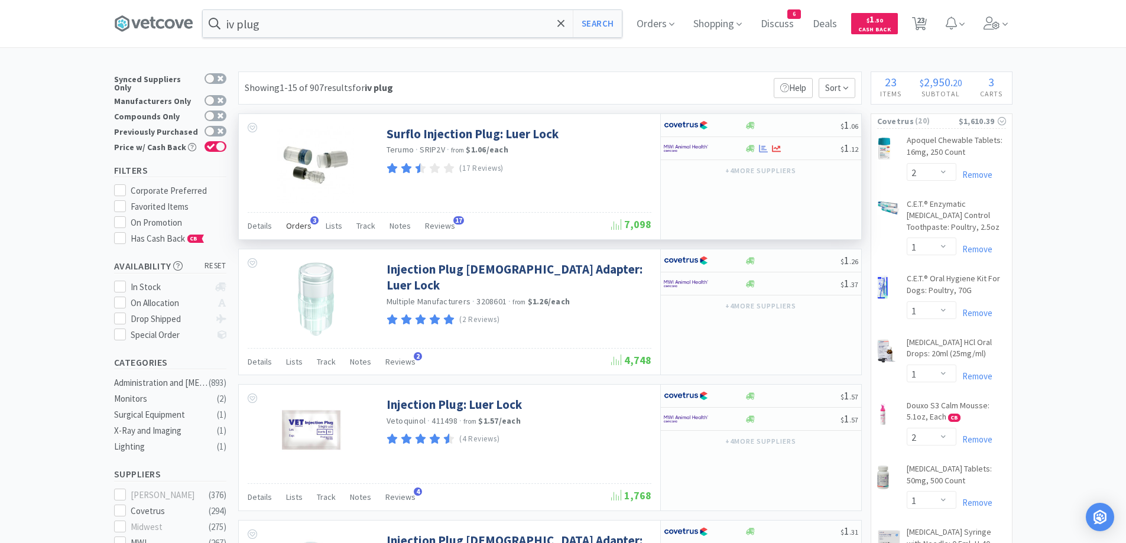
click at [288, 229] on span "Orders" at bounding box center [298, 226] width 25 height 11
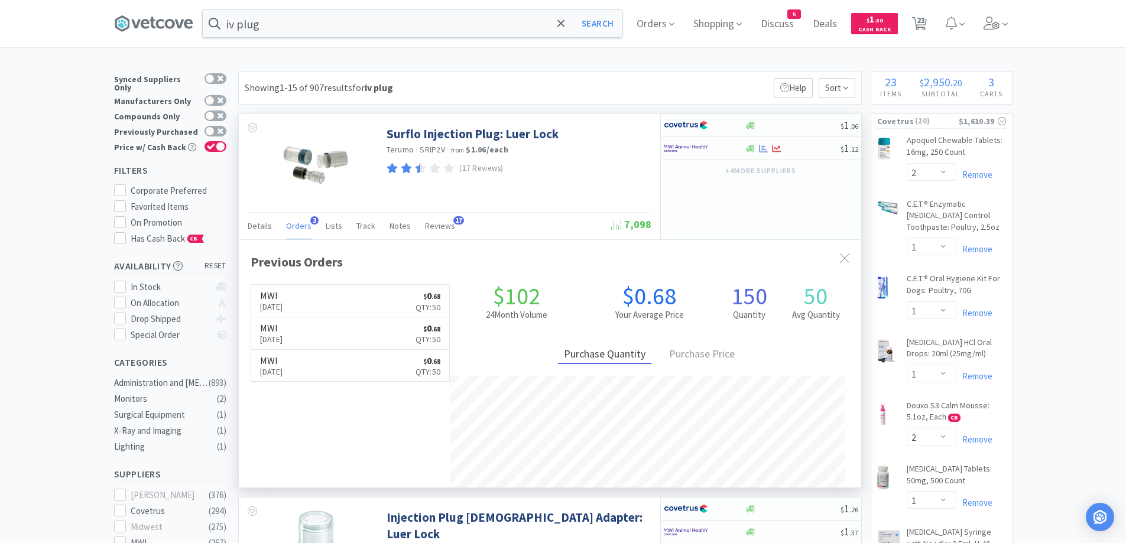
scroll to position [306, 623]
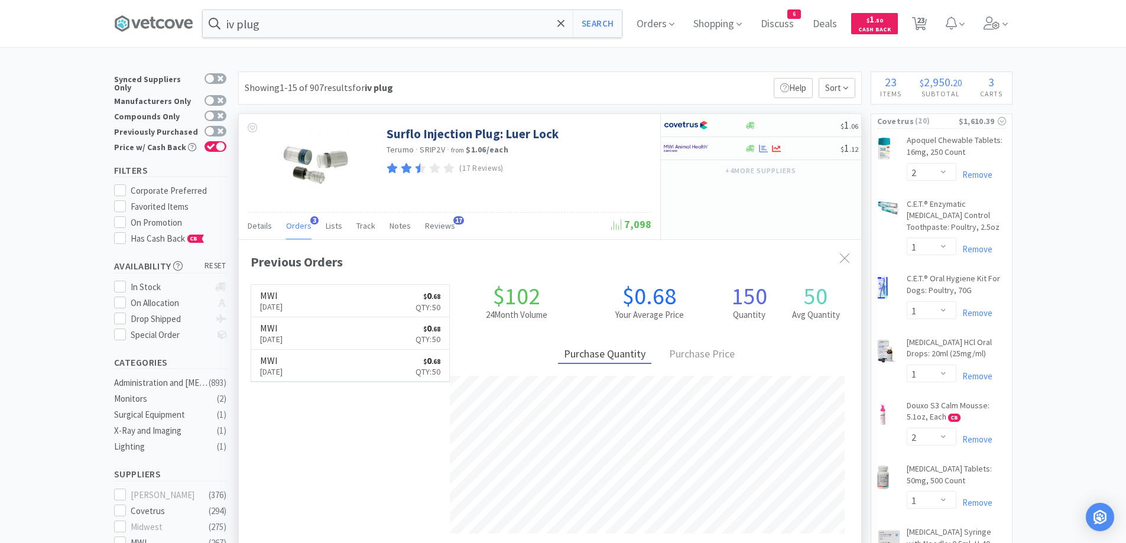
click at [288, 229] on span "Orders" at bounding box center [298, 226] width 25 height 11
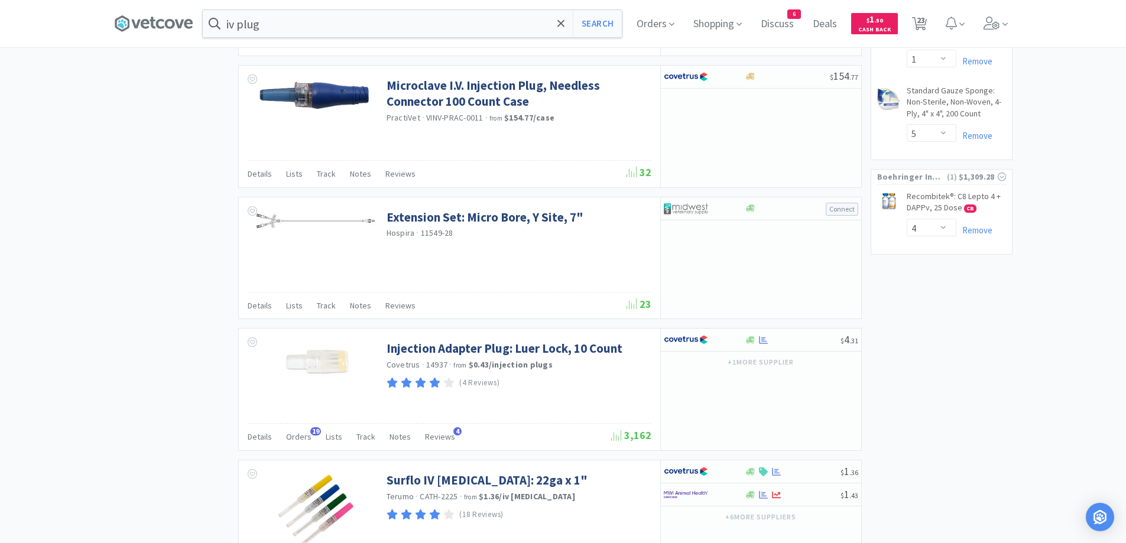
scroll to position [1537, 0]
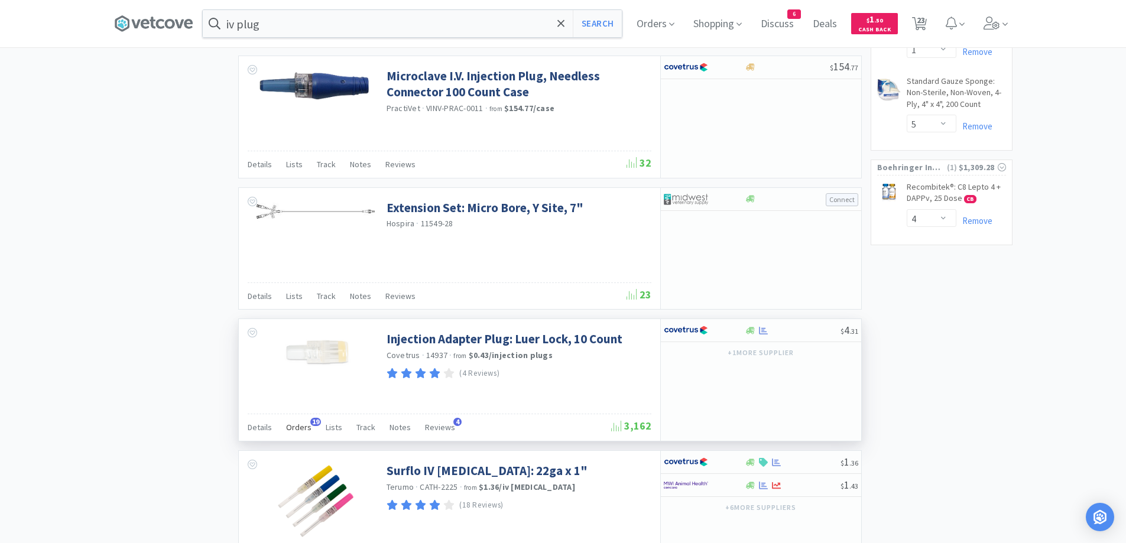
click at [300, 425] on span "Orders" at bounding box center [298, 427] width 25 height 11
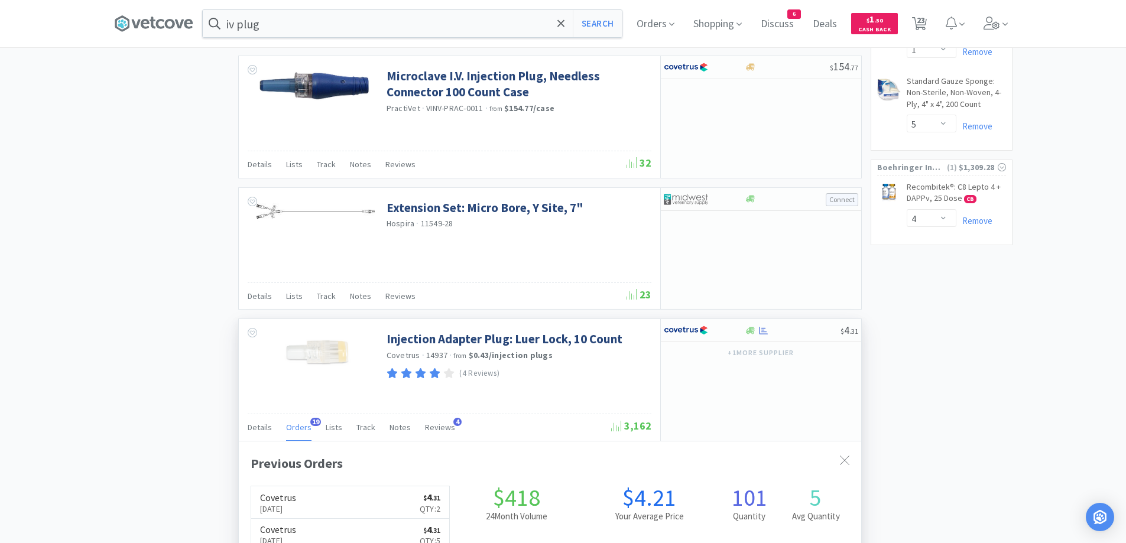
scroll to position [1557, 0]
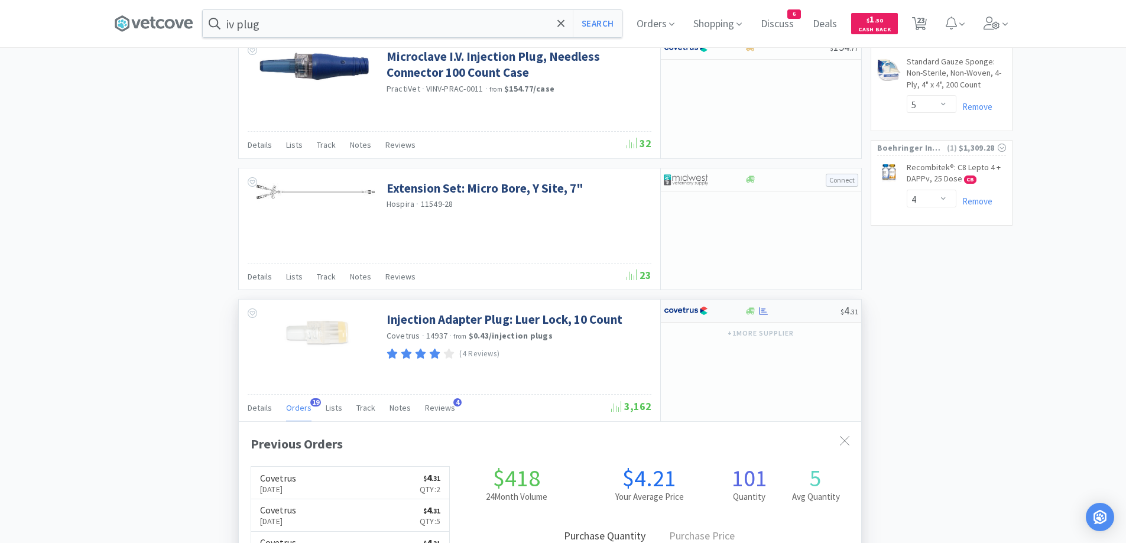
click at [799, 309] on div at bounding box center [793, 311] width 96 height 9
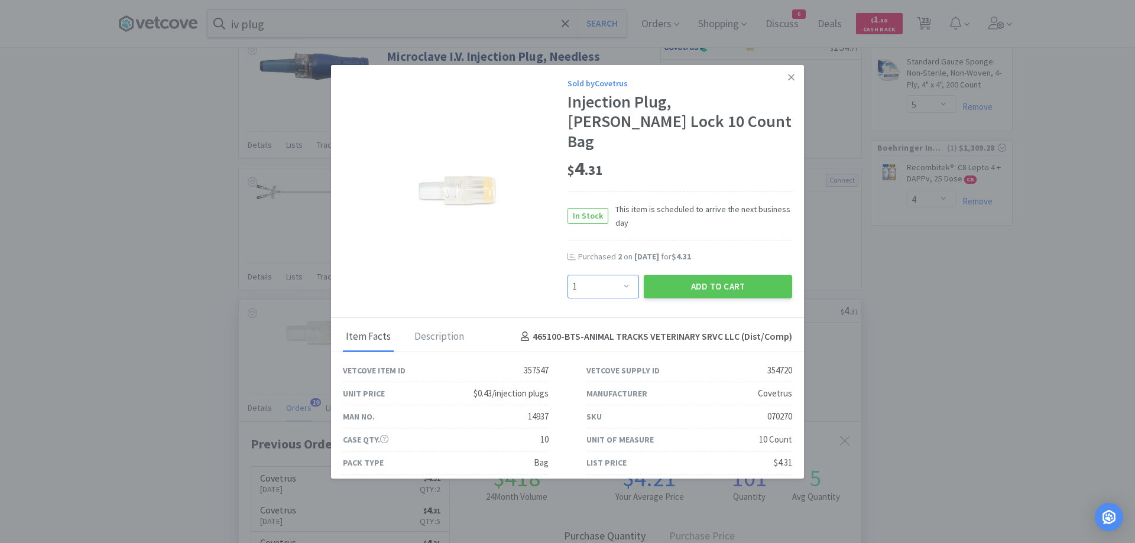
click at [606, 275] on select "Enter Quantity 1 2 3 4 5 6 7 8 9 10 11 12 13 14 15 16 17 18 19 20 Enter Quantity" at bounding box center [604, 287] width 72 height 24
select select "2"
click at [568, 275] on select "Enter Quantity 1 2 3 4 5 6 7 8 9 10 11 12 13 14 15 16 17 18 19 20 Enter Quantity" at bounding box center [604, 287] width 72 height 24
click at [702, 275] on button "Add to Cart" at bounding box center [718, 287] width 148 height 24
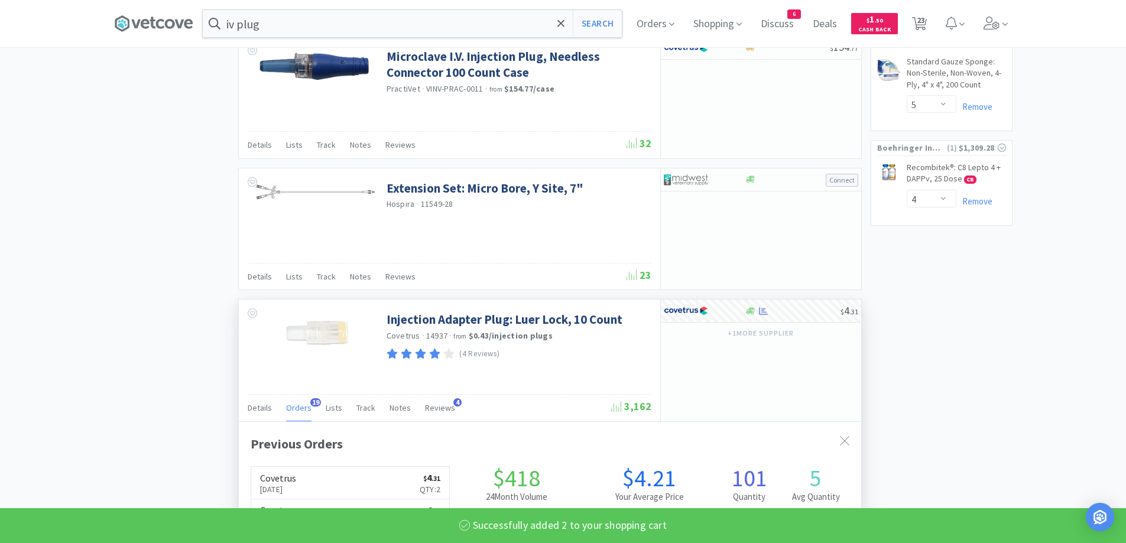
select select "2"
select select "1"
select select "7"
select select "1"
select select "2"
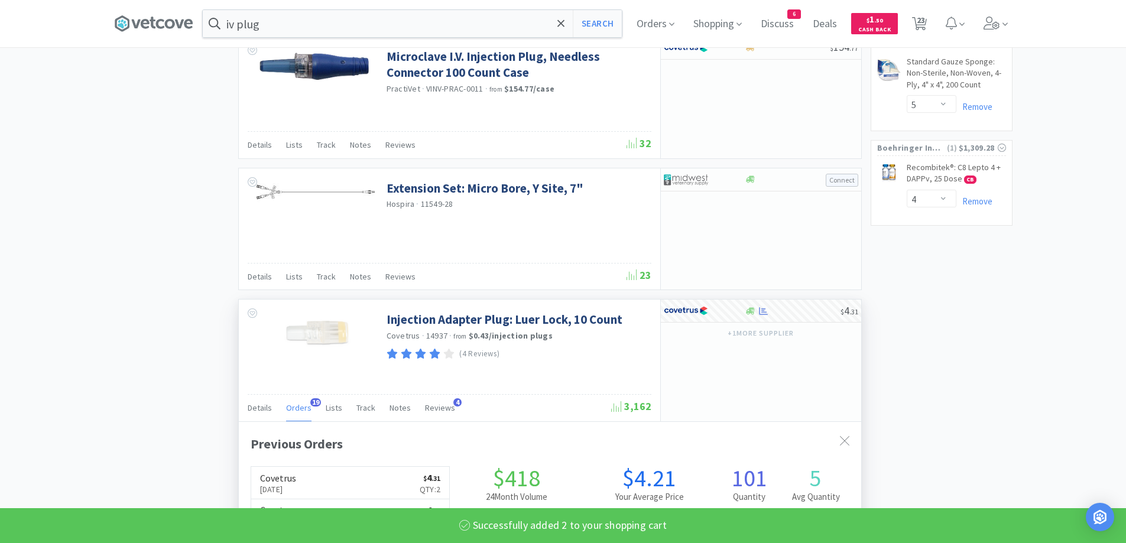
select select "1"
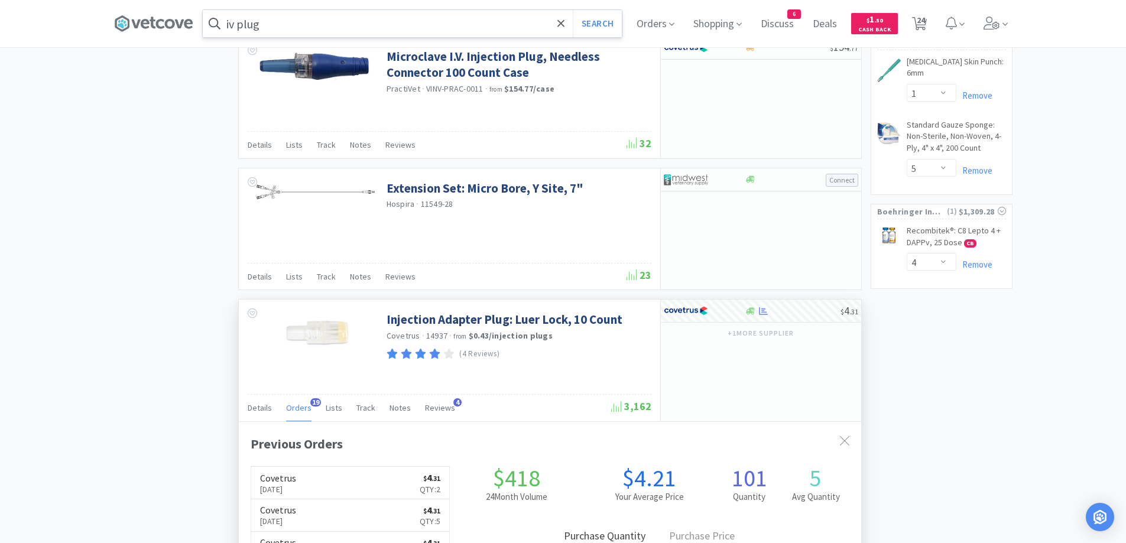
click at [333, 33] on input "iv plug" at bounding box center [412, 23] width 419 height 27
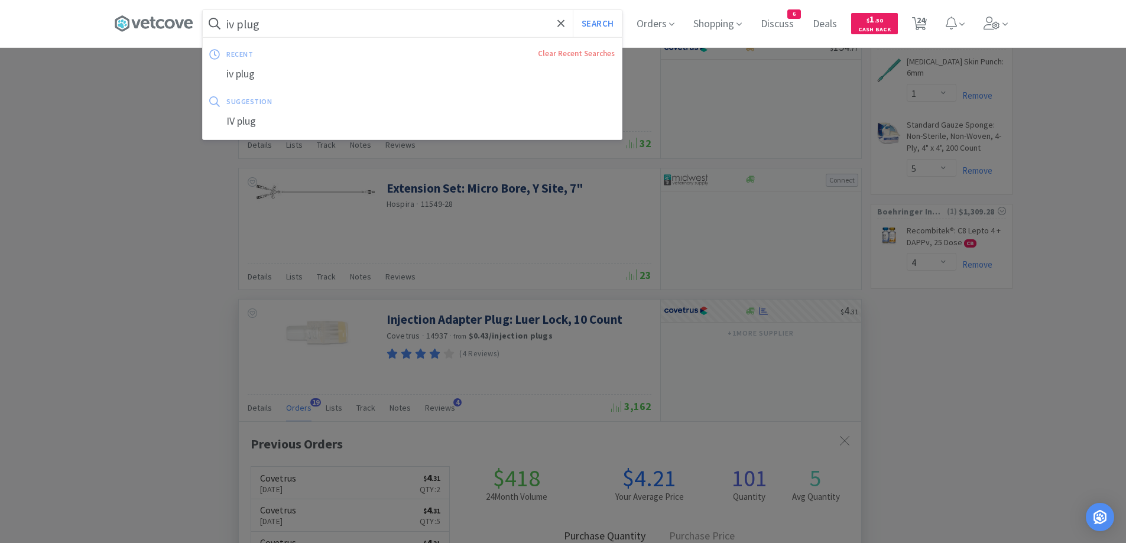
paste input "[MEDICAL_DATA]"
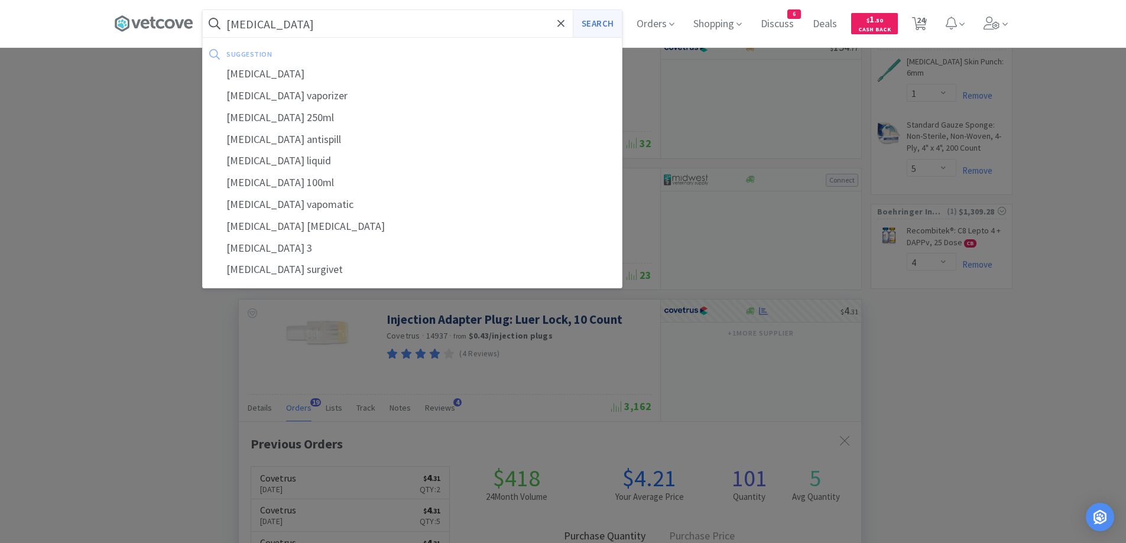
type input "[MEDICAL_DATA]"
click at [609, 20] on button "Search" at bounding box center [597, 23] width 49 height 27
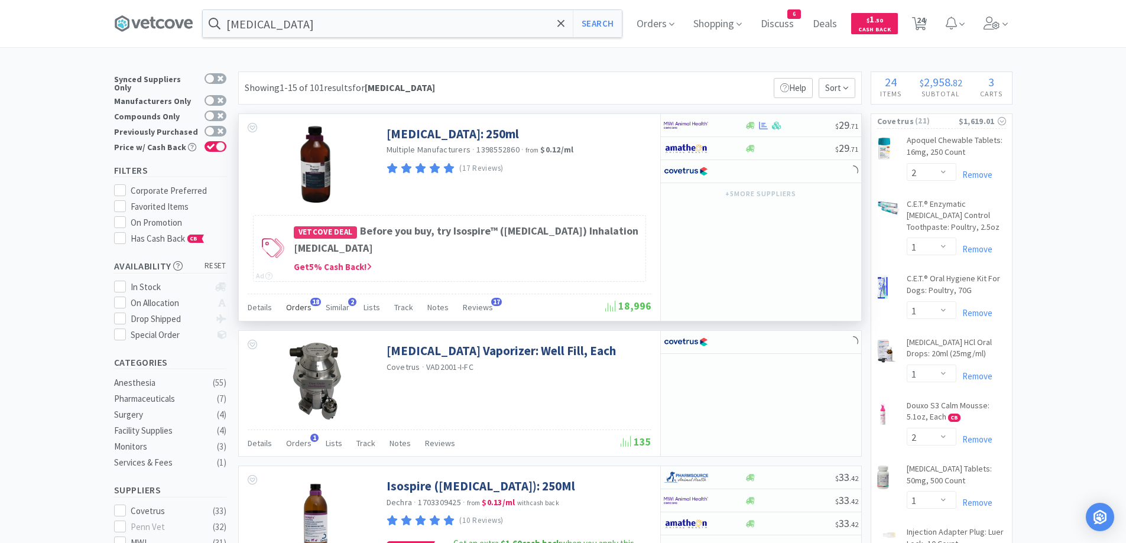
click at [307, 307] on span "Orders" at bounding box center [298, 307] width 25 height 11
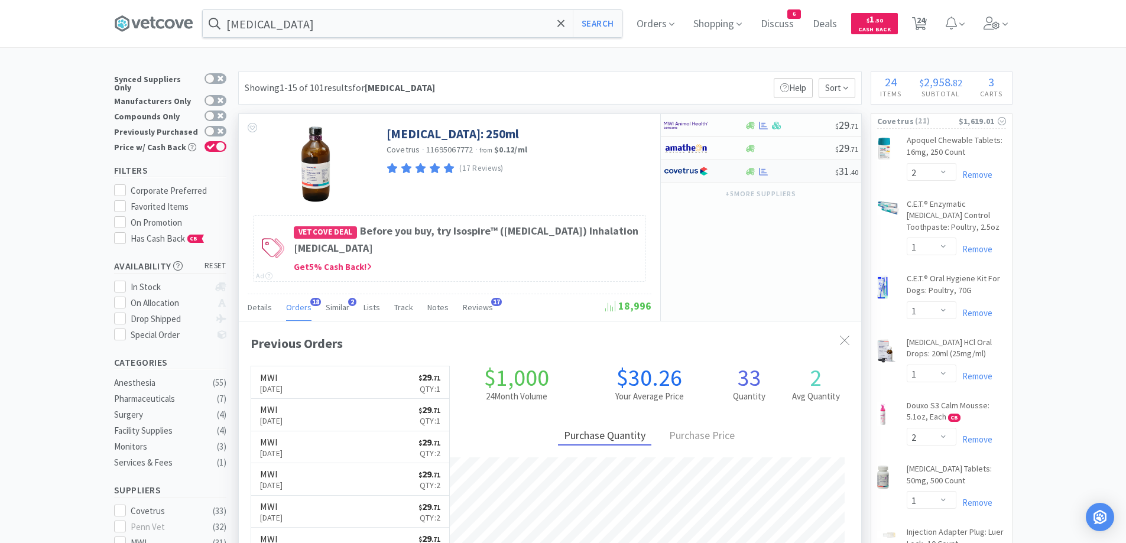
scroll to position [317, 623]
click at [796, 174] on div at bounding box center [790, 171] width 90 height 9
select select "1"
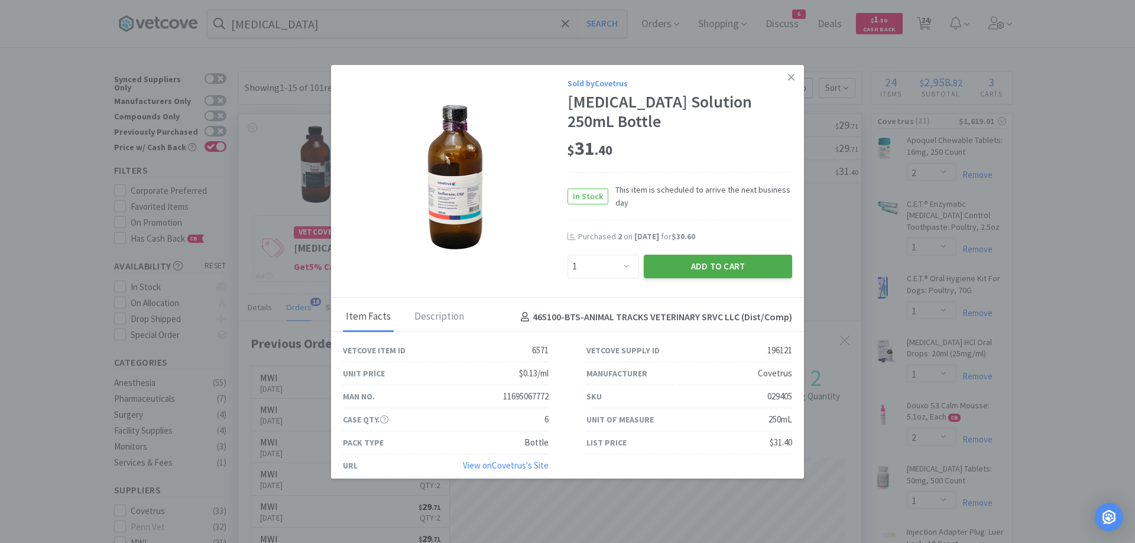
click at [715, 261] on button "Add to Cart" at bounding box center [718, 267] width 148 height 24
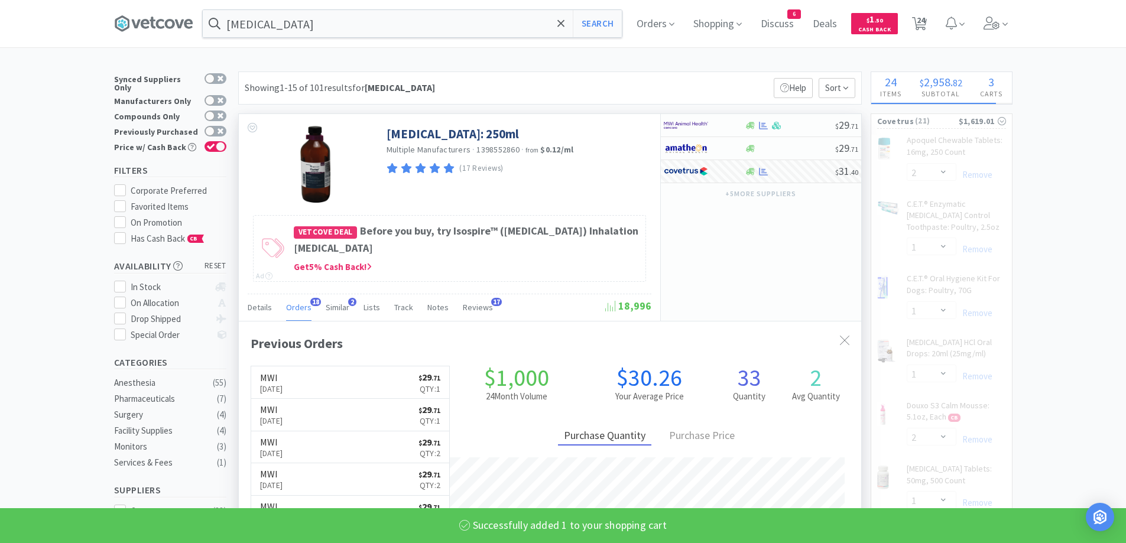
select select "1"
select select "7"
select select "1"
select select "2"
select select "1"
